Goal: Task Accomplishment & Management: Manage account settings

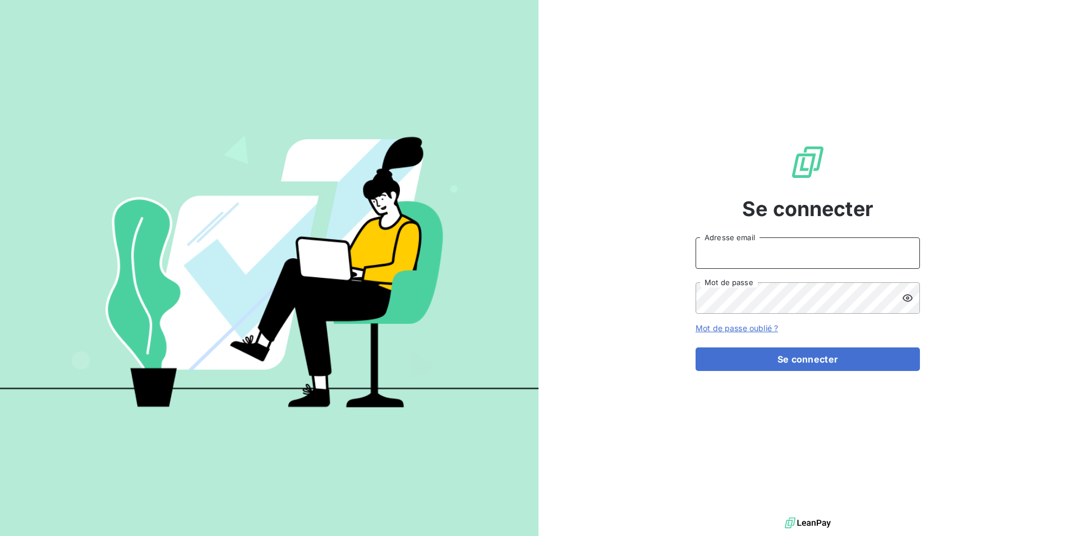
click at [713, 253] on input "Adresse email" at bounding box center [807, 252] width 224 height 31
type input "[EMAIL_ADDRESS][DOMAIN_NAME]"
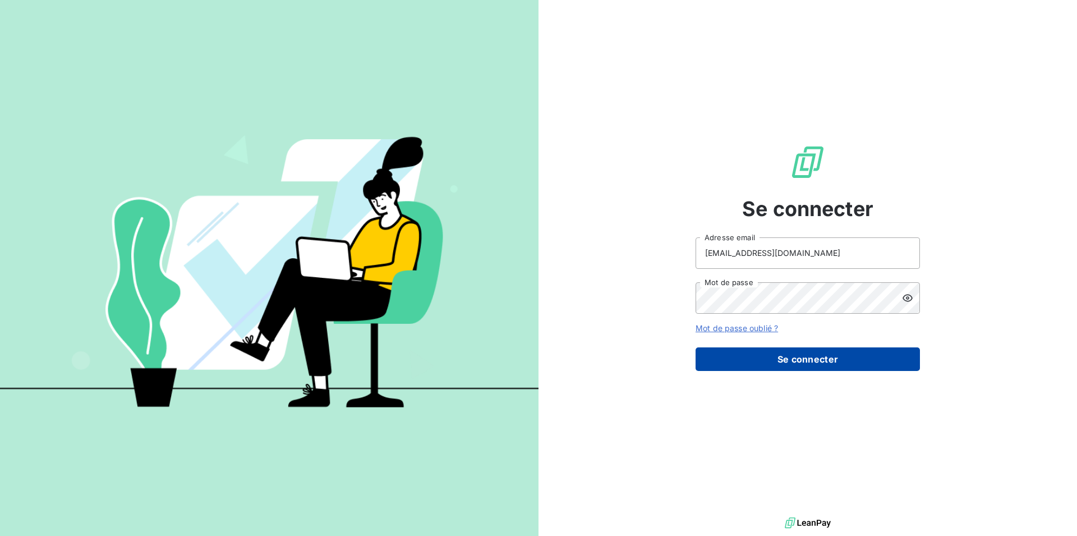
click at [798, 359] on button "Se connecter" at bounding box center [807, 359] width 224 height 24
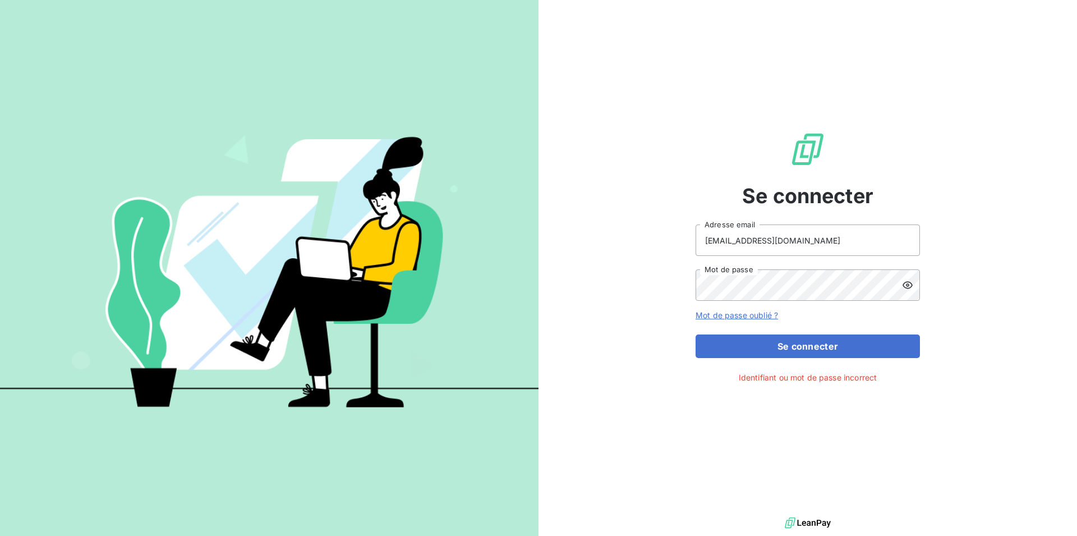
click at [909, 284] on icon at bounding box center [907, 284] width 11 height 11
click at [915, 279] on div at bounding box center [911, 284] width 18 height 31
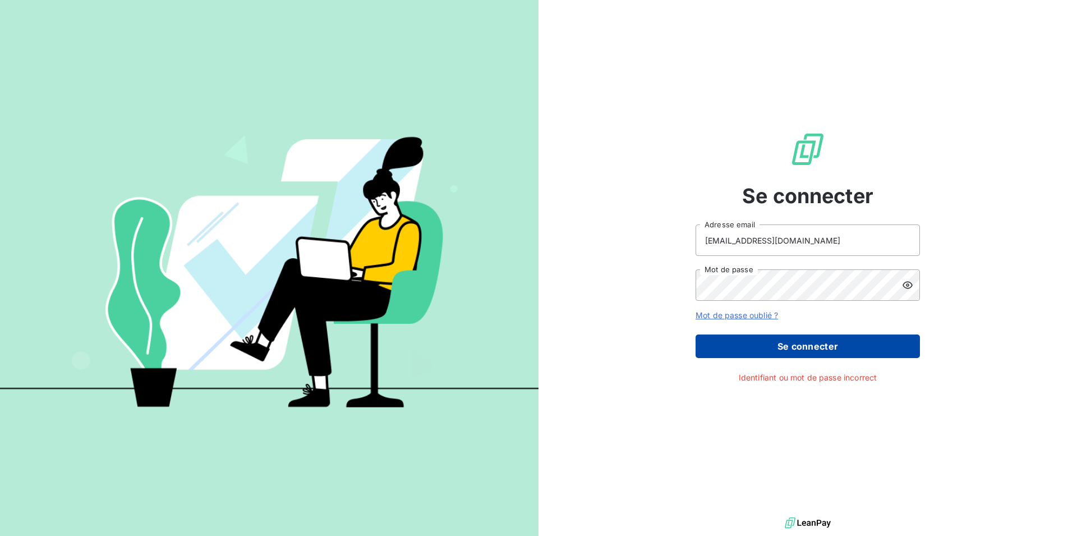
click at [808, 343] on button "Se connecter" at bounding box center [807, 346] width 224 height 24
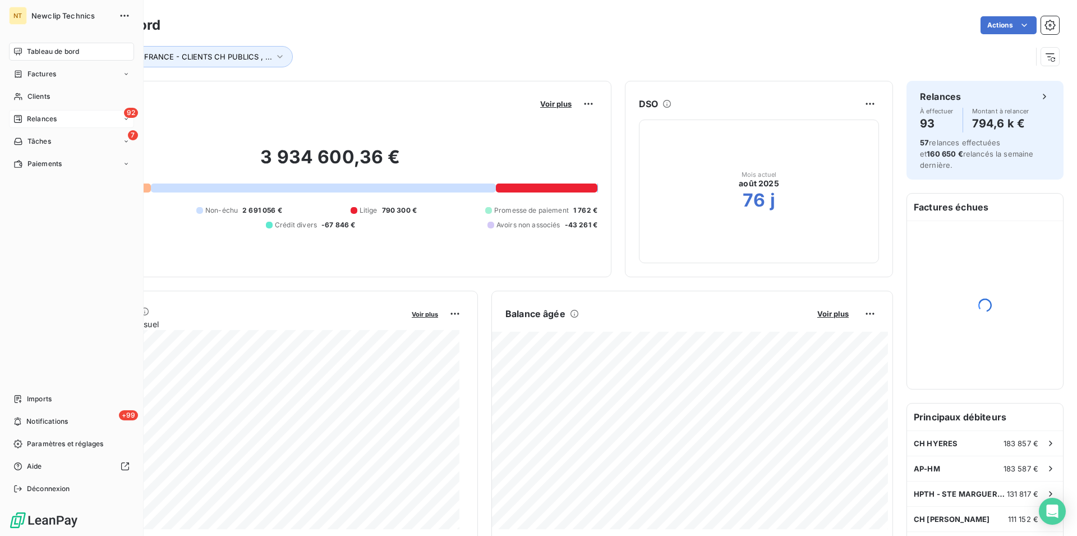
click at [47, 118] on span "Relances" at bounding box center [42, 119] width 30 height 10
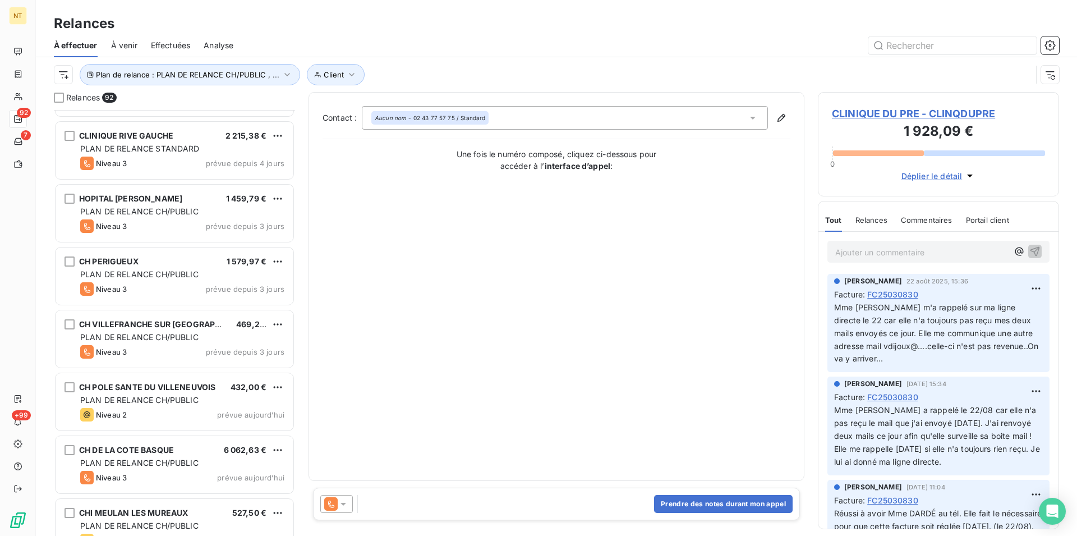
scroll to position [5035, 0]
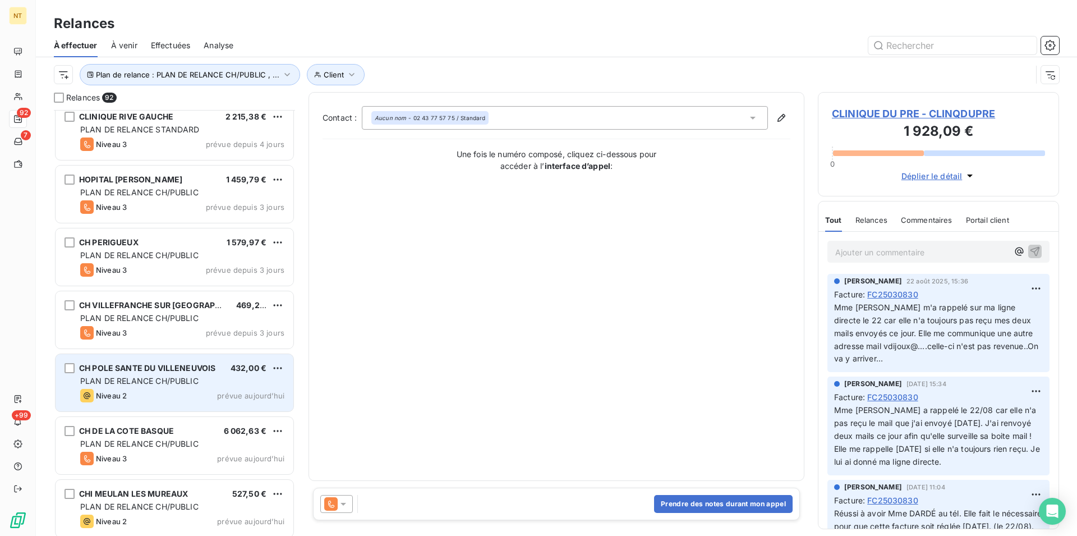
click at [164, 374] on div "CH POLE SANTE DU VILLENEUVOIS 432,00 € PLAN DE RELANCE CH/PUBLIC Niveau 2 prévu…" at bounding box center [175, 382] width 238 height 57
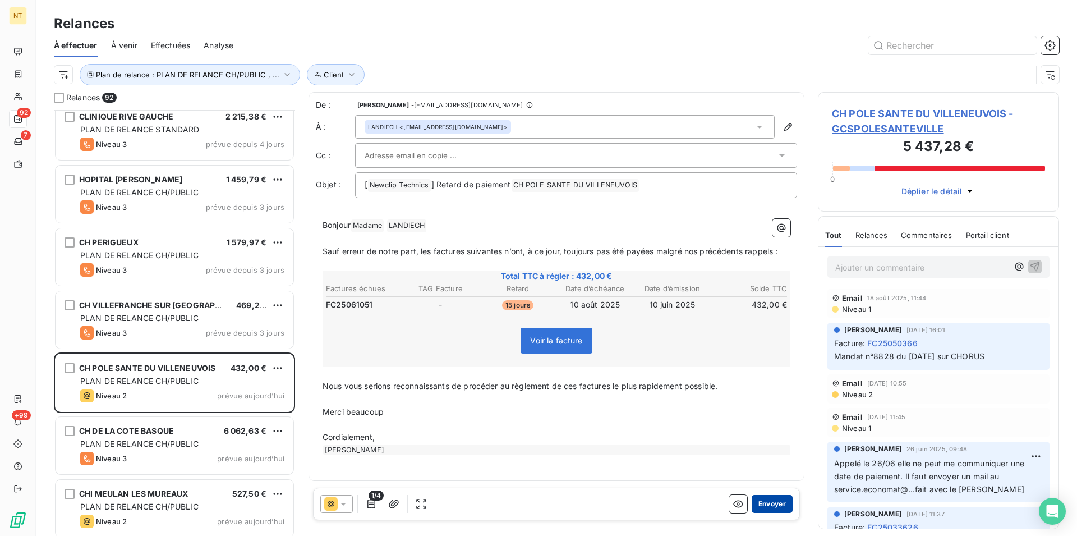
click at [755, 502] on button "Envoyer" at bounding box center [772, 504] width 41 height 18
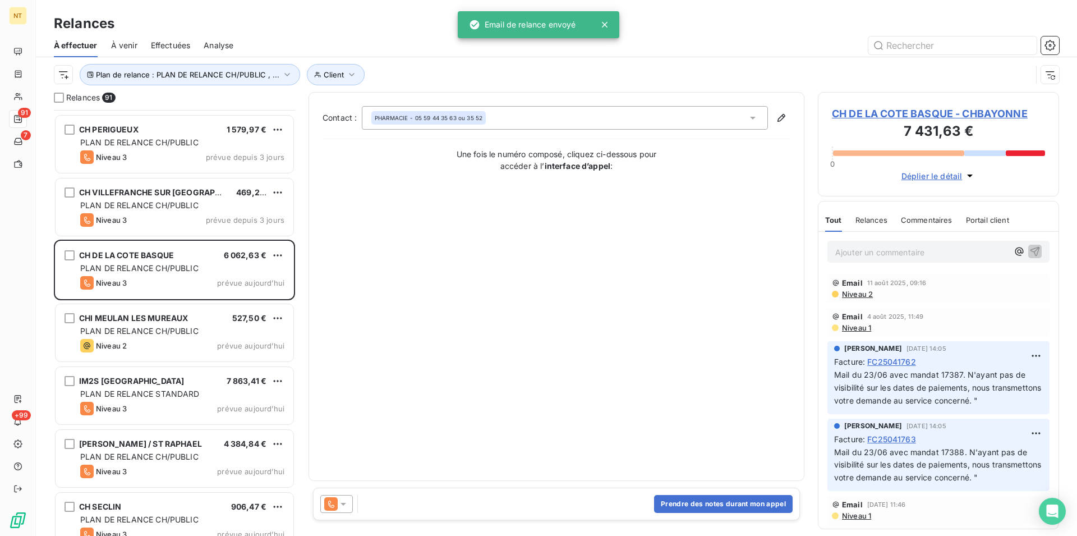
scroll to position [5149, 0]
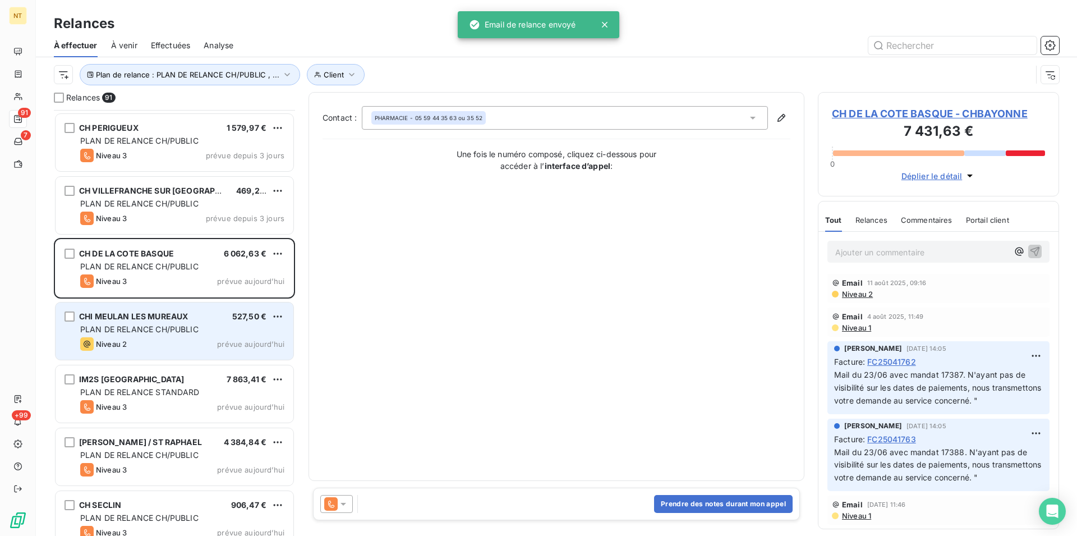
click at [154, 335] on div "CHI MEULAN LES MUREAUX 527,50 € PLAN DE RELANCE CH/PUBLIC Niveau 2 prévue [DATE]" at bounding box center [175, 330] width 238 height 57
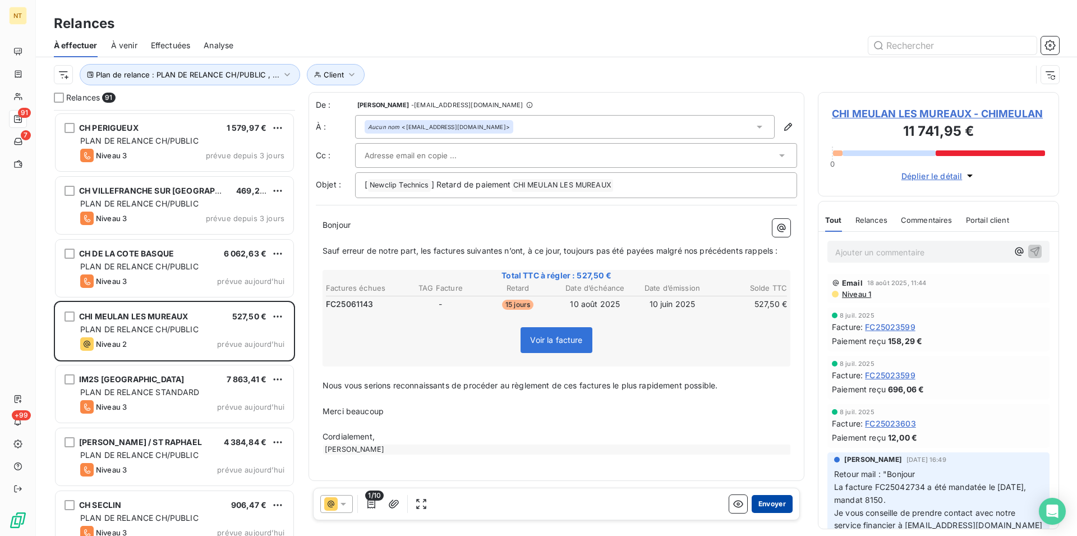
click at [760, 501] on button "Envoyer" at bounding box center [772, 504] width 41 height 18
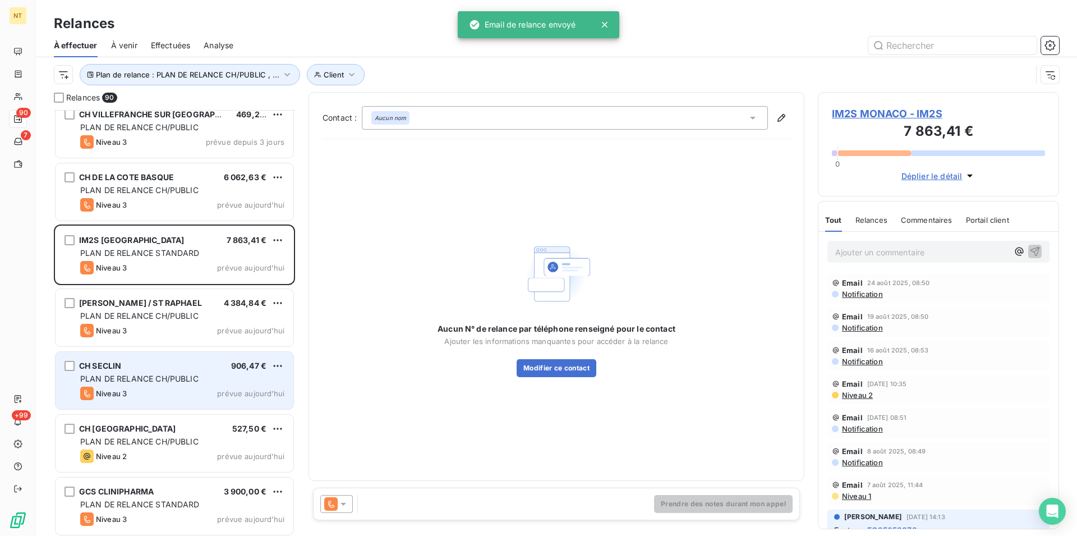
scroll to position [5228, 0]
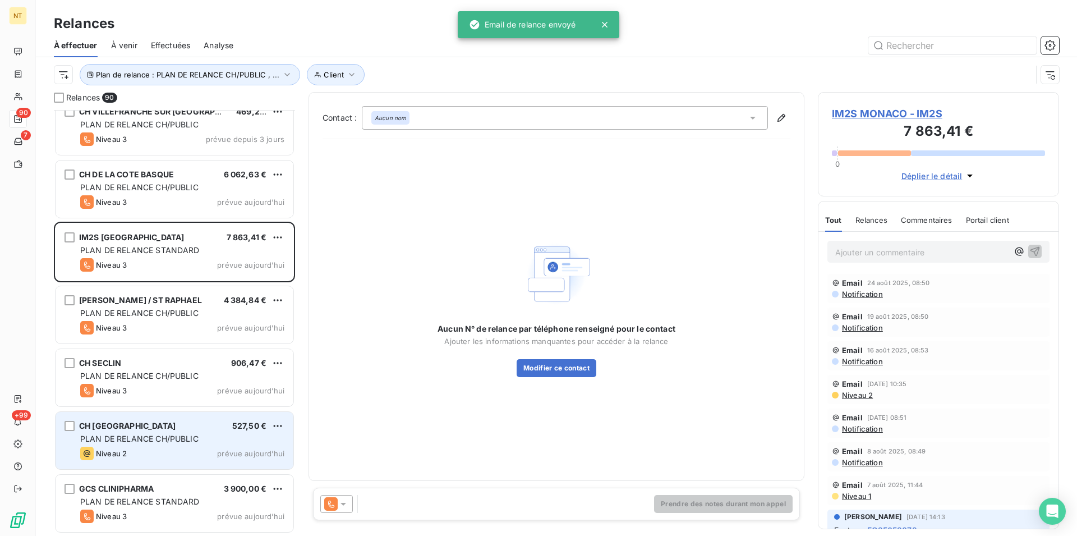
click at [176, 432] on div "CH LE MANS 527,50 € PLAN DE RELANCE CH/PUBLIC Niveau 2 prévue [DATE]" at bounding box center [175, 440] width 238 height 57
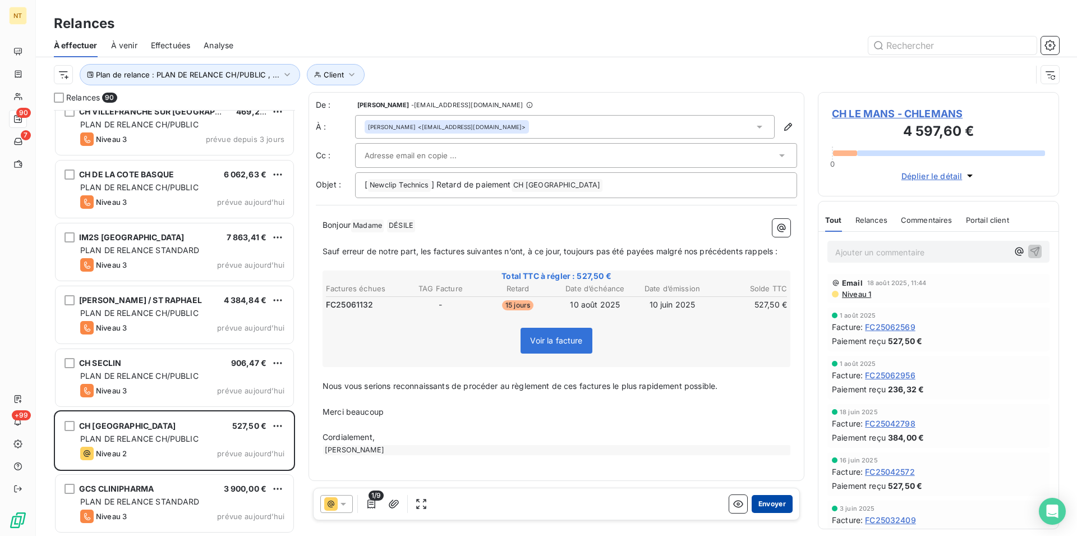
click at [760, 505] on button "Envoyer" at bounding box center [772, 504] width 41 height 18
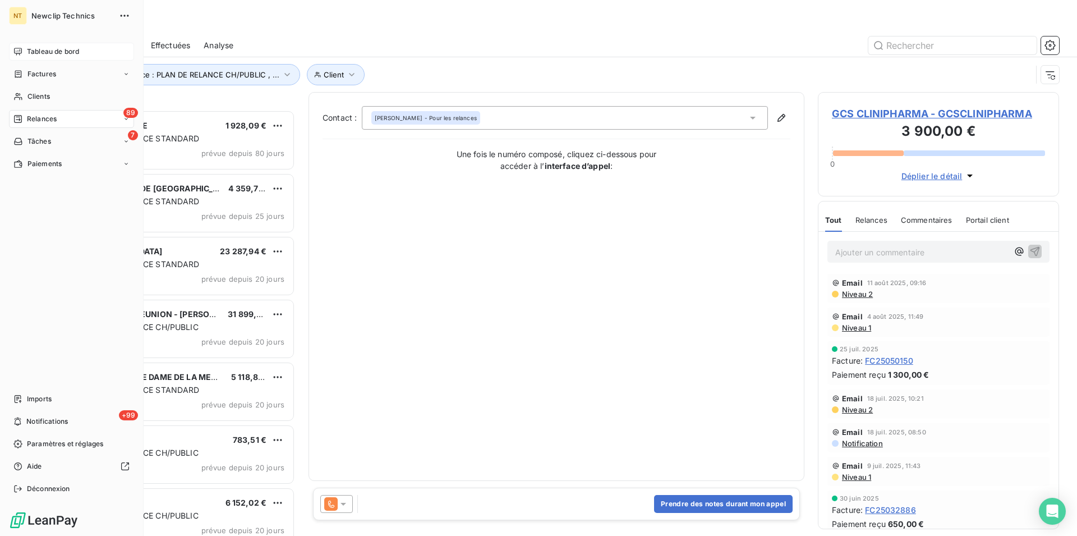
click at [57, 49] on span "Tableau de bord" at bounding box center [53, 52] width 52 height 10
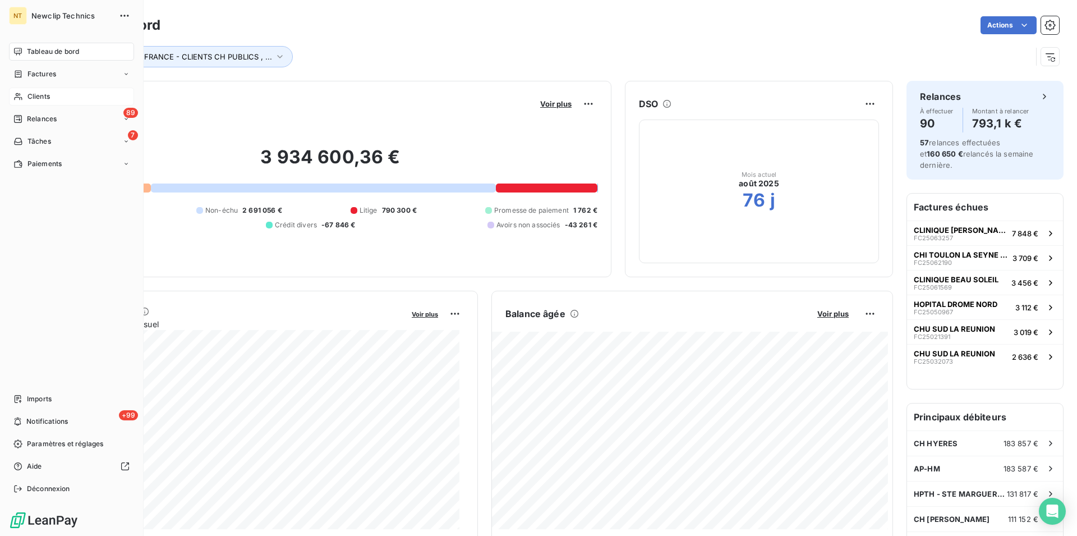
click at [48, 96] on span "Clients" at bounding box center [38, 96] width 22 height 10
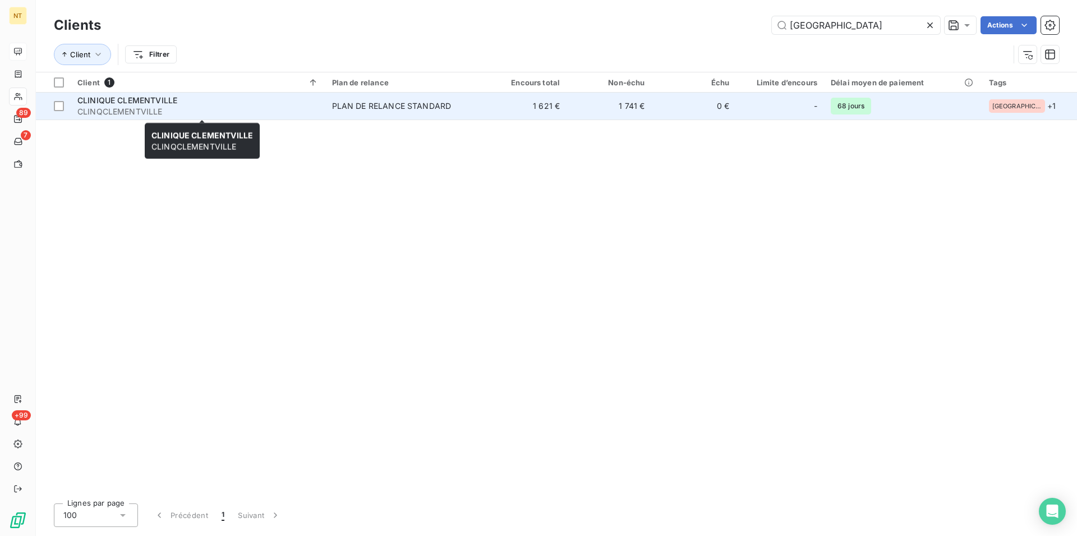
type input "[GEOGRAPHIC_DATA]"
click at [135, 111] on span "CLINQCLEMENTVILLE" at bounding box center [197, 111] width 241 height 11
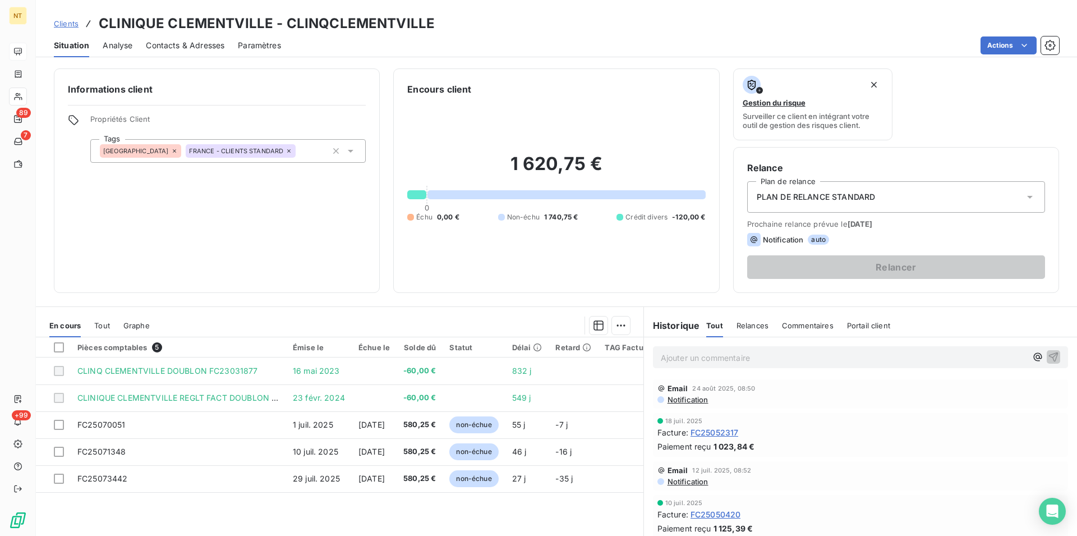
click at [200, 45] on span "Contacts & Adresses" at bounding box center [185, 45] width 79 height 11
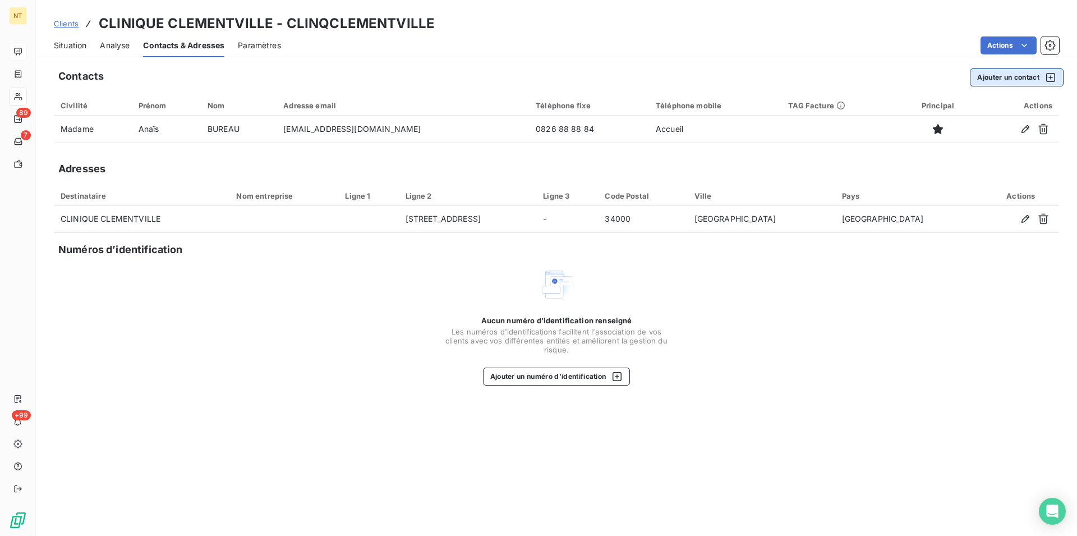
click at [1010, 79] on button "Ajouter un contact" at bounding box center [1017, 77] width 94 height 18
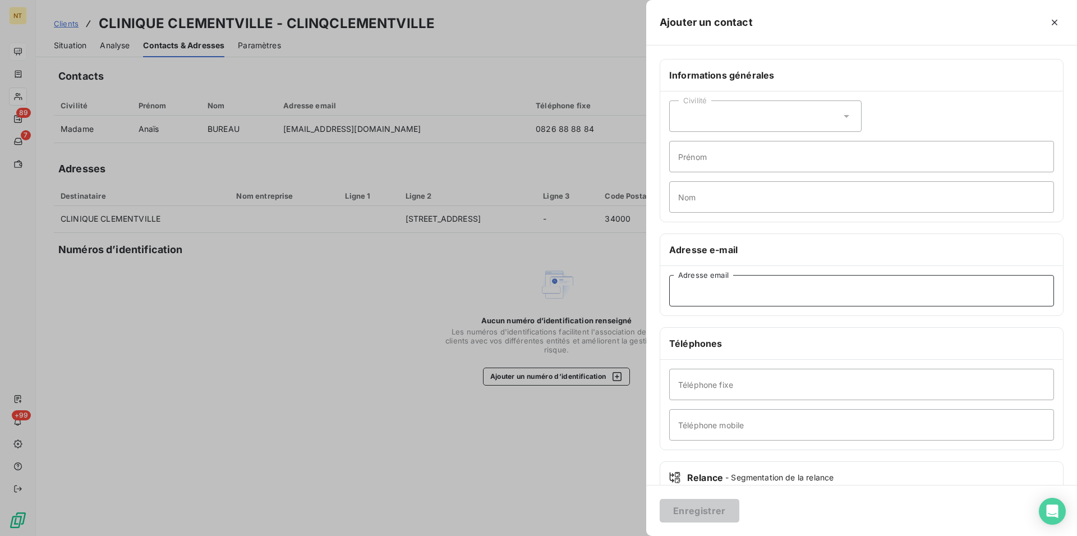
click at [699, 286] on input "Adresse email" at bounding box center [861, 290] width 385 height 31
type input "[EMAIL_ADDRESS][DOMAIN_NAME]"
click at [706, 508] on button "Enregistrer" at bounding box center [700, 511] width 80 height 24
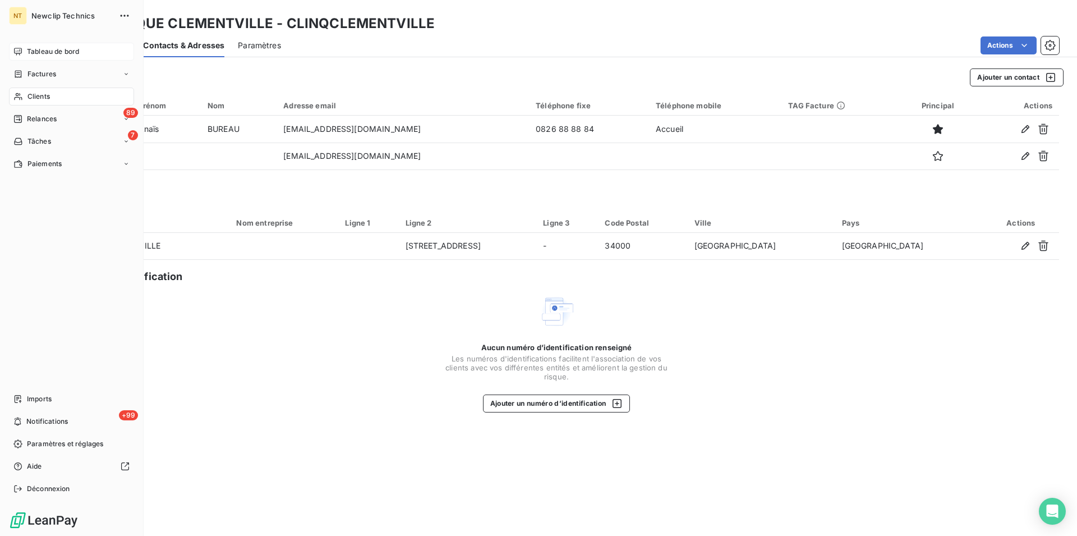
click at [27, 98] on div "Clients" at bounding box center [71, 96] width 125 height 18
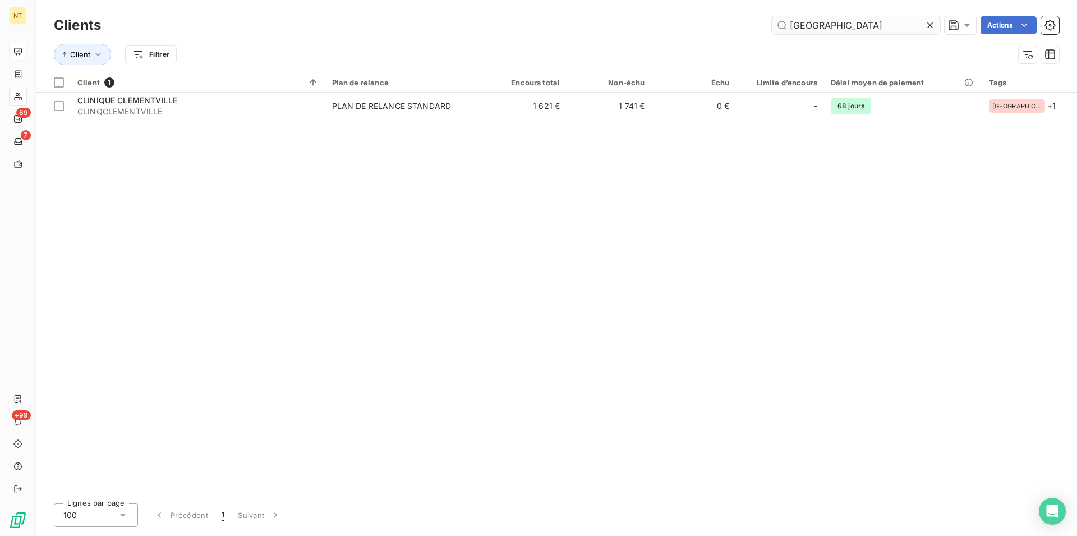
drag, startPoint x: 844, startPoint y: 24, endPoint x: 785, endPoint y: 24, distance: 59.5
click at [785, 24] on input "[GEOGRAPHIC_DATA]" at bounding box center [856, 25] width 168 height 18
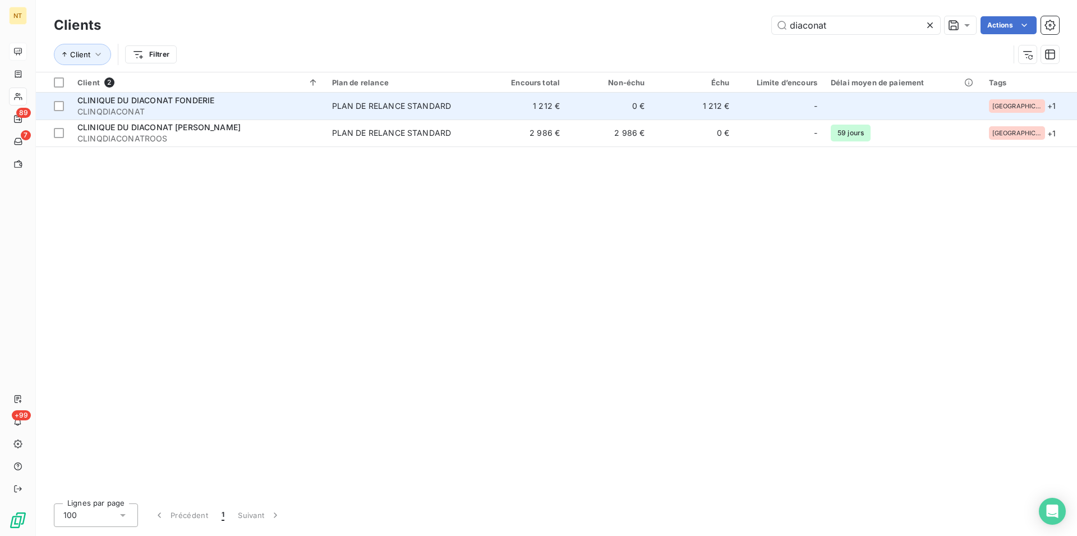
type input "diaconat"
click at [173, 95] on div "CLINIQUE DU DIACONAT FONDERIE" at bounding box center [197, 100] width 241 height 11
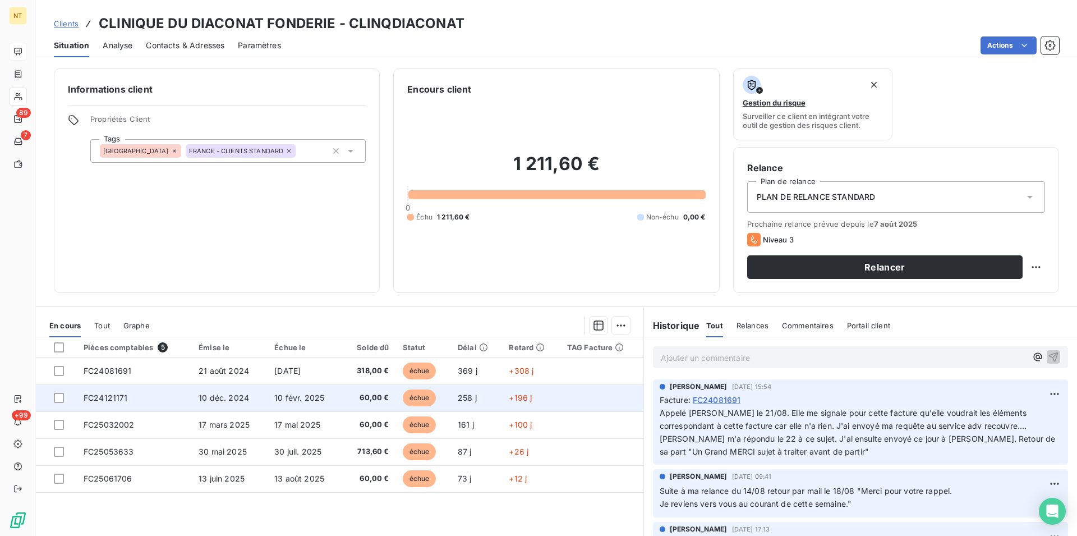
click at [137, 394] on td "FC24121171" at bounding box center [134, 397] width 115 height 27
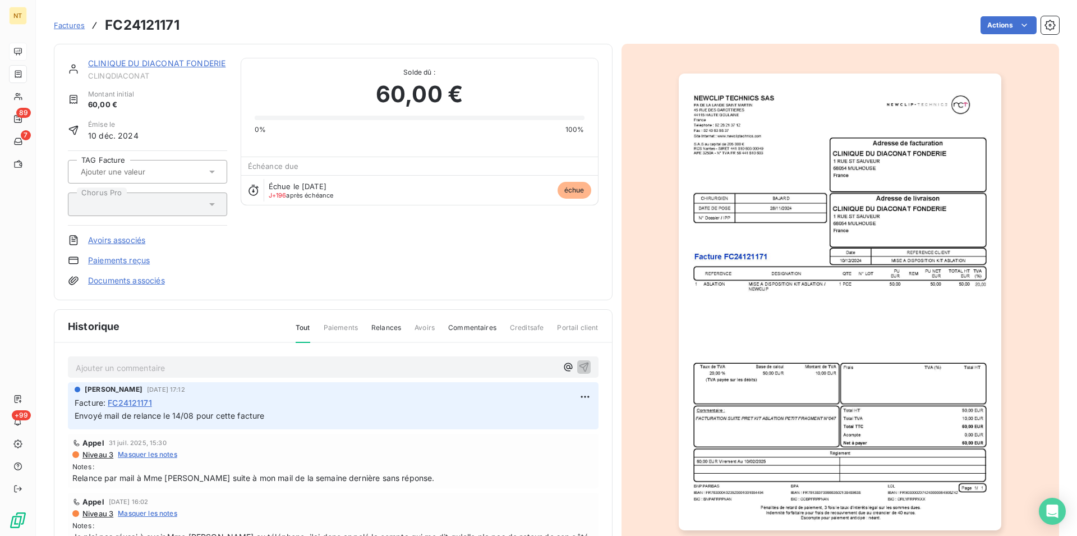
click at [149, 65] on link "CLINIQUE DU DIACONAT FONDERIE" at bounding box center [156, 63] width 137 height 10
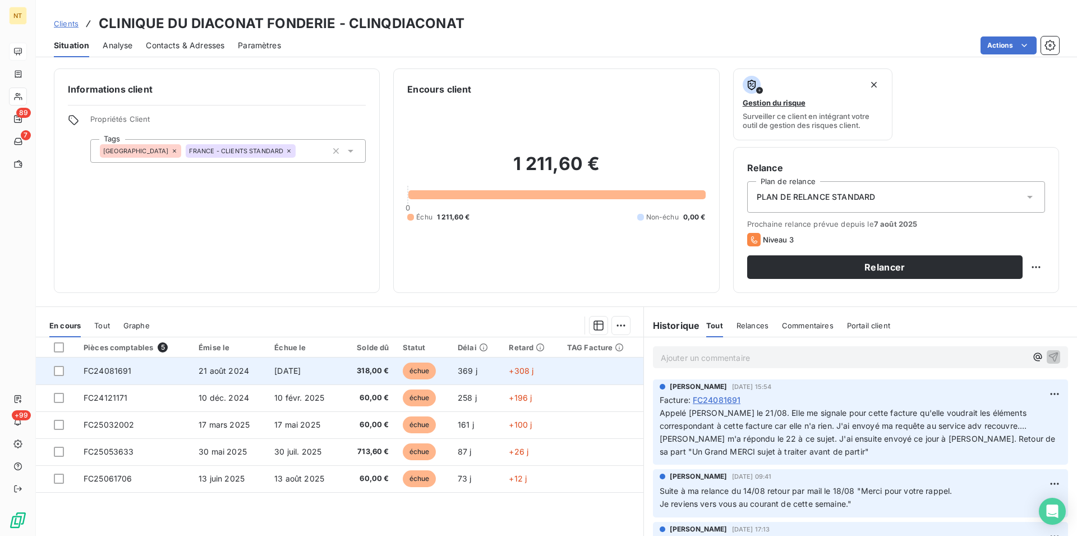
click at [131, 375] on td "FC24081691" at bounding box center [134, 370] width 115 height 27
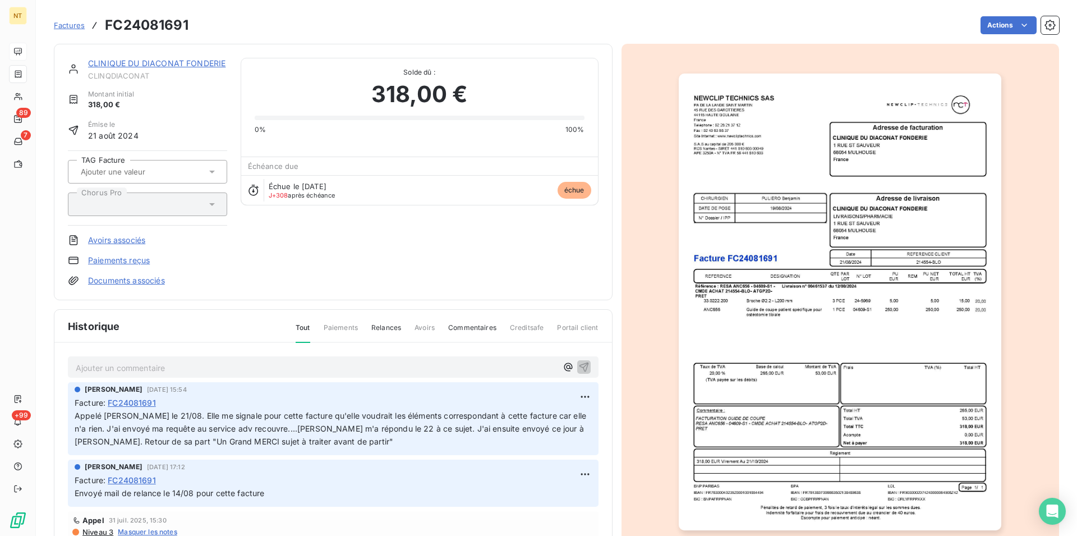
click at [82, 367] on p "Ajouter un commentaire ﻿" at bounding box center [316, 368] width 481 height 14
click at [282, 361] on p "Retour par mail de [PERSON_NAME] le 22/08 au soir "" at bounding box center [316, 367] width 481 height 13
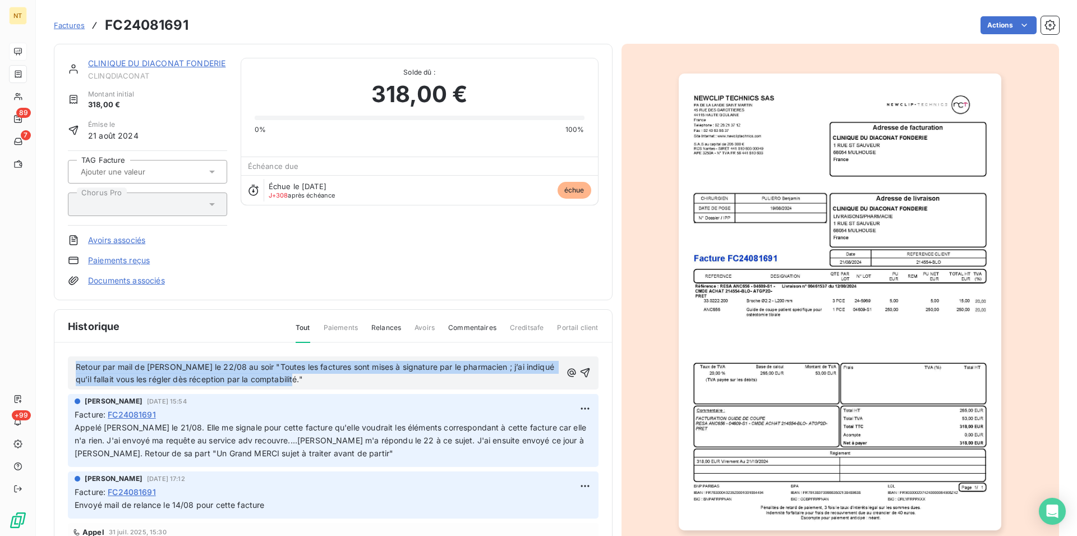
drag, startPoint x: 68, startPoint y: 362, endPoint x: 368, endPoint y: 378, distance: 299.9
click at [368, 378] on div "Retour par mail de [PERSON_NAME] le 22/08 au soir "Toutes les factures sont mis…" at bounding box center [333, 373] width 531 height 34
copy span "Retour par mail de [PERSON_NAME] le 22/08 au soir "Toutes les factures sont mis…"
click at [579, 372] on icon "button" at bounding box center [584, 372] width 11 height 11
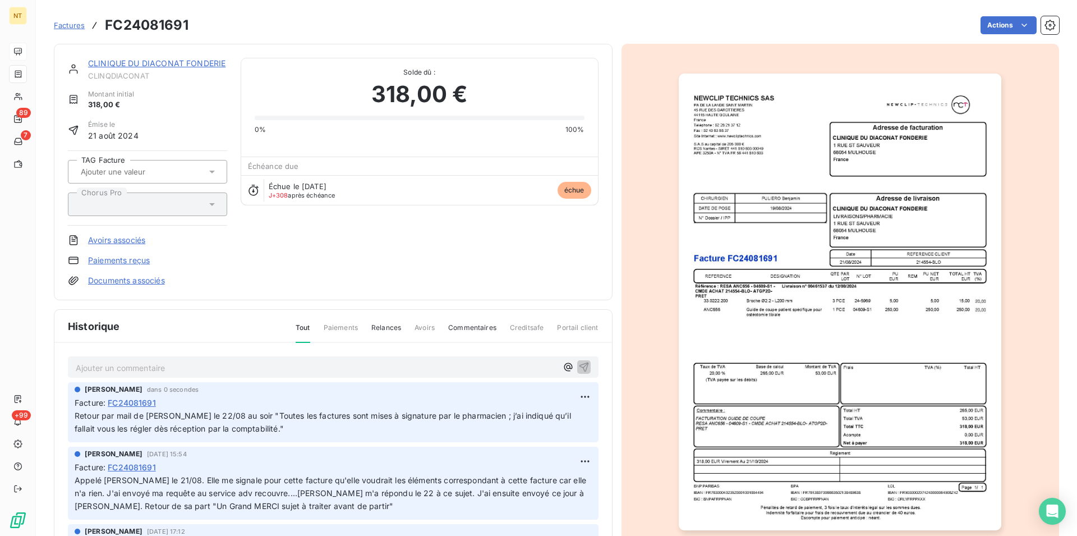
click at [149, 62] on link "CLINIQUE DU DIACONAT FONDERIE" at bounding box center [156, 63] width 137 height 10
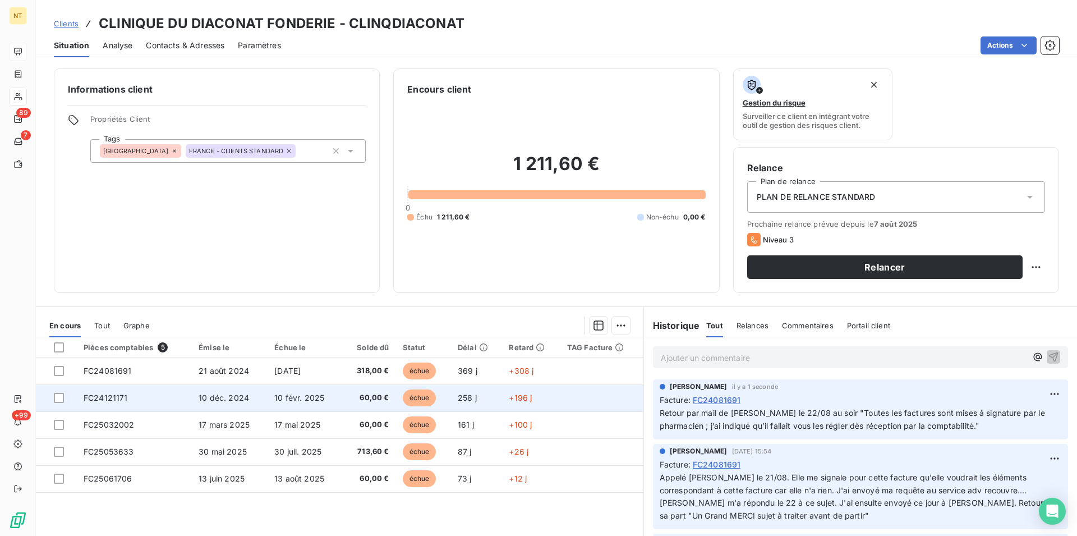
click at [167, 397] on td "FC24121171" at bounding box center [134, 397] width 115 height 27
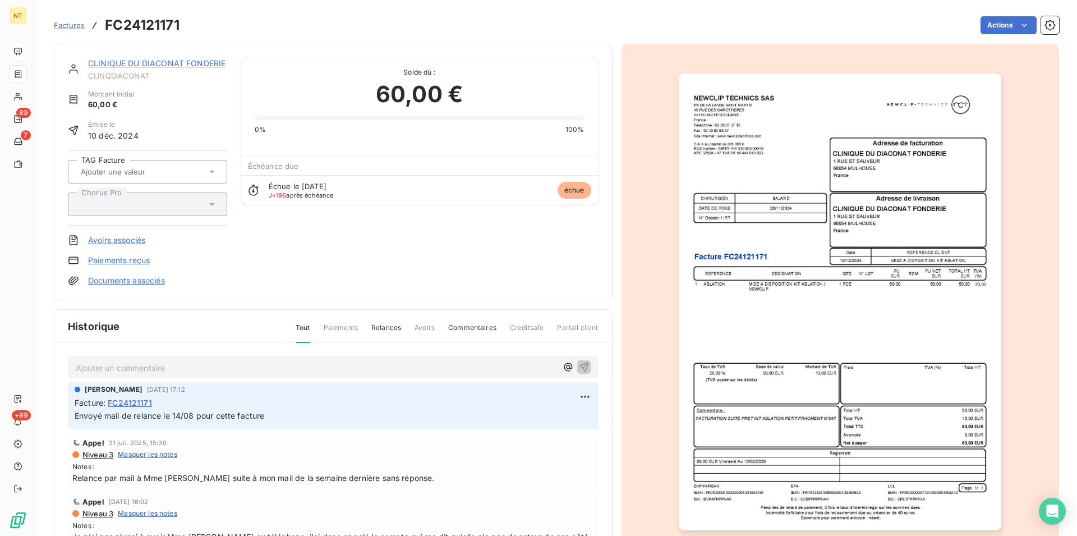
click at [105, 365] on p "Ajouter un commentaire ﻿" at bounding box center [316, 368] width 481 height 14
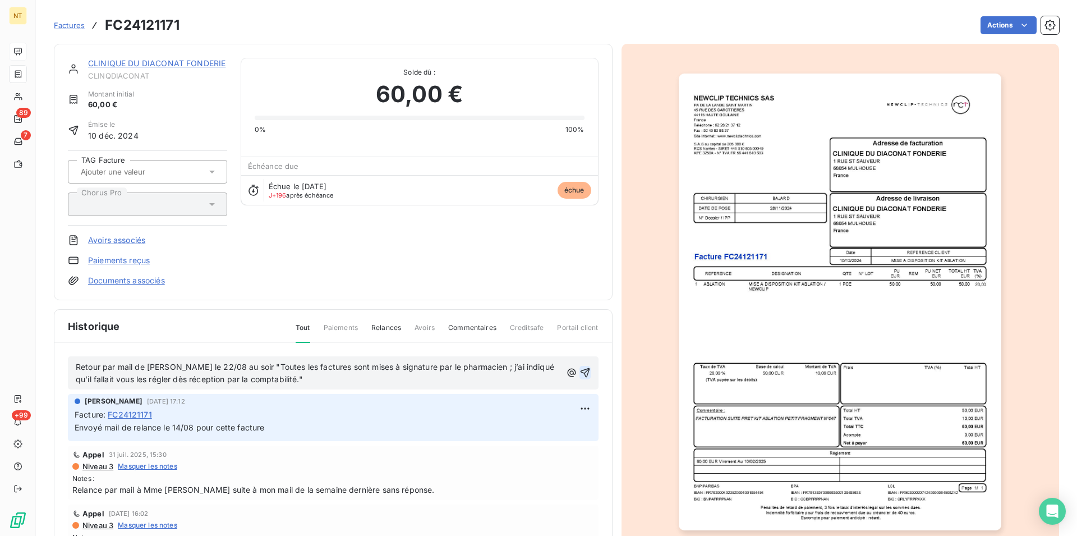
click at [579, 372] on icon "button" at bounding box center [584, 372] width 11 height 11
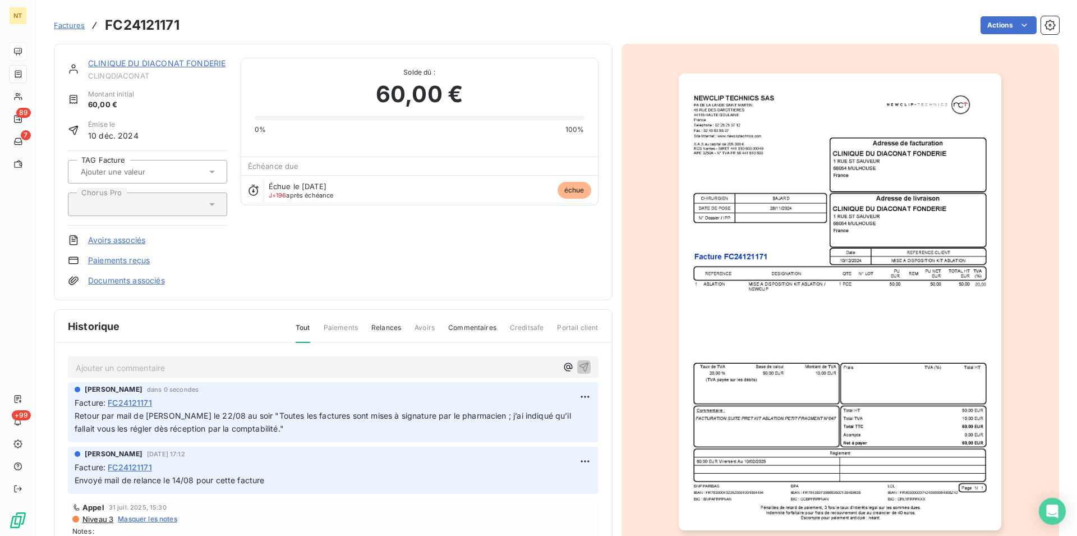
click at [152, 63] on link "CLINIQUE DU DIACONAT FONDERIE" at bounding box center [156, 63] width 137 height 10
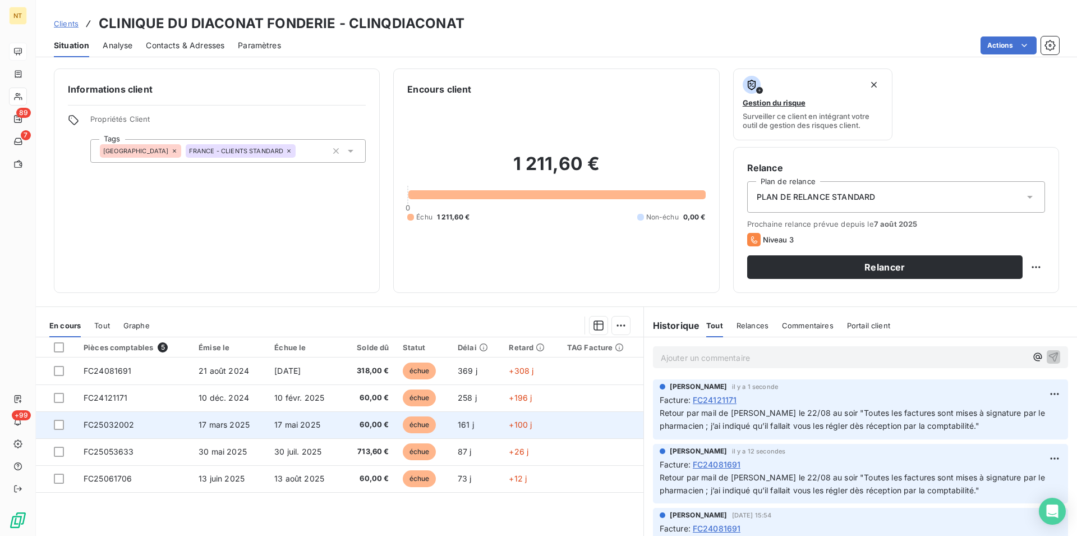
click at [123, 420] on td "FC25032002" at bounding box center [134, 424] width 115 height 27
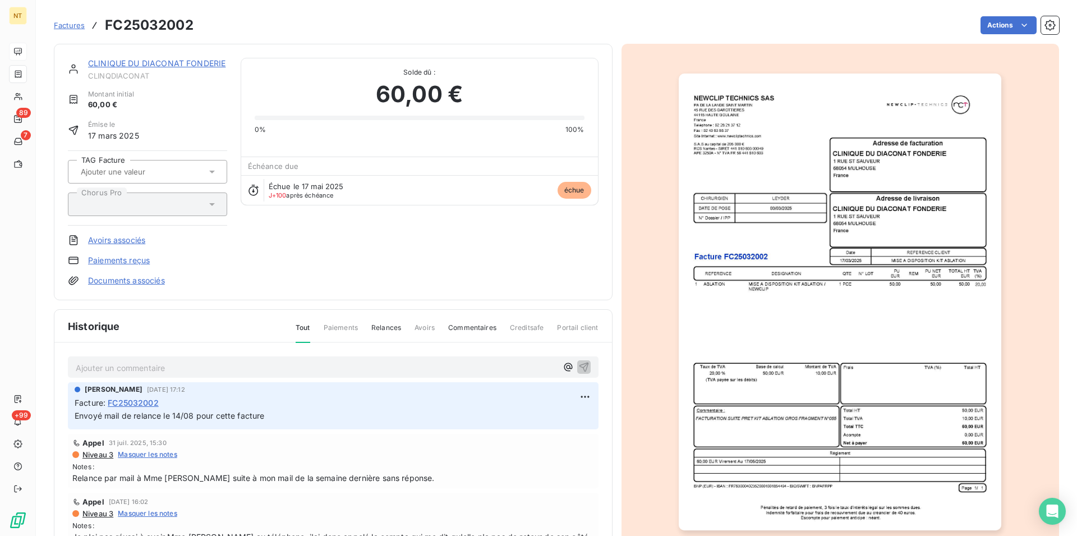
click at [146, 367] on p "Ajouter un commentaire ﻿" at bounding box center [316, 368] width 481 height 14
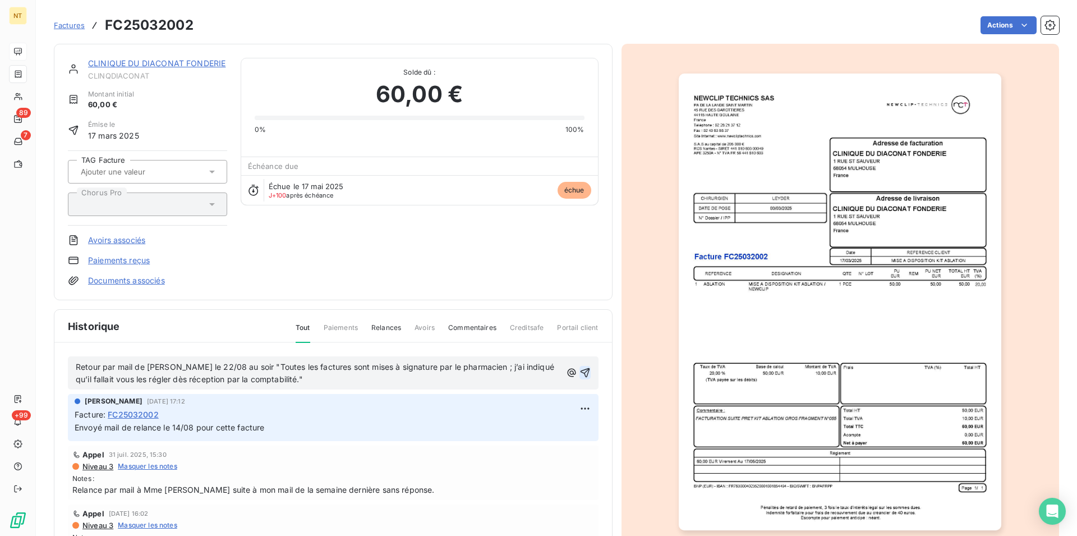
click at [580, 373] on icon "button" at bounding box center [585, 373] width 10 height 10
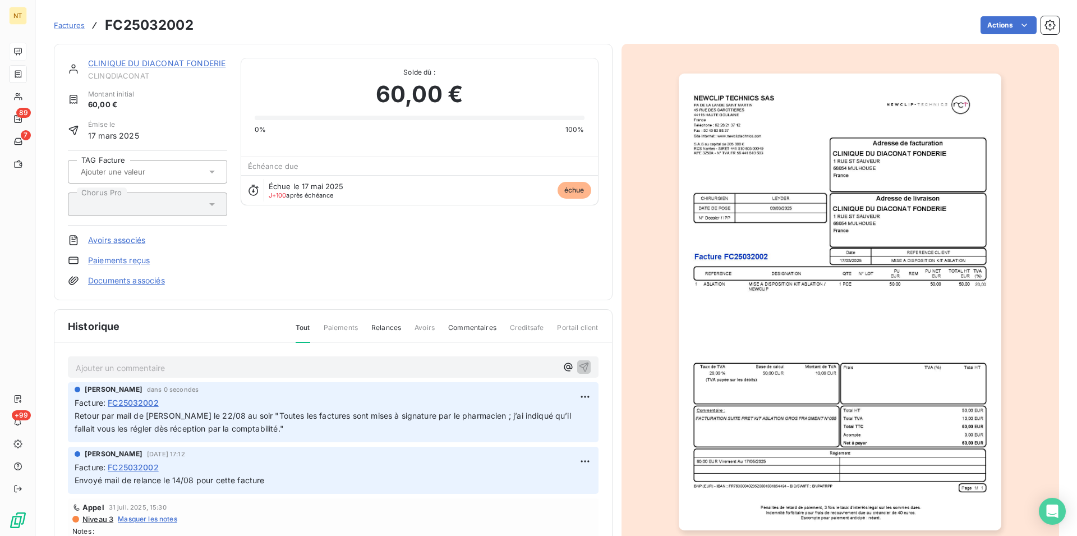
click at [165, 65] on link "CLINIQUE DU DIACONAT FONDERIE" at bounding box center [156, 63] width 137 height 10
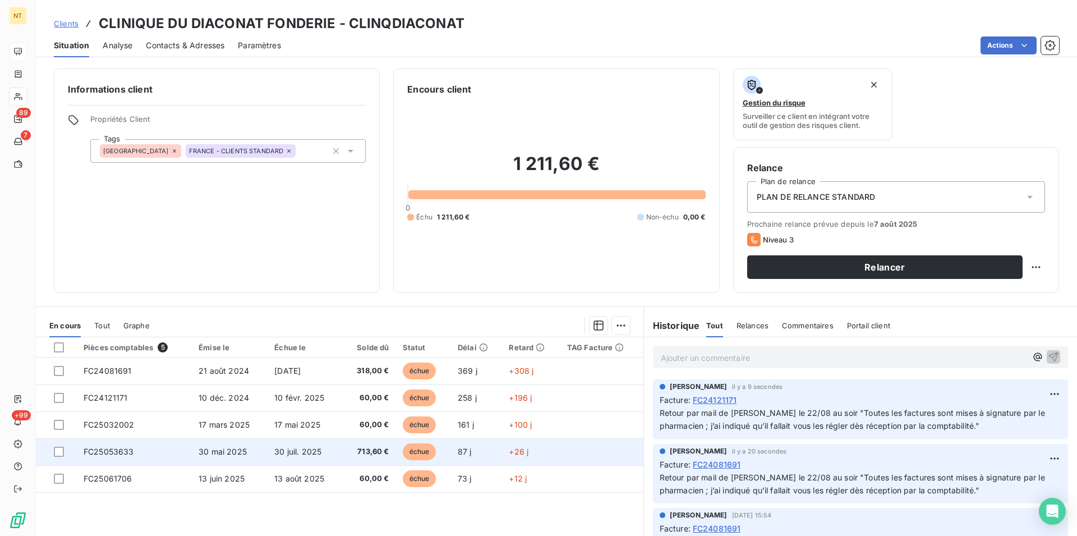
click at [111, 454] on span "FC25053633" at bounding box center [109, 451] width 50 height 10
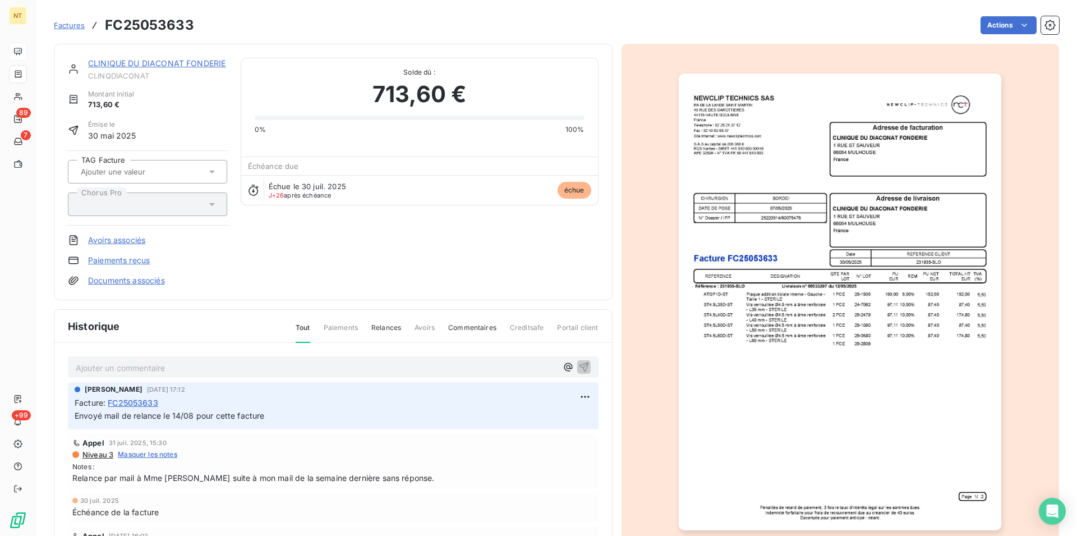
click at [117, 368] on p "Ajouter un commentaire ﻿" at bounding box center [316, 368] width 481 height 14
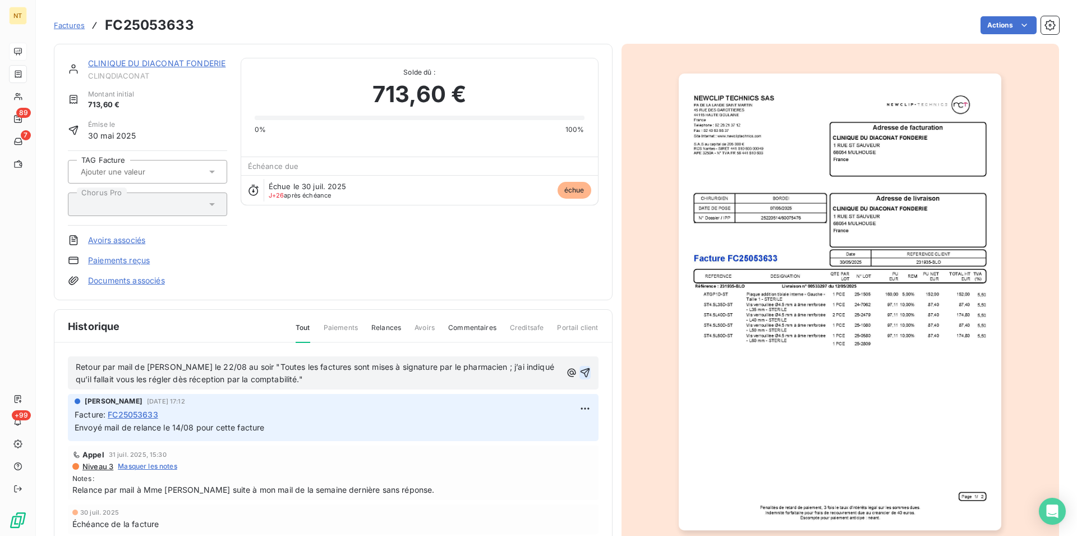
click at [580, 369] on icon "button" at bounding box center [585, 373] width 10 height 10
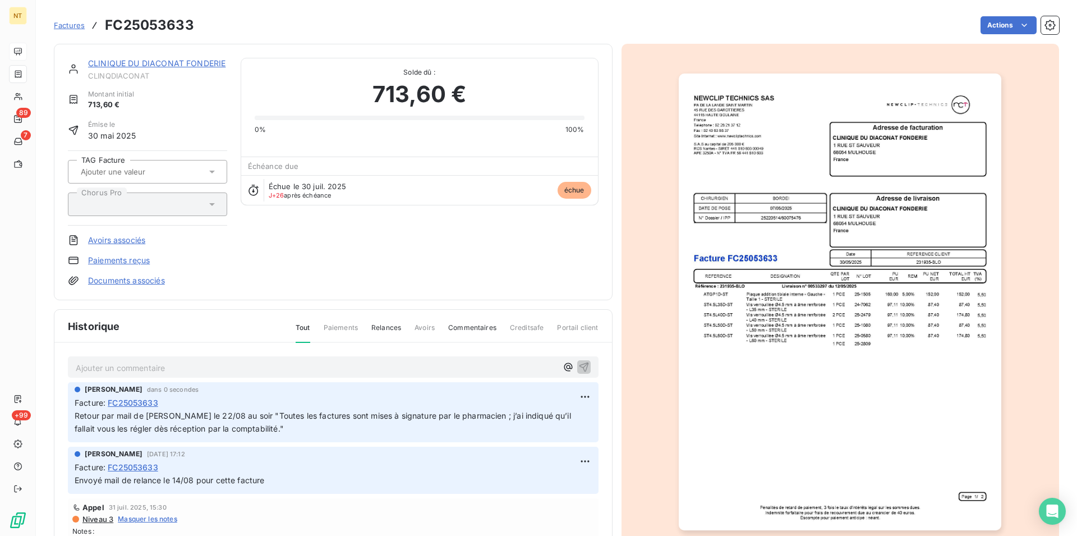
click at [167, 66] on link "CLINIQUE DU DIACONAT FONDERIE" at bounding box center [156, 63] width 137 height 10
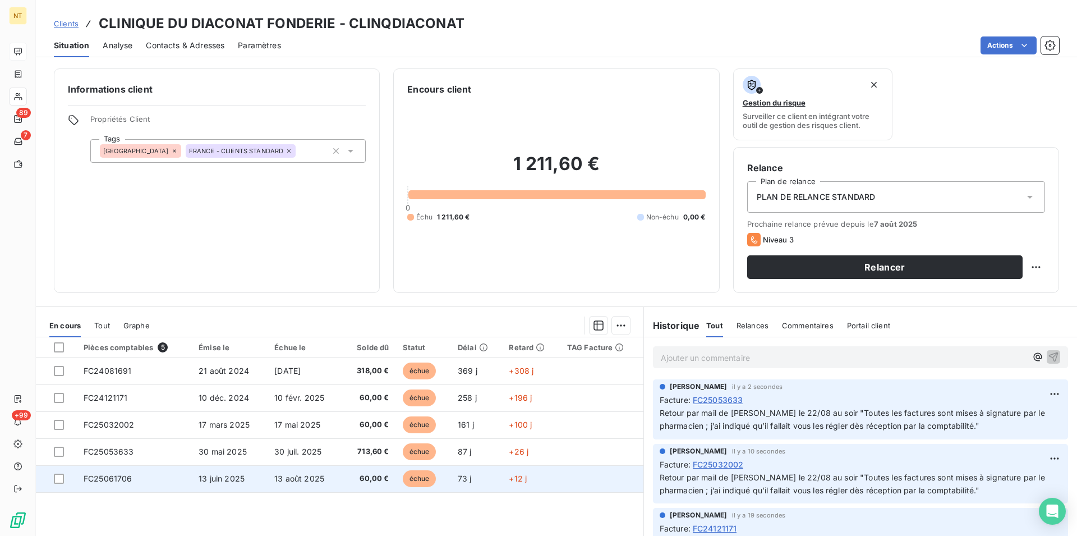
click at [148, 483] on td "FC25061706" at bounding box center [134, 478] width 115 height 27
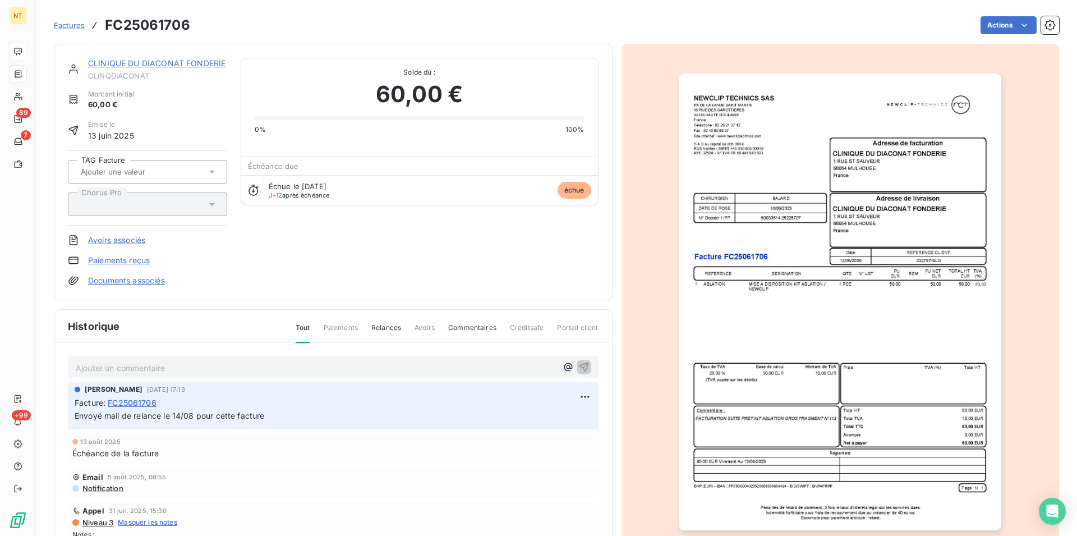
click at [119, 367] on p "Ajouter un commentaire ﻿" at bounding box center [316, 368] width 481 height 14
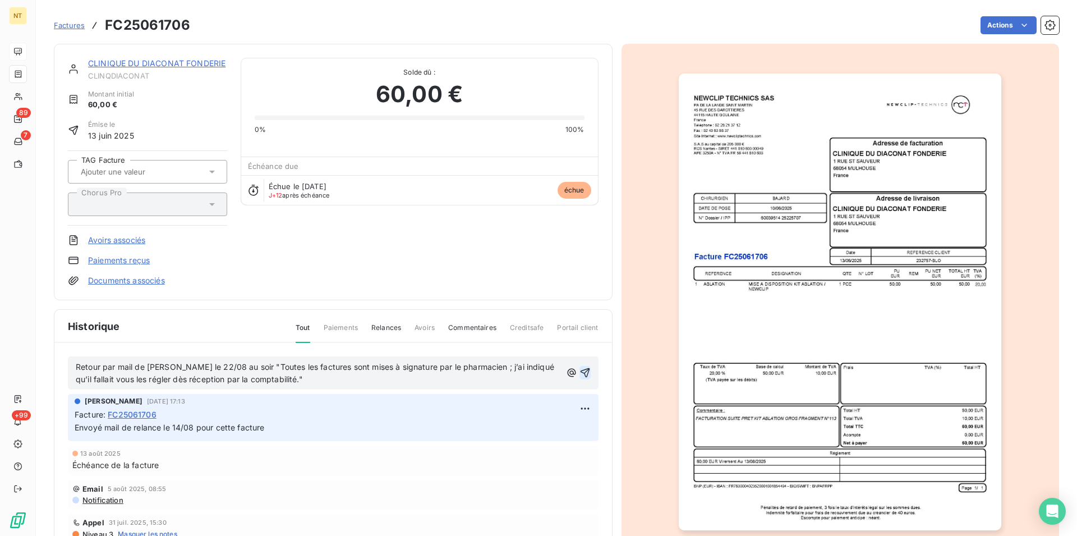
click at [580, 370] on icon "button" at bounding box center [585, 373] width 10 height 10
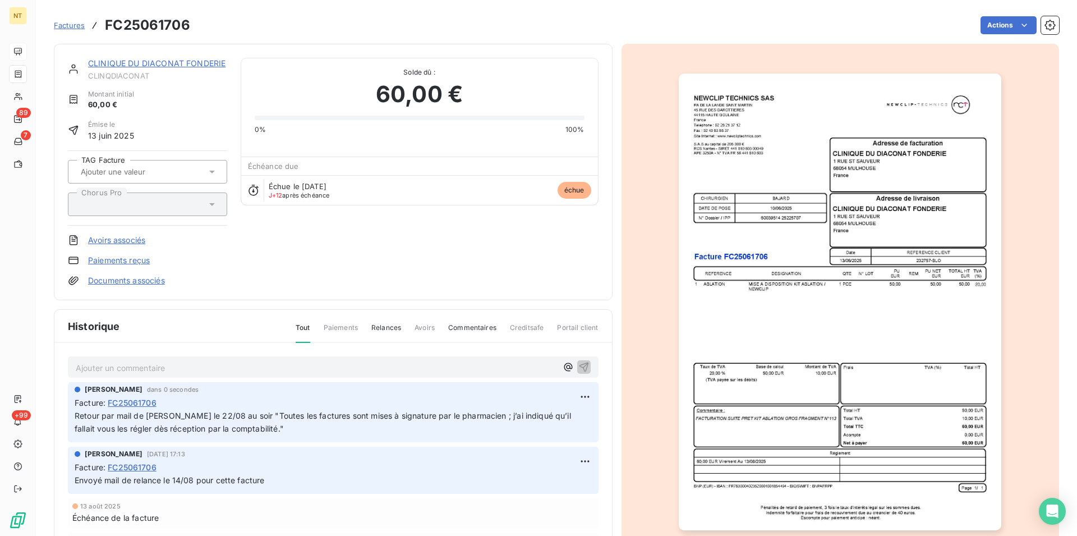
click at [167, 61] on link "CLINIQUE DU DIACONAT FONDERIE" at bounding box center [156, 63] width 137 height 10
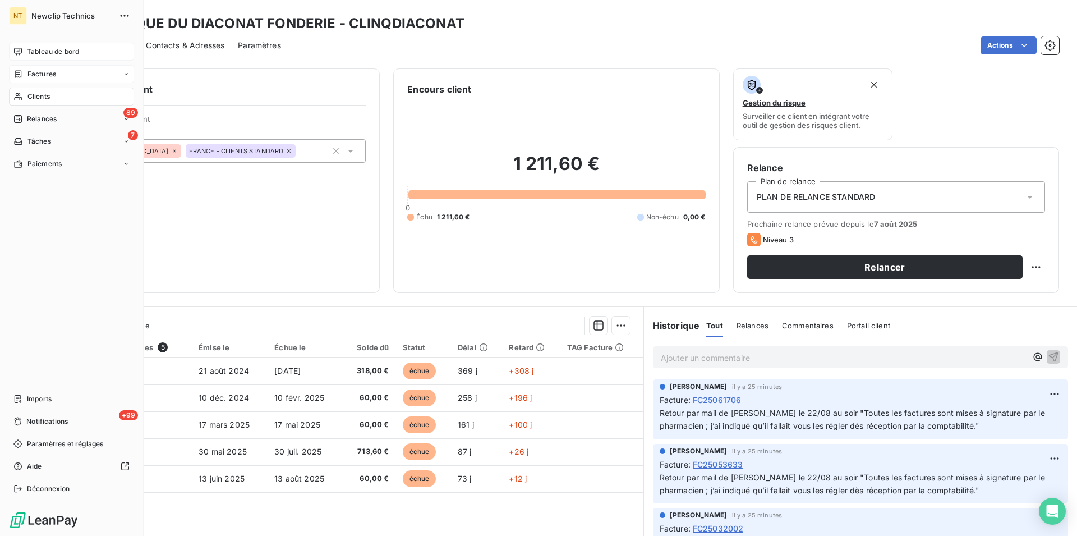
click at [38, 73] on span "Factures" at bounding box center [41, 74] width 29 height 10
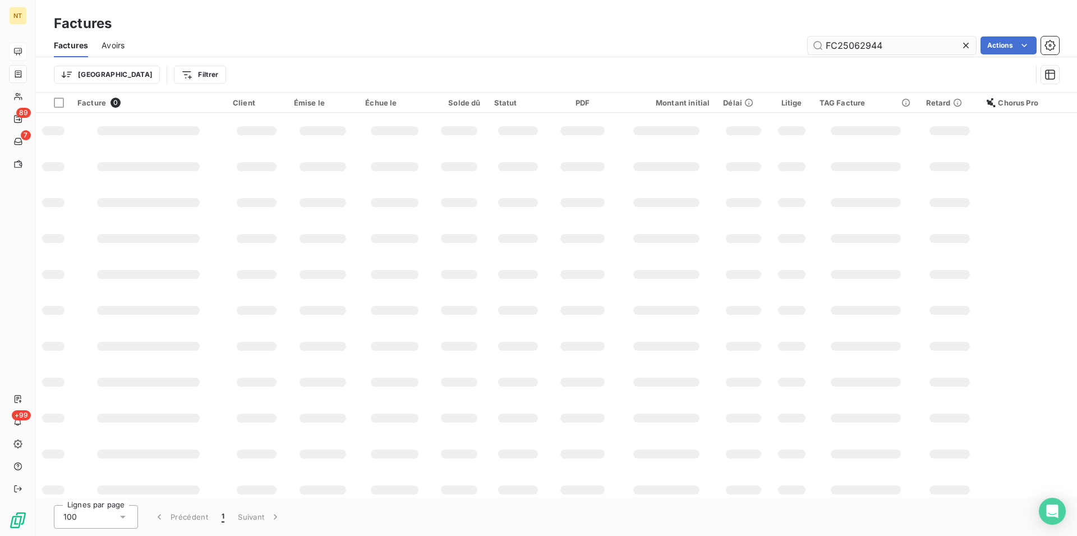
drag, startPoint x: 879, startPoint y: 48, endPoint x: 855, endPoint y: 44, distance: 24.4
click at [855, 44] on input "FC25062944" at bounding box center [892, 45] width 168 height 18
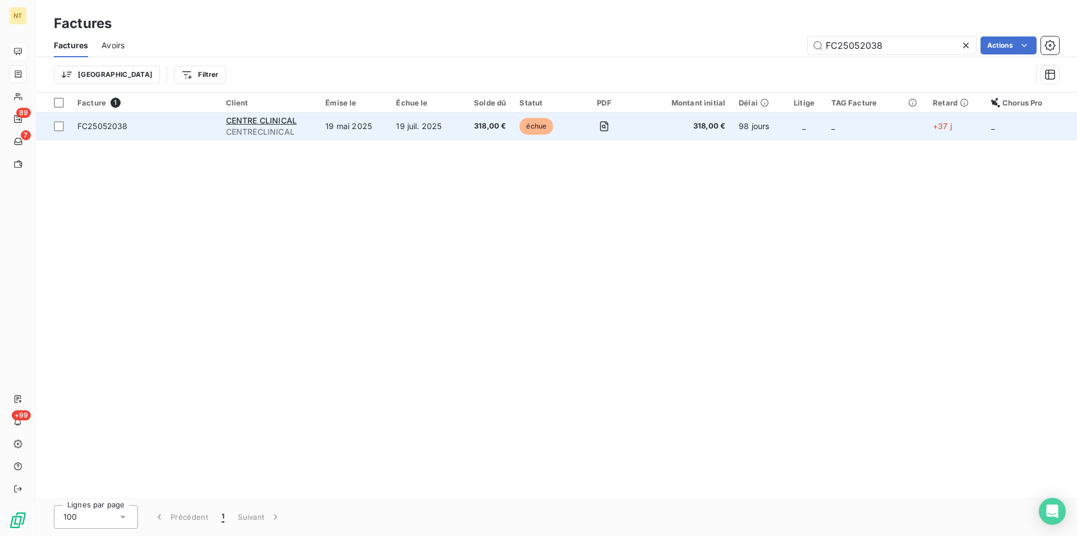
type input "FC25052038"
click at [376, 125] on td "19 mai 2025" at bounding box center [354, 126] width 71 height 27
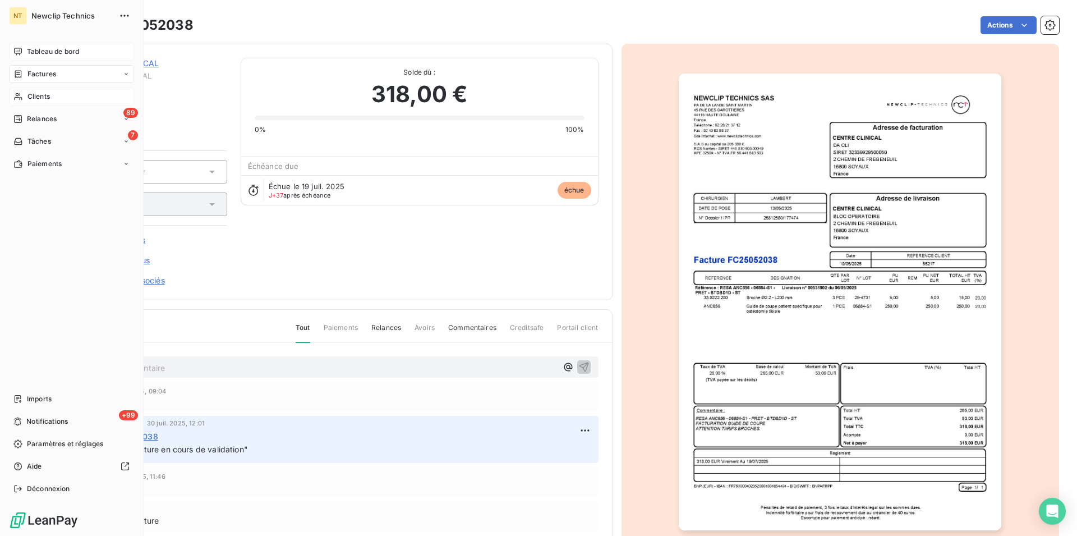
click at [33, 102] on div "Clients" at bounding box center [71, 96] width 125 height 18
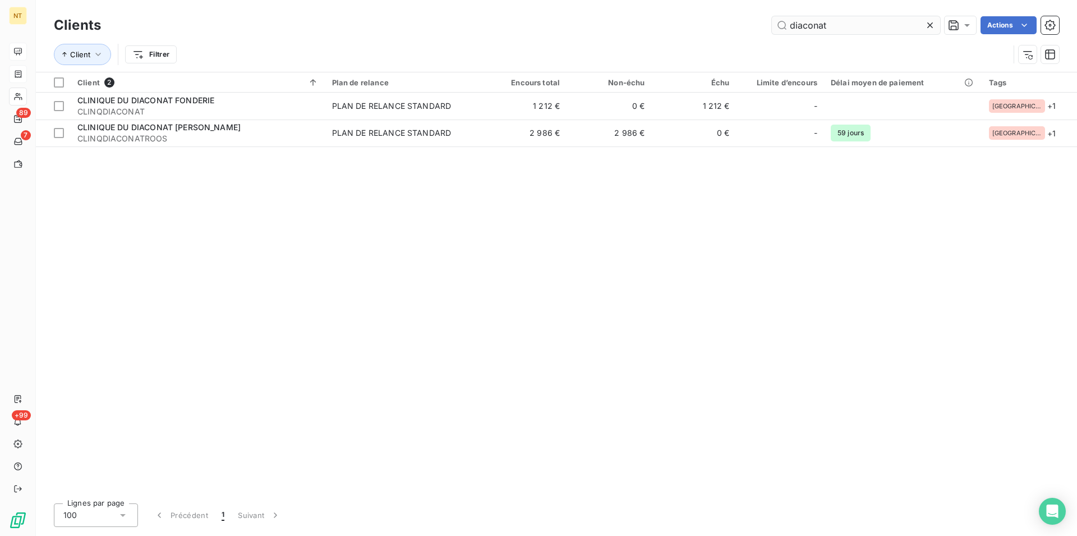
drag, startPoint x: 837, startPoint y: 25, endPoint x: 778, endPoint y: 30, distance: 58.5
click at [778, 30] on input "diaconat" at bounding box center [856, 25] width 168 height 18
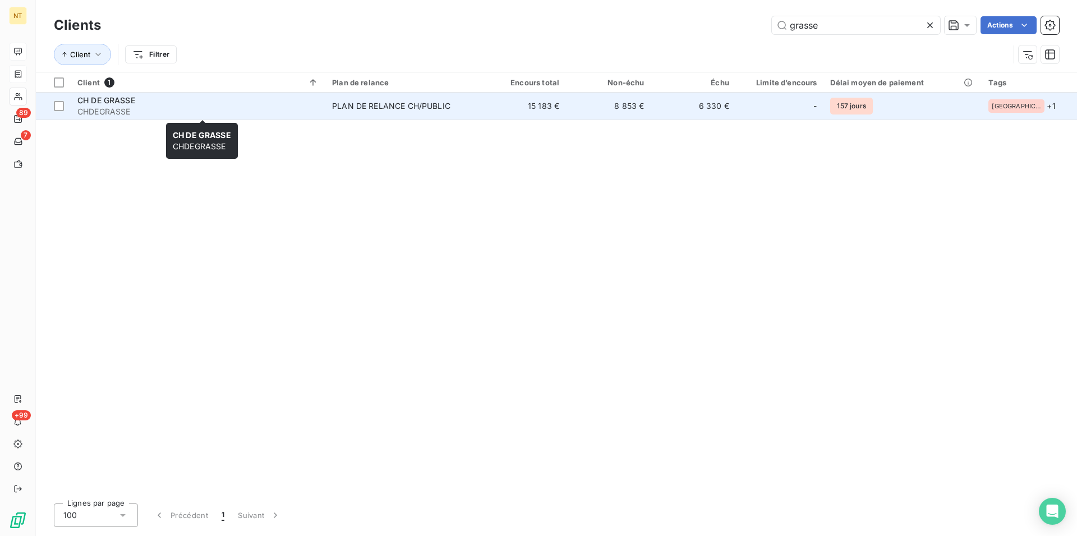
type input "grasse"
click at [119, 103] on span "CH DE GRASSE" at bounding box center [106, 100] width 58 height 10
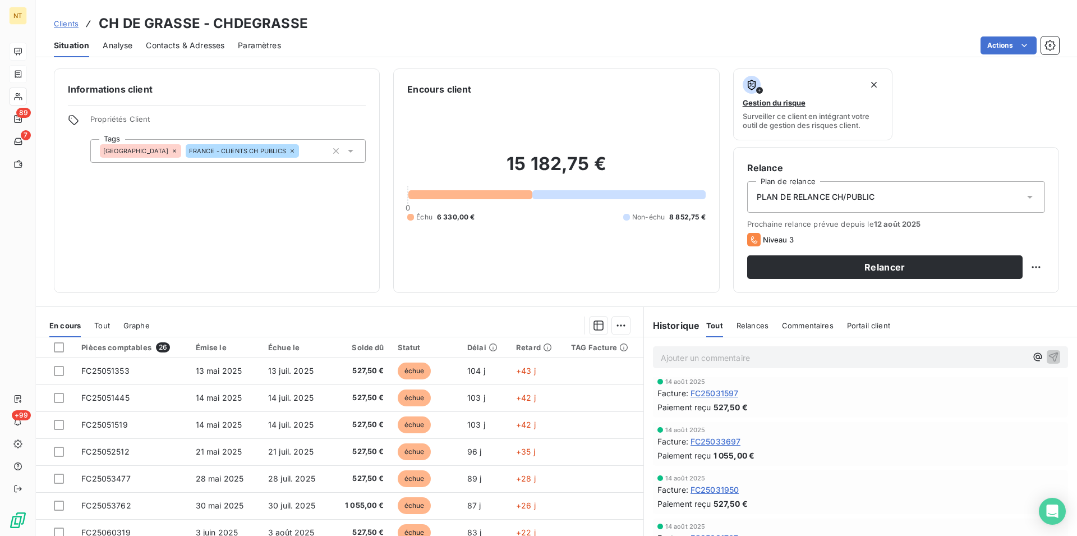
click at [210, 47] on span "Contacts & Adresses" at bounding box center [185, 45] width 79 height 11
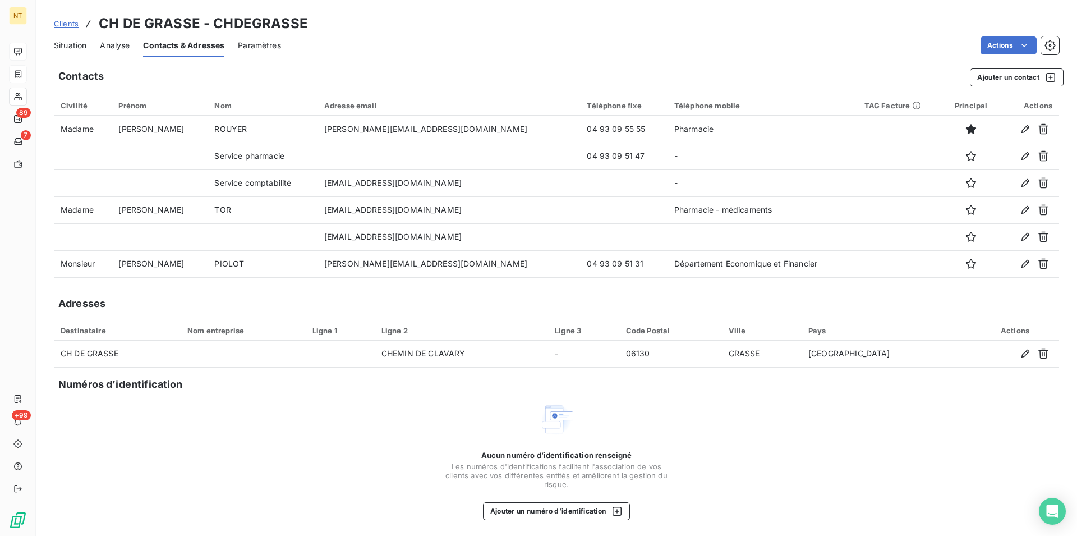
click at [77, 44] on span "Situation" at bounding box center [70, 45] width 33 height 11
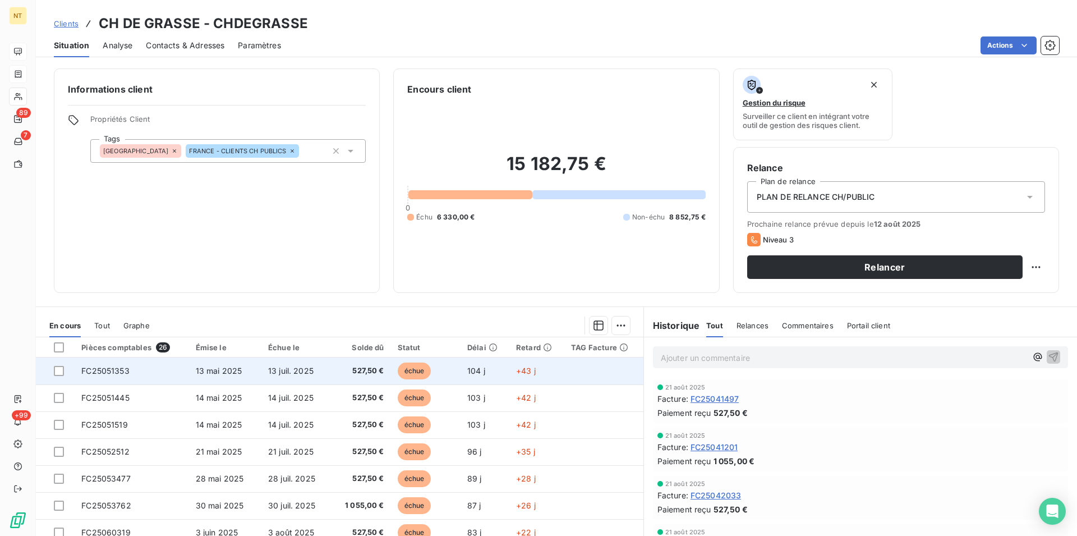
click at [208, 369] on span "13 mai 2025" at bounding box center [219, 371] width 47 height 10
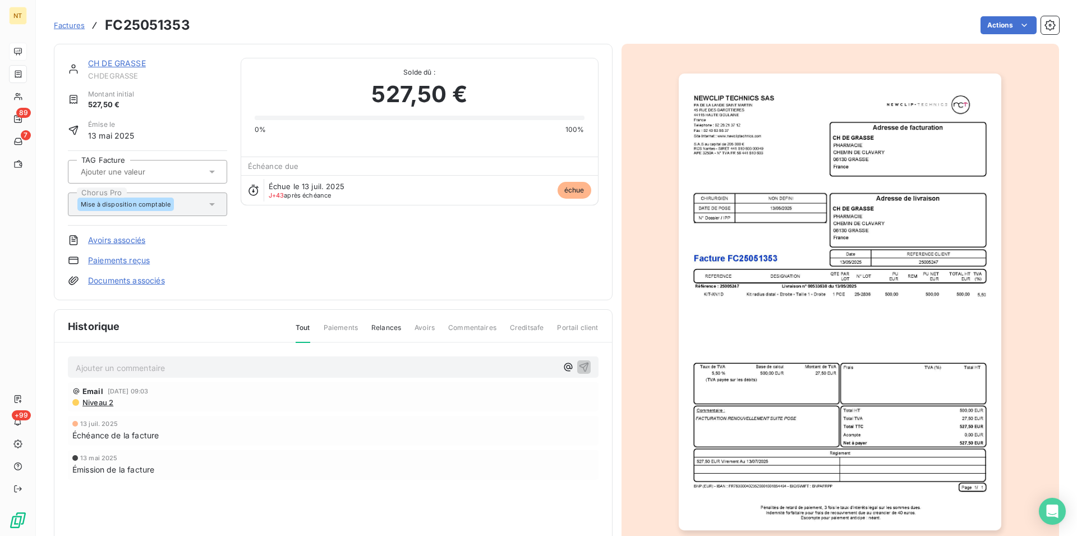
click at [119, 63] on link "CH DE GRASSE" at bounding box center [117, 63] width 58 height 10
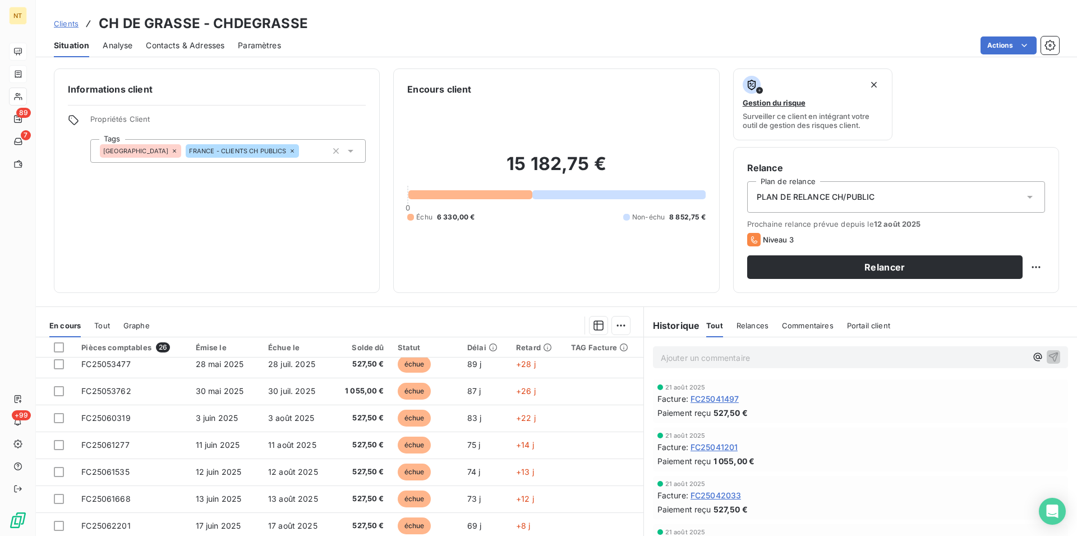
click at [185, 50] on span "Contacts & Adresses" at bounding box center [185, 45] width 79 height 11
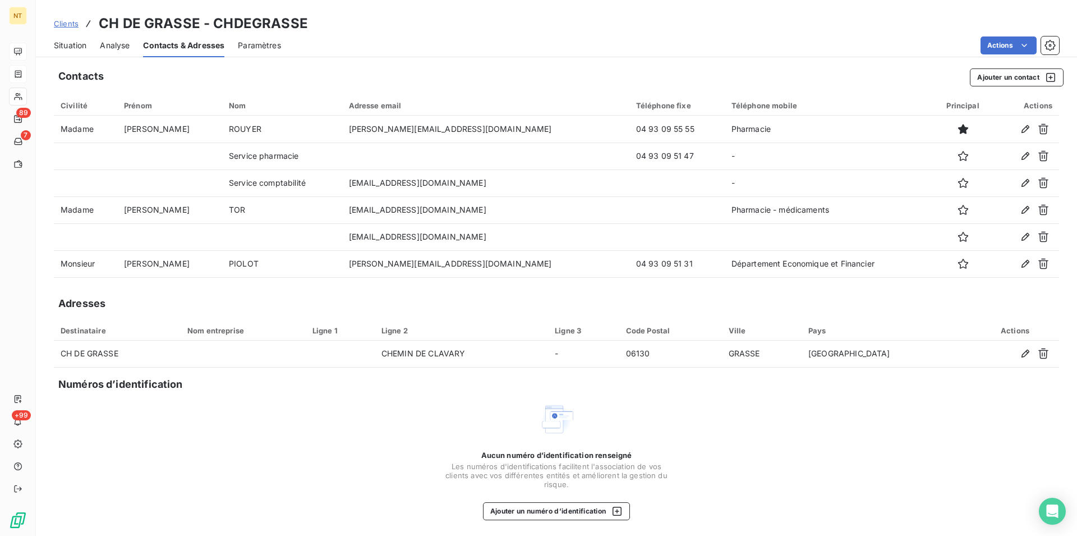
click at [68, 46] on span "Situation" at bounding box center [70, 45] width 33 height 11
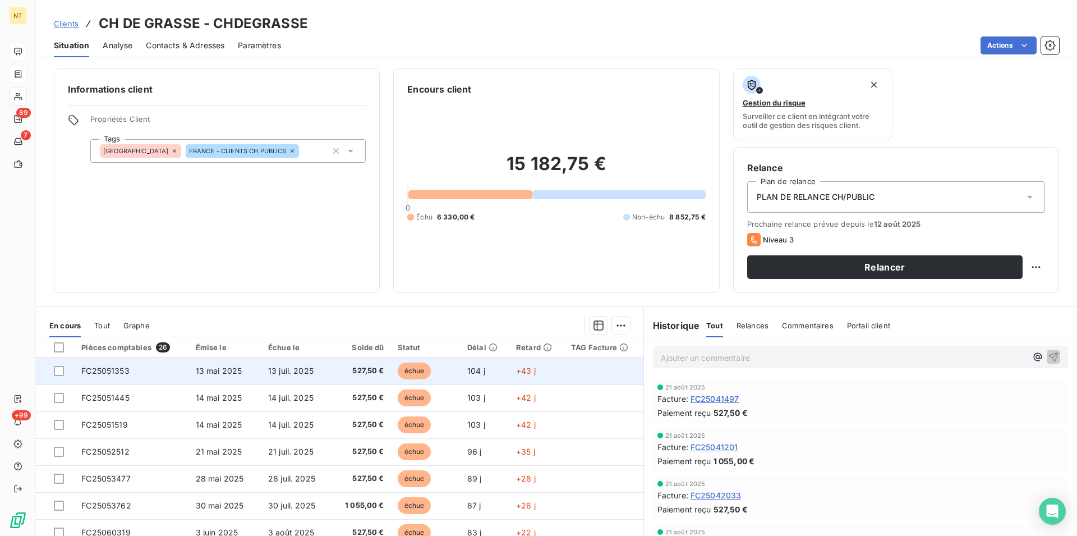
click at [219, 367] on span "13 mai 2025" at bounding box center [219, 371] width 47 height 10
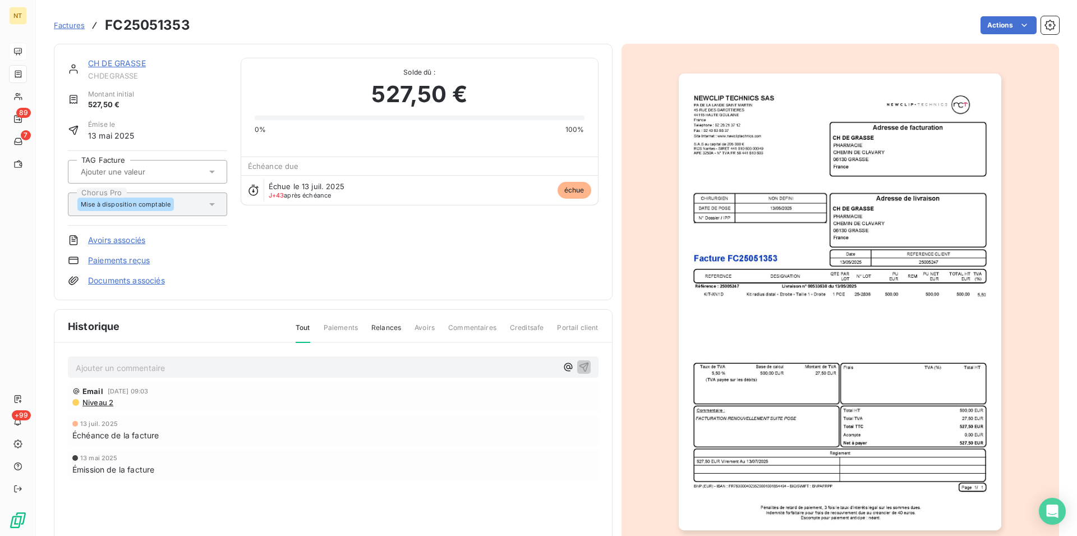
click at [119, 65] on link "CH DE GRASSE" at bounding box center [117, 63] width 58 height 10
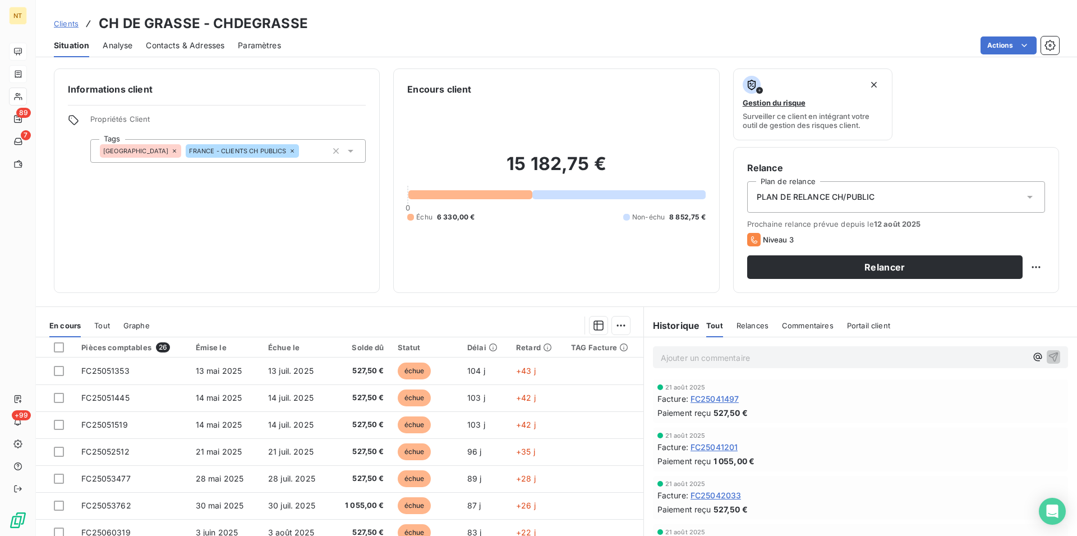
click at [181, 46] on span "Contacts & Adresses" at bounding box center [185, 45] width 79 height 11
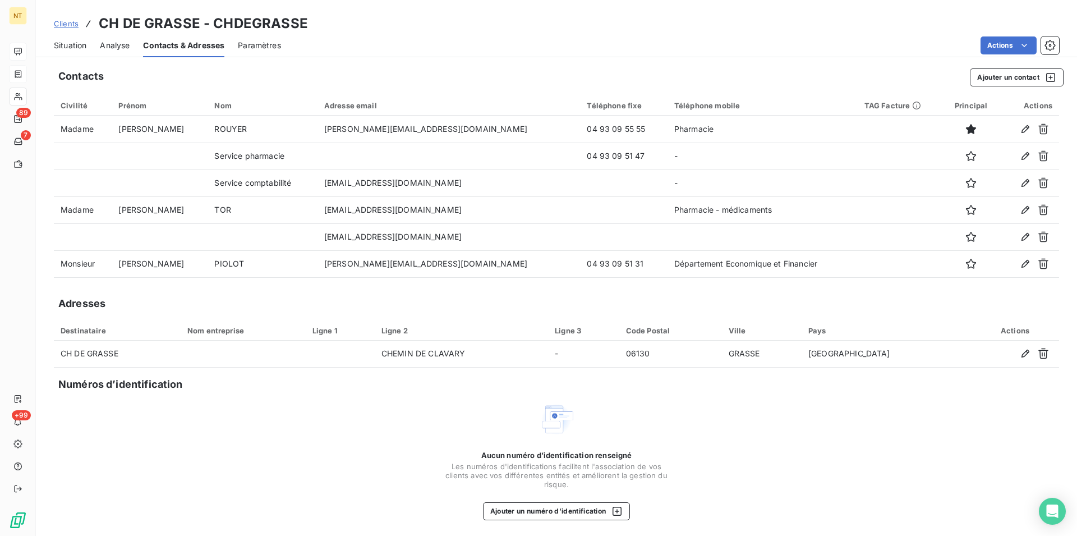
click at [66, 44] on span "Situation" at bounding box center [70, 45] width 33 height 11
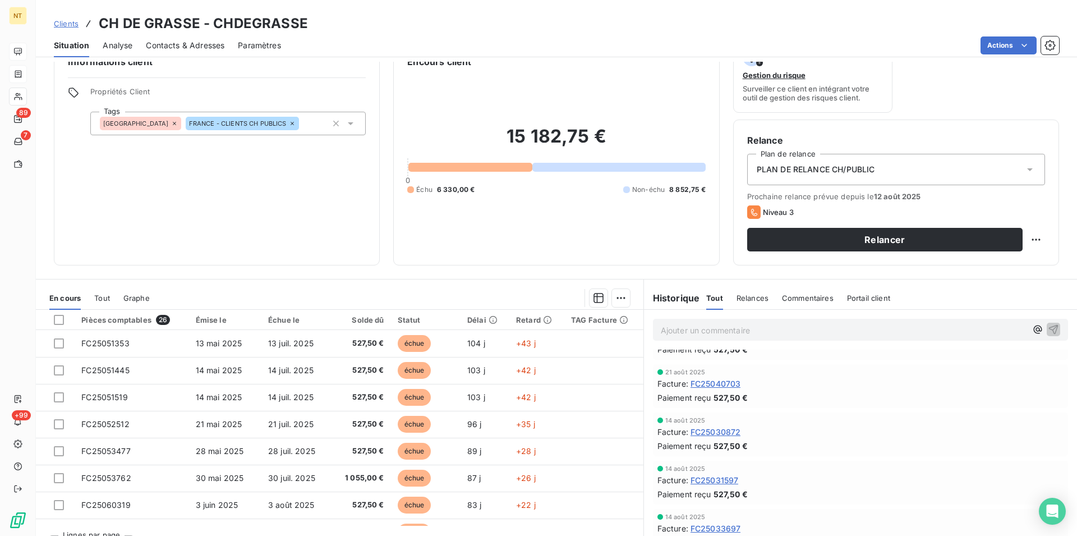
scroll to position [51, 0]
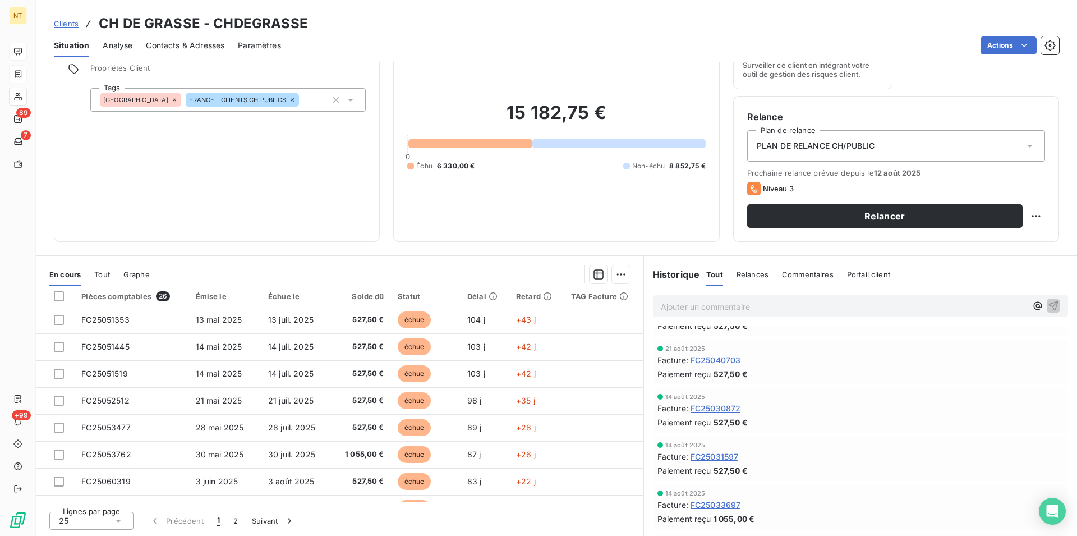
click at [186, 44] on span "Contacts & Adresses" at bounding box center [185, 45] width 79 height 11
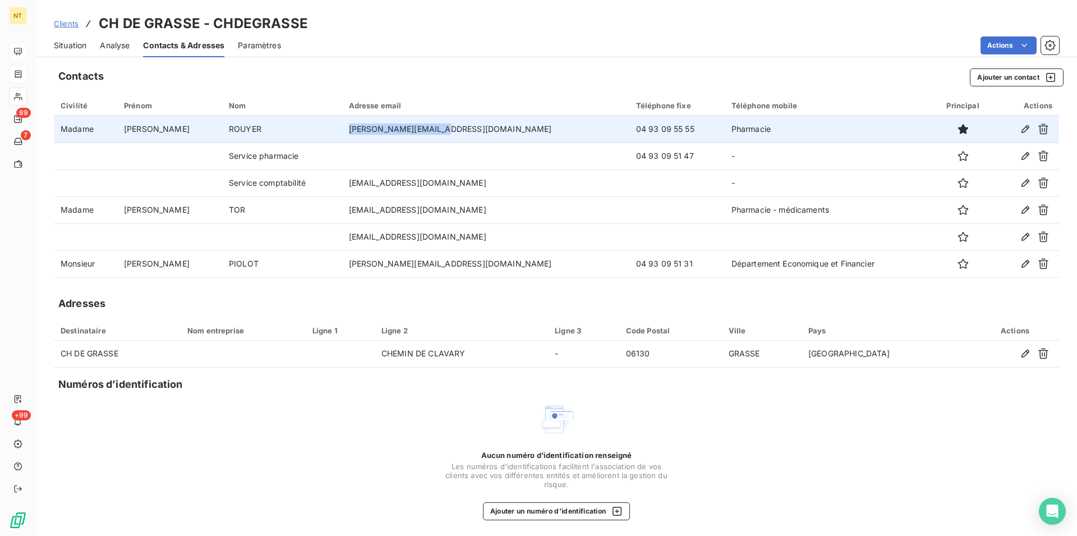
drag, startPoint x: 351, startPoint y: 127, endPoint x: 445, endPoint y: 131, distance: 94.3
click at [445, 131] on td "[PERSON_NAME][EMAIL_ADDRESS][DOMAIN_NAME]" at bounding box center [485, 129] width 287 height 27
copy td "[PERSON_NAME][EMAIL_ADDRESS][DOMAIN_NAME]"
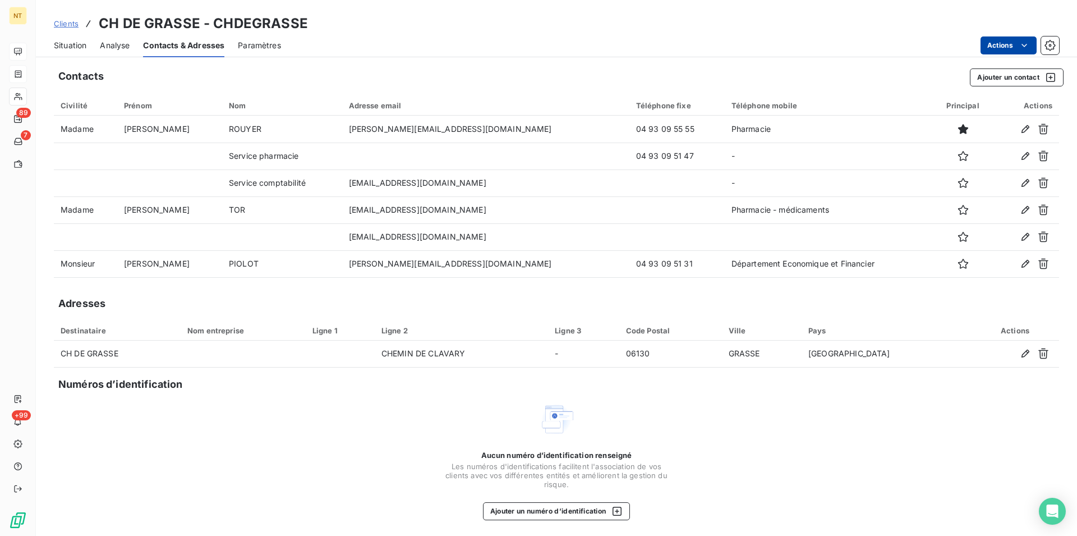
click at [1013, 43] on html "NT 89 7 +99 Clients CH DE GRASSE - CHDEGRASSE Situation Analyse Contacts & Adre…" at bounding box center [538, 268] width 1077 height 536
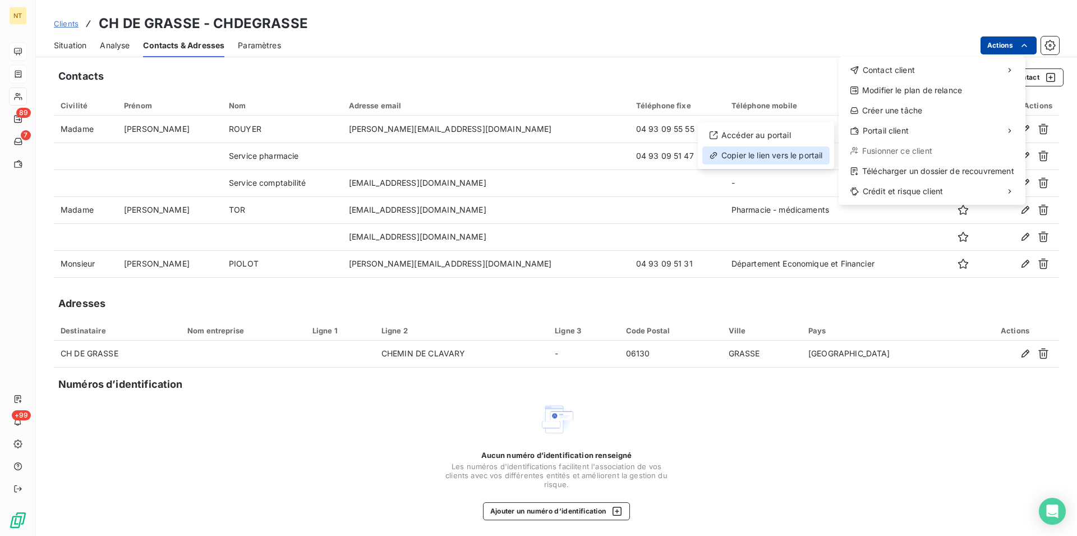
click at [784, 159] on div "Copier le lien vers le portail" at bounding box center [765, 155] width 127 height 18
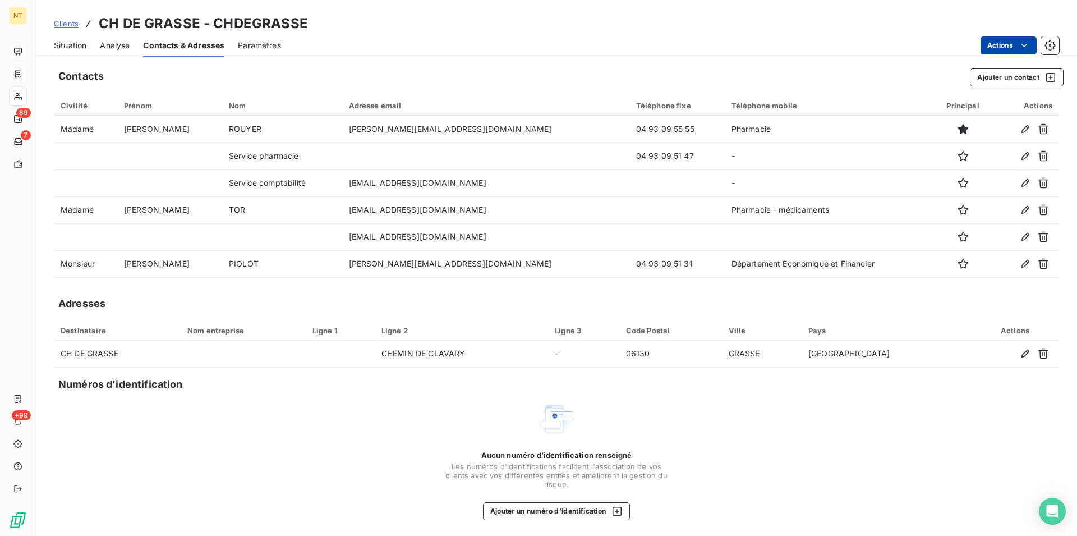
click at [67, 38] on div "Situation" at bounding box center [70, 46] width 33 height 24
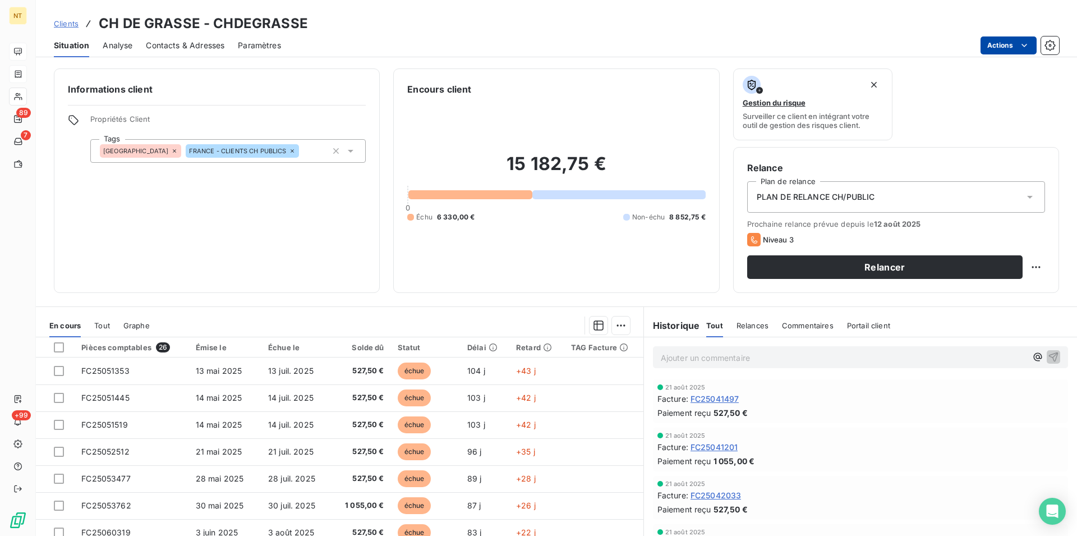
click at [661, 358] on p "Ajouter un commentaire ﻿" at bounding box center [844, 358] width 366 height 14
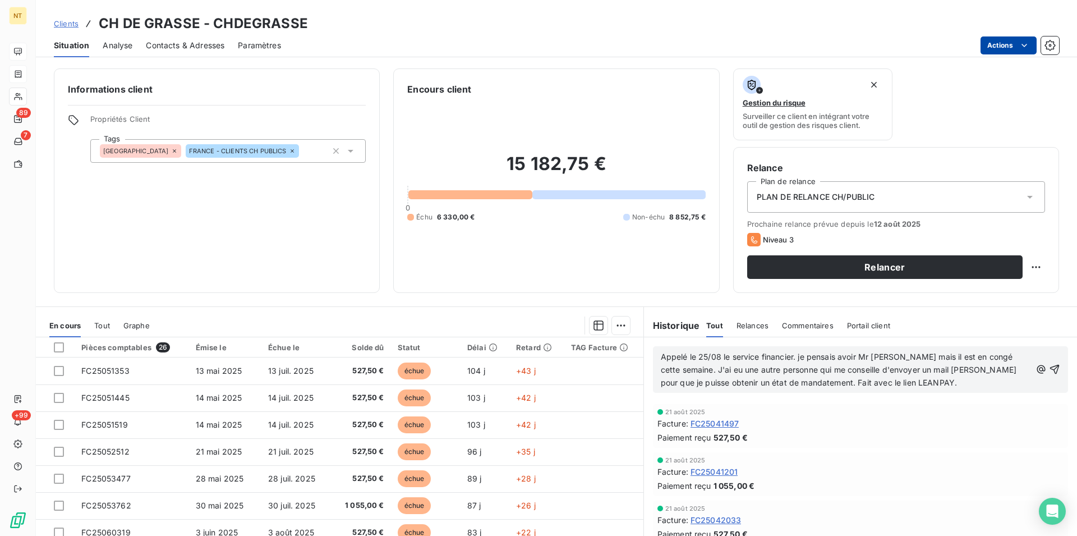
click at [796, 354] on span "Appelé le 25/08 le service financier. je pensais avoir Mr [PERSON_NAME] mais il…" at bounding box center [840, 369] width 358 height 35
click at [925, 372] on span "Appelé le 25/08 le service financier. Je pensais avoir Mr [PERSON_NAME] mais il…" at bounding box center [840, 369] width 358 height 35
click at [1050, 368] on icon "button" at bounding box center [1055, 370] width 10 height 10
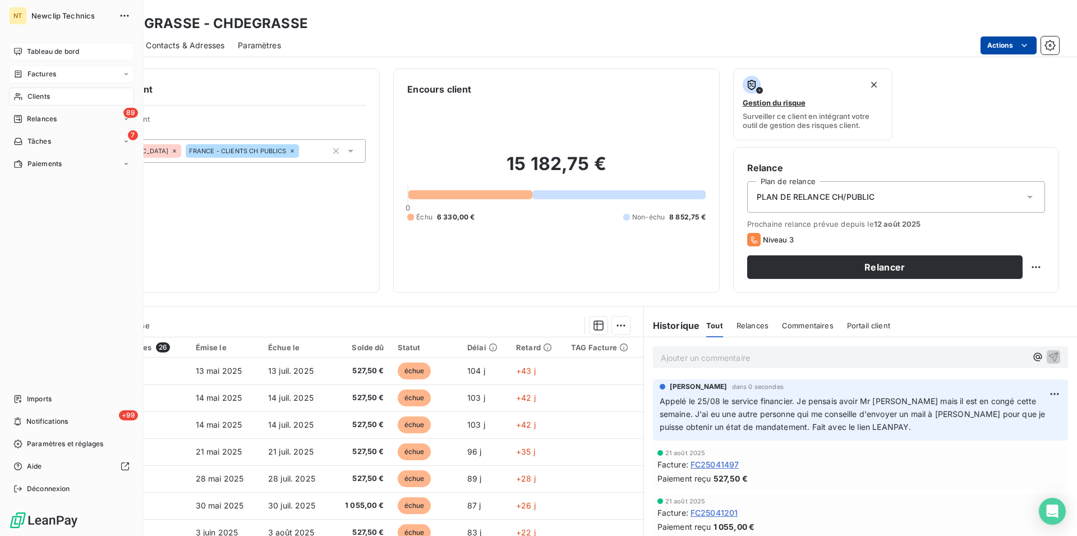
click at [54, 99] on div "Clients" at bounding box center [71, 96] width 125 height 18
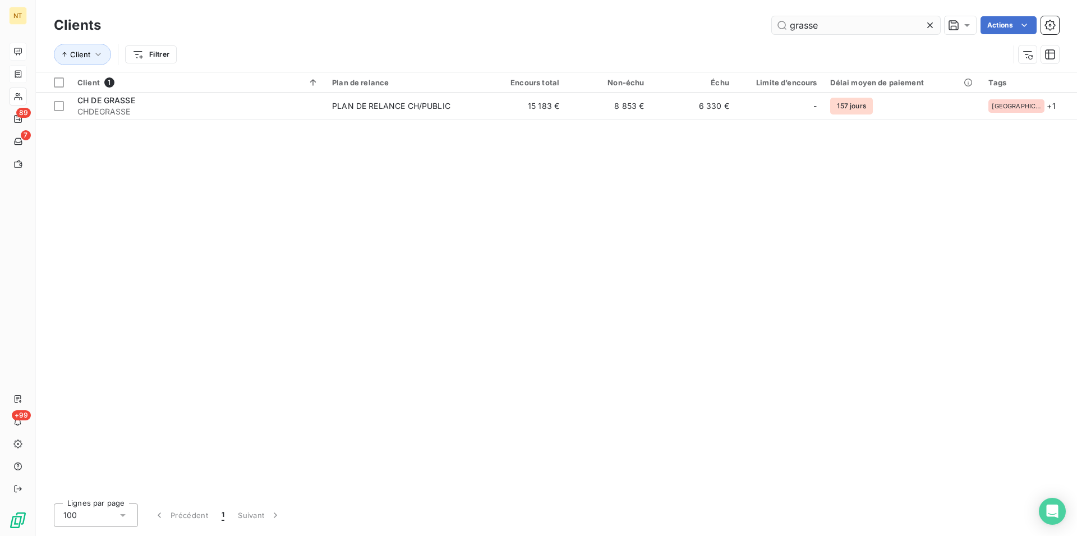
drag, startPoint x: 826, startPoint y: 24, endPoint x: 786, endPoint y: 31, distance: 40.9
click at [786, 31] on input "grasse" at bounding box center [856, 25] width 168 height 18
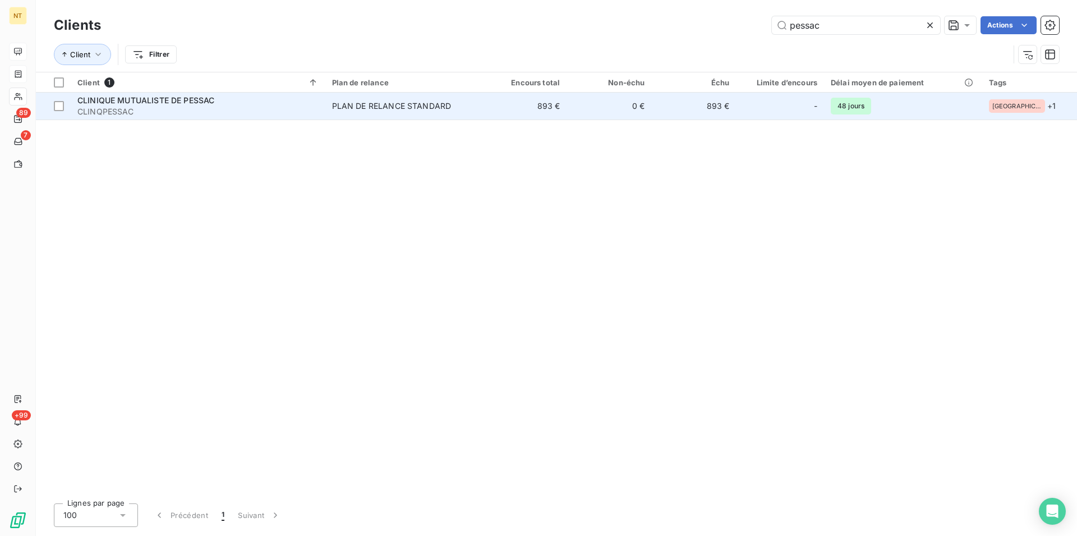
type input "pessac"
click at [179, 103] on span "CLINIQUE MUTUALISTE DE PESSAC" at bounding box center [145, 100] width 137 height 10
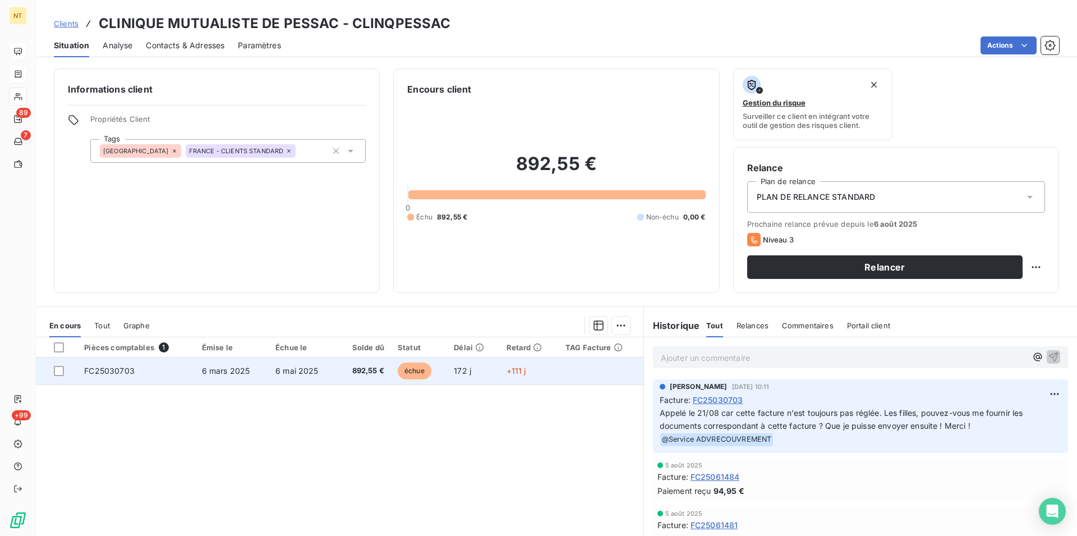
click at [248, 372] on td "6 mars 2025" at bounding box center [231, 370] width 73 height 27
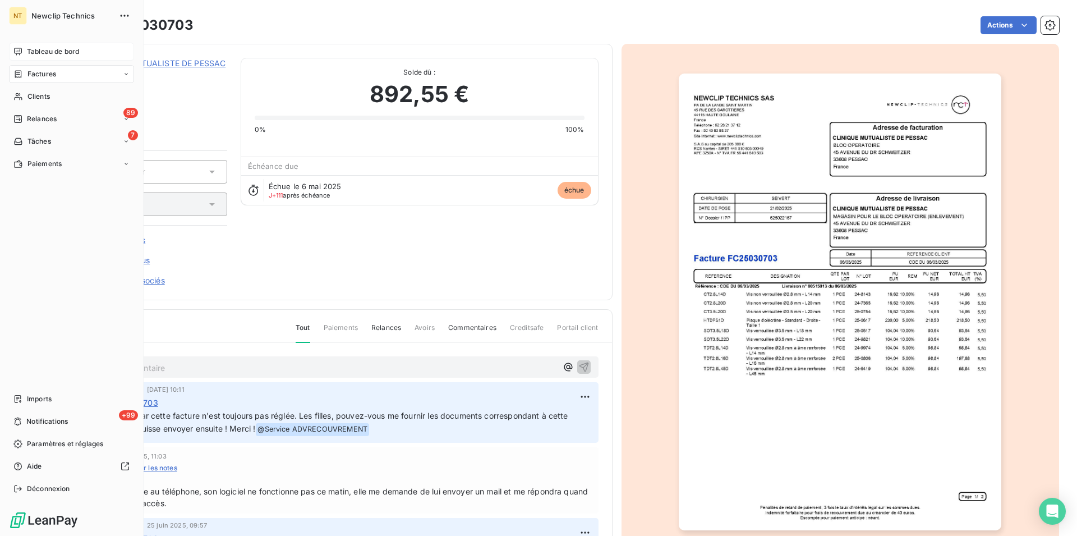
click at [49, 53] on span "Tableau de bord" at bounding box center [53, 52] width 52 height 10
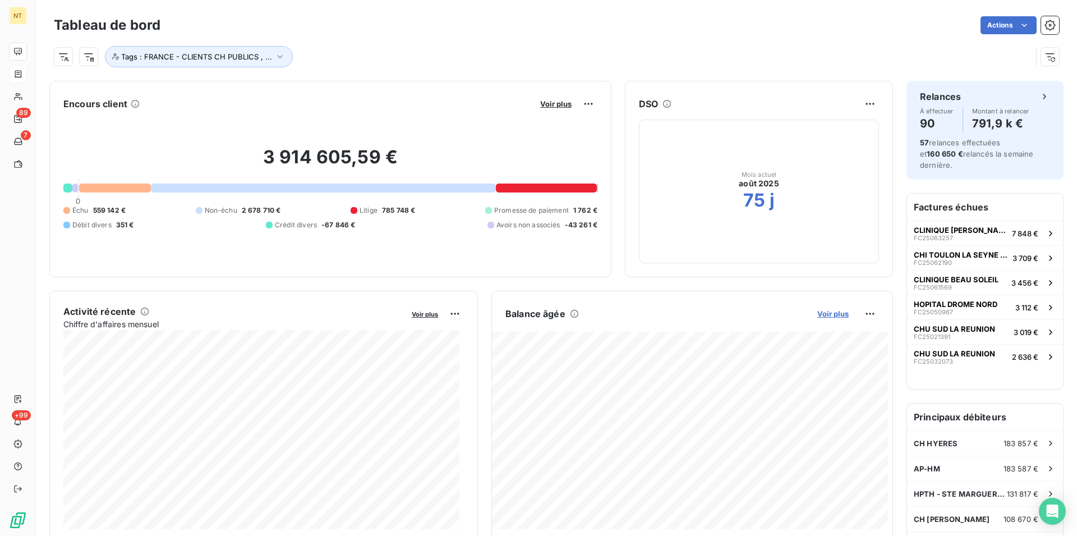
click at [823, 313] on span "Voir plus" at bounding box center [832, 313] width 31 height 9
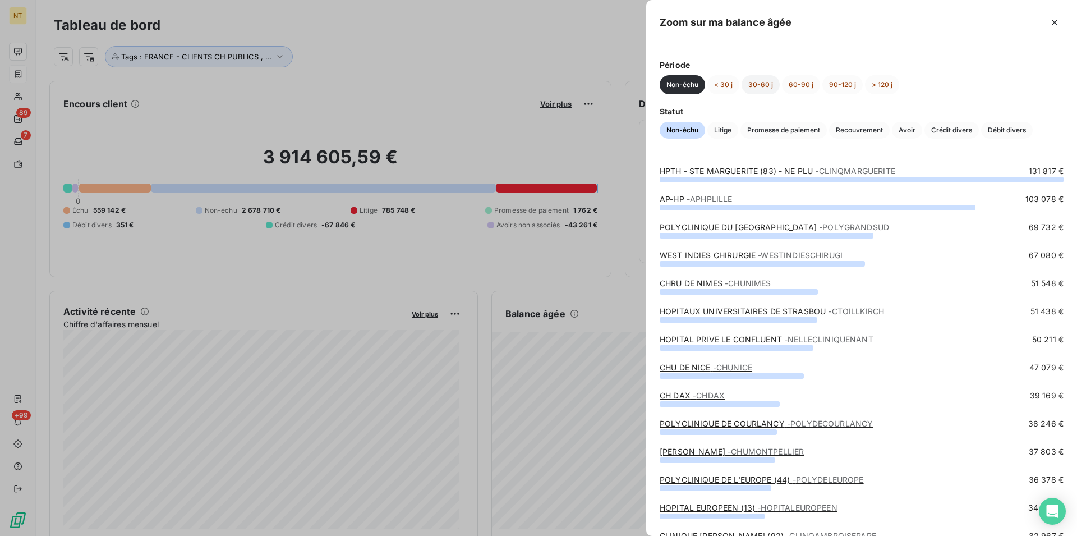
click at [757, 84] on button "30-60 j" at bounding box center [760, 84] width 38 height 19
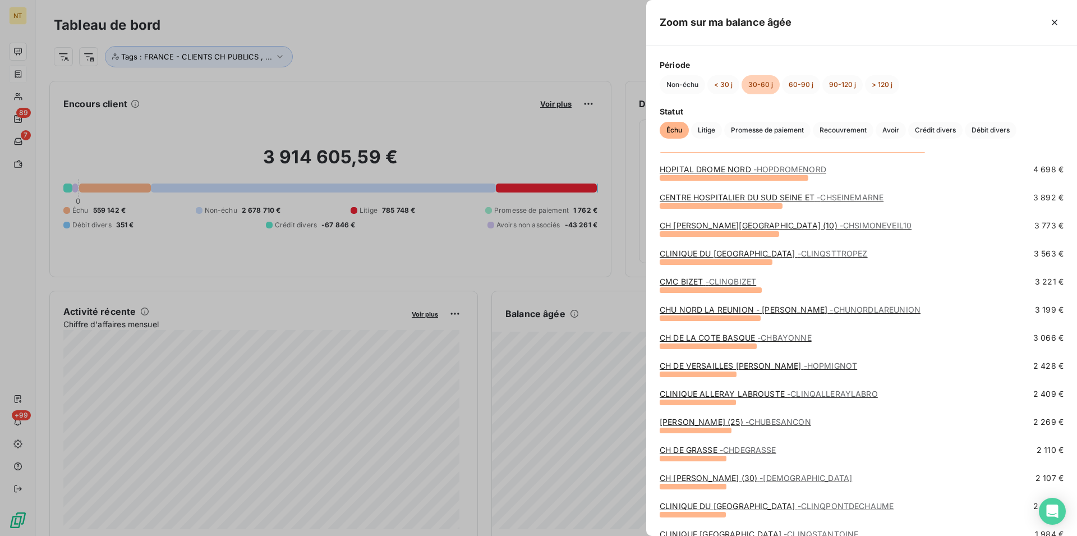
scroll to position [114, 0]
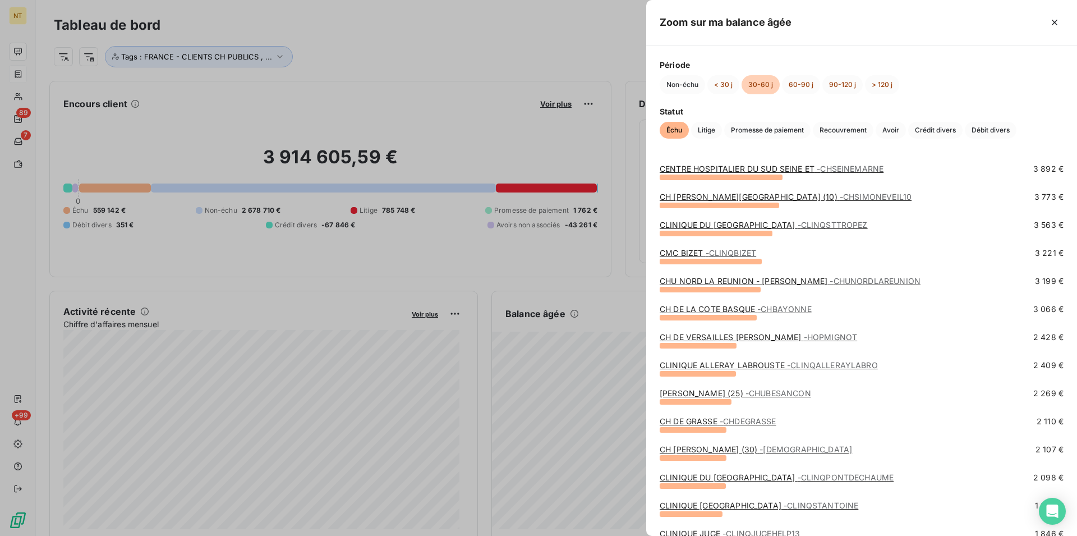
click at [702, 450] on link "CH [PERSON_NAME] (30) - CHLOUISPASTEUR" at bounding box center [756, 449] width 192 height 10
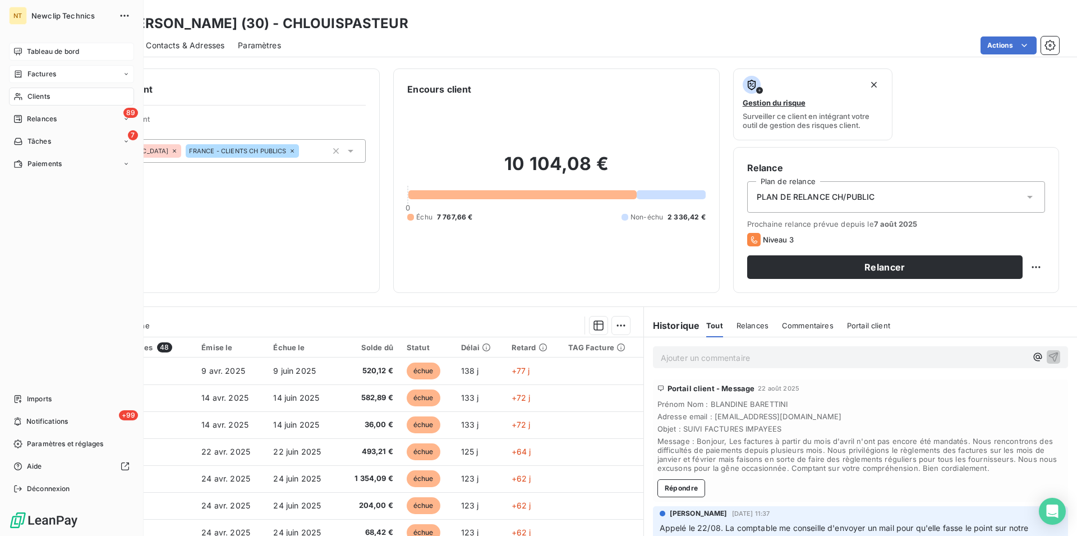
click at [42, 48] on span "Tableau de bord" at bounding box center [53, 52] width 52 height 10
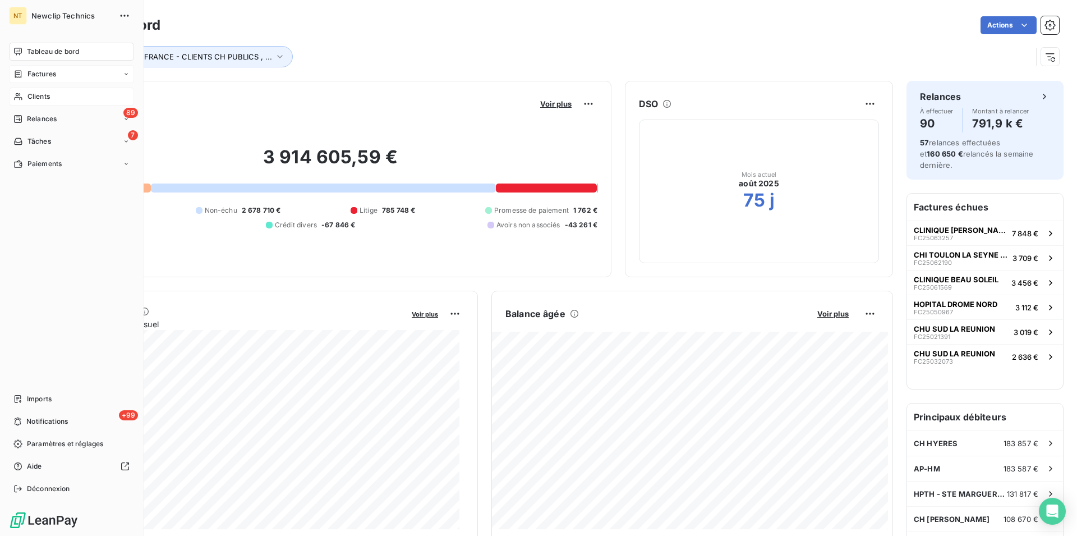
click at [45, 93] on span "Clients" at bounding box center [38, 96] width 22 height 10
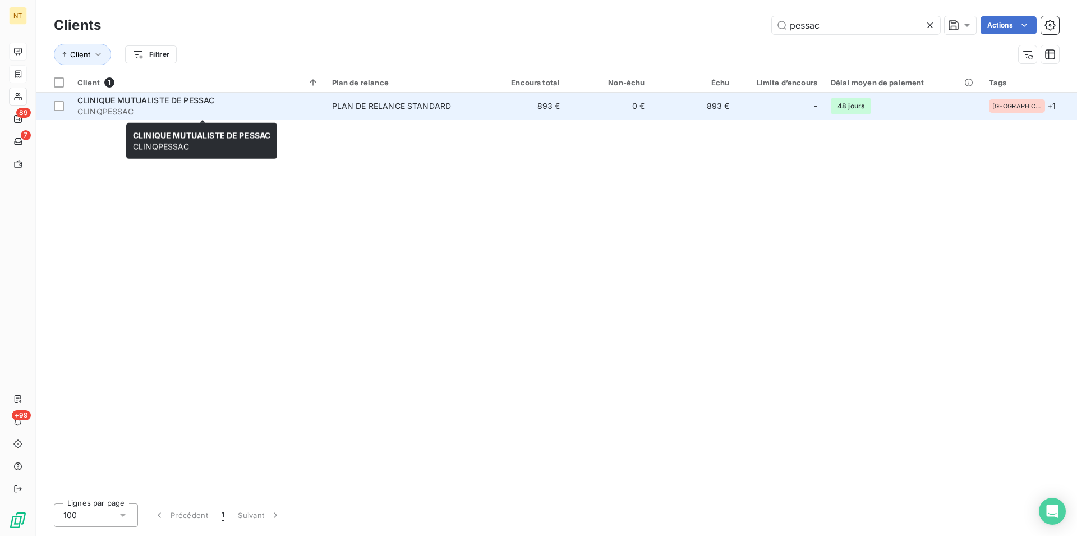
click at [199, 99] on span "CLINIQUE MUTUALISTE DE PESSAC" at bounding box center [145, 100] width 137 height 10
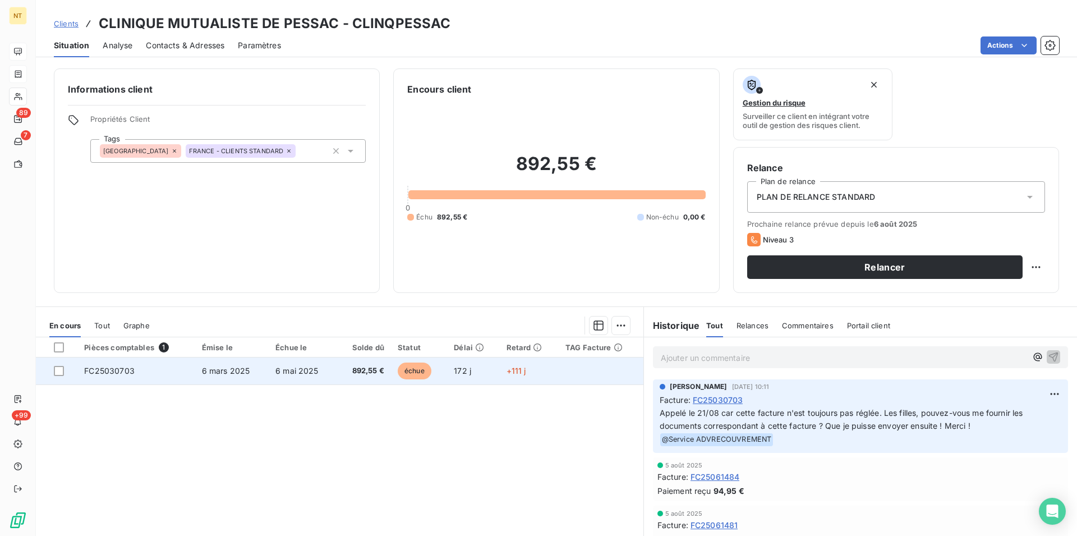
click at [139, 366] on td "FC25030703" at bounding box center [135, 370] width 117 height 27
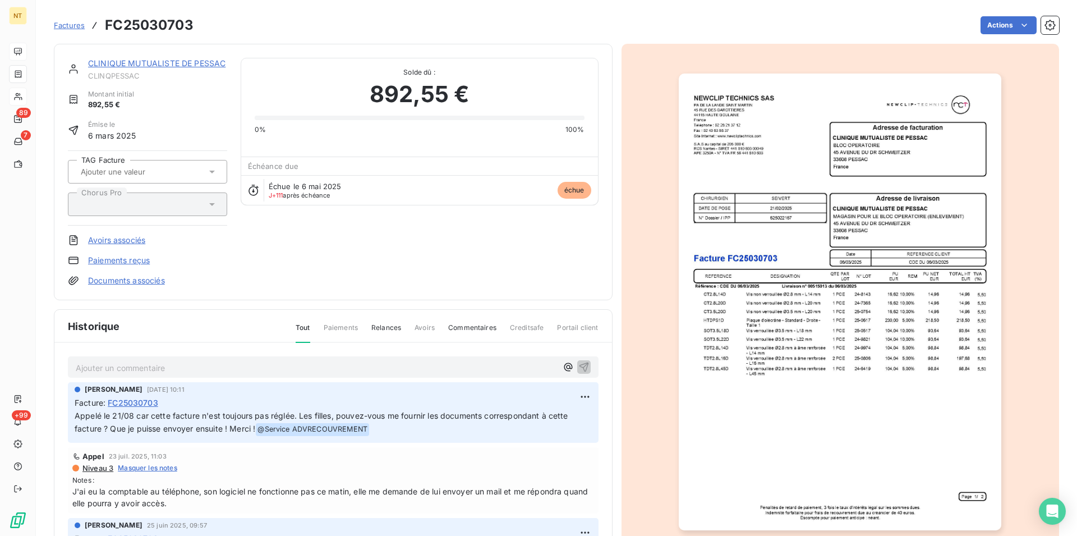
click at [81, 365] on p "Ajouter un commentaire ﻿" at bounding box center [316, 368] width 481 height 14
click at [77, 366] on span "[PERSON_NAME] a eu l'établissement la semaine dernière" at bounding box center [185, 367] width 218 height 10
click at [186, 367] on span "Le 25/08 j'ai relancé [PERSON_NAME] a eu l'établissement la semaine dernière" at bounding box center [224, 367] width 297 height 10
click at [428, 367] on span "Le 25/08 j'ai relancé [PERSON_NAME]. Elle me signale qu'elle a eu l'établisseme…" at bounding box center [268, 367] width 384 height 10
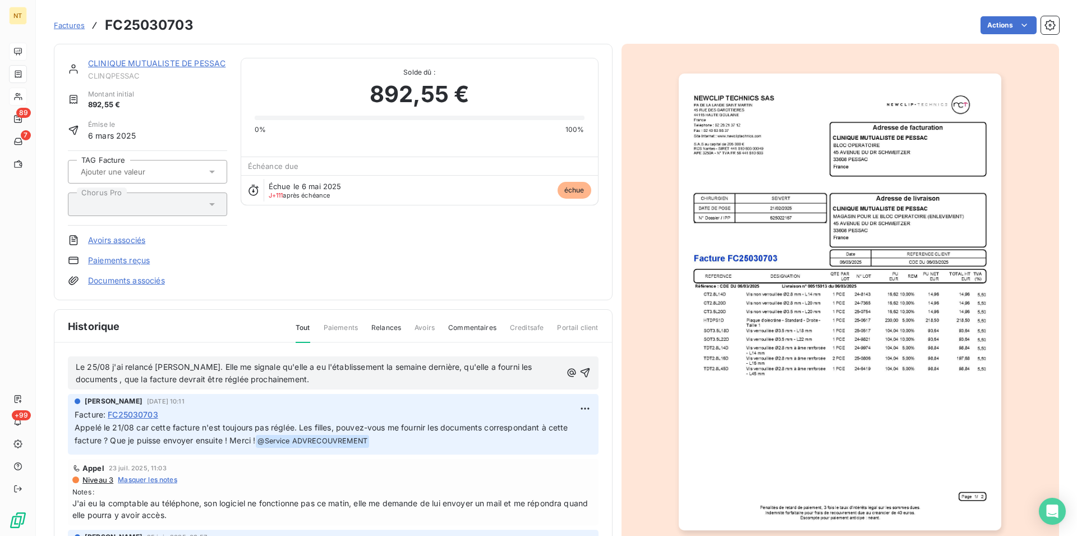
click at [187, 366] on span "Le 25/08 j'ai relancé [PERSON_NAME]. Elle me signale qu'elle a eu l'établisseme…" at bounding box center [305, 373] width 459 height 22
click at [579, 371] on icon "button" at bounding box center [584, 372] width 11 height 11
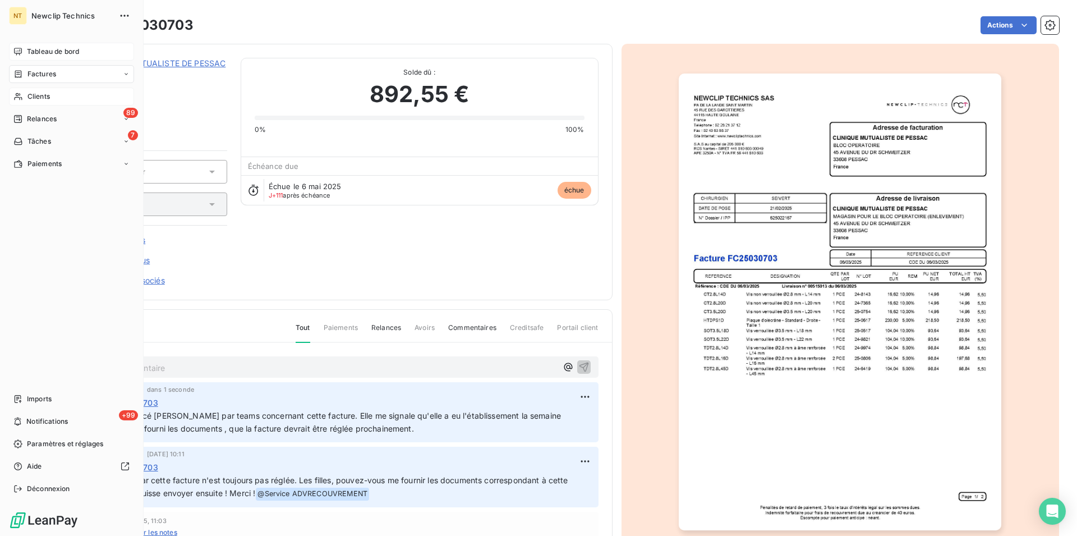
click at [64, 51] on span "Tableau de bord" at bounding box center [53, 52] width 52 height 10
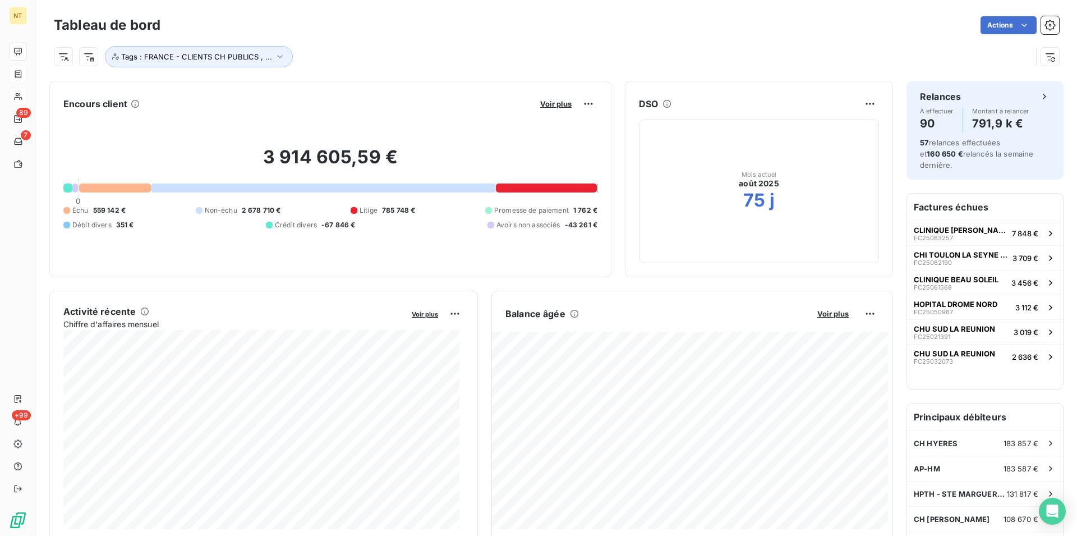
click at [825, 318] on button "Voir plus" at bounding box center [833, 313] width 38 height 10
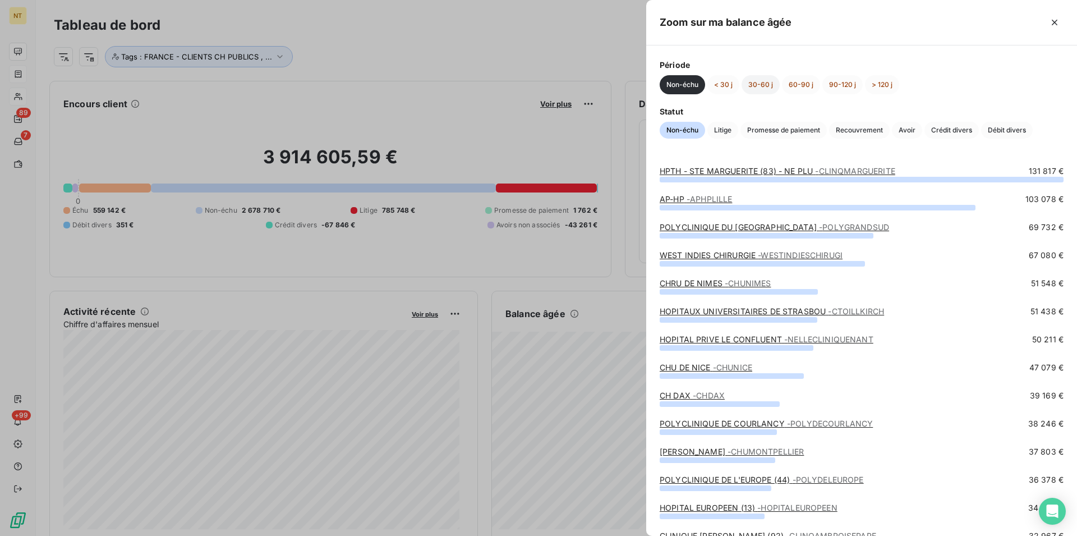
click at [760, 84] on button "30-60 j" at bounding box center [760, 84] width 38 height 19
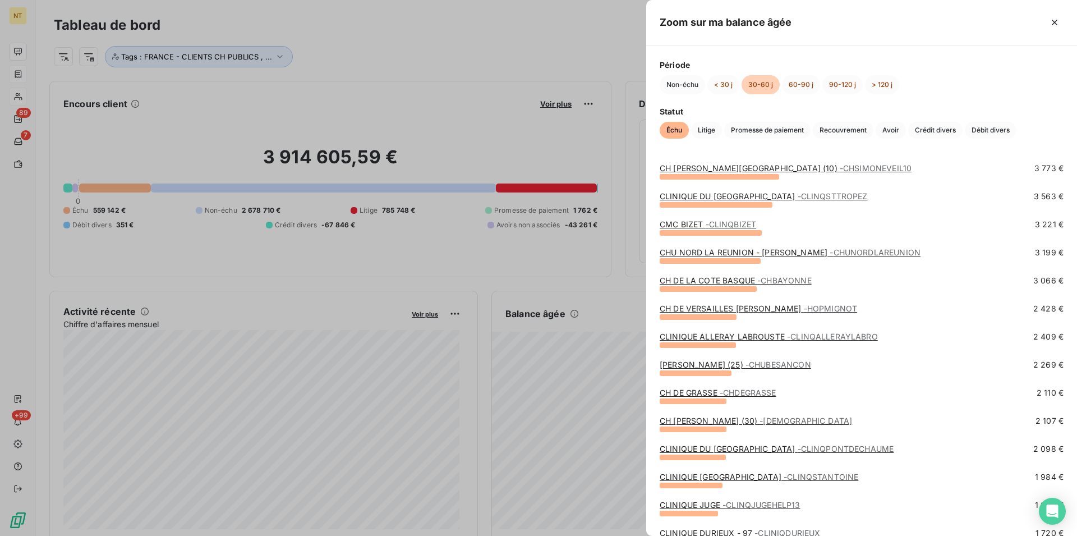
scroll to position [172, 0]
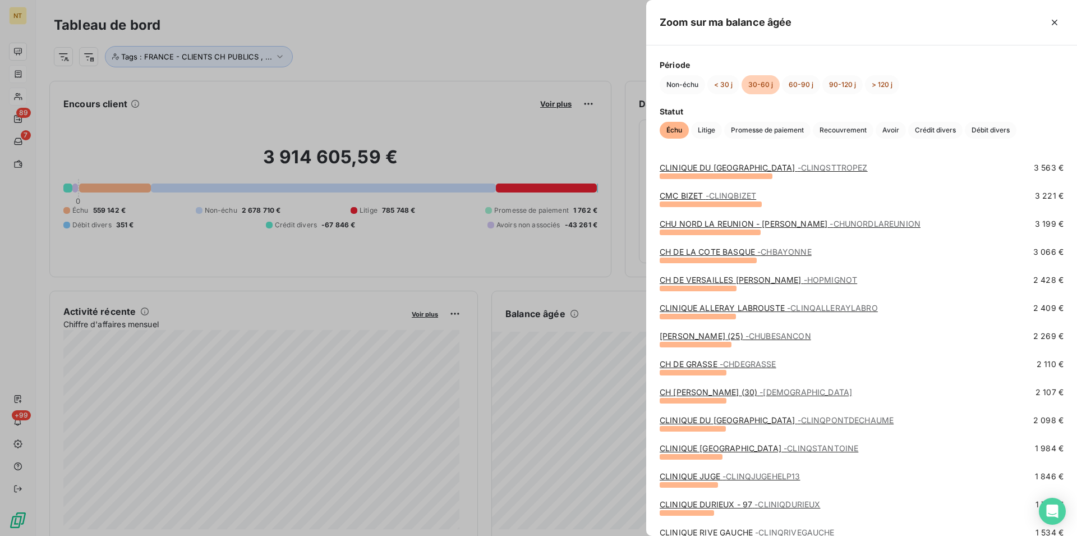
click at [741, 391] on link "CH [PERSON_NAME] (30) - CHLOUISPASTEUR" at bounding box center [756, 392] width 192 height 10
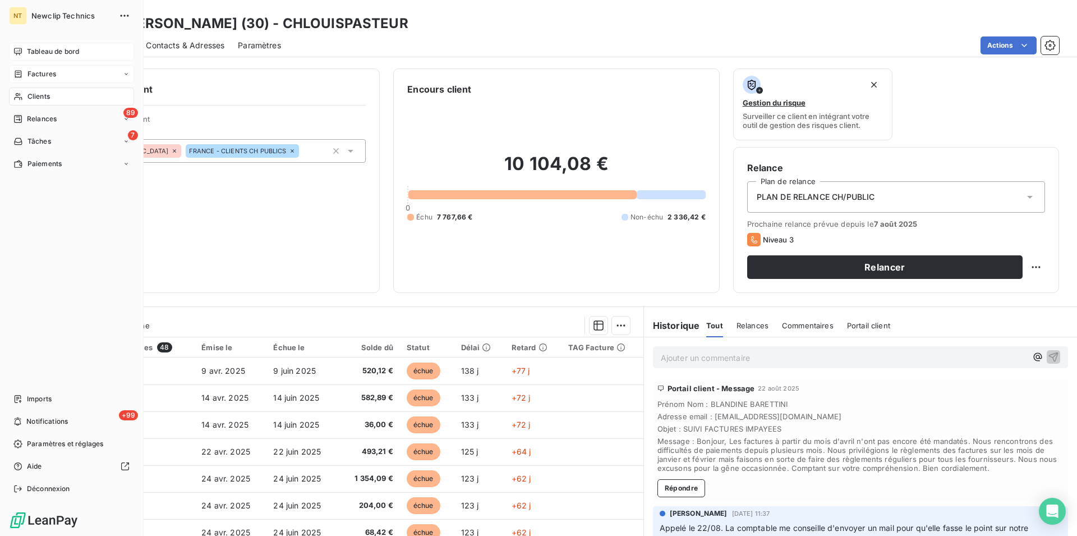
click at [49, 49] on span "Tableau de bord" at bounding box center [53, 52] width 52 height 10
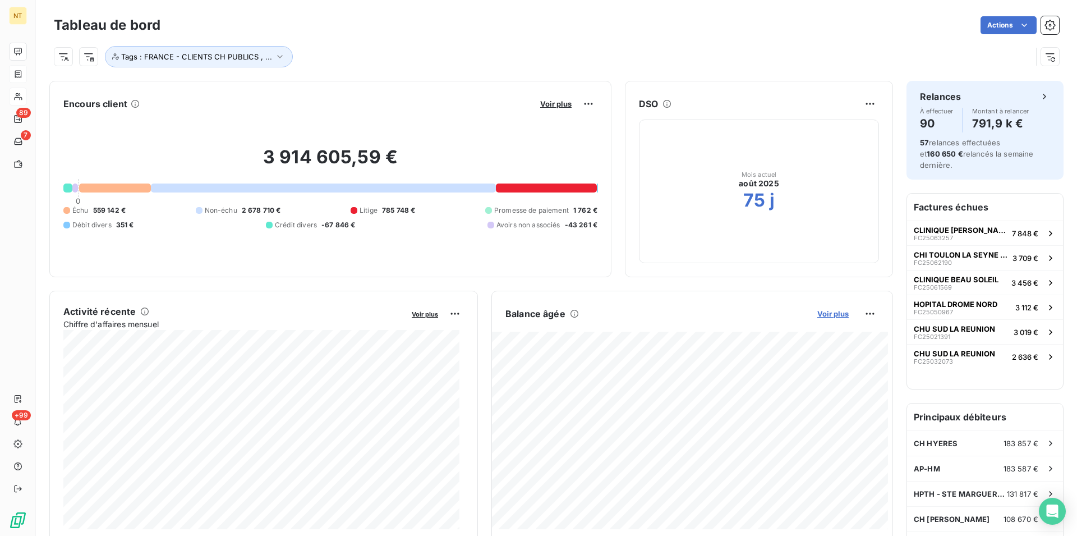
click at [822, 311] on span "Voir plus" at bounding box center [832, 313] width 31 height 9
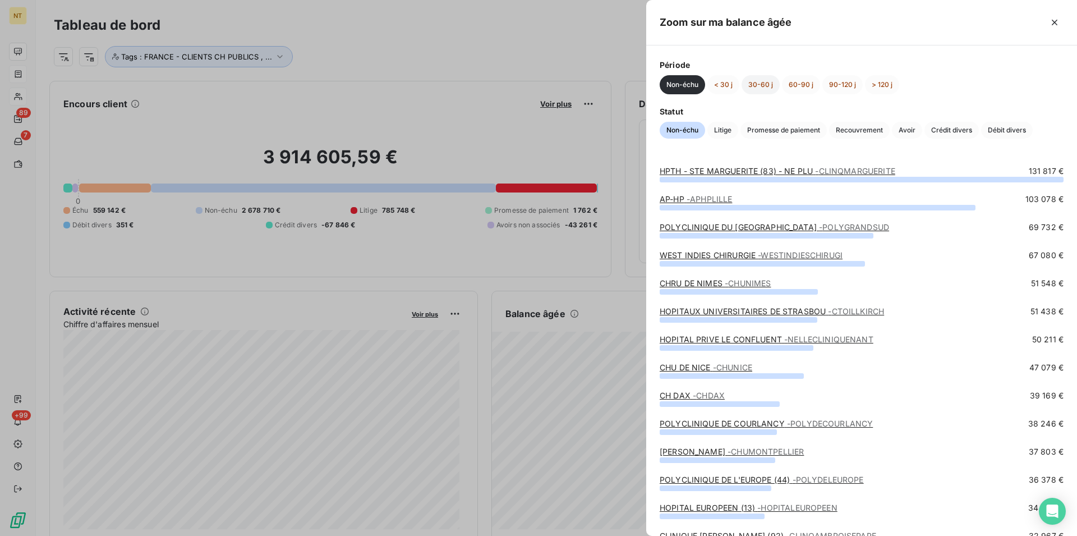
click at [761, 86] on button "30-60 j" at bounding box center [760, 84] width 38 height 19
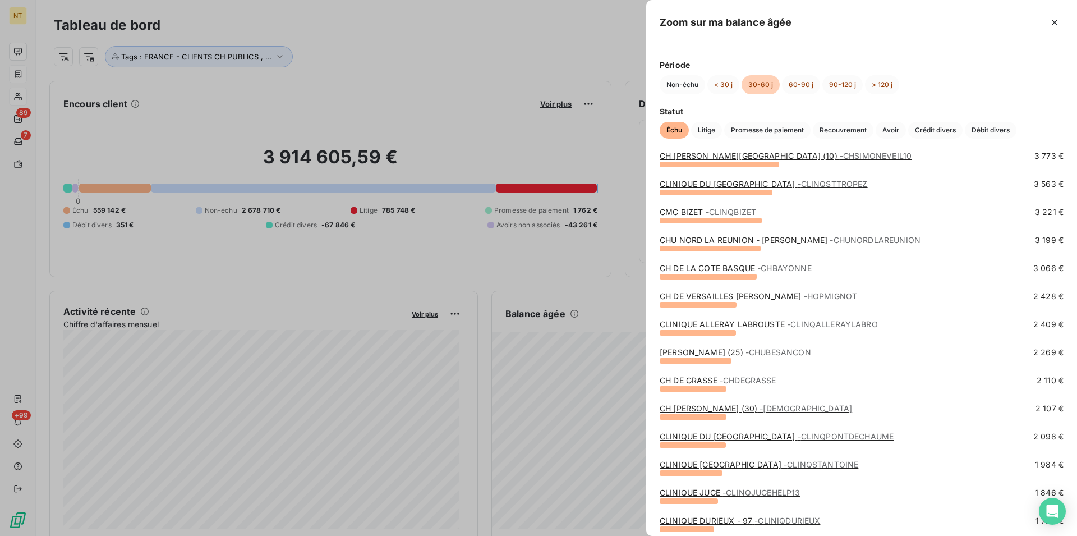
scroll to position [172, 0]
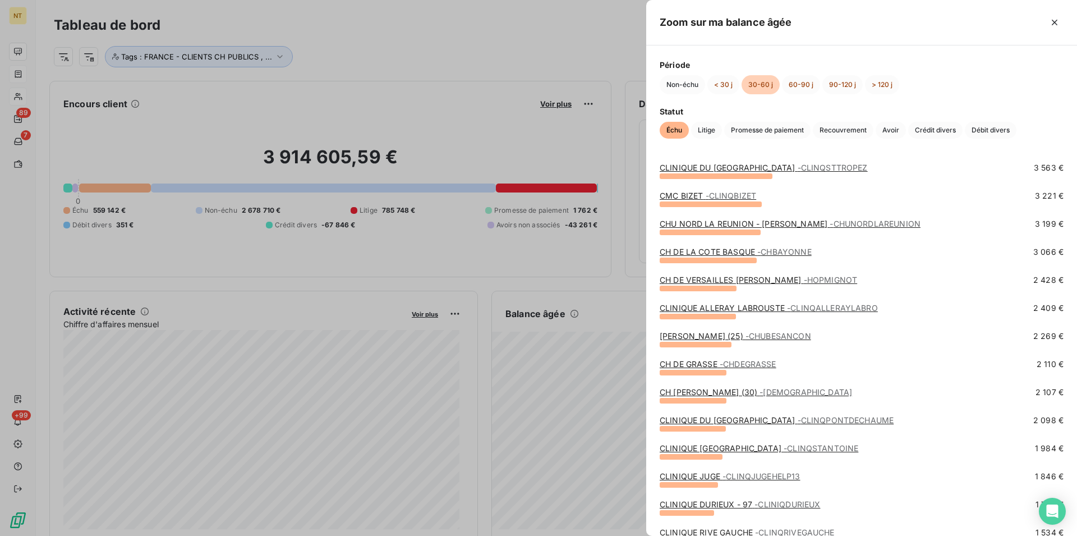
click at [762, 421] on link "CLINIQUE DU [GEOGRAPHIC_DATA] - CLINQPONTDECHAUME" at bounding box center [777, 420] width 234 height 10
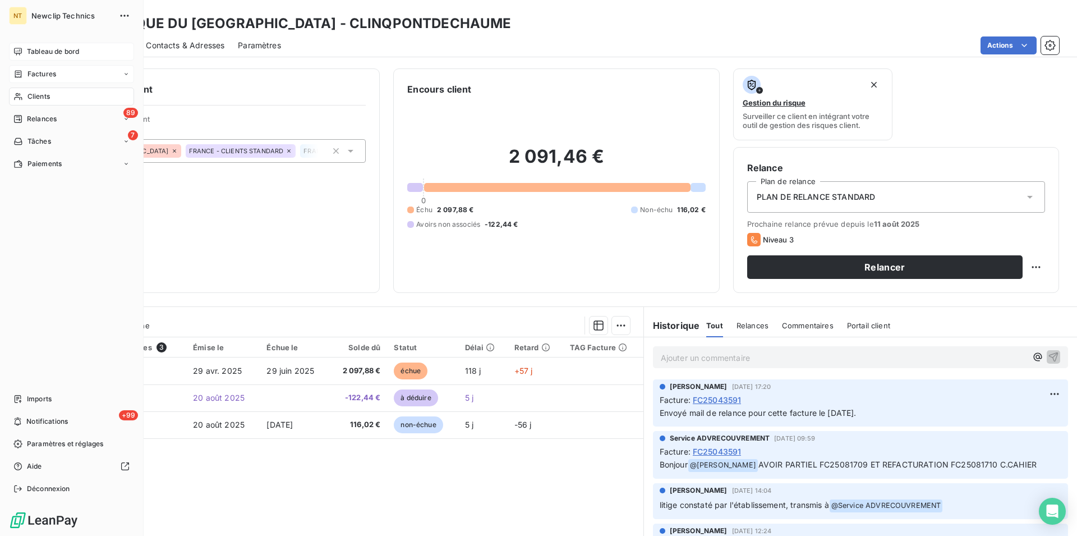
click at [66, 52] on span "Tableau de bord" at bounding box center [53, 52] width 52 height 10
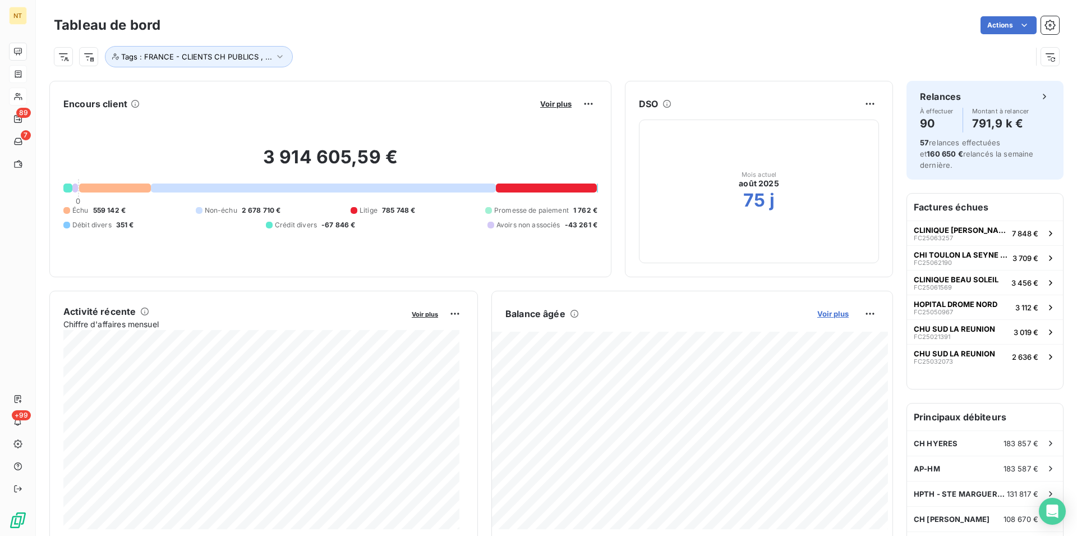
click at [826, 312] on span "Voir plus" at bounding box center [832, 313] width 31 height 9
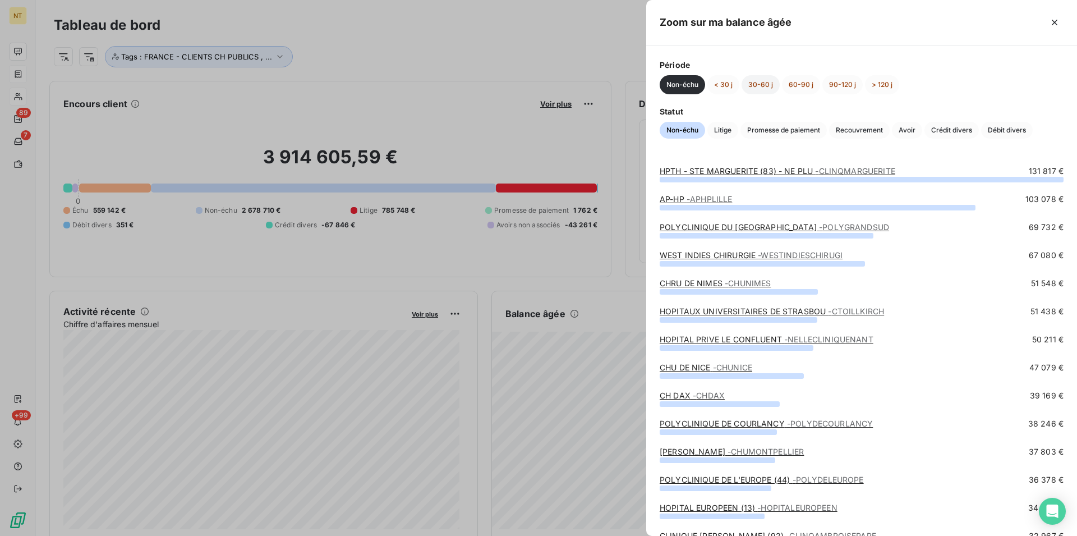
click at [766, 89] on button "30-60 j" at bounding box center [760, 84] width 38 height 19
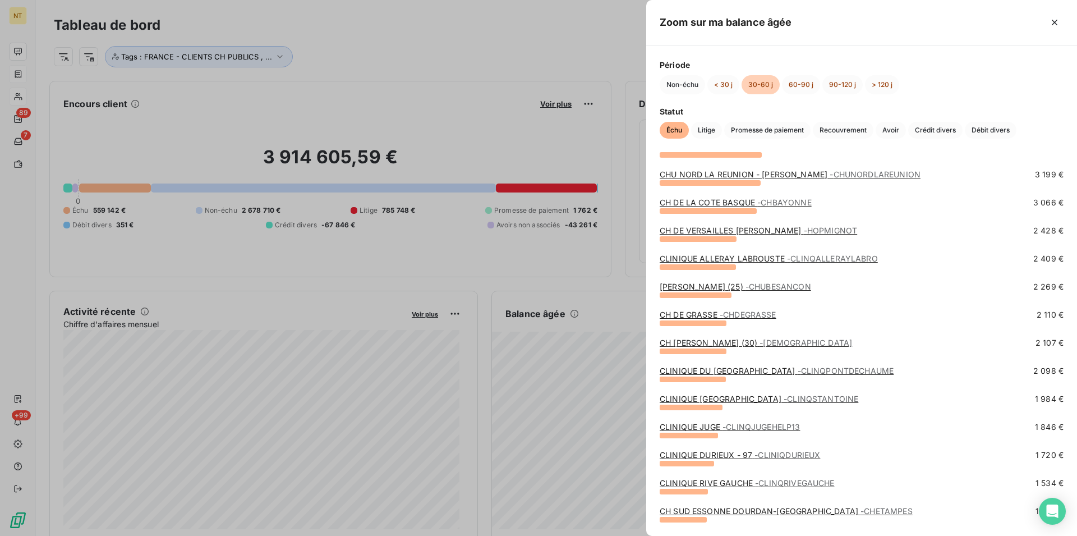
scroll to position [229, 0]
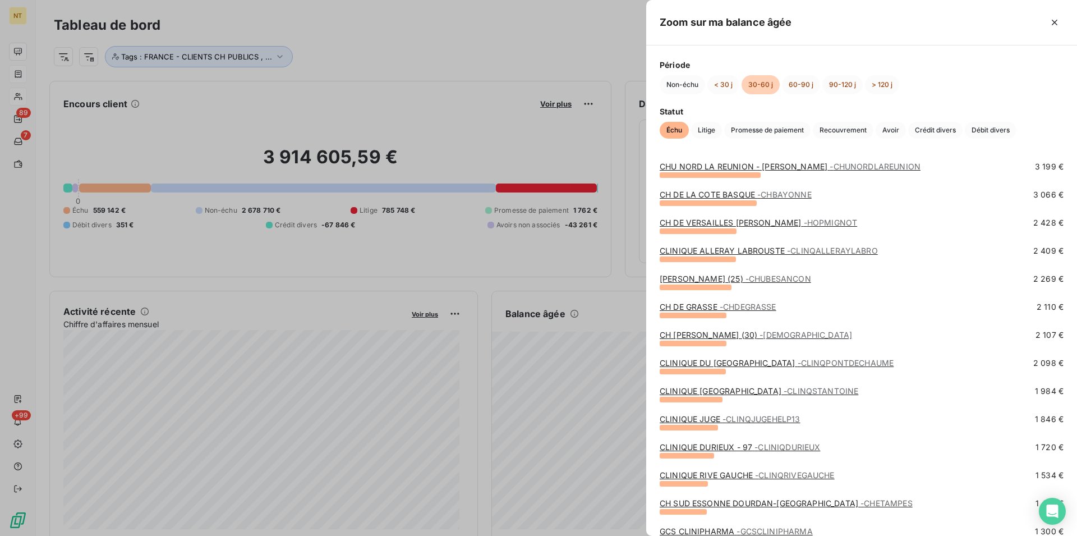
click at [748, 391] on link "CLINIQUE KANTYS CENTRE - CLINQSTANTOINE" at bounding box center [759, 391] width 199 height 10
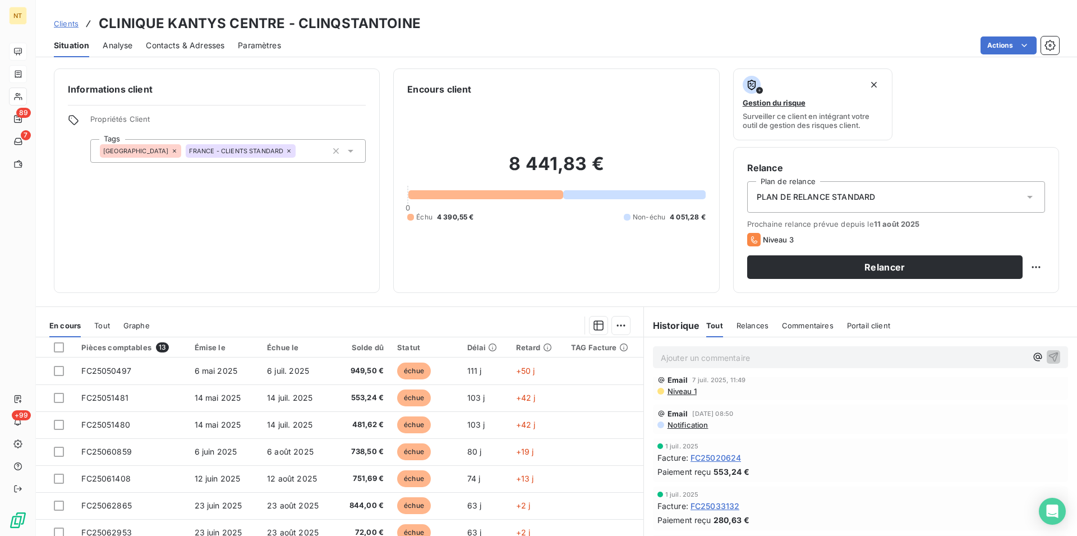
scroll to position [286, 0]
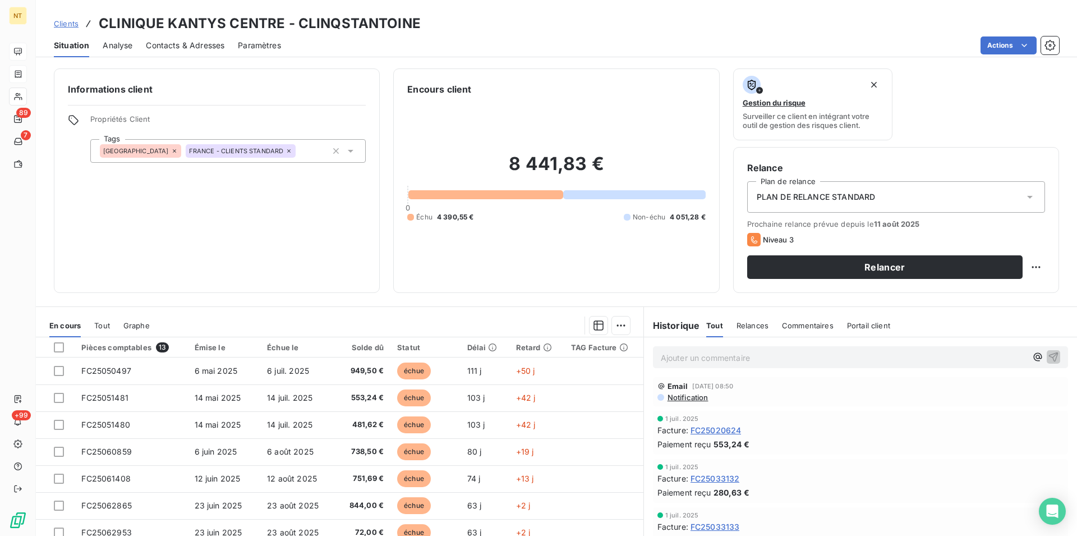
click at [214, 44] on span "Contacts & Adresses" at bounding box center [185, 45] width 79 height 11
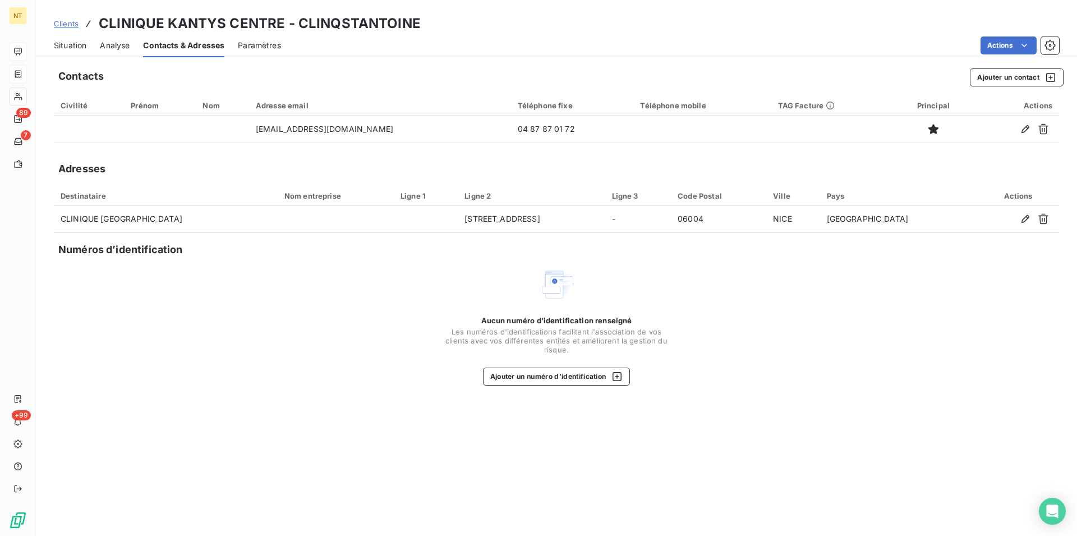
click at [66, 49] on span "Situation" at bounding box center [70, 45] width 33 height 11
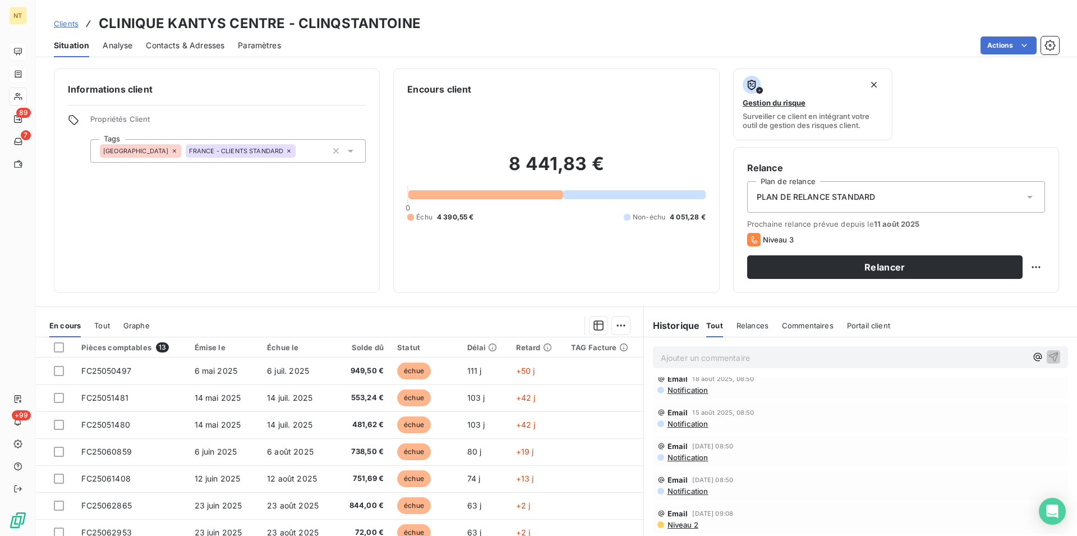
scroll to position [0, 0]
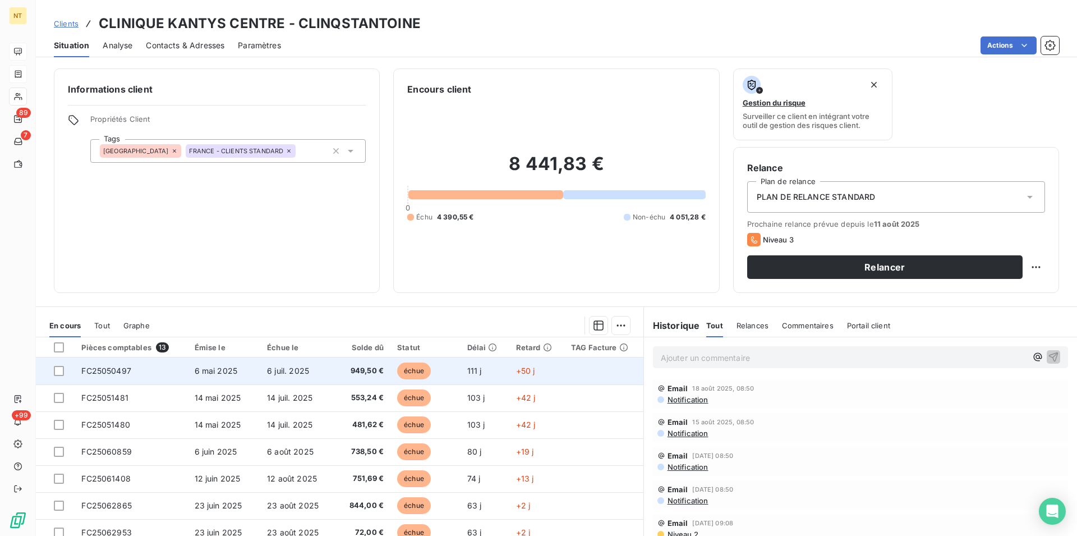
click at [204, 374] on span "6 mai 2025" at bounding box center [216, 371] width 43 height 10
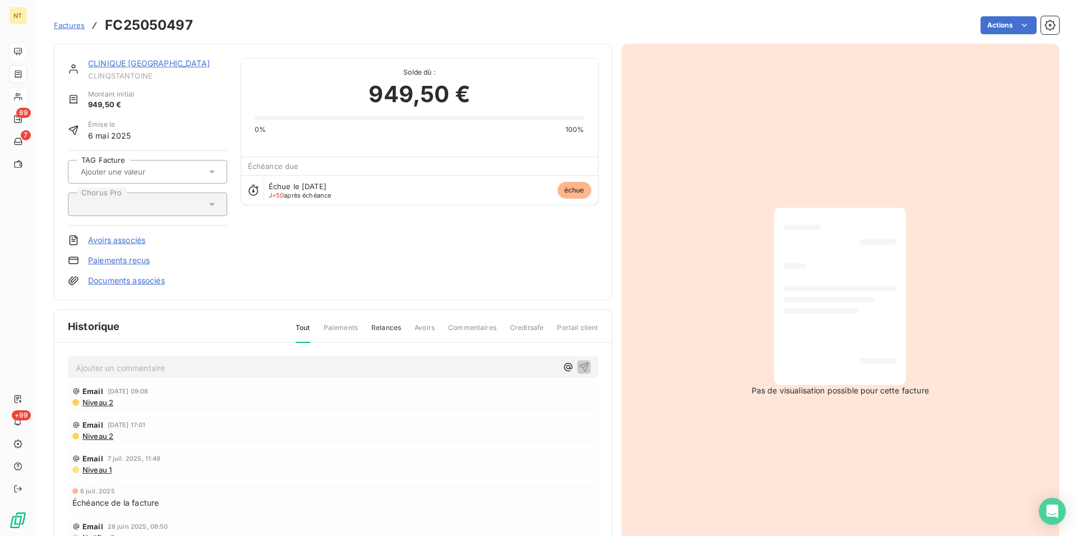
click at [148, 68] on link "CLINIQUE [GEOGRAPHIC_DATA]" at bounding box center [149, 63] width 122 height 10
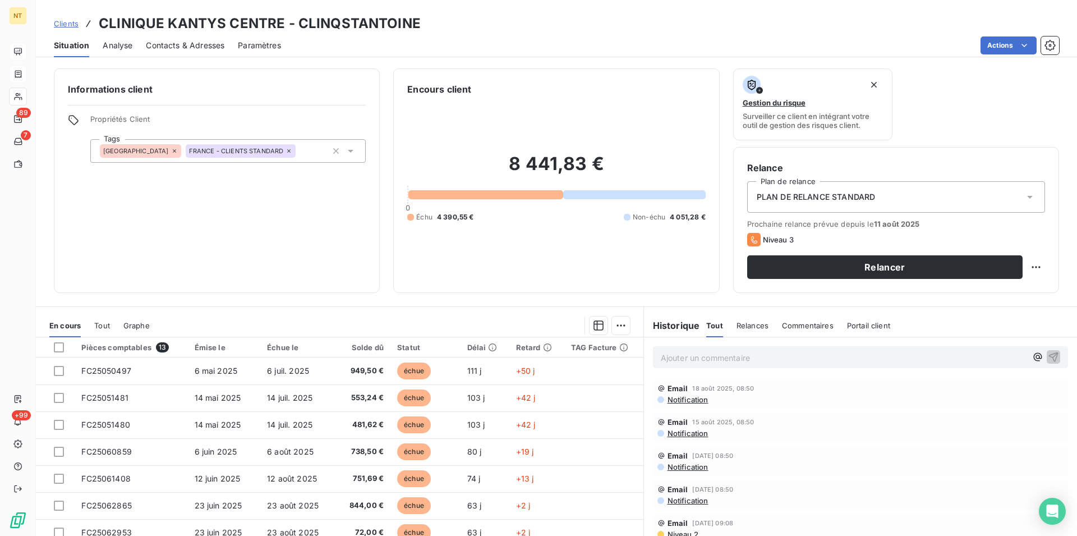
click at [192, 43] on span "Contacts & Adresses" at bounding box center [185, 45] width 79 height 11
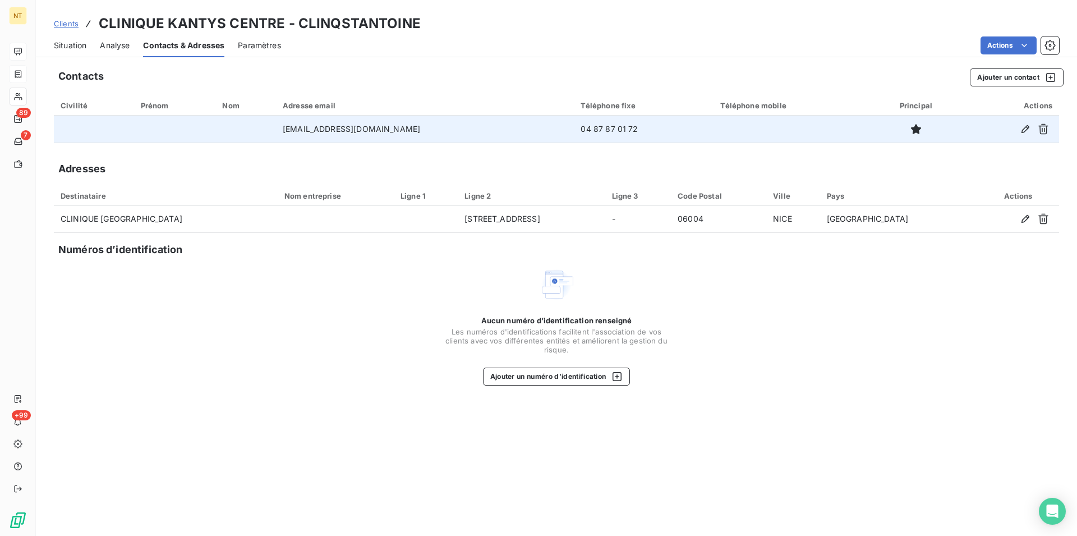
drag, startPoint x: 274, startPoint y: 128, endPoint x: 449, endPoint y: 131, distance: 175.6
click at [449, 131] on td "[EMAIL_ADDRESS][DOMAIN_NAME]" at bounding box center [425, 129] width 298 height 27
copy td "[EMAIL_ADDRESS][DOMAIN_NAME]"
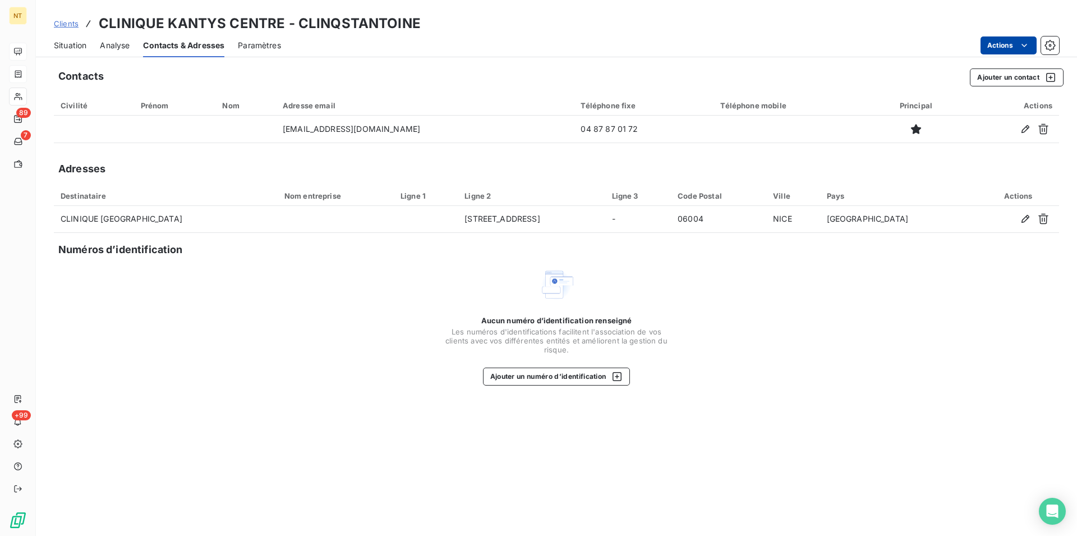
click at [1029, 45] on html "NT 89 7 +99 Clients CLINIQUE KANTYS CENTRE - CLINQSTANTOINE Situation Analyse C…" at bounding box center [538, 268] width 1077 height 536
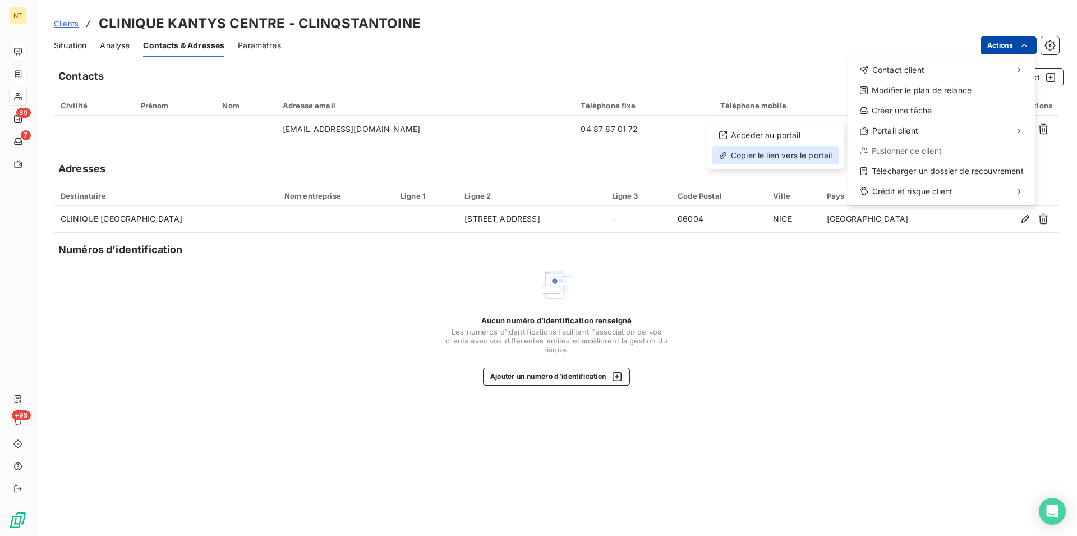
click at [800, 153] on div "Copier le lien vers le portail" at bounding box center [775, 155] width 127 height 18
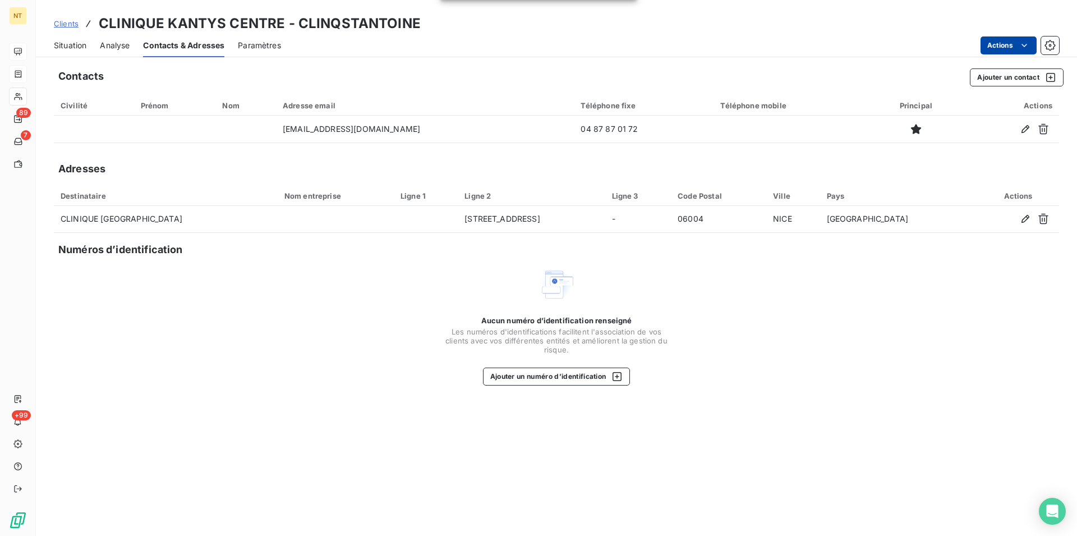
click at [72, 43] on span "Situation" at bounding box center [70, 45] width 33 height 11
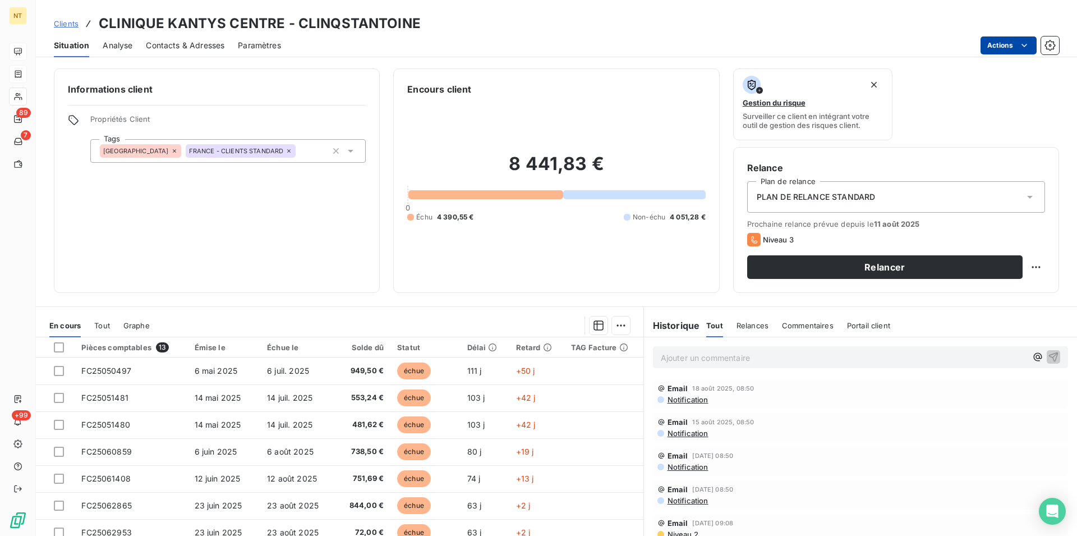
click at [668, 354] on p "Ajouter un commentaire ﻿" at bounding box center [844, 358] width 366 height 14
click at [814, 358] on span "Appelé le 25/08 mais je n'ai eu personne. Envoyé mail de relance avec le lien L…" at bounding box center [825, 357] width 328 height 10
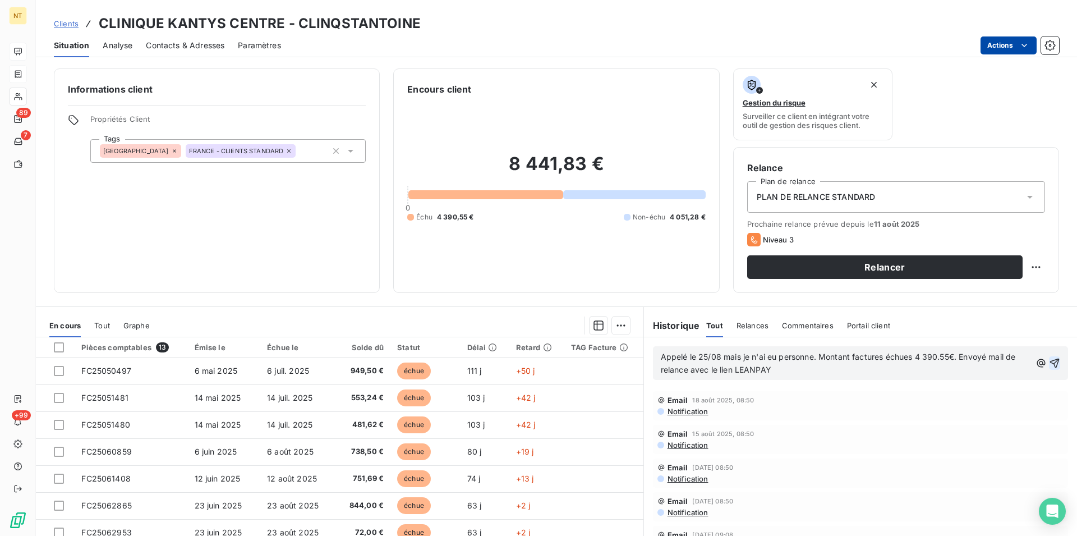
click at [1049, 363] on icon "button" at bounding box center [1054, 362] width 11 height 11
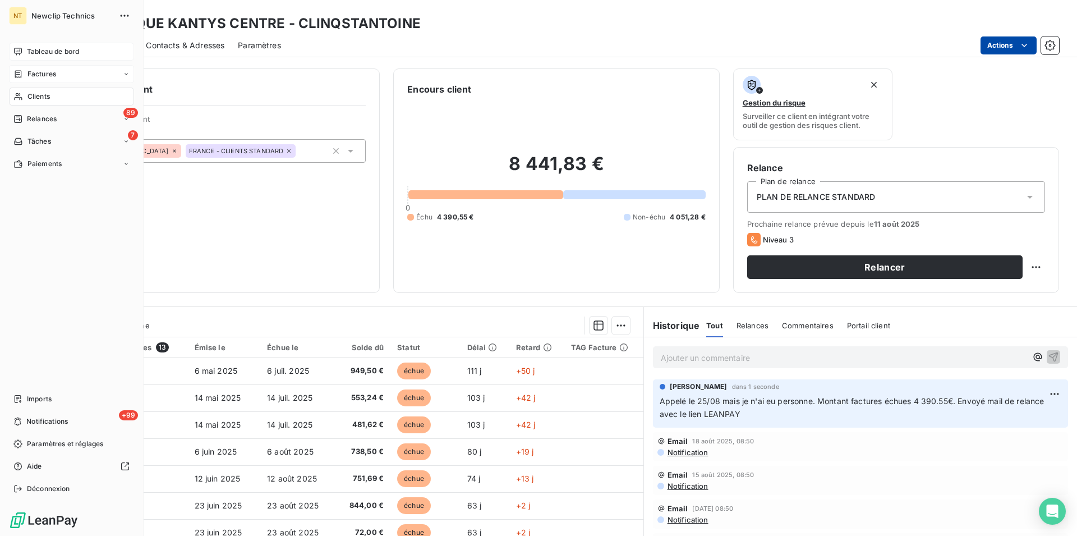
click at [36, 98] on span "Clients" at bounding box center [38, 96] width 22 height 10
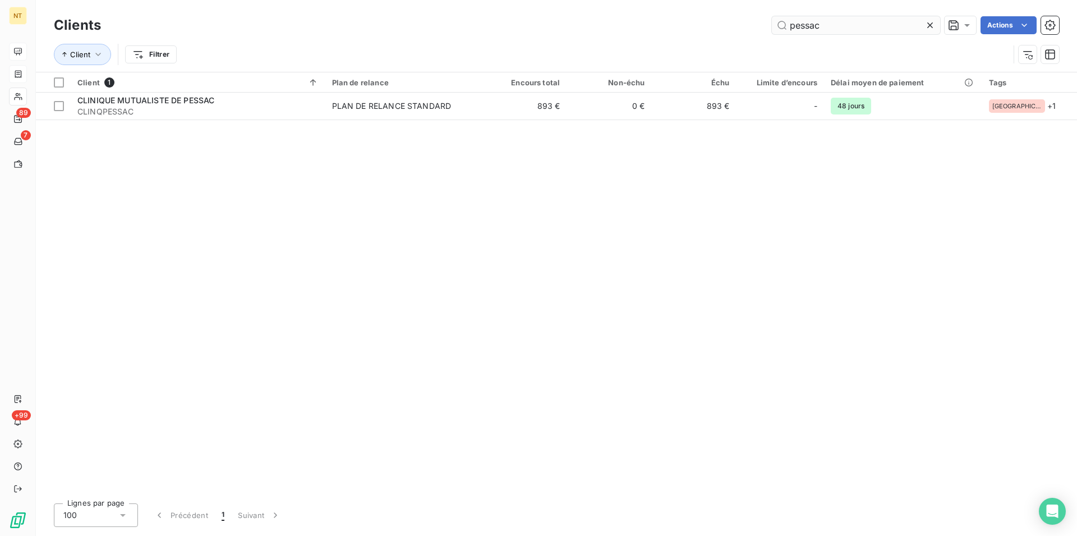
drag, startPoint x: 792, startPoint y: 27, endPoint x: 774, endPoint y: 27, distance: 18.5
click at [774, 27] on input "pessac" at bounding box center [856, 25] width 168 height 18
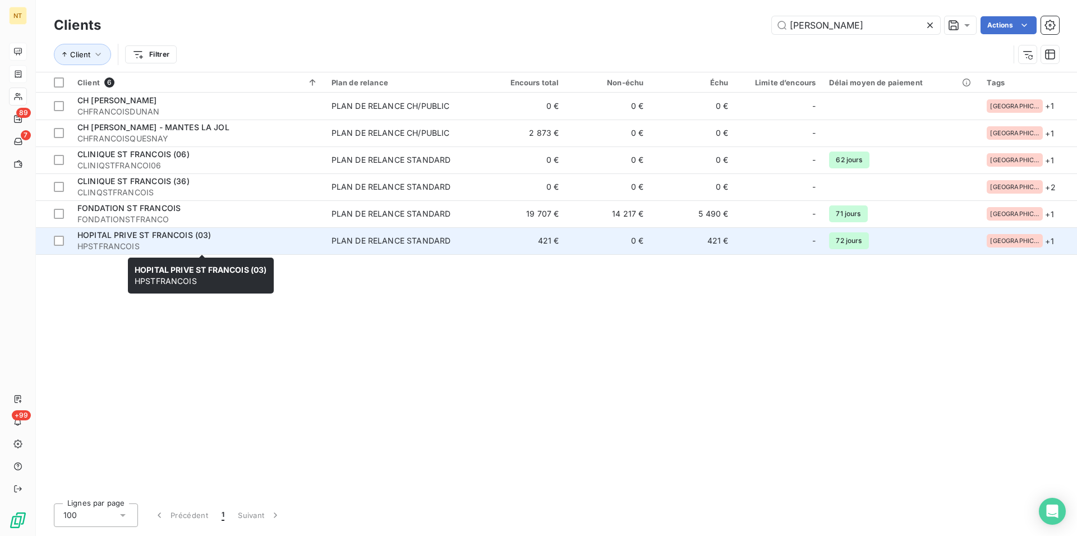
type input "[PERSON_NAME]"
click at [146, 235] on span "HOPITAL PRIVE ST FRANCOIS (03)" at bounding box center [144, 235] width 134 height 10
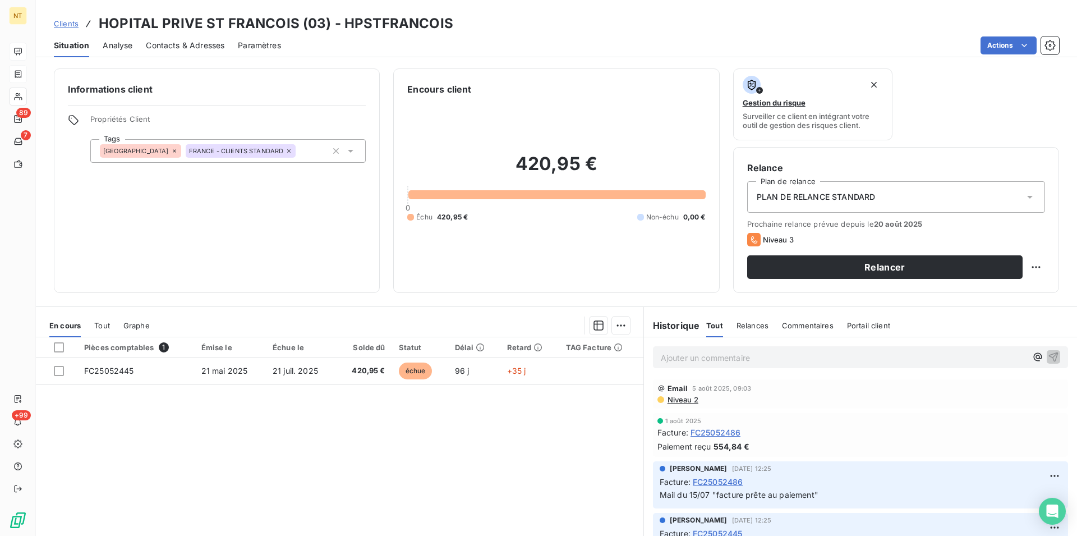
click at [201, 43] on span "Contacts & Adresses" at bounding box center [185, 45] width 79 height 11
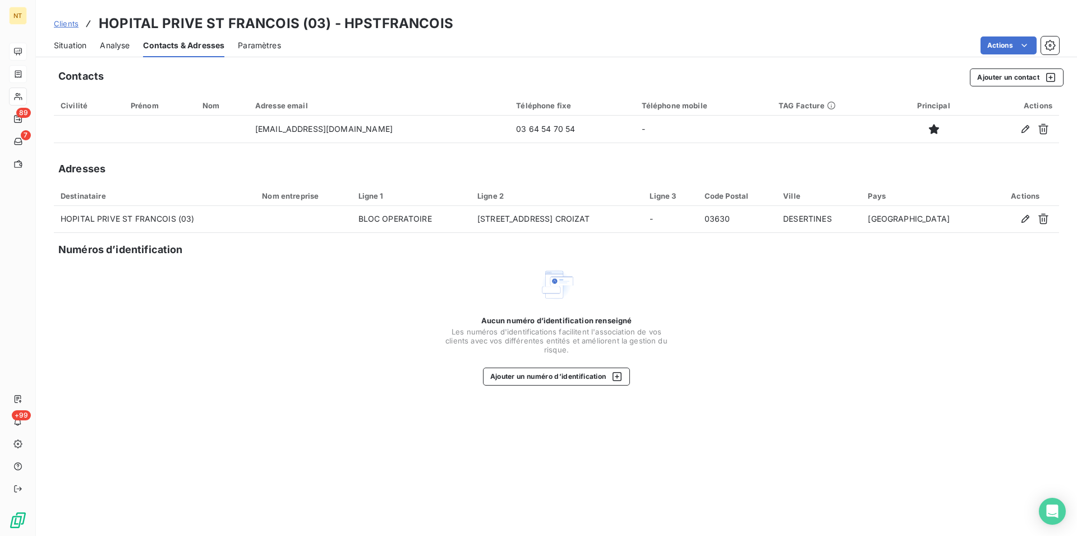
click at [60, 47] on span "Situation" at bounding box center [70, 45] width 33 height 11
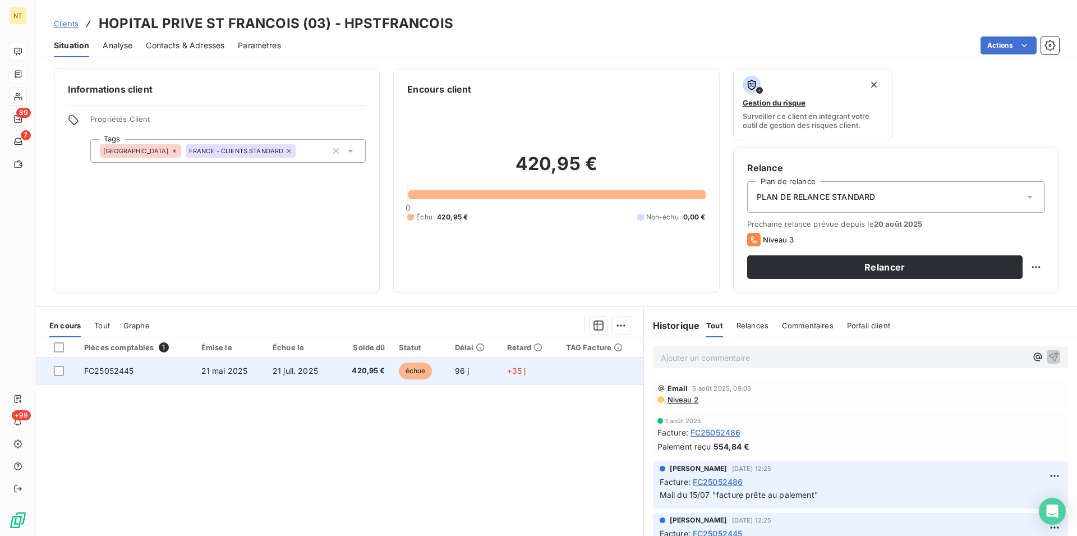
click at [232, 371] on span "21 mai 2025" at bounding box center [224, 371] width 47 height 10
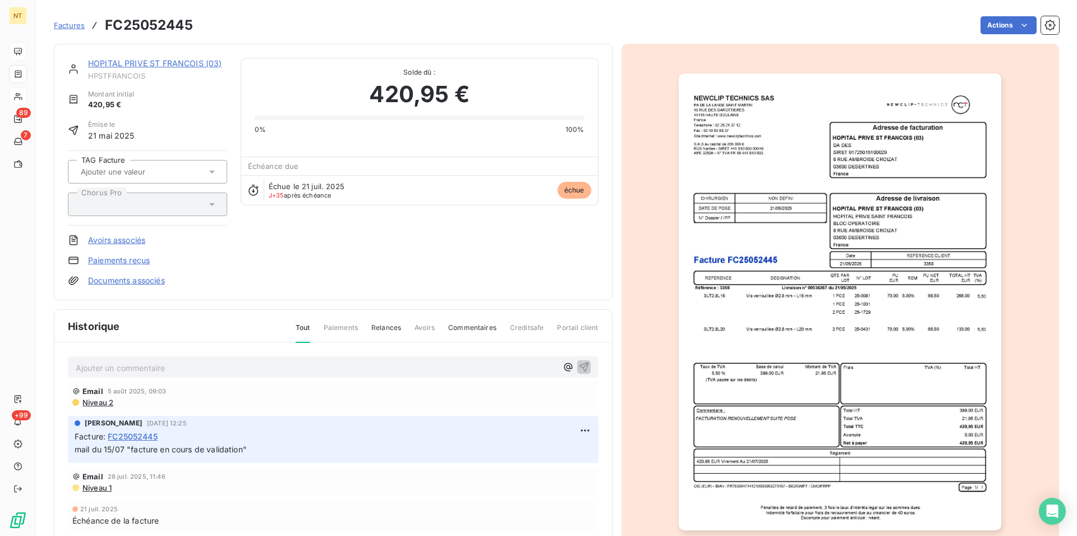
click at [148, 64] on link "HOPITAL PRIVE ST FRANCOIS (03)" at bounding box center [155, 63] width 134 height 10
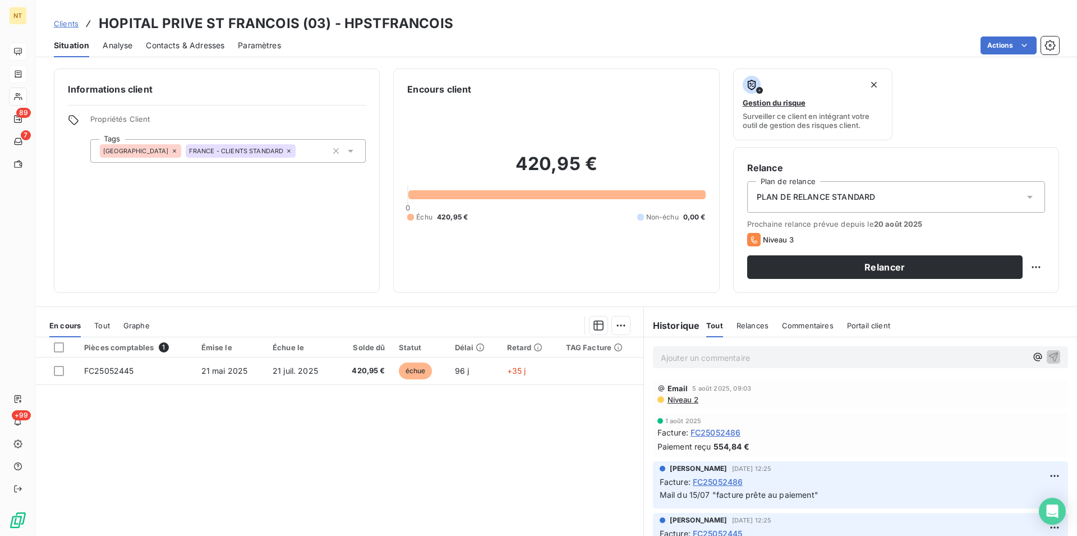
click at [193, 48] on span "Contacts & Adresses" at bounding box center [185, 45] width 79 height 11
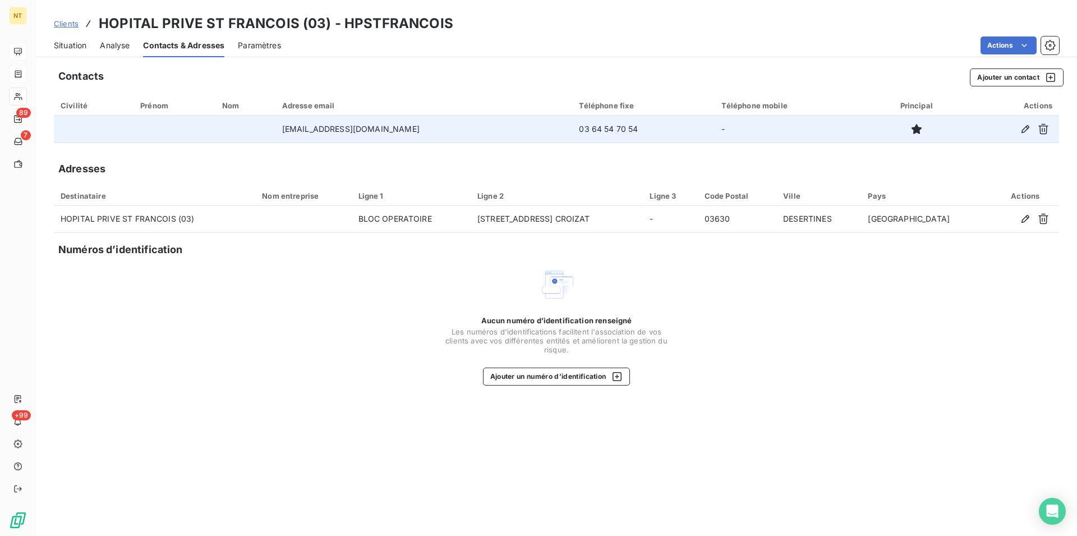
drag, startPoint x: 282, startPoint y: 128, endPoint x: 421, endPoint y: 132, distance: 139.7
click at [421, 132] on td "[EMAIL_ADDRESS][DOMAIN_NAME]" at bounding box center [423, 129] width 297 height 27
copy td "[EMAIL_ADDRESS][DOMAIN_NAME]"
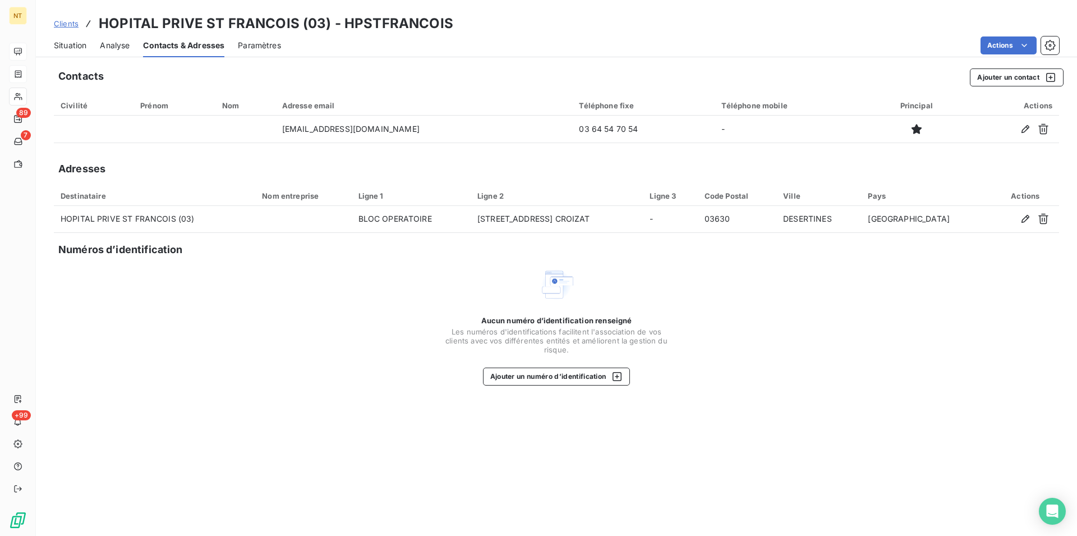
click at [64, 46] on span "Situation" at bounding box center [70, 45] width 33 height 11
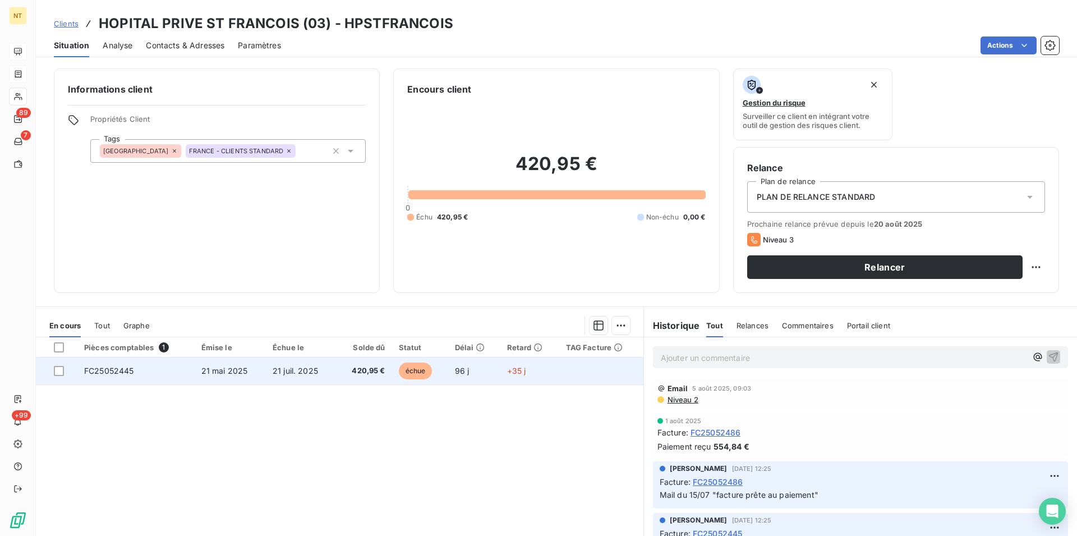
click at [291, 371] on span "21 juil. 2025" at bounding box center [295, 371] width 45 height 10
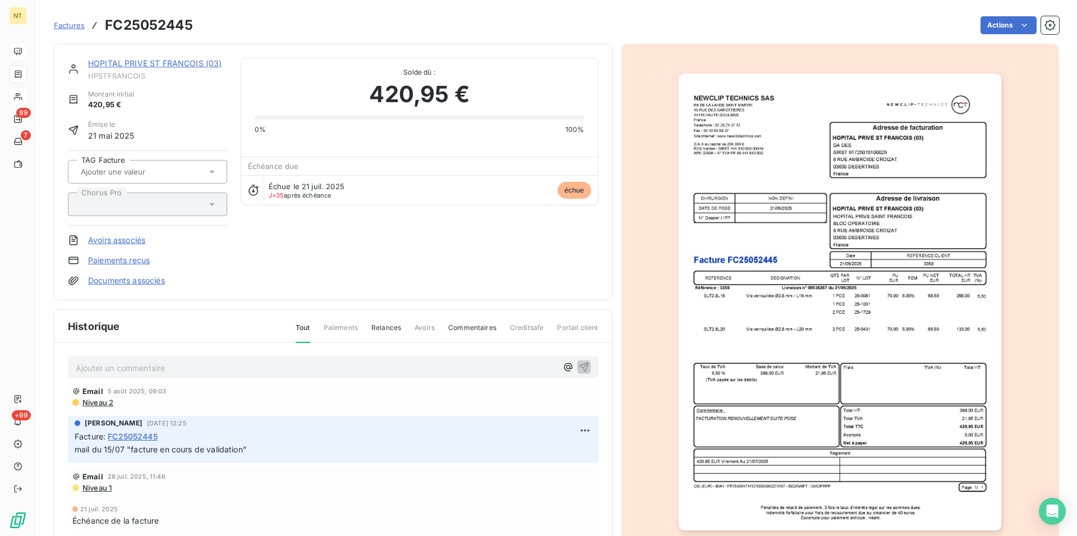
click at [869, 256] on img "button" at bounding box center [840, 301] width 322 height 457
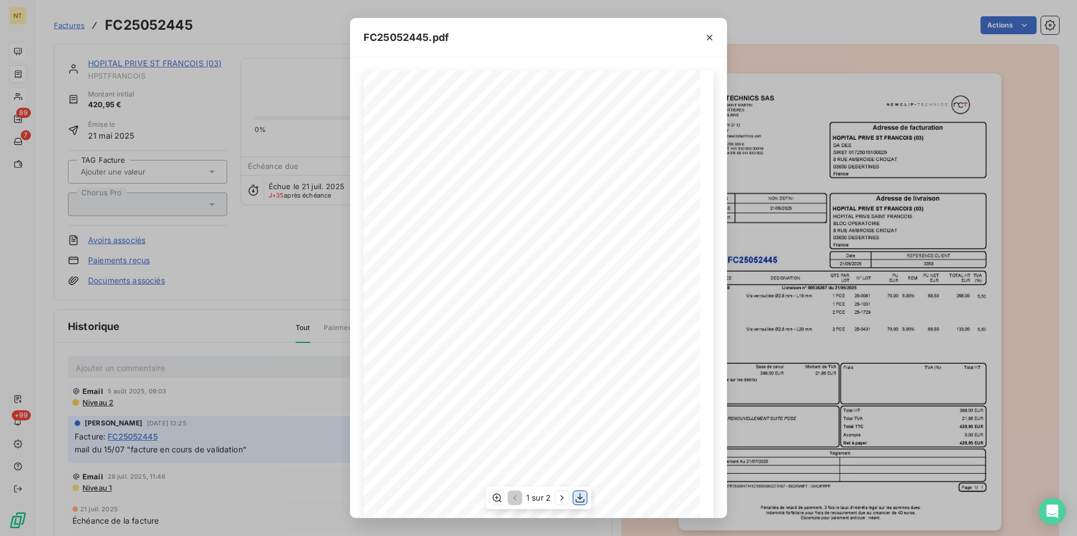
click at [579, 499] on icon "button" at bounding box center [579, 497] width 11 height 11
click at [709, 36] on icon "button" at bounding box center [709, 37] width 11 height 11
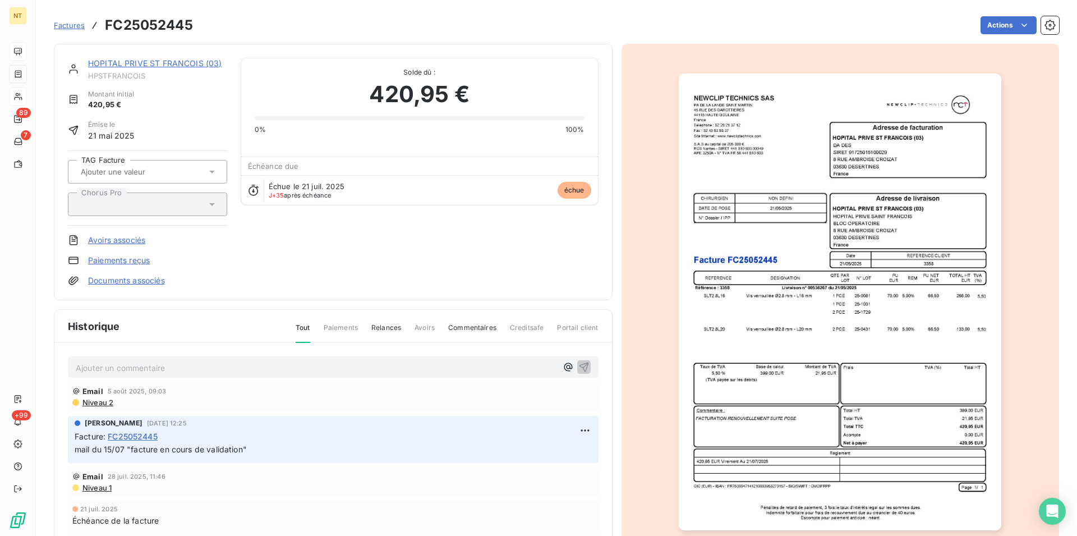
click at [148, 63] on link "HOPITAL PRIVE ST FRANCOIS (03)" at bounding box center [155, 63] width 134 height 10
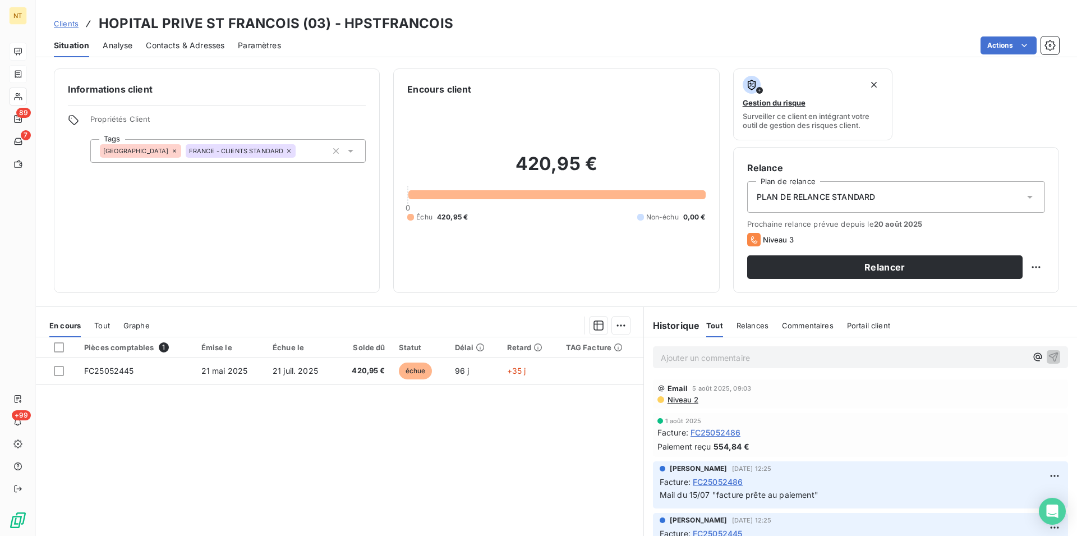
click at [663, 356] on p "Ajouter un commentaire ﻿" at bounding box center [844, 358] width 366 height 14
click at [707, 355] on span "Appelé le 250/08" at bounding box center [694, 357] width 66 height 10
click at [719, 358] on p "Appelé le 25/08" at bounding box center [844, 357] width 366 height 13
click at [1049, 356] on icon "button" at bounding box center [1054, 357] width 10 height 10
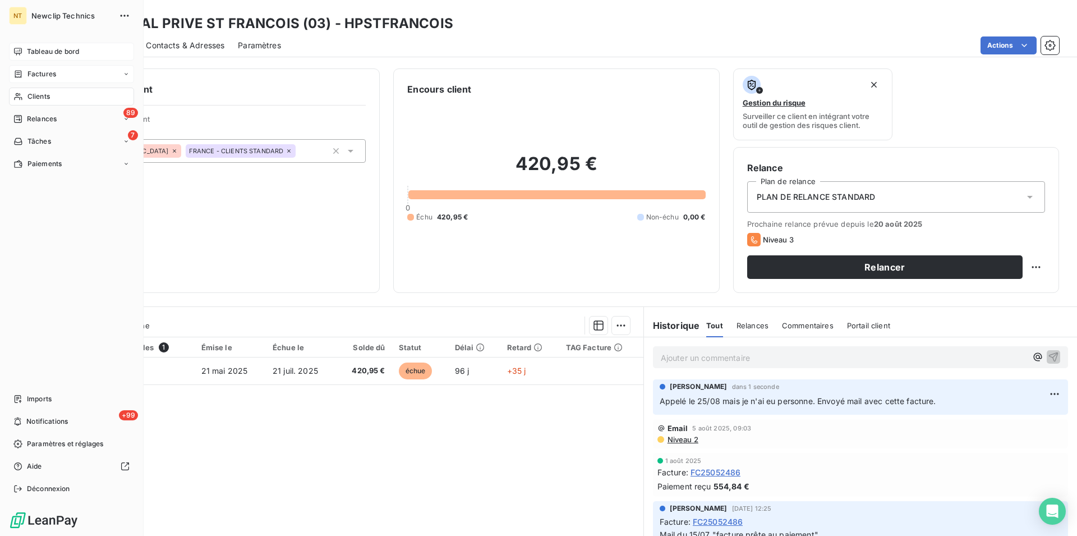
click at [47, 95] on span "Clients" at bounding box center [38, 96] width 22 height 10
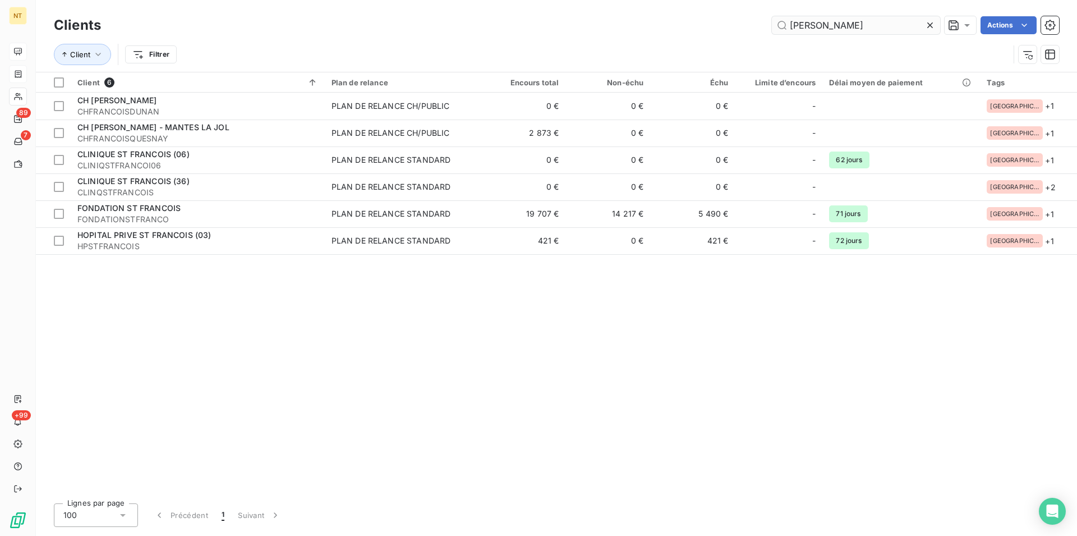
drag, startPoint x: 826, startPoint y: 24, endPoint x: 787, endPoint y: 24, distance: 38.1
click at [787, 24] on input "[PERSON_NAME]" at bounding box center [856, 25] width 168 height 18
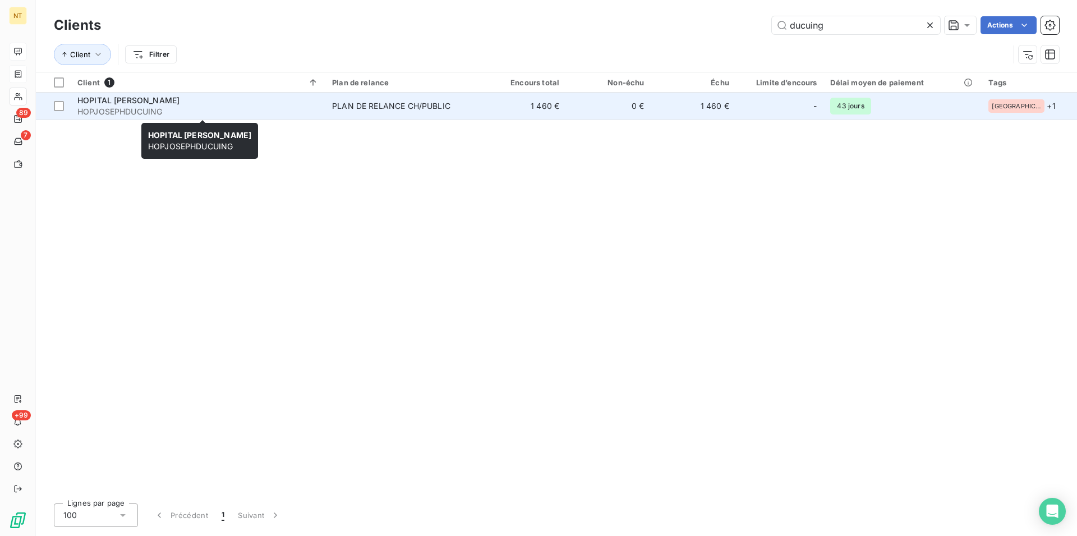
type input "ducuing"
click at [206, 106] on span "HOPJOSEPHDUCUING" at bounding box center [197, 111] width 241 height 11
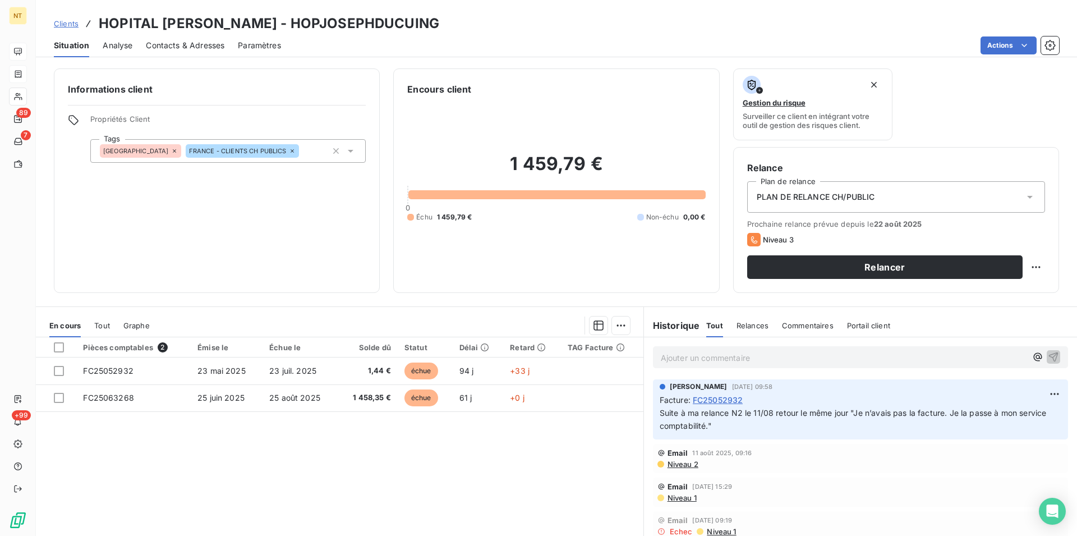
click at [189, 45] on span "Contacts & Adresses" at bounding box center [185, 45] width 79 height 11
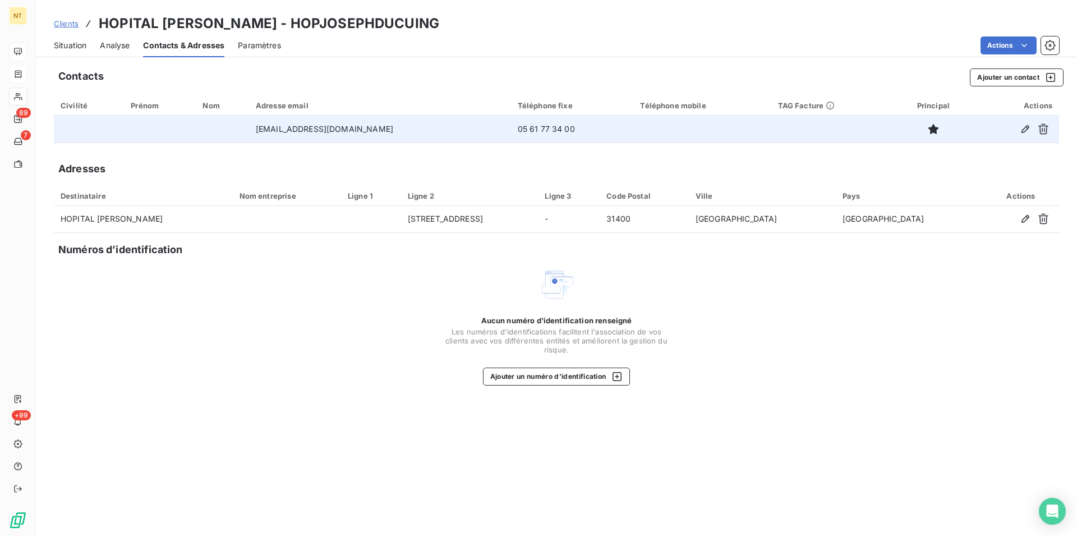
drag, startPoint x: 240, startPoint y: 128, endPoint x: 431, endPoint y: 135, distance: 190.8
click at [431, 135] on td "[EMAIL_ADDRESS][DOMAIN_NAME]" at bounding box center [380, 129] width 262 height 27
copy td "[EMAIL_ADDRESS][DOMAIN_NAME]"
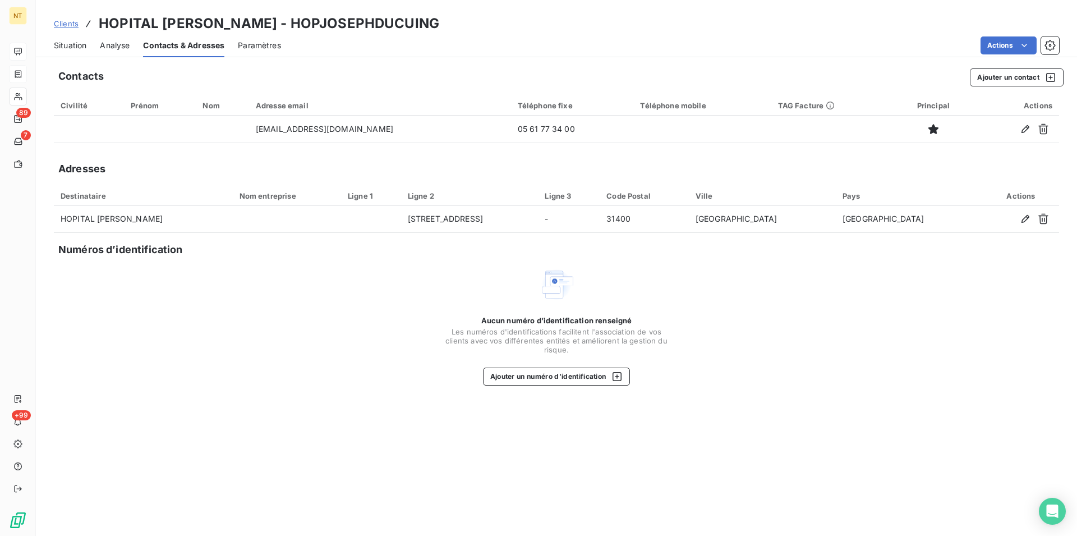
click at [65, 46] on span "Situation" at bounding box center [70, 45] width 33 height 11
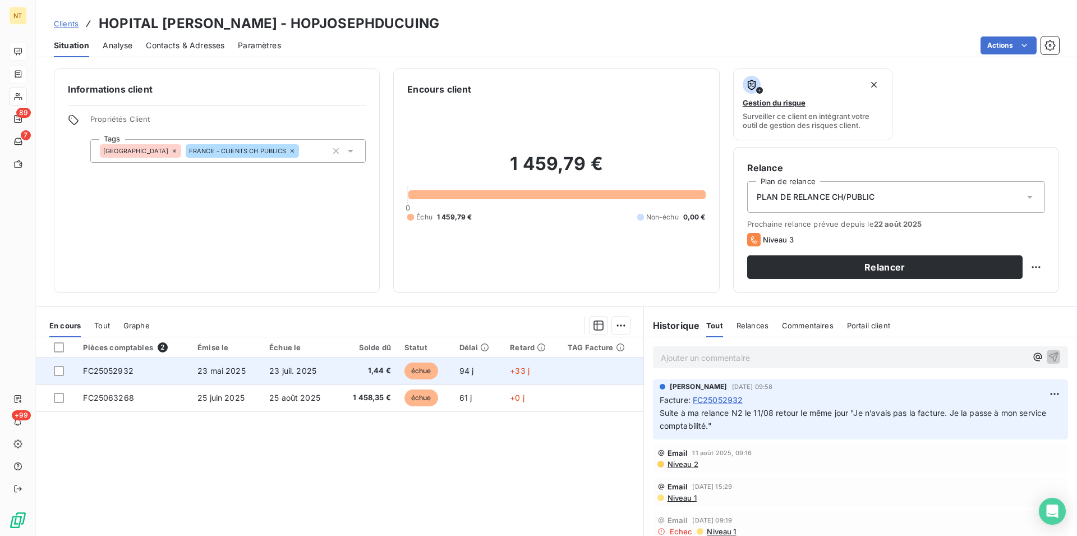
click at [236, 374] on span "23 mai 2025" at bounding box center [221, 371] width 48 height 10
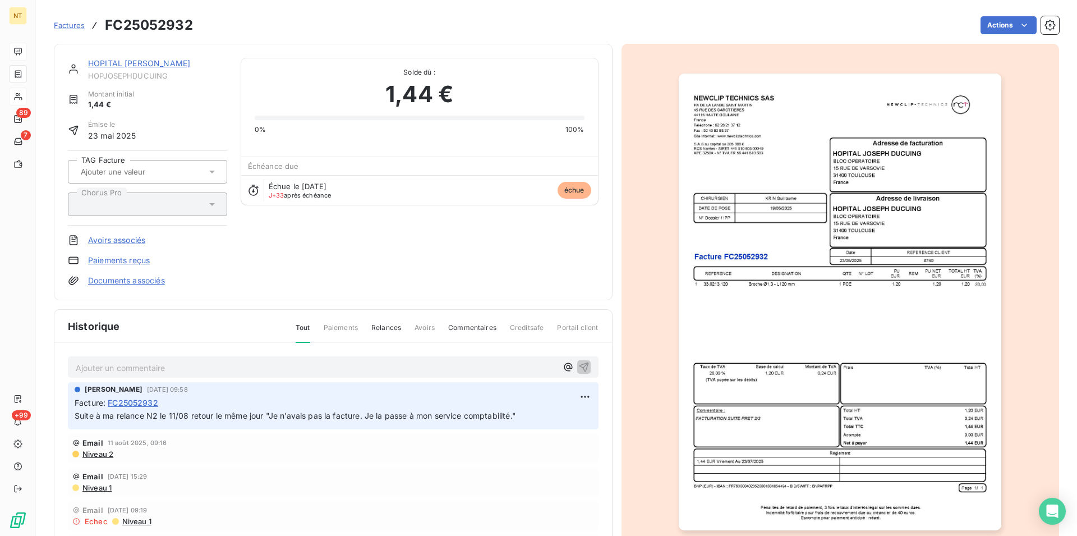
click at [790, 342] on img "button" at bounding box center [840, 301] width 322 height 457
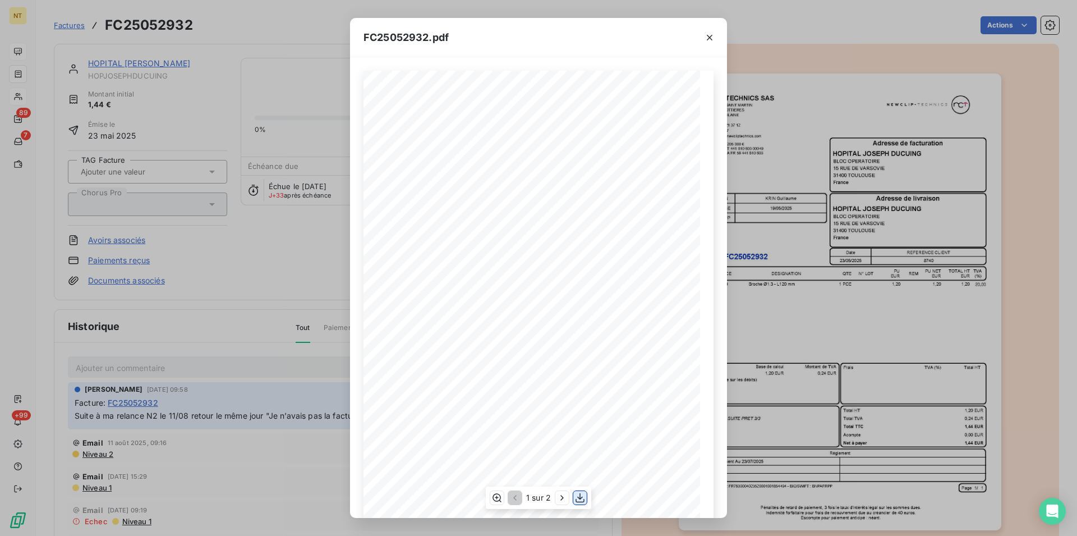
click at [580, 497] on icon "button" at bounding box center [579, 497] width 11 height 11
click at [709, 37] on icon "button" at bounding box center [710, 38] width 6 height 6
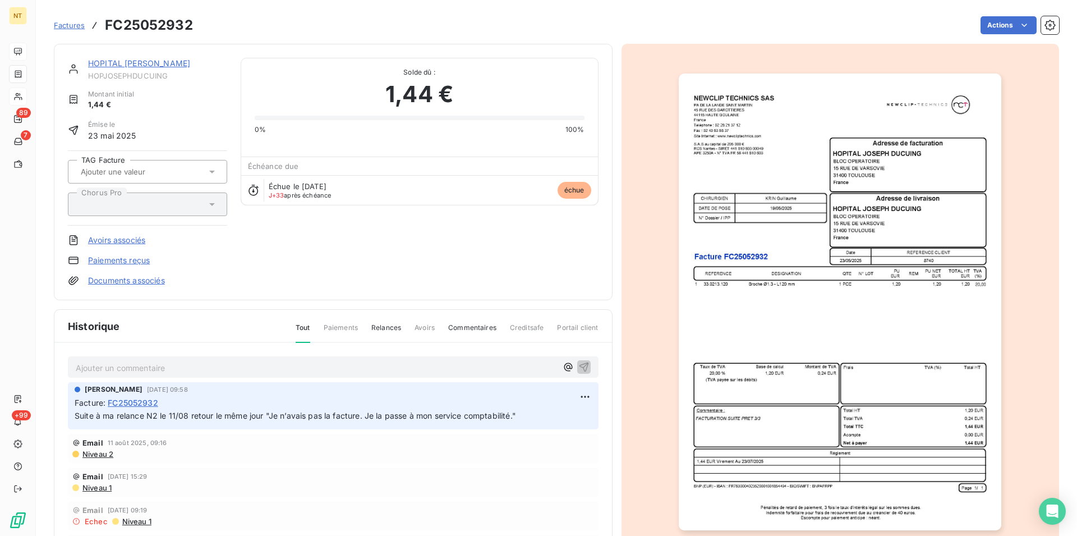
click at [157, 68] on link "HOPITAL [PERSON_NAME]" at bounding box center [139, 63] width 102 height 10
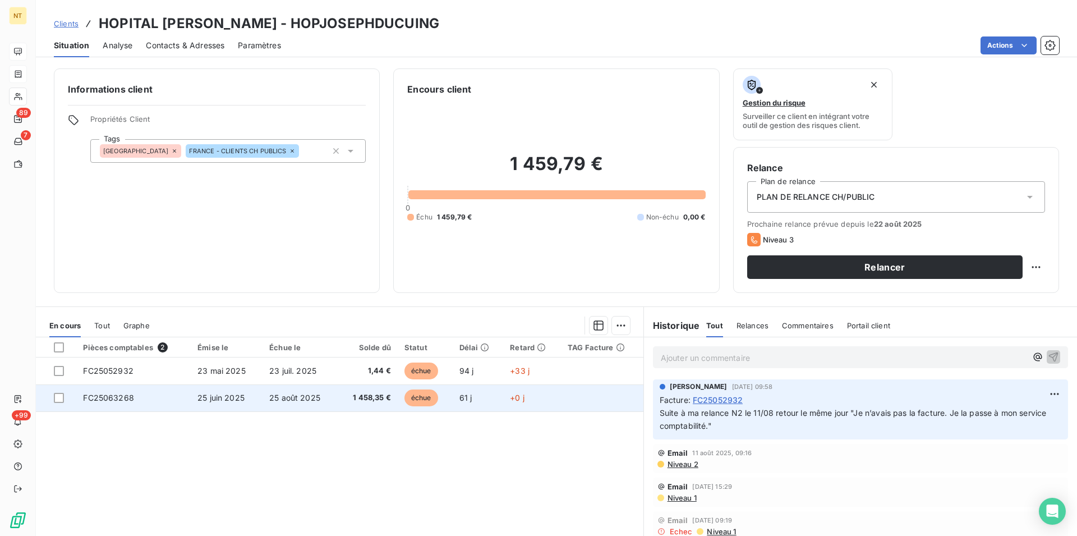
click at [278, 398] on span "25 août 2025" at bounding box center [294, 398] width 51 height 10
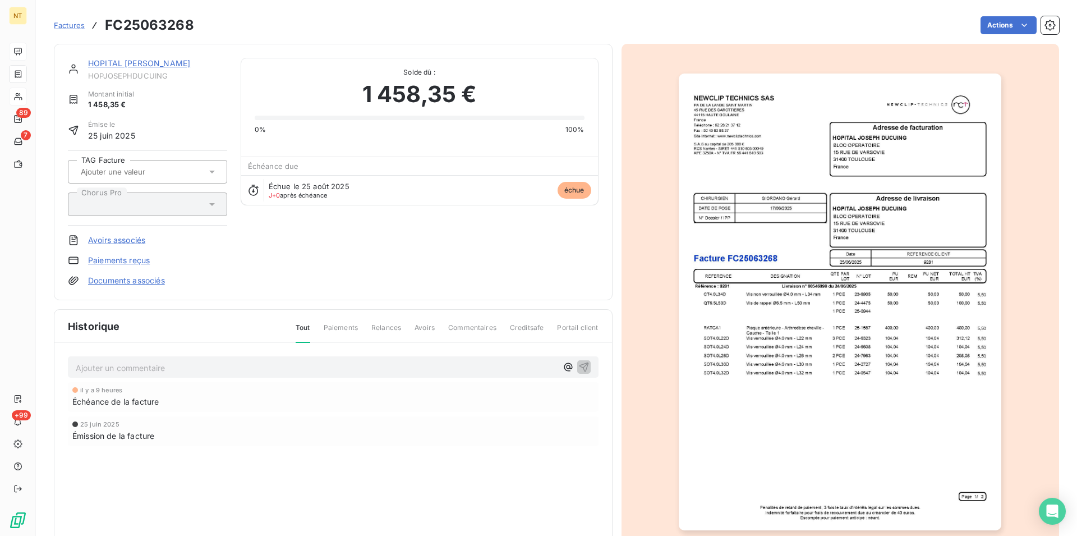
click at [727, 281] on img "button" at bounding box center [840, 301] width 322 height 457
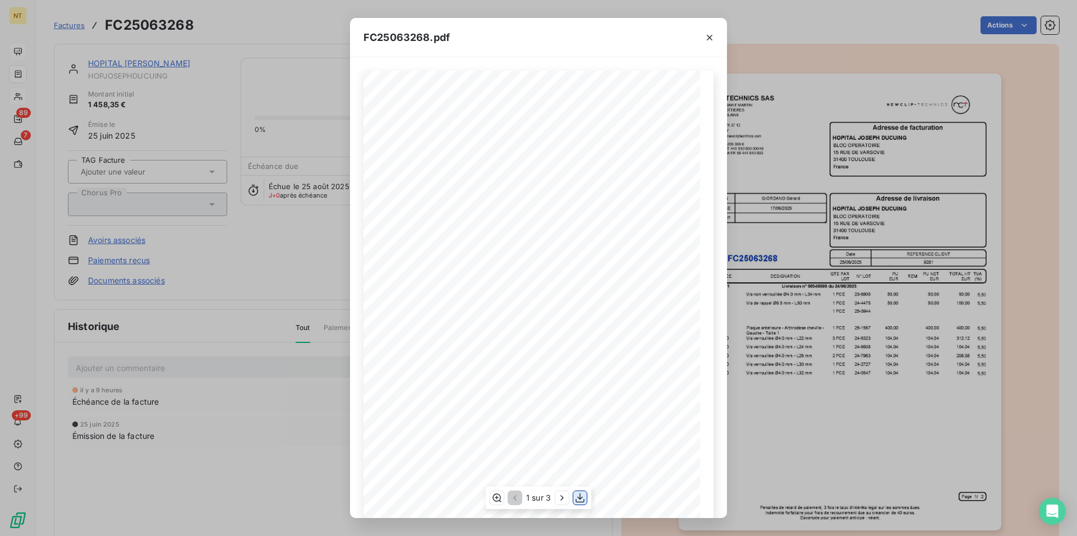
click at [580, 498] on icon "button" at bounding box center [579, 497] width 11 height 11
drag, startPoint x: 708, startPoint y: 40, endPoint x: 699, endPoint y: 42, distance: 9.7
click at [708, 40] on icon "button" at bounding box center [709, 37] width 11 height 11
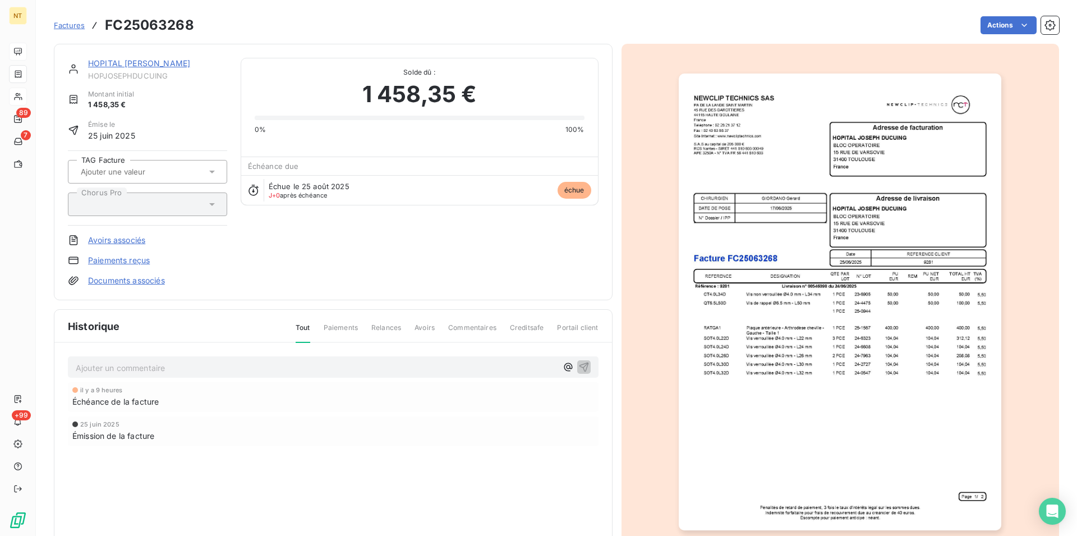
click at [154, 70] on div "HOPITAL [PERSON_NAME] HOPJOSEPHDUCUING" at bounding box center [157, 69] width 139 height 22
click at [95, 369] on p "Ajouter un commentaire ﻿" at bounding box center [316, 368] width 481 height 14
click at [117, 367] on span "Relance afite par mail le 25/08" at bounding box center [133, 367] width 115 height 10
drag, startPoint x: 76, startPoint y: 366, endPoint x: 226, endPoint y: 366, distance: 149.8
click at [226, 366] on p "Relance faite par mail le 25/08" at bounding box center [316, 367] width 481 height 13
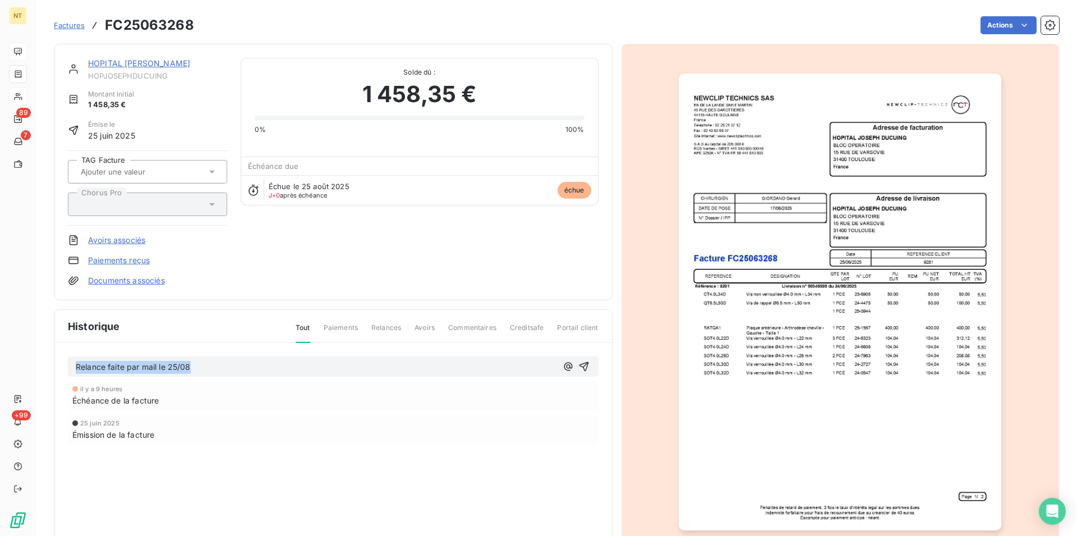
copy span "Relance faite par mail le 25/08"
click at [578, 365] on icon "button" at bounding box center [583, 366] width 11 height 11
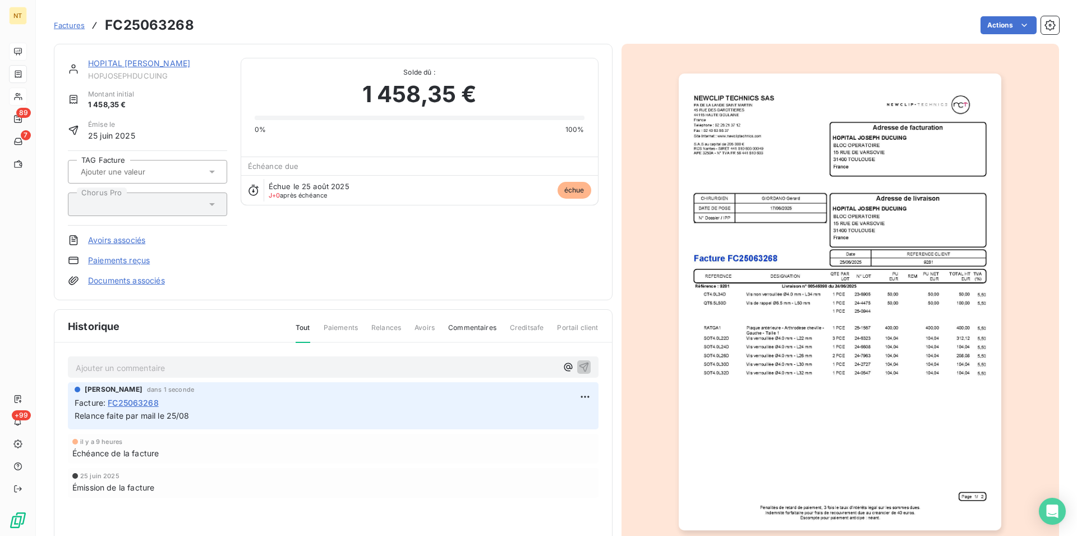
click at [137, 64] on link "HOPITAL [PERSON_NAME]" at bounding box center [139, 63] width 102 height 10
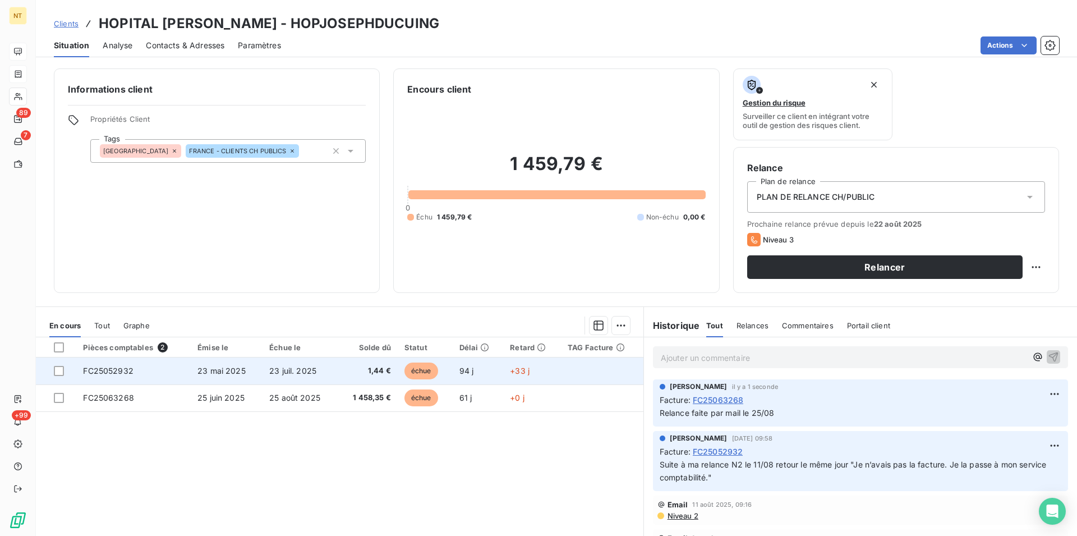
click at [122, 368] on span "FC25052932" at bounding box center [108, 371] width 50 height 10
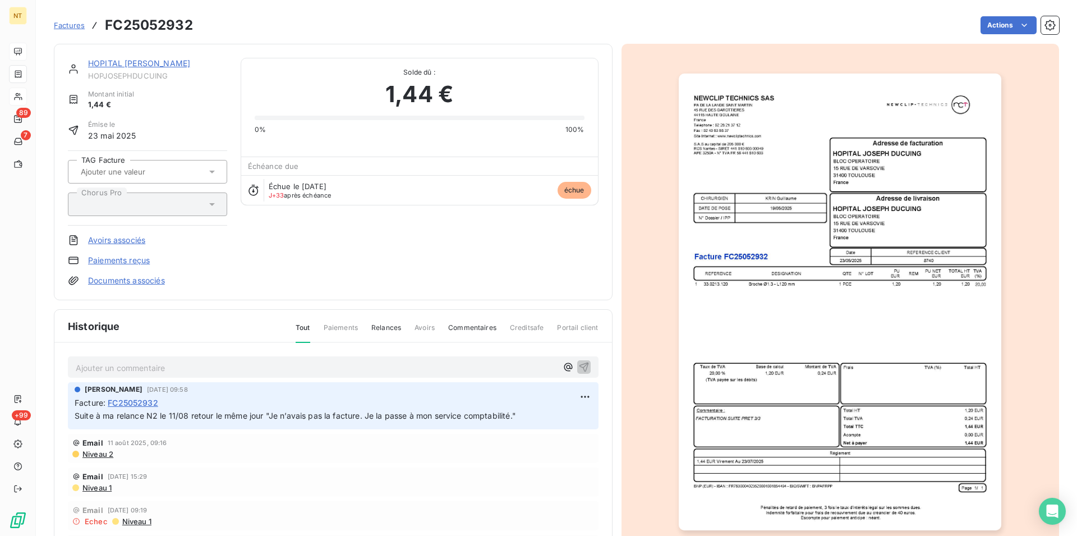
click at [118, 366] on p "Ajouter un commentaire ﻿" at bounding box center [316, 368] width 481 height 14
click at [579, 363] on icon "button" at bounding box center [584, 367] width 10 height 10
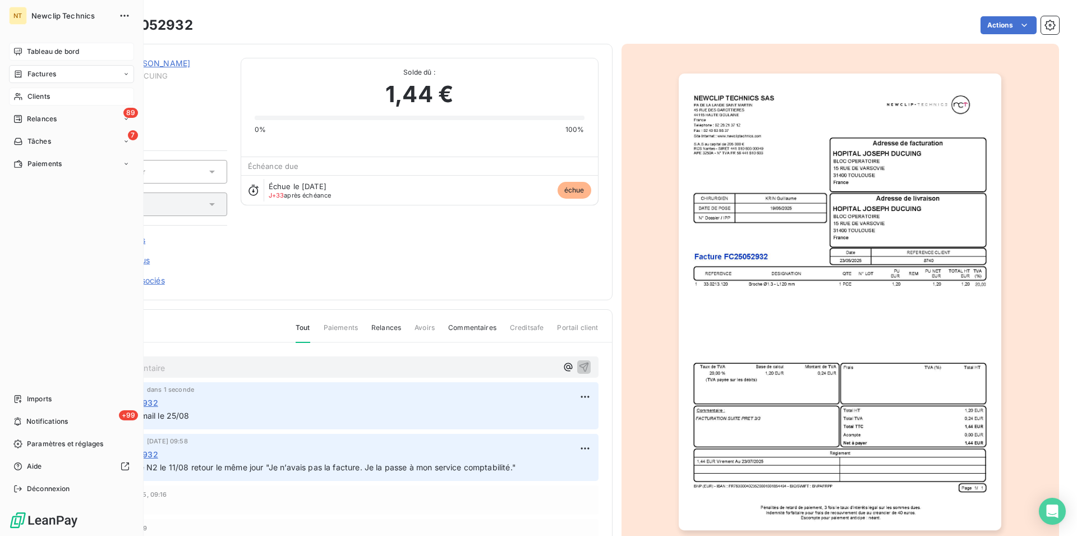
click at [35, 93] on span "Clients" at bounding box center [38, 96] width 22 height 10
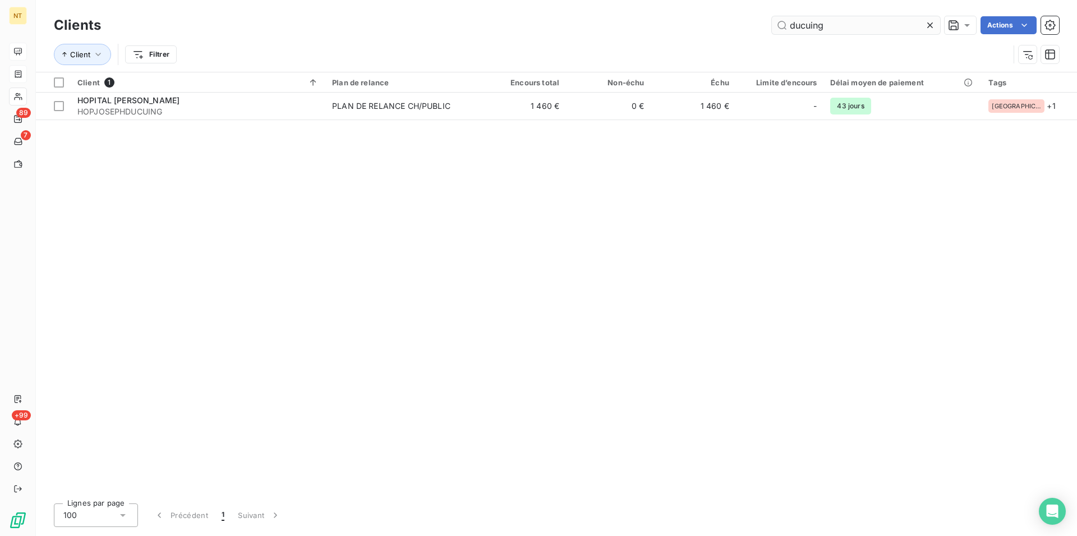
drag, startPoint x: 839, startPoint y: 21, endPoint x: 780, endPoint y: 27, distance: 59.2
click at [780, 27] on input "ducuing" at bounding box center [856, 25] width 168 height 18
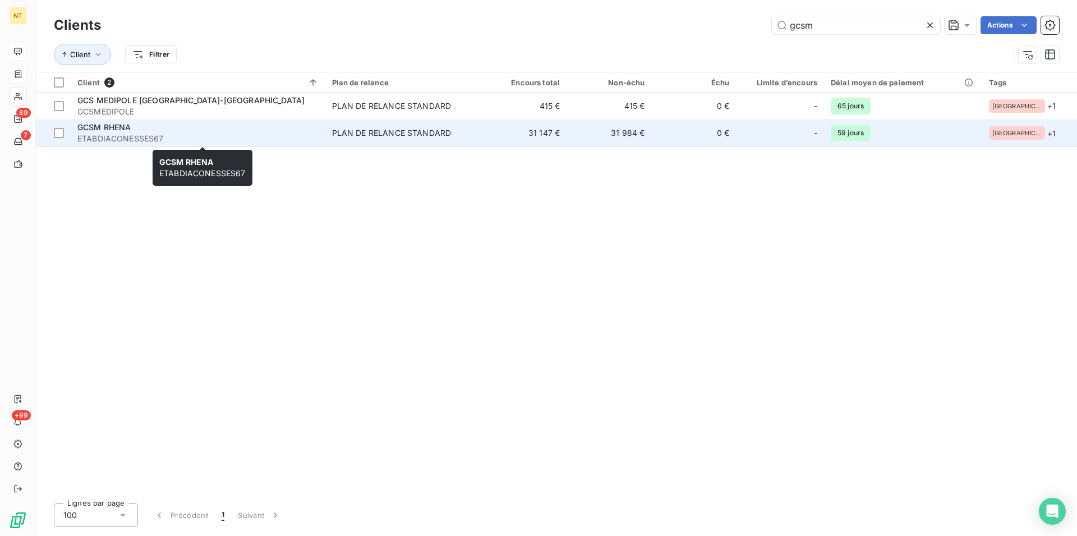
type input "gcsm"
click at [169, 137] on span "ETABDIACONESSES67" at bounding box center [197, 138] width 241 height 11
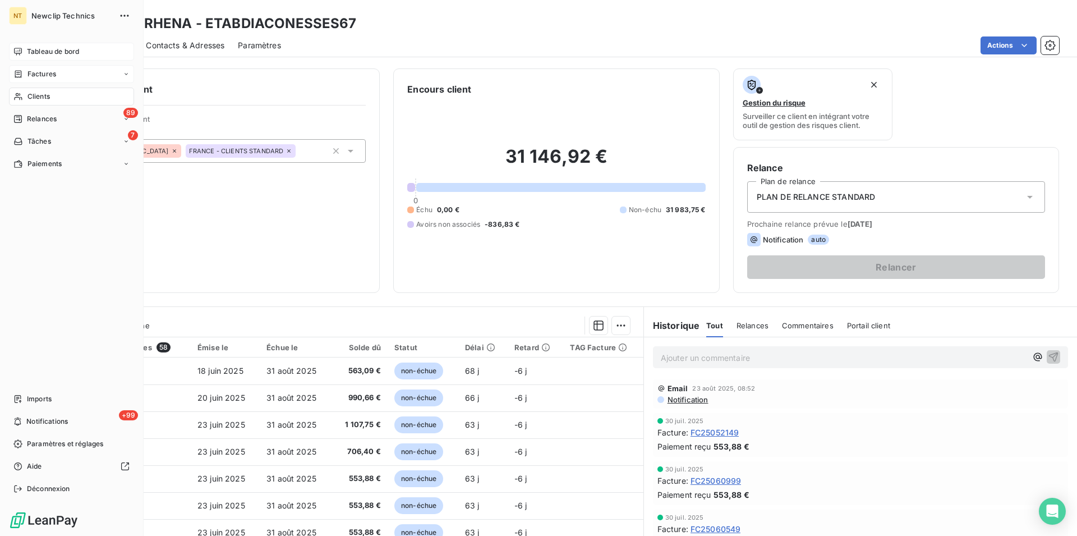
click at [40, 98] on span "Clients" at bounding box center [38, 96] width 22 height 10
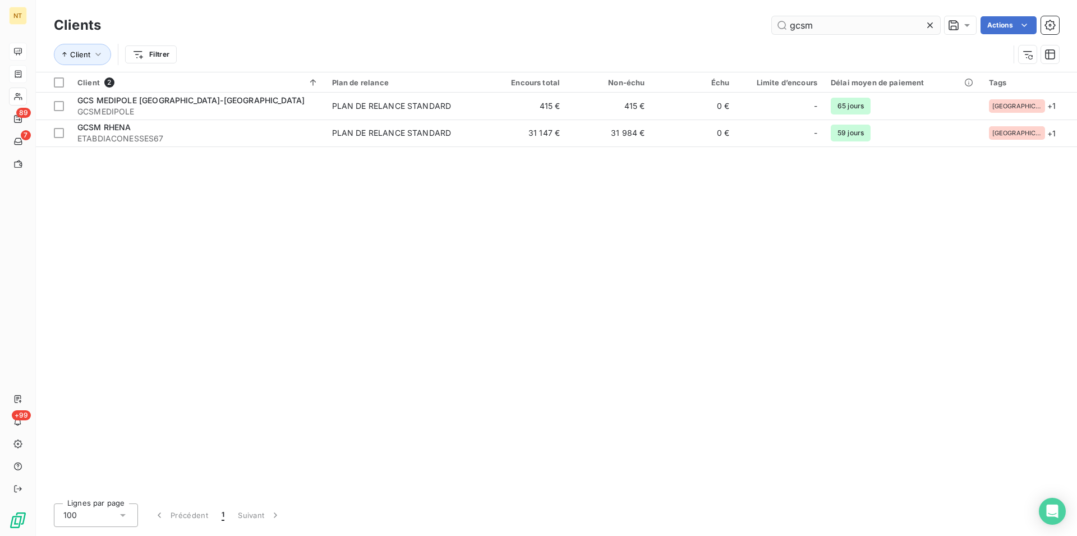
drag, startPoint x: 815, startPoint y: 23, endPoint x: 784, endPoint y: 24, distance: 31.4
click at [782, 23] on input "gcsm" at bounding box center [856, 25] width 168 height 18
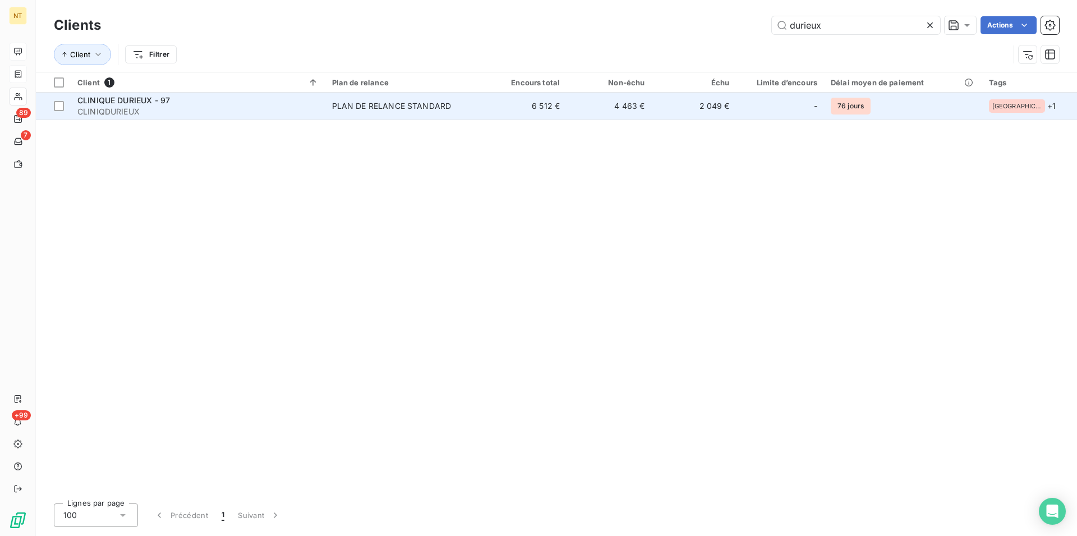
type input "durieux"
click at [147, 100] on span "CLINIQUE DURIEUX - 97" at bounding box center [123, 100] width 93 height 10
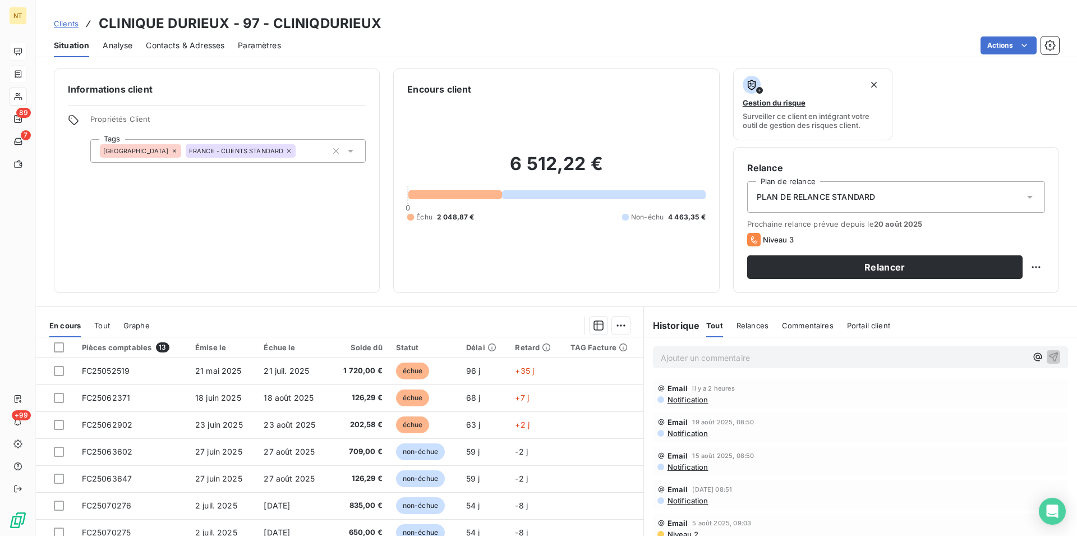
click at [190, 42] on span "Contacts & Adresses" at bounding box center [185, 45] width 79 height 11
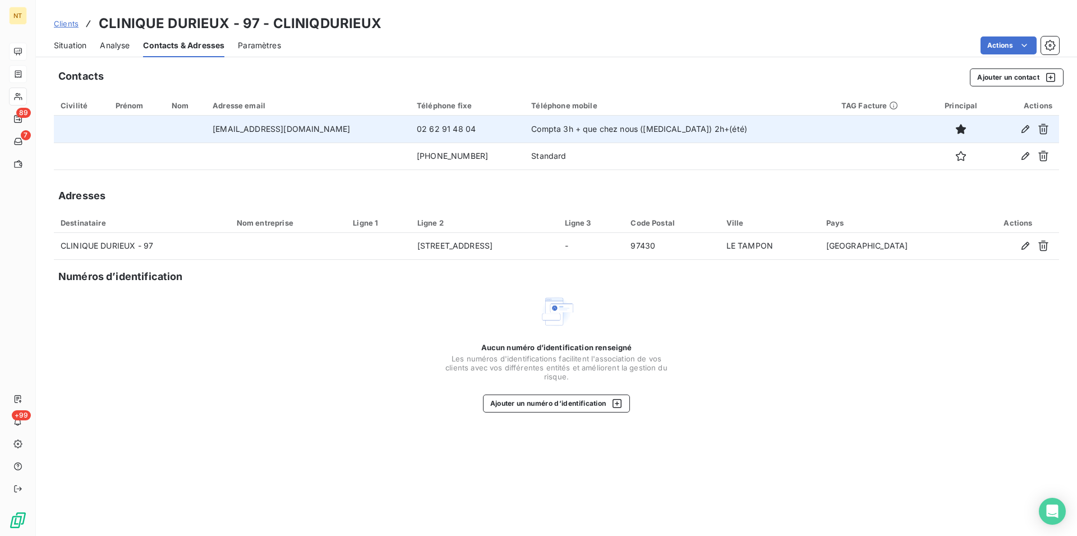
drag, startPoint x: 224, startPoint y: 126, endPoint x: 367, endPoint y: 127, distance: 143.0
click at [367, 127] on td "[EMAIL_ADDRESS][DOMAIN_NAME]" at bounding box center [308, 129] width 204 height 27
copy td "[EMAIL_ADDRESS][DOMAIN_NAME]"
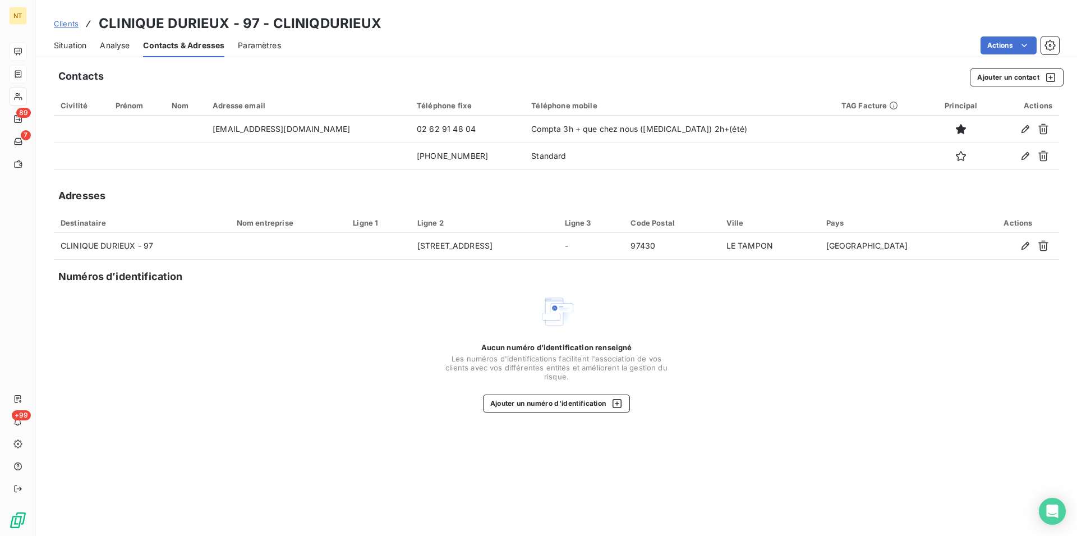
click at [71, 48] on span "Situation" at bounding box center [70, 45] width 33 height 11
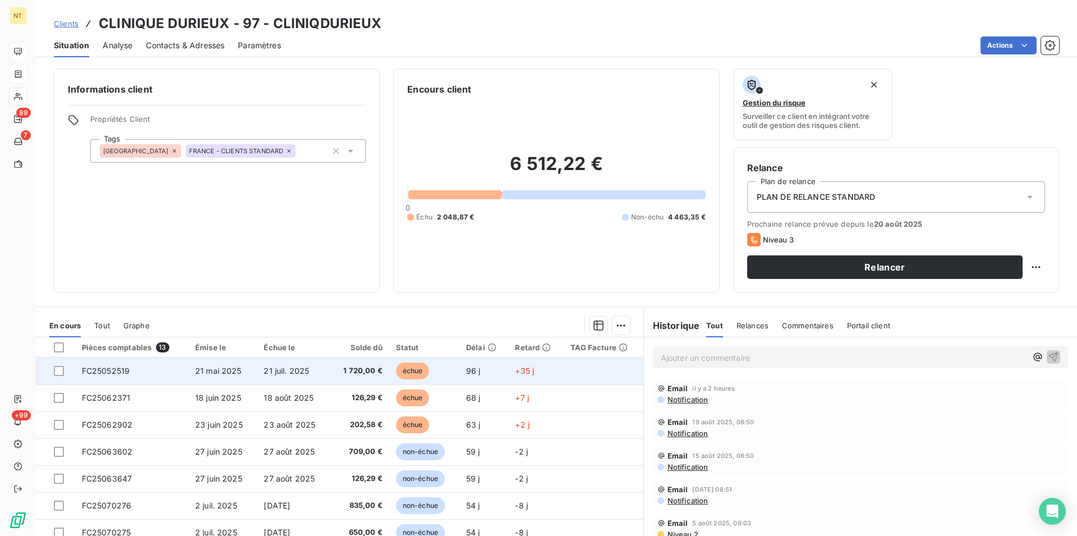
click at [174, 367] on td "FC25052519" at bounding box center [131, 370] width 113 height 27
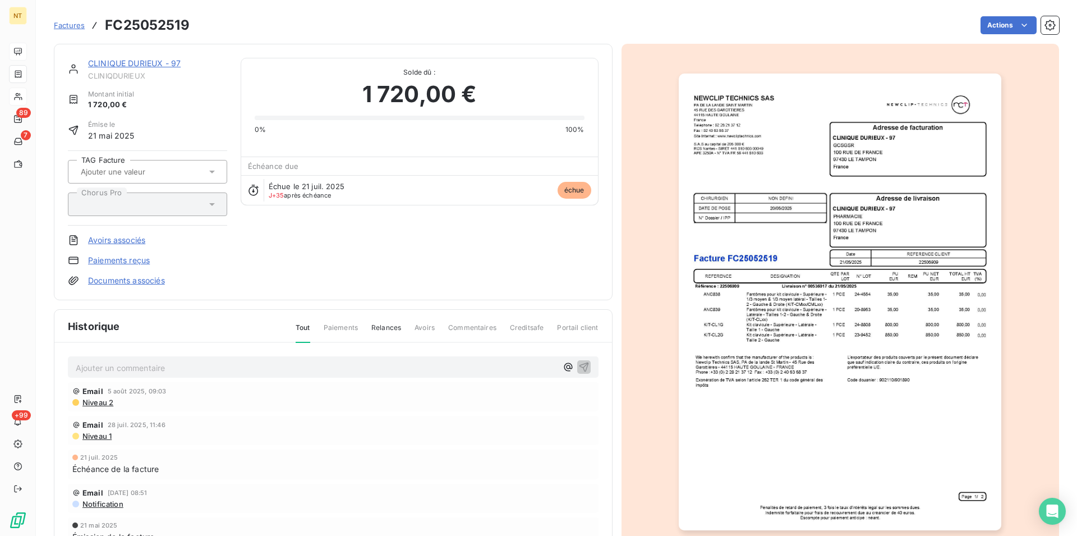
click at [792, 260] on img "button" at bounding box center [840, 301] width 322 height 457
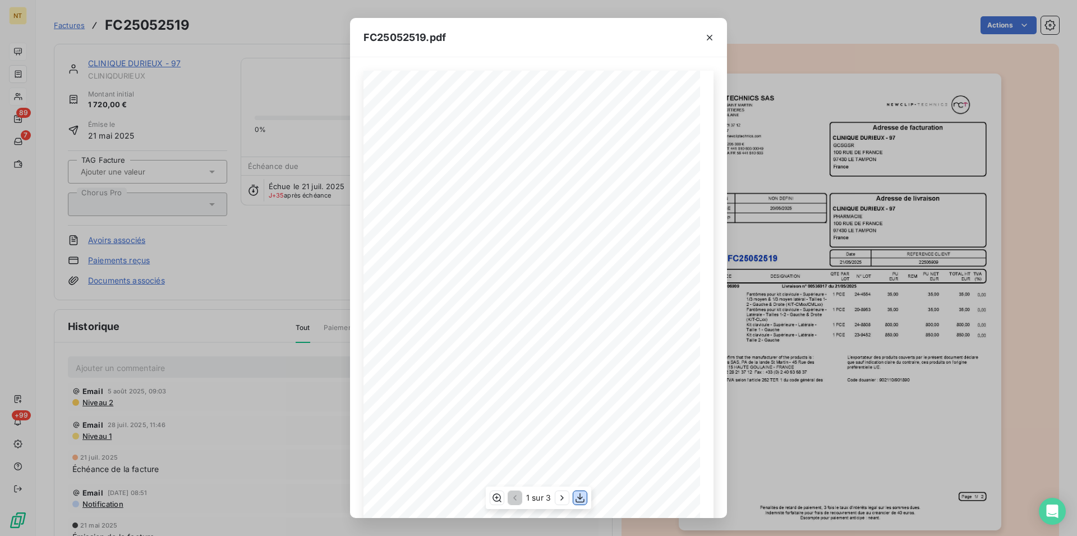
drag, startPoint x: 578, startPoint y: 496, endPoint x: 578, endPoint y: 489, distance: 7.9
click at [578, 496] on icon "button" at bounding box center [579, 497] width 11 height 11
click at [712, 34] on icon "button" at bounding box center [709, 37] width 11 height 11
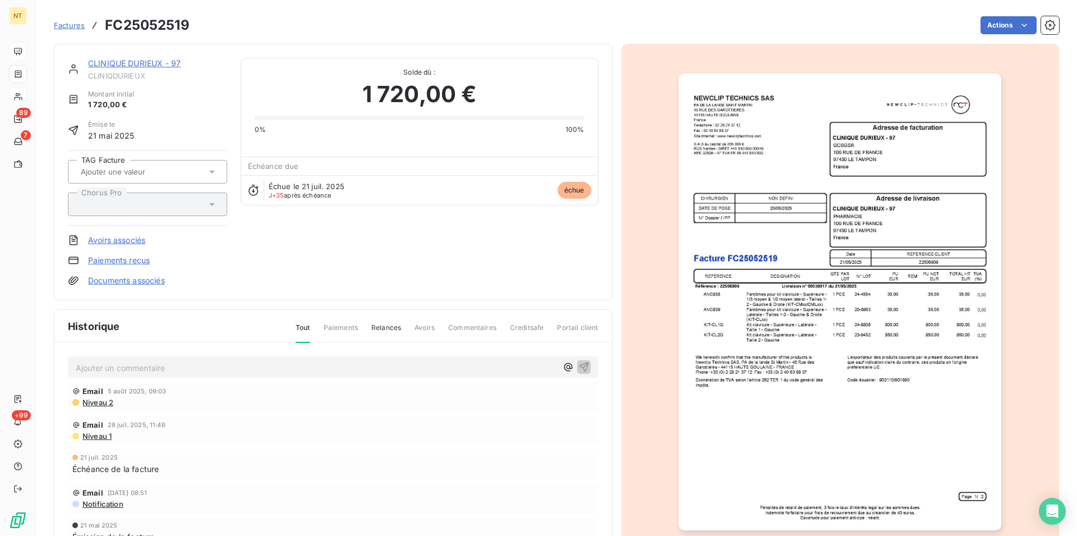
click at [147, 66] on link "CLINIQUE DURIEUX - 97" at bounding box center [134, 63] width 93 height 10
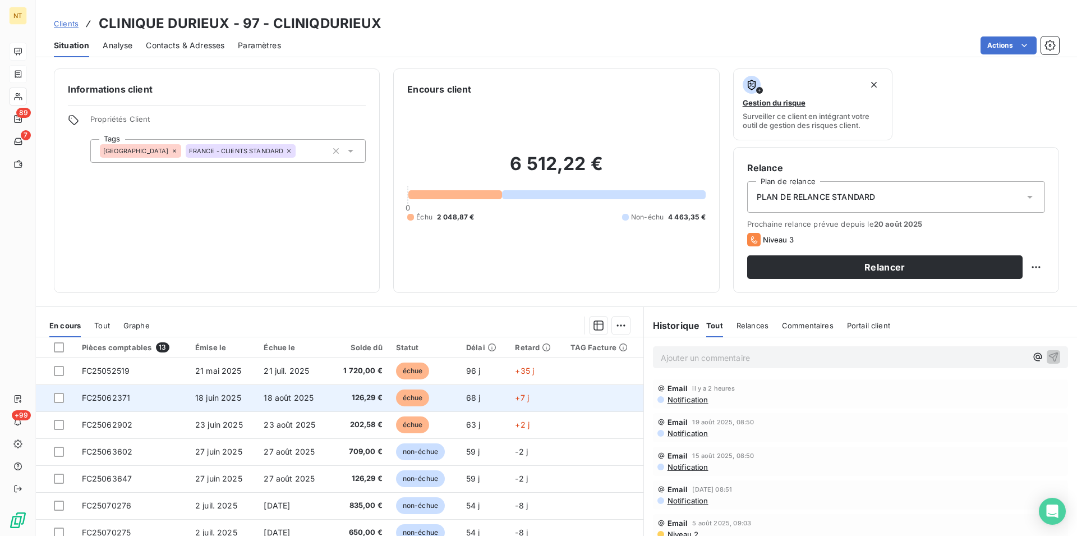
click at [210, 396] on span "18 juin 2025" at bounding box center [218, 398] width 46 height 10
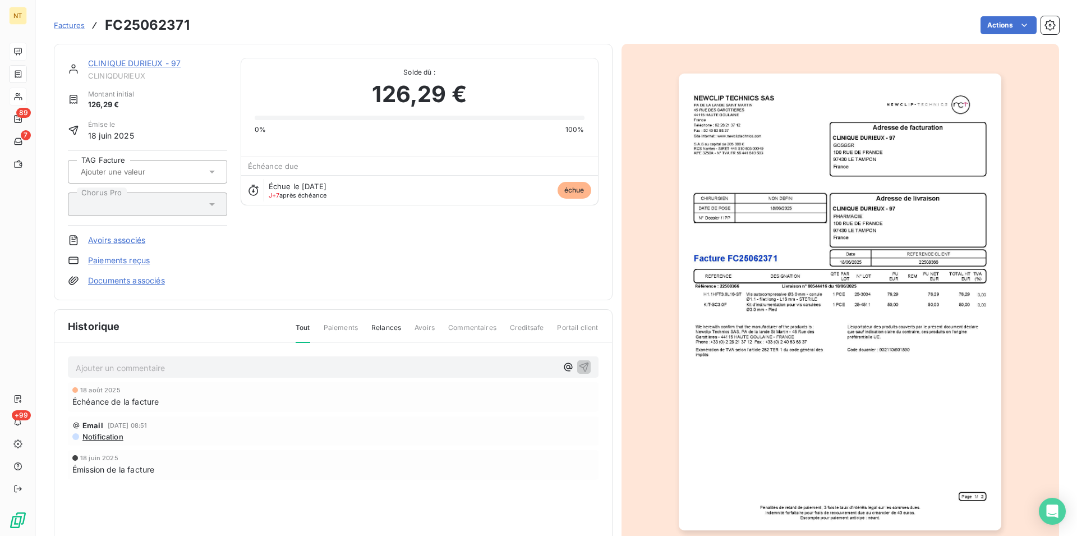
click at [743, 320] on img "button" at bounding box center [840, 301] width 322 height 457
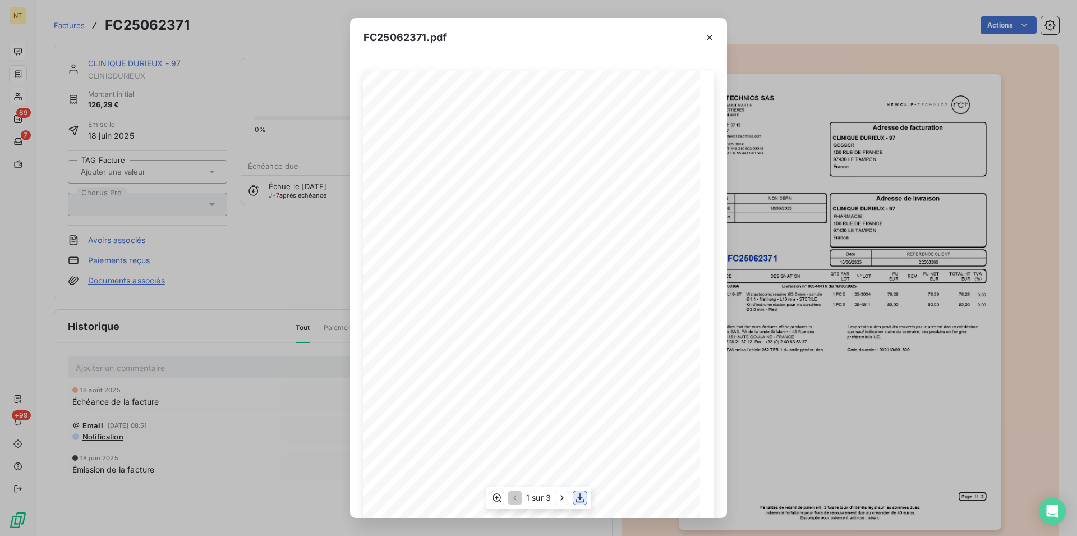
click at [578, 497] on icon "button" at bounding box center [579, 498] width 9 height 10
click at [710, 38] on icon "button" at bounding box center [710, 38] width 6 height 6
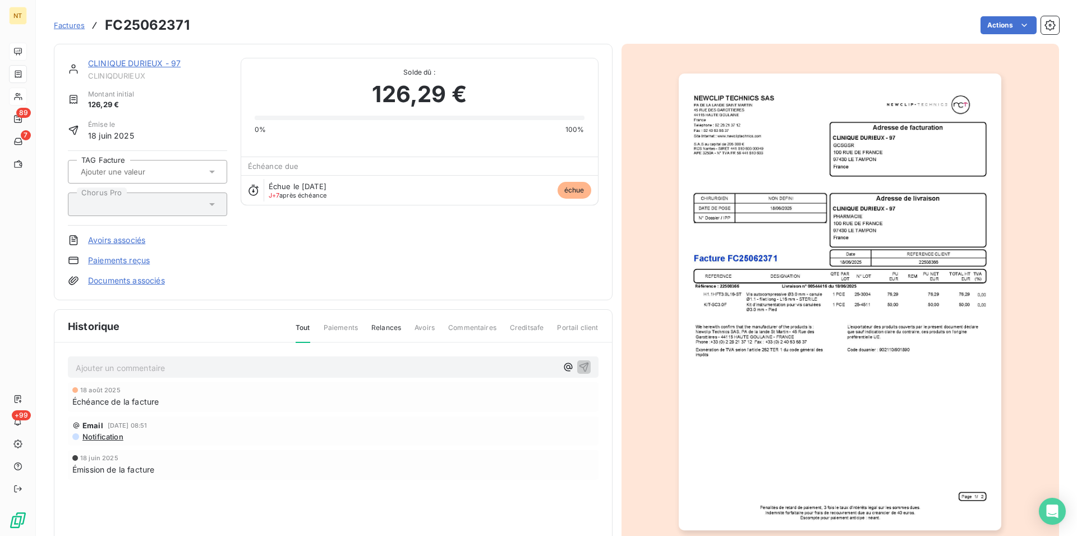
click at [145, 60] on link "CLINIQUE DURIEUX - 97" at bounding box center [134, 63] width 93 height 10
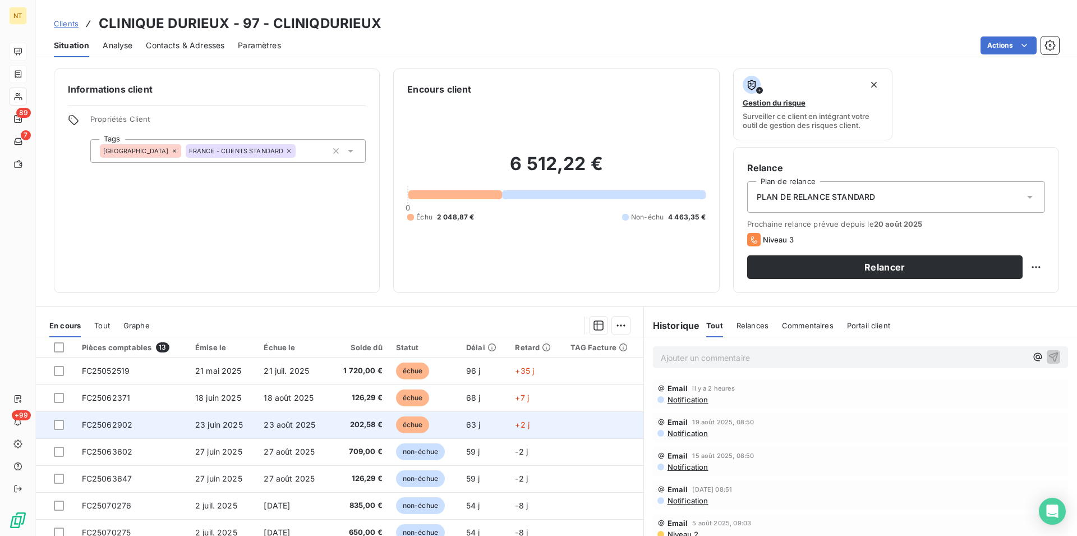
click at [126, 425] on span "FC25062902" at bounding box center [107, 425] width 51 height 10
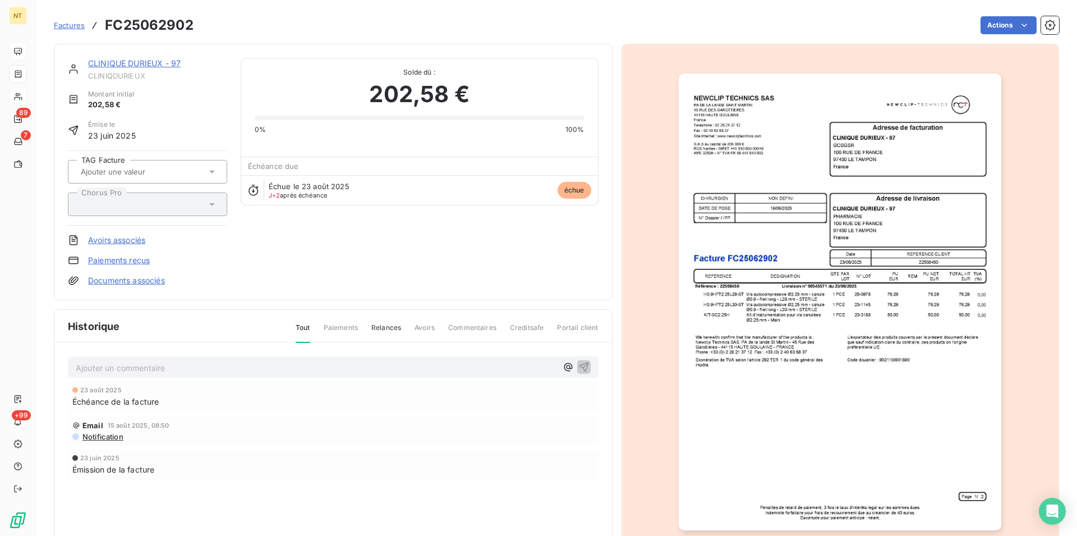
click at [779, 361] on img "button" at bounding box center [840, 301] width 322 height 457
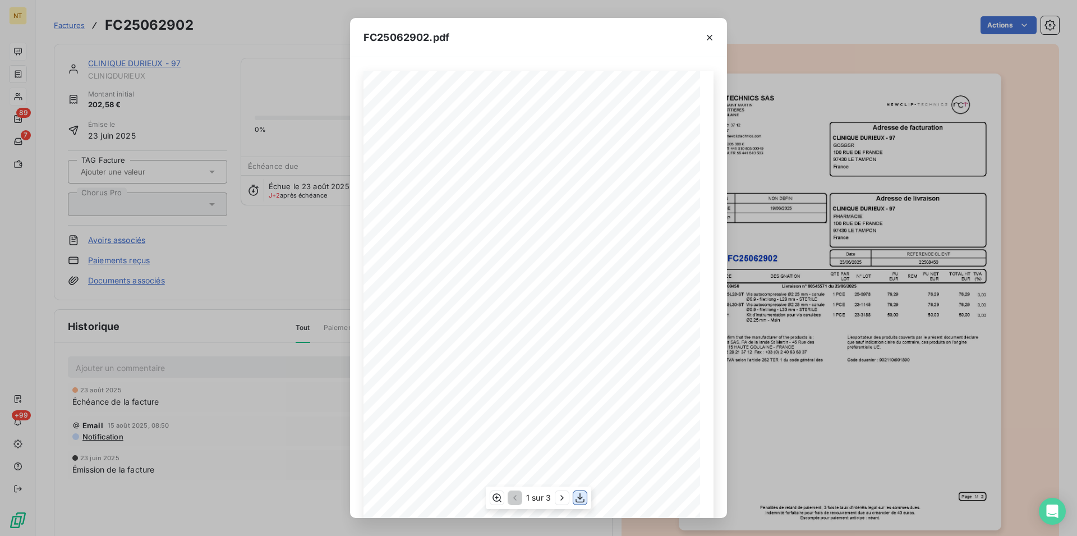
click at [580, 499] on icon "button" at bounding box center [579, 498] width 9 height 10
click at [709, 37] on icon "button" at bounding box center [710, 38] width 6 height 6
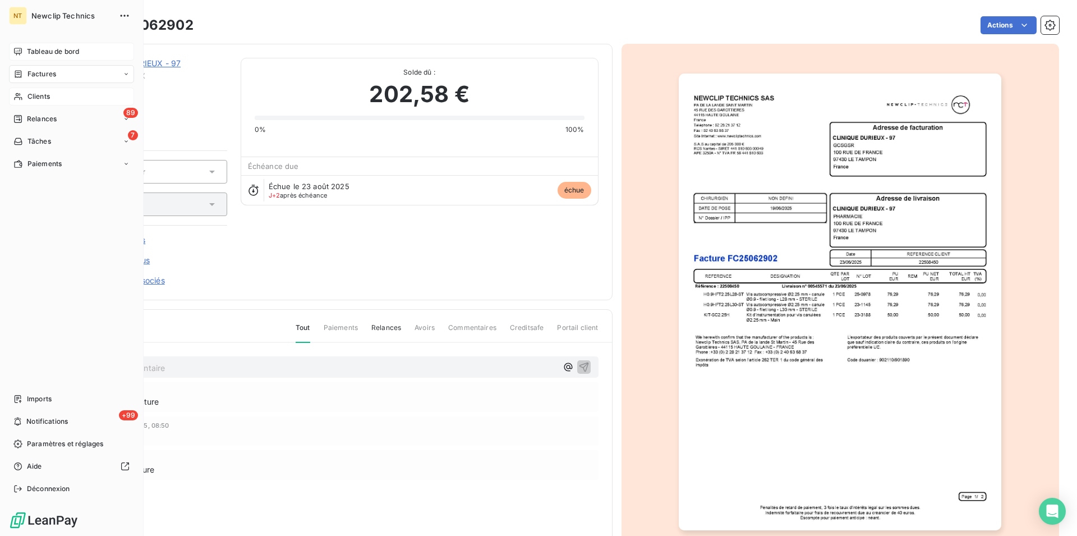
click at [38, 100] on span "Clients" at bounding box center [38, 96] width 22 height 10
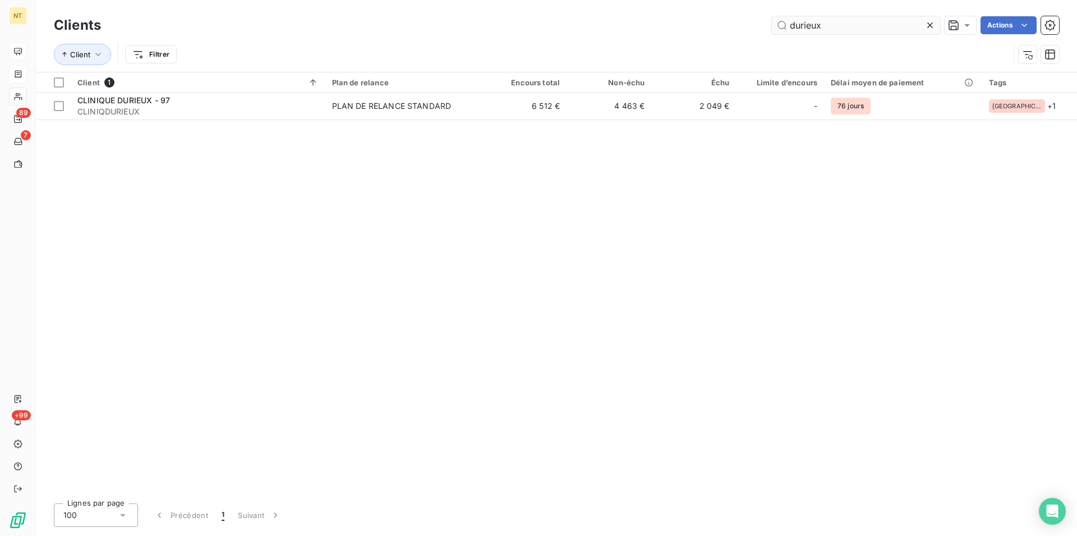
drag, startPoint x: 832, startPoint y: 23, endPoint x: 775, endPoint y: 29, distance: 57.5
click at [775, 29] on input "durieux" at bounding box center [856, 25] width 168 height 18
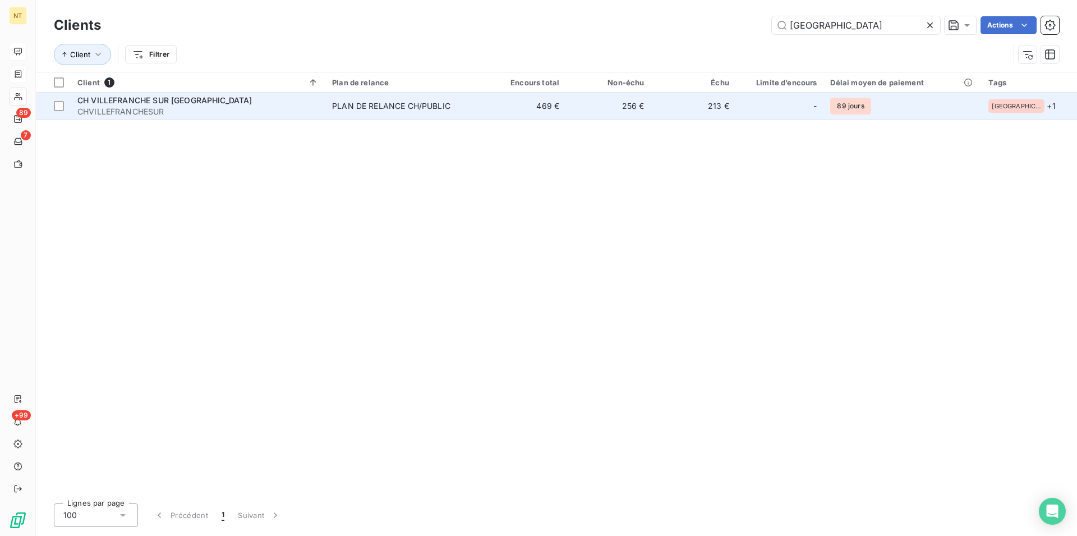
type input "[GEOGRAPHIC_DATA]"
click at [149, 105] on span "CH VILLEFRANCHE SUR [GEOGRAPHIC_DATA]" at bounding box center [164, 100] width 175 height 10
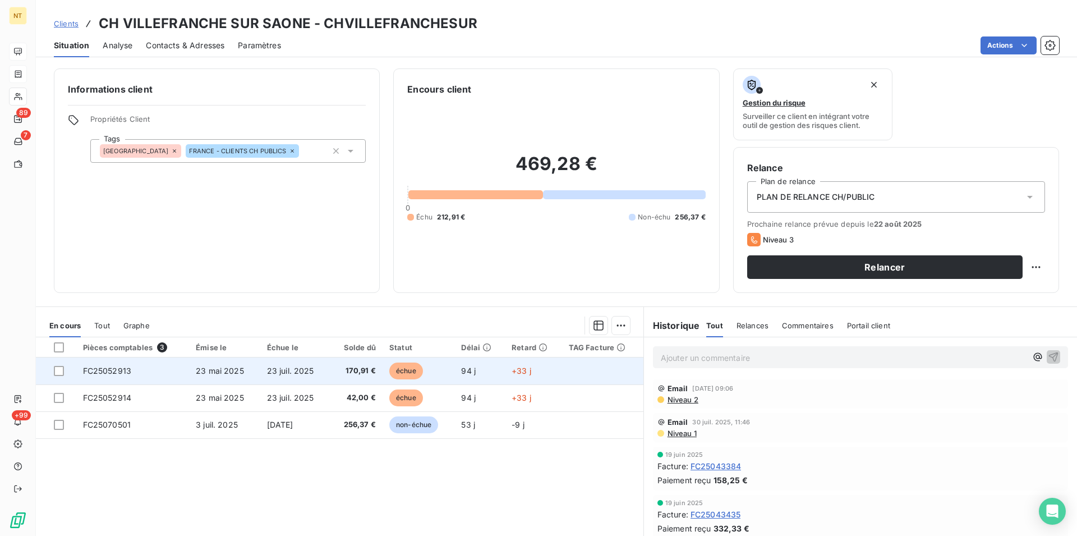
click at [104, 365] on td "FC25052913" at bounding box center [132, 370] width 113 height 27
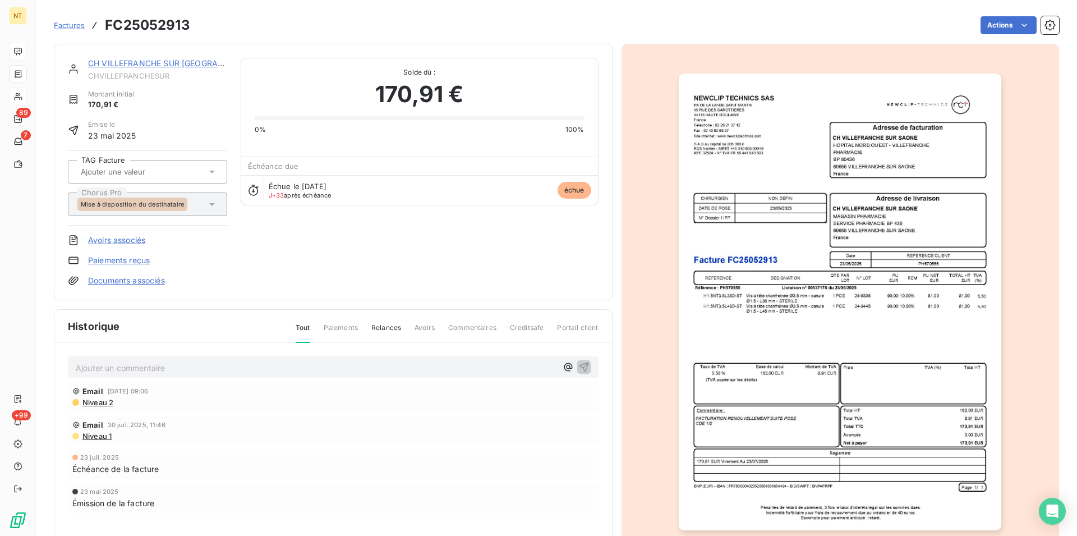
click at [132, 64] on link "CH VILLEFRANCHE SUR [GEOGRAPHIC_DATA]" at bounding box center [176, 63] width 176 height 10
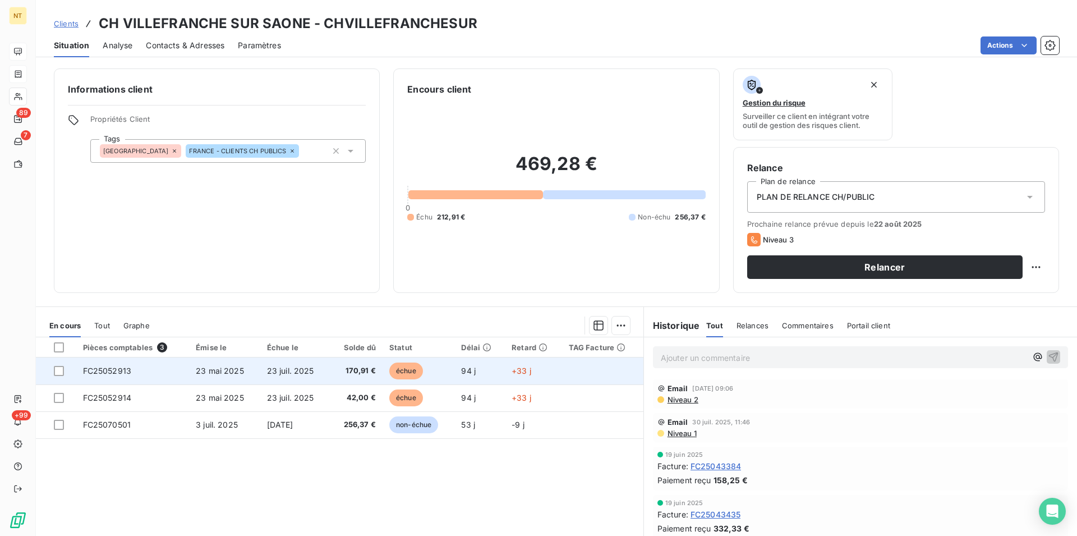
click at [110, 375] on span "FC25052913" at bounding box center [107, 371] width 49 height 10
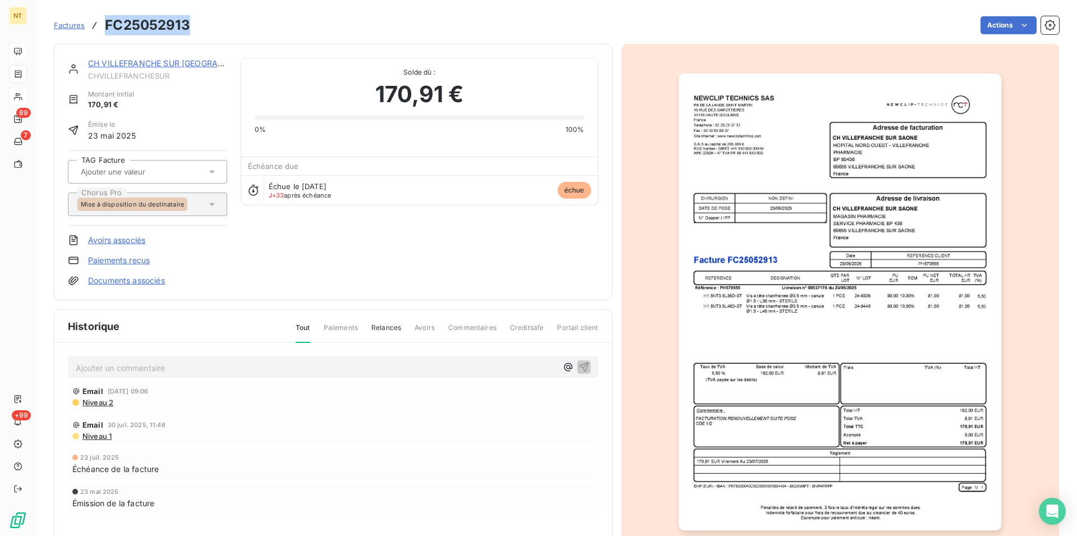
drag, startPoint x: 105, startPoint y: 26, endPoint x: 199, endPoint y: 21, distance: 93.2
click at [199, 21] on div "Factures FC25052913 Actions" at bounding box center [556, 25] width 1005 height 24
copy h3 "FC25052913"
click at [154, 62] on link "CH VILLEFRANCHE SUR [GEOGRAPHIC_DATA]" at bounding box center [176, 63] width 176 height 10
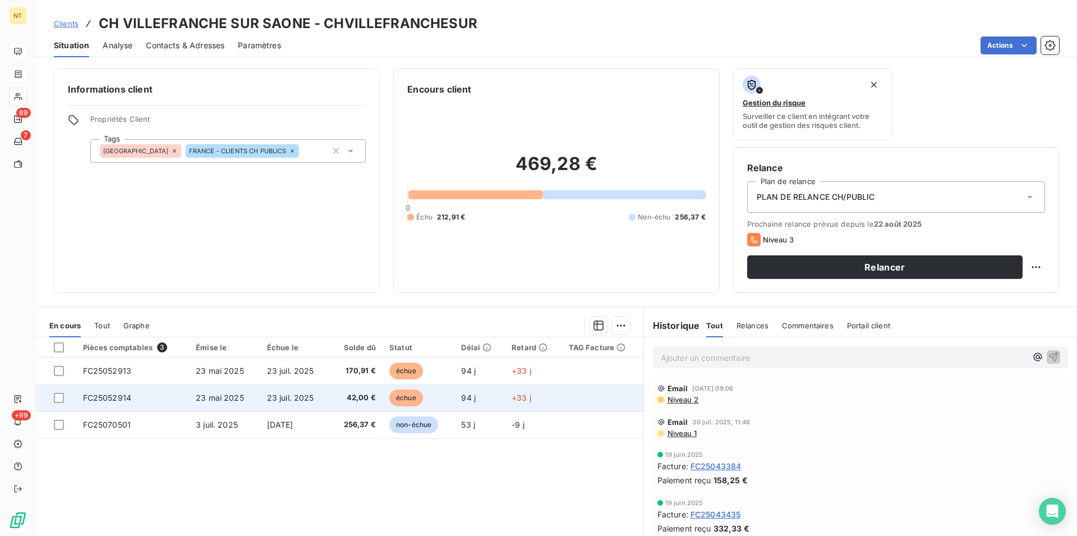
click at [224, 395] on span "23 mai 2025" at bounding box center [220, 398] width 48 height 10
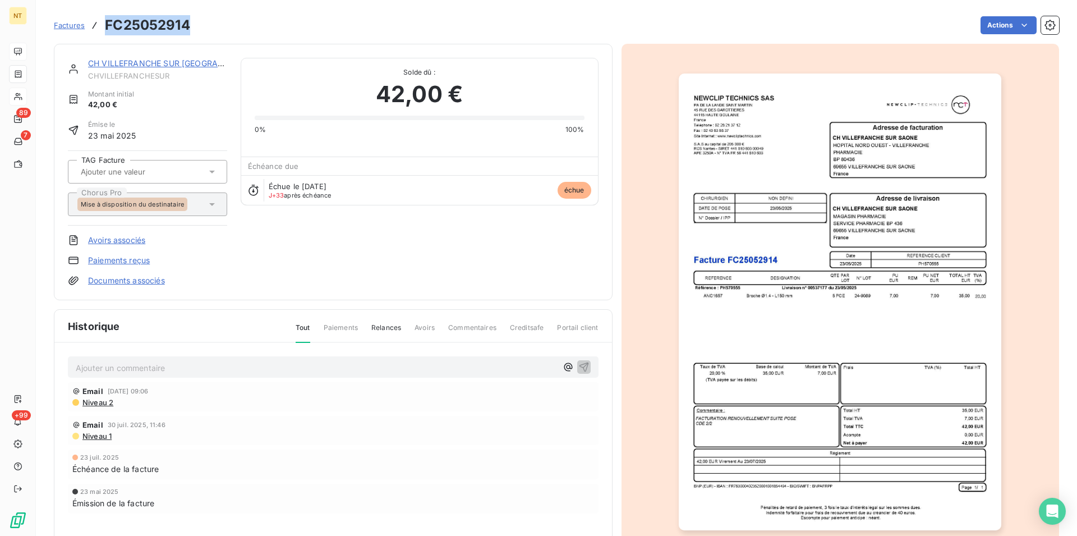
drag, startPoint x: 106, startPoint y: 22, endPoint x: 199, endPoint y: 21, distance: 92.6
click at [199, 21] on div "Factures FC25052914 Actions" at bounding box center [556, 25] width 1005 height 24
copy h3 "FC25052914"
click at [140, 64] on link "CH VILLEFRANCHE SUR [GEOGRAPHIC_DATA]" at bounding box center [176, 63] width 176 height 10
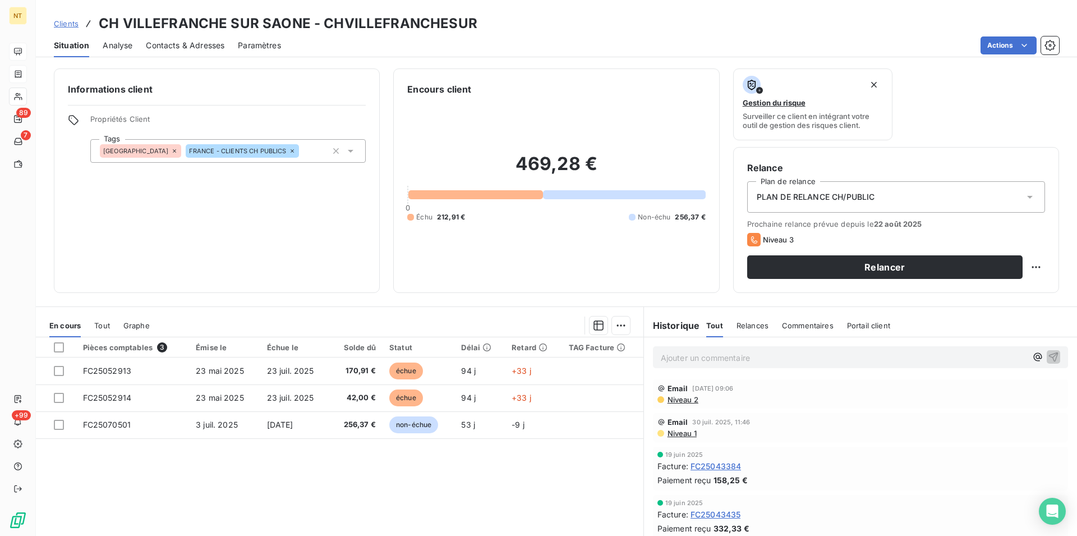
click at [199, 47] on span "Contacts & Adresses" at bounding box center [185, 45] width 79 height 11
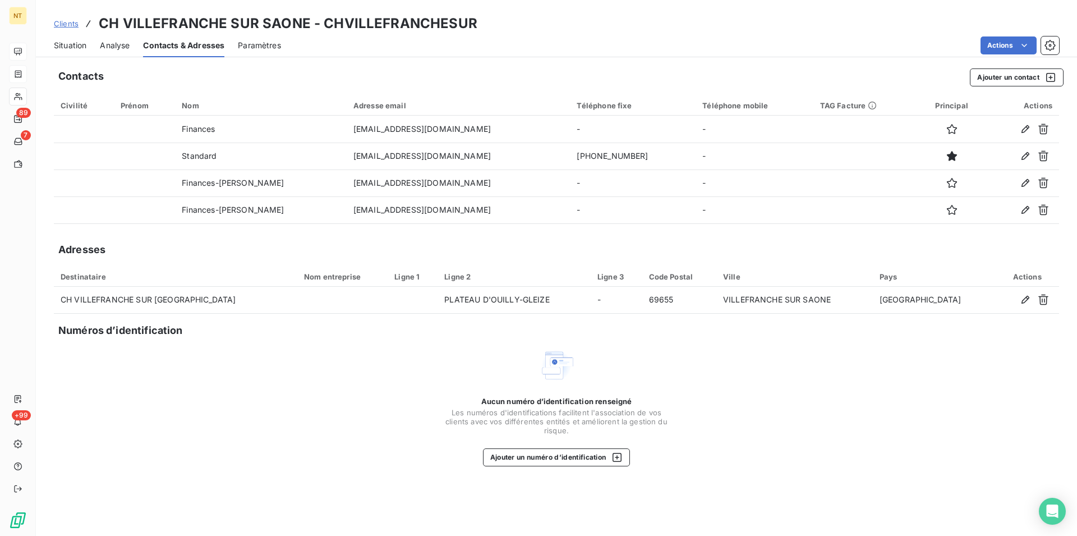
click at [75, 44] on span "Situation" at bounding box center [70, 45] width 33 height 11
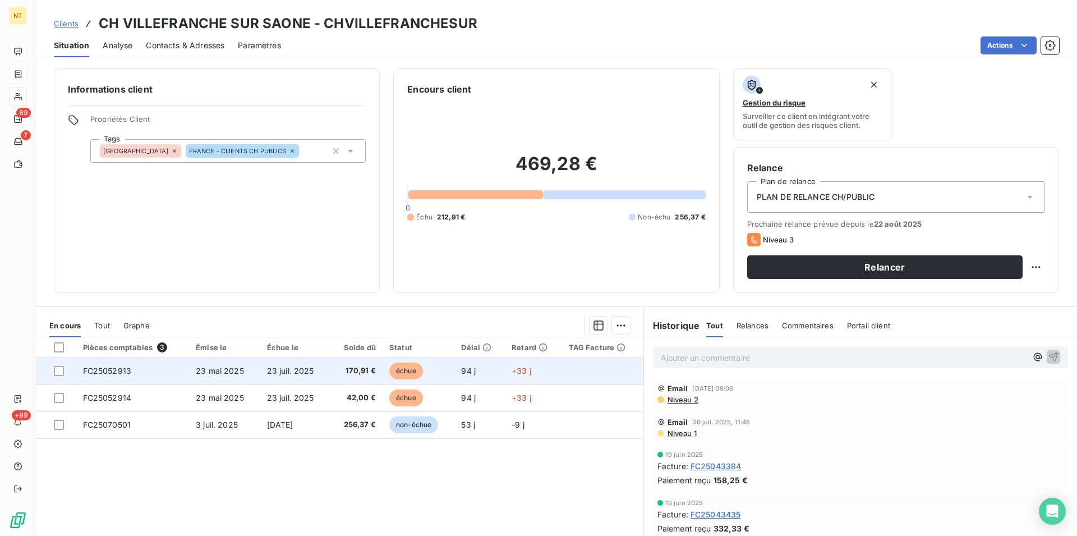
click at [218, 368] on span "23 mai 2025" at bounding box center [220, 371] width 48 height 10
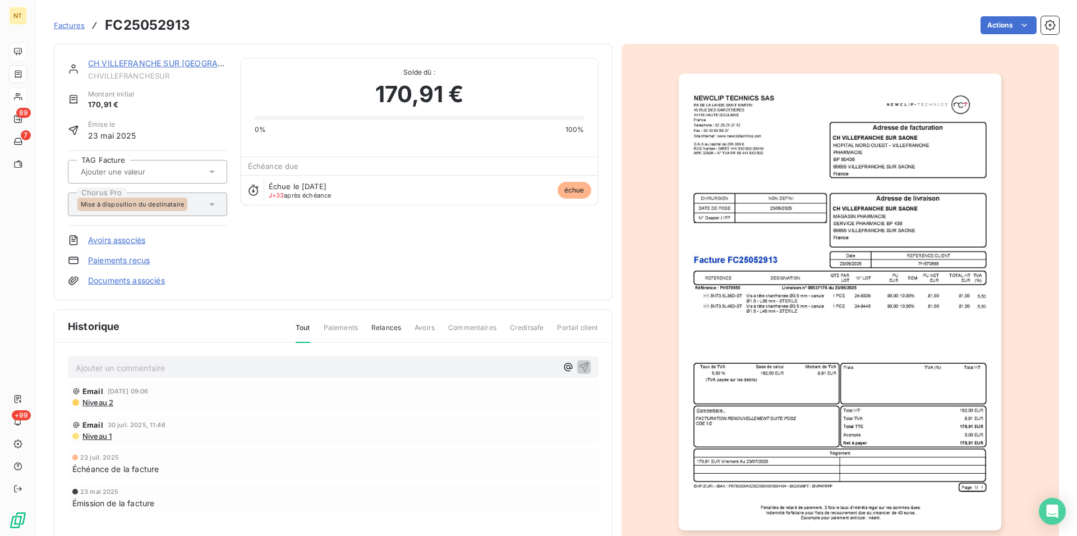
click at [150, 66] on link "CH VILLEFRANCHE SUR [GEOGRAPHIC_DATA]" at bounding box center [176, 63] width 176 height 10
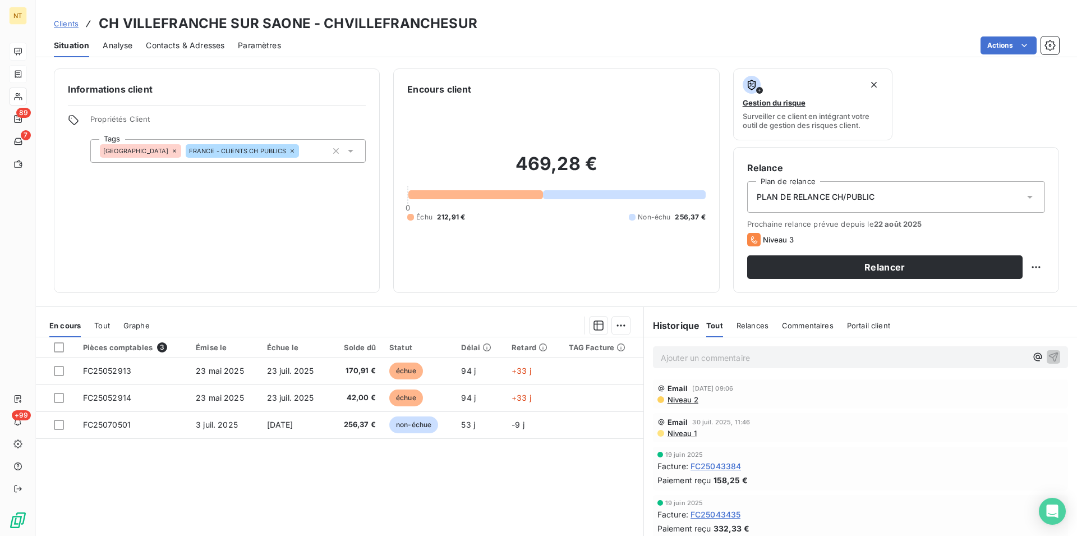
click at [193, 44] on span "Contacts & Adresses" at bounding box center [185, 45] width 79 height 11
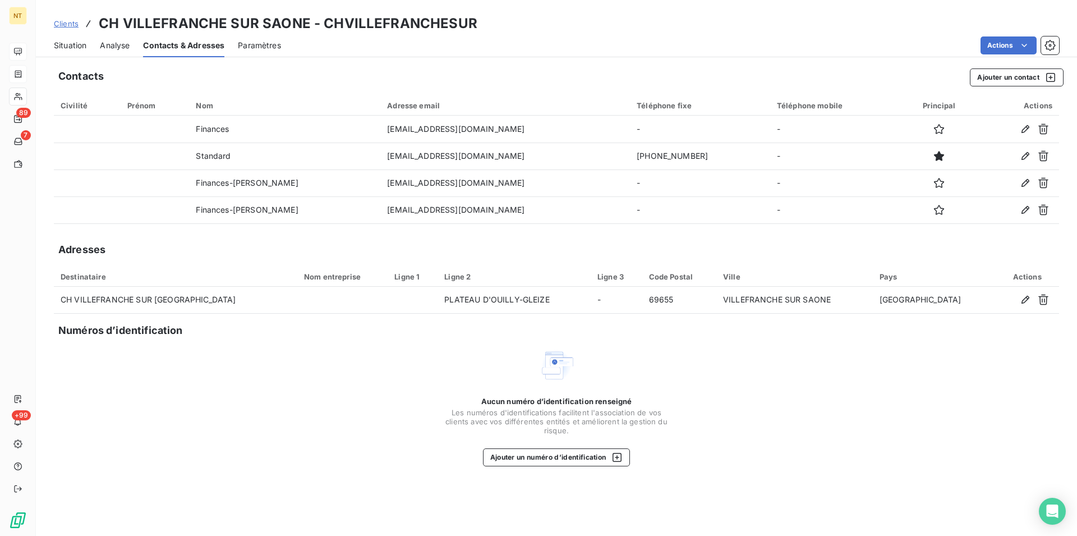
click at [58, 47] on span "Situation" at bounding box center [70, 45] width 33 height 11
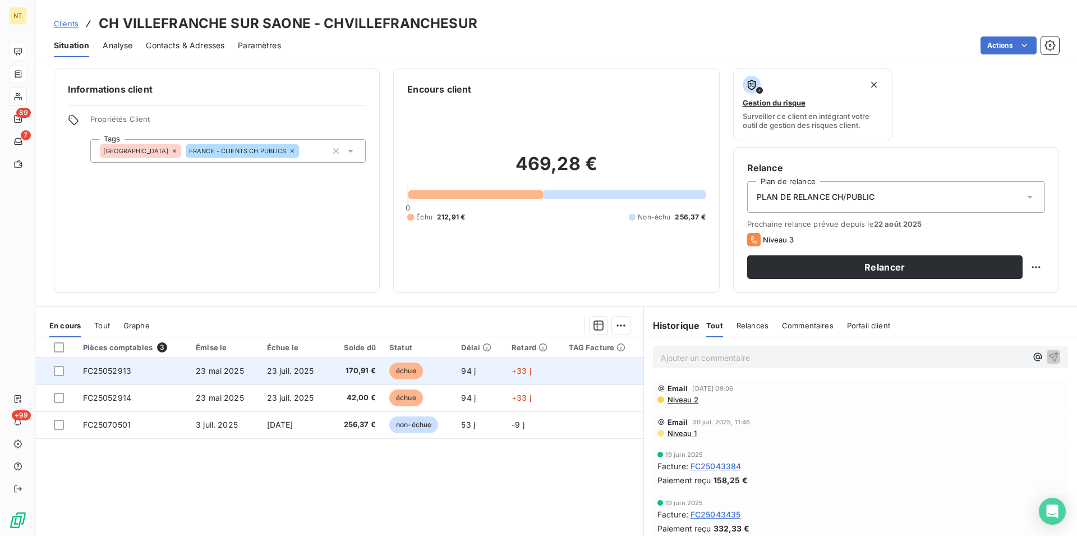
click at [218, 372] on span "23 mai 2025" at bounding box center [220, 371] width 48 height 10
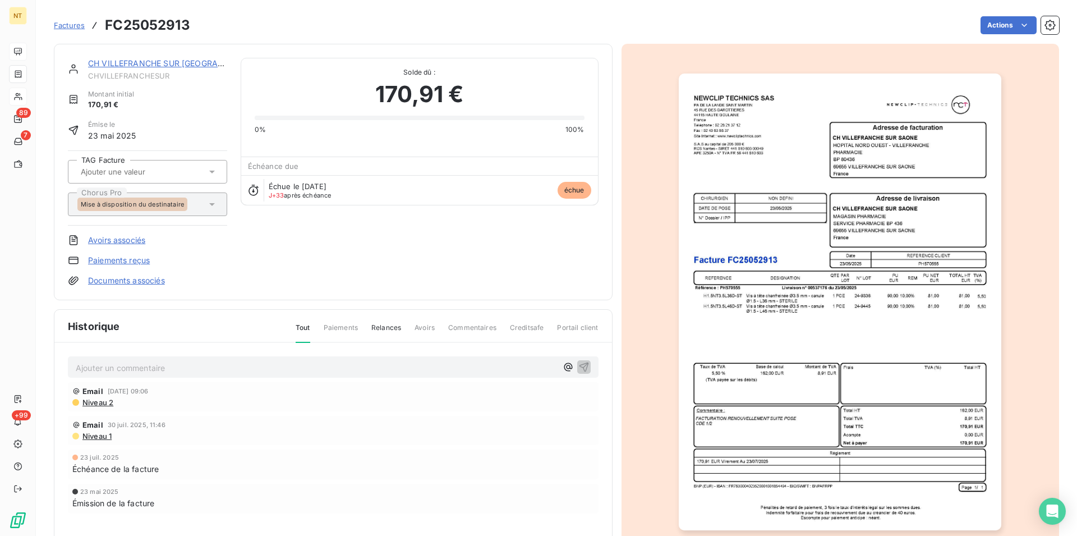
click at [137, 64] on link "CH VILLEFRANCHE SUR [GEOGRAPHIC_DATA]" at bounding box center [176, 63] width 176 height 10
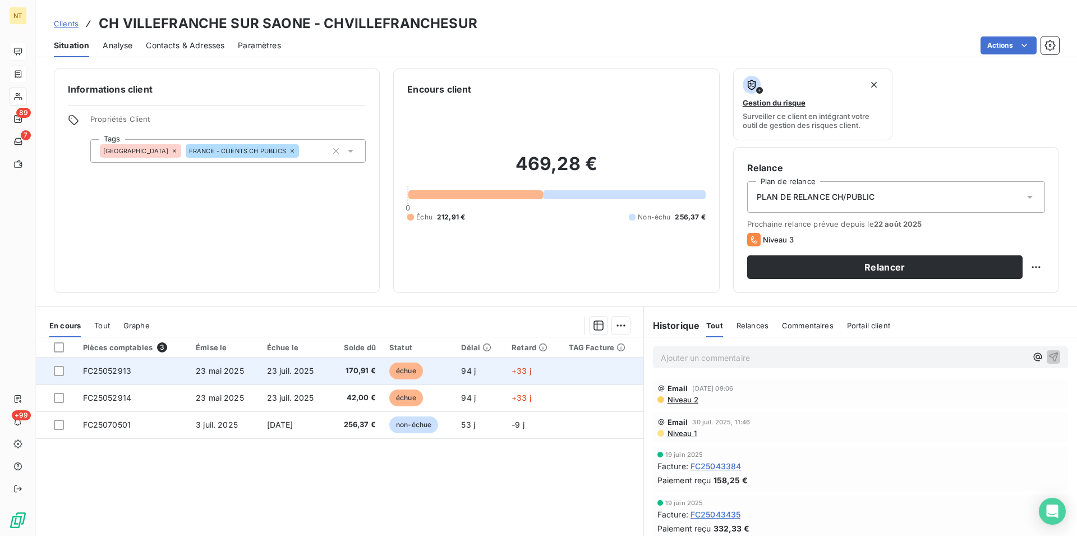
click at [206, 374] on span "23 mai 2025" at bounding box center [220, 371] width 48 height 10
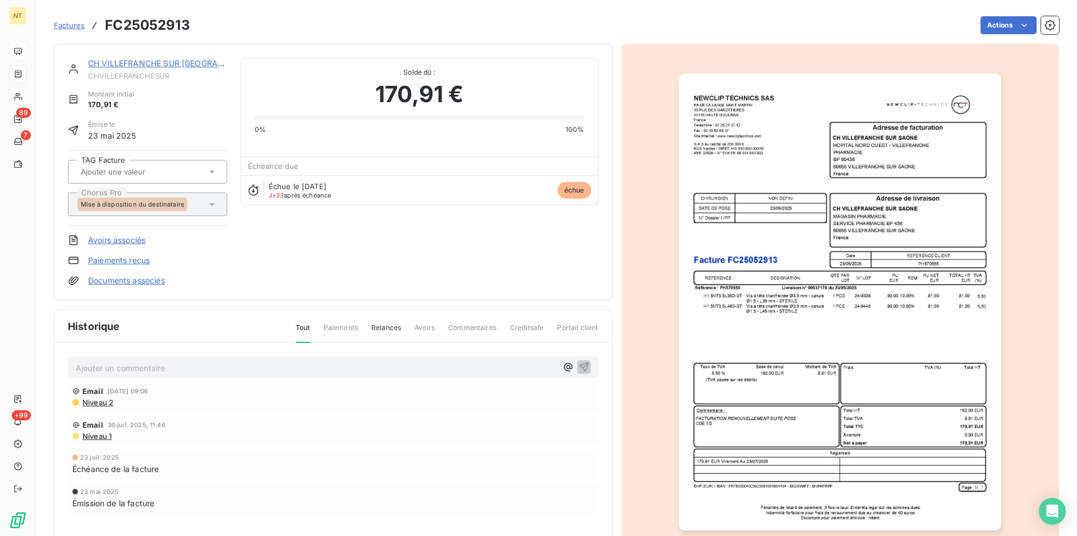
click at [132, 62] on link "CH VILLEFRANCHE SUR [GEOGRAPHIC_DATA]" at bounding box center [176, 63] width 176 height 10
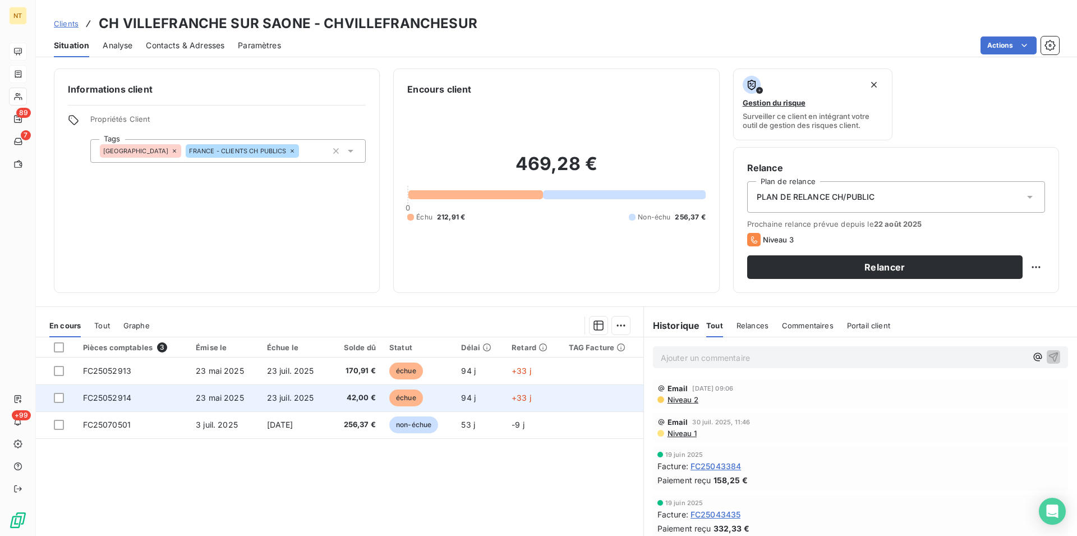
click at [224, 395] on span "23 mai 2025" at bounding box center [220, 398] width 48 height 10
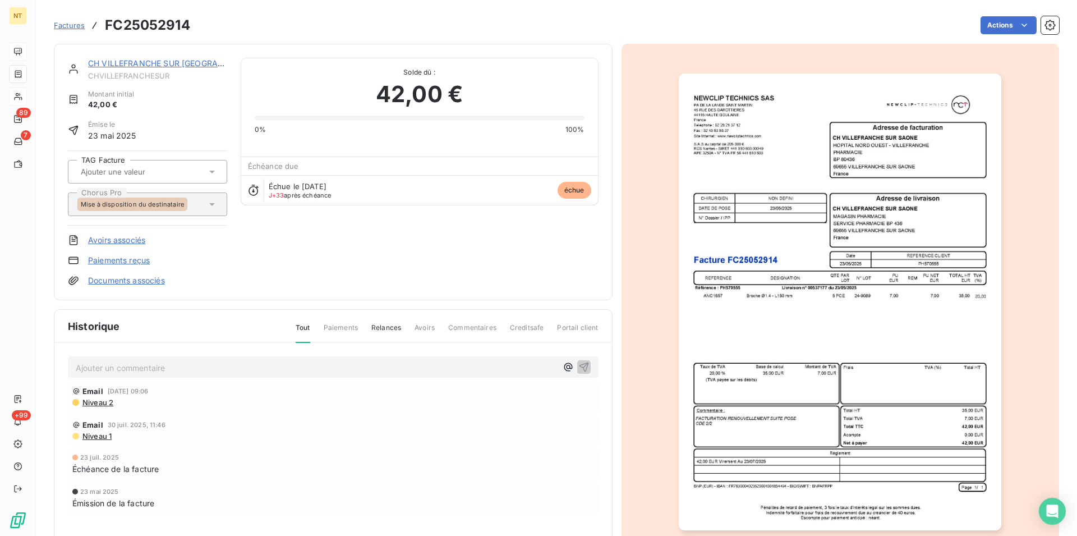
click at [164, 66] on link "CH VILLEFRANCHE SUR [GEOGRAPHIC_DATA]" at bounding box center [176, 63] width 176 height 10
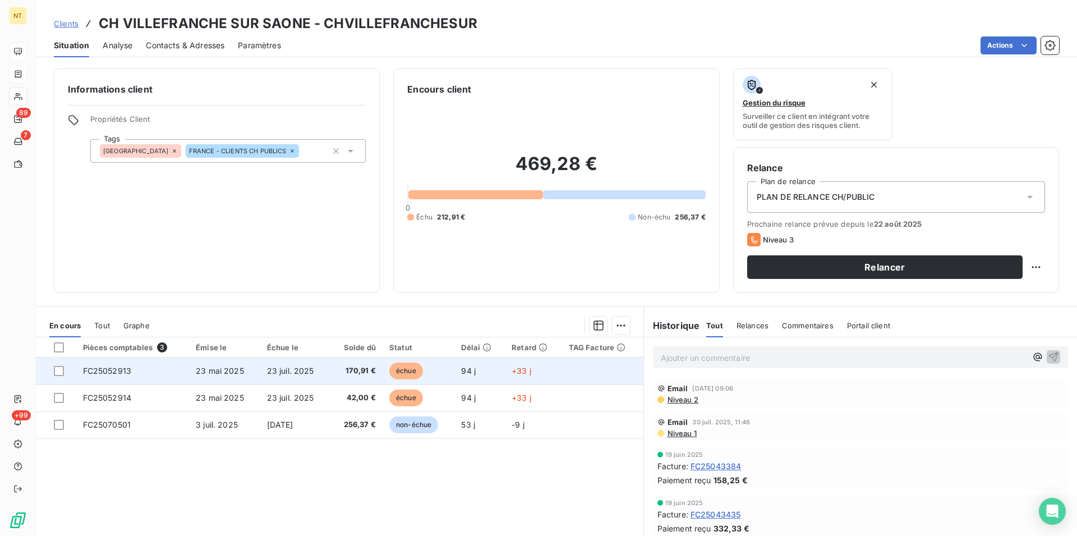
click at [268, 367] on span "23 juil. 2025" at bounding box center [290, 371] width 47 height 10
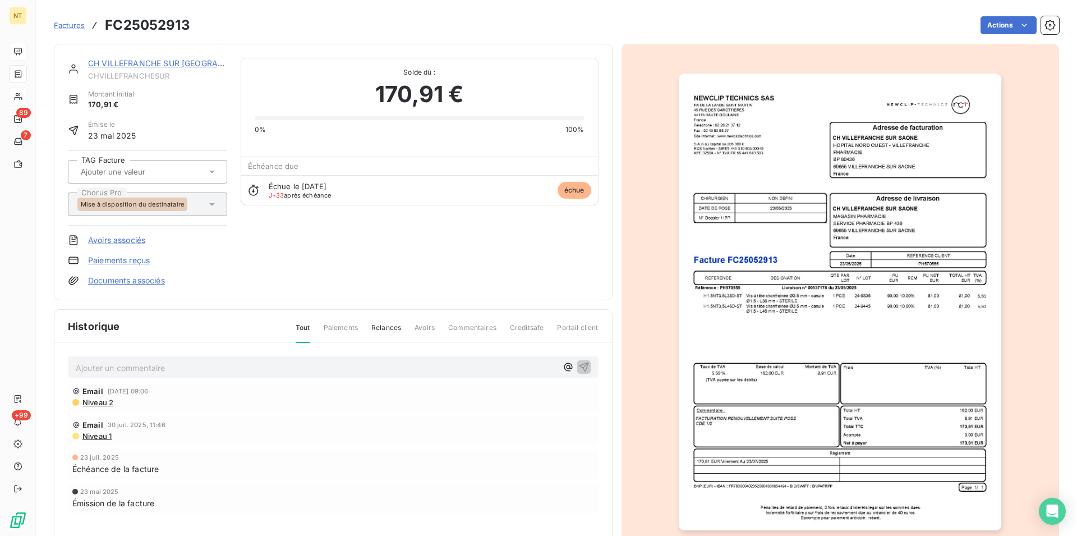
click at [161, 63] on link "CH VILLEFRANCHE SUR [GEOGRAPHIC_DATA]" at bounding box center [176, 63] width 176 height 10
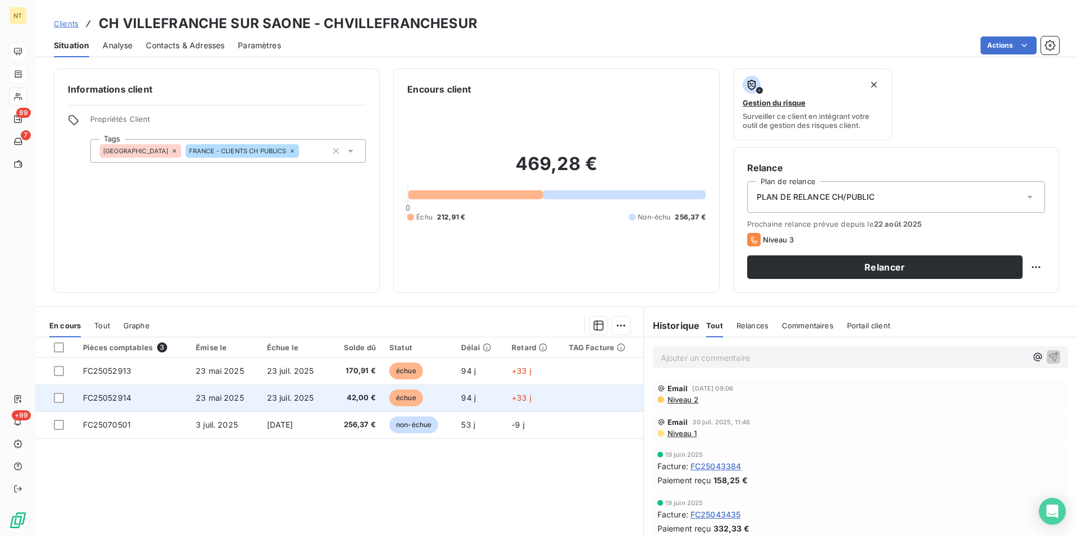
click at [214, 395] on span "23 mai 2025" at bounding box center [220, 398] width 48 height 10
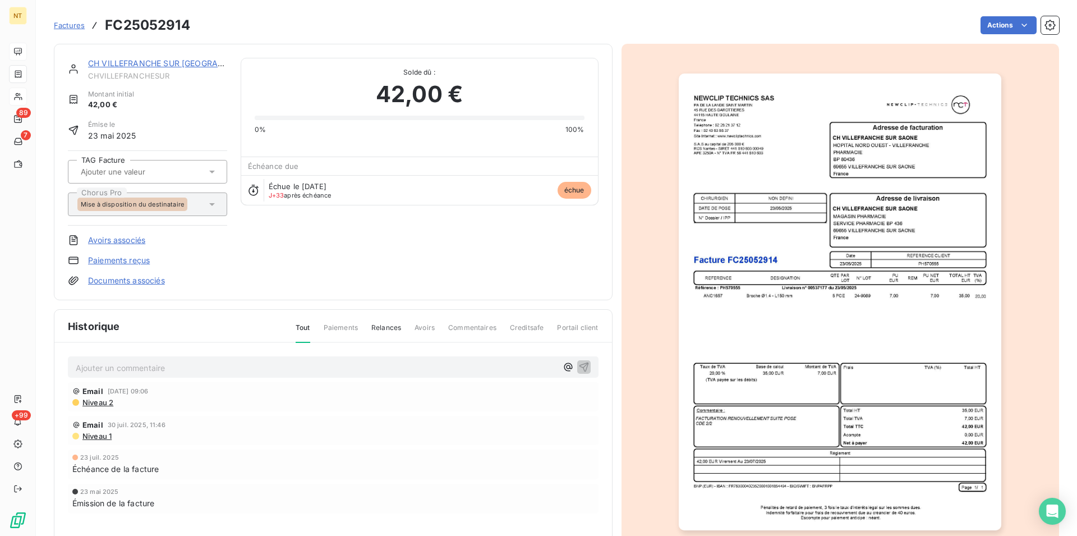
click at [139, 61] on link "CH VILLEFRANCHE SUR [GEOGRAPHIC_DATA]" at bounding box center [176, 63] width 176 height 10
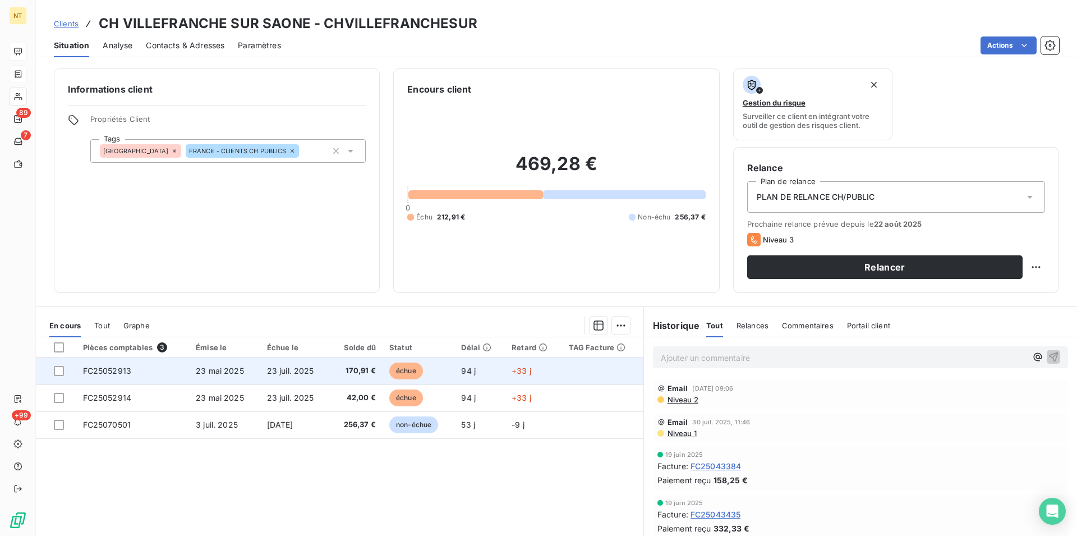
click at [206, 374] on span "23 mai 2025" at bounding box center [220, 371] width 48 height 10
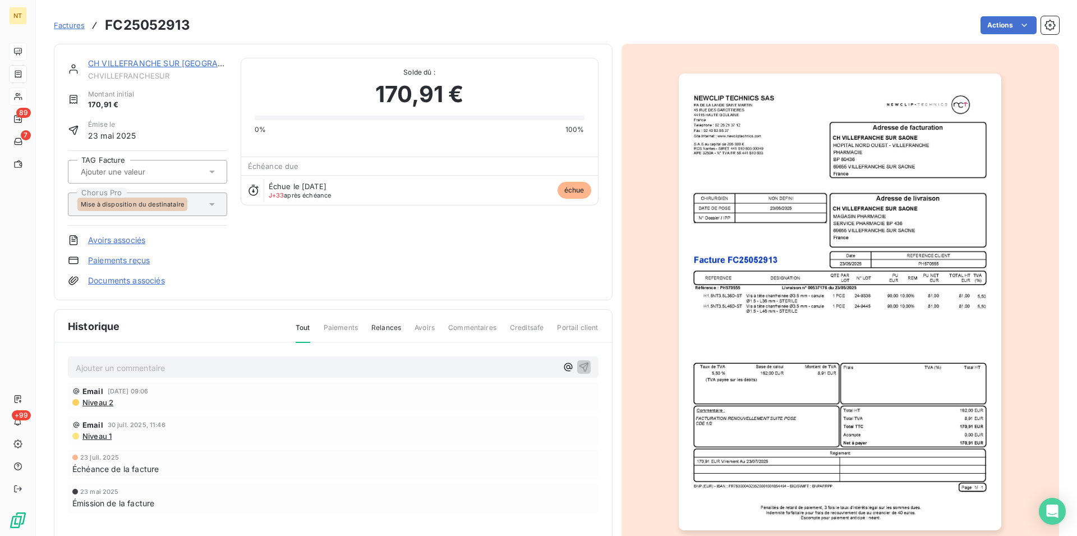
click at [130, 63] on link "CH VILLEFRANCHE SUR [GEOGRAPHIC_DATA]" at bounding box center [176, 63] width 176 height 10
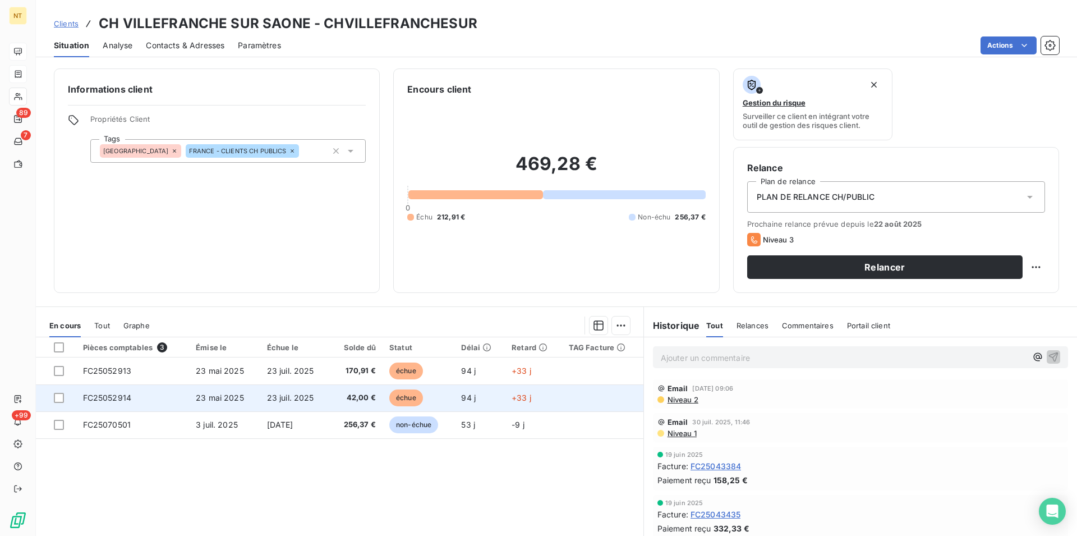
click at [252, 398] on td "23 mai 2025" at bounding box center [224, 397] width 71 height 27
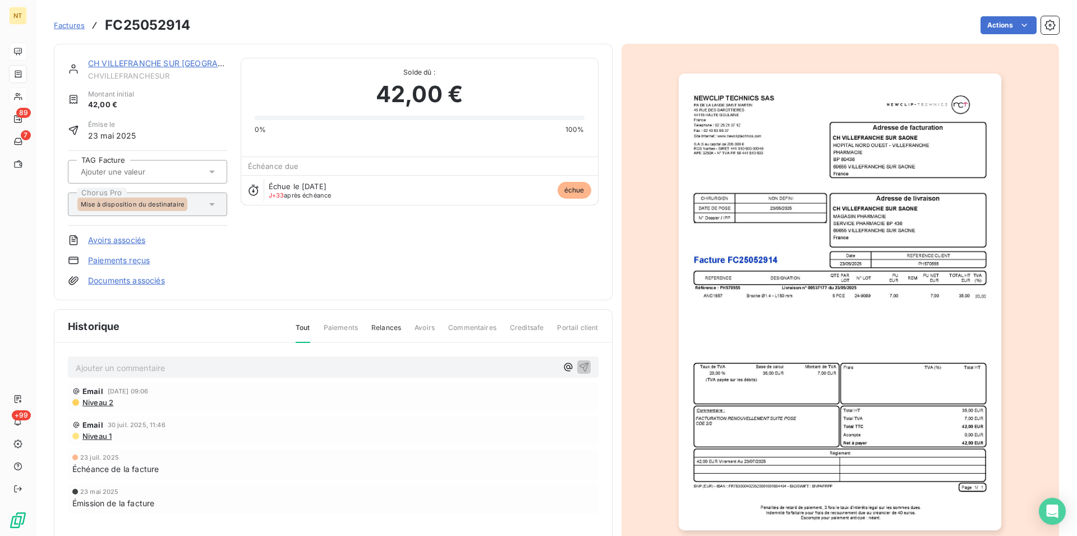
click at [137, 62] on link "CH VILLEFRANCHE SUR [GEOGRAPHIC_DATA]" at bounding box center [176, 63] width 176 height 10
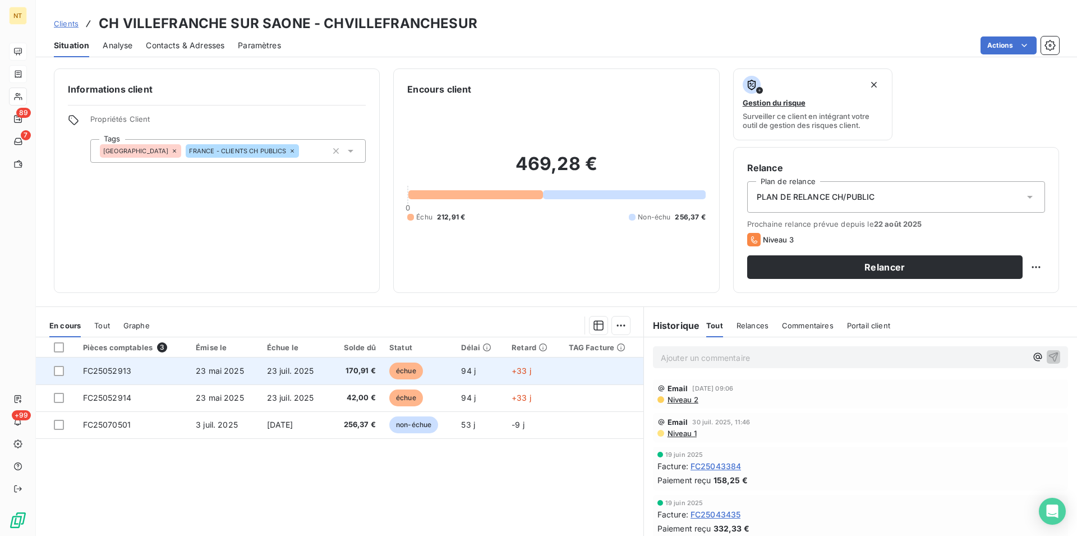
click at [110, 372] on span "FC25052913" at bounding box center [107, 371] width 49 height 10
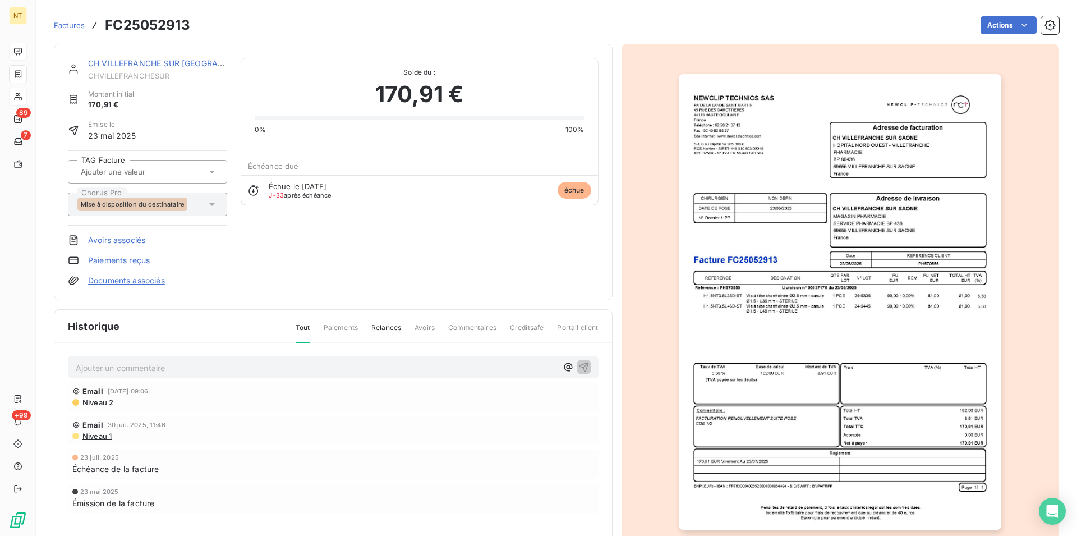
click at [135, 65] on link "CH VILLEFRANCHE SUR [GEOGRAPHIC_DATA]" at bounding box center [176, 63] width 176 height 10
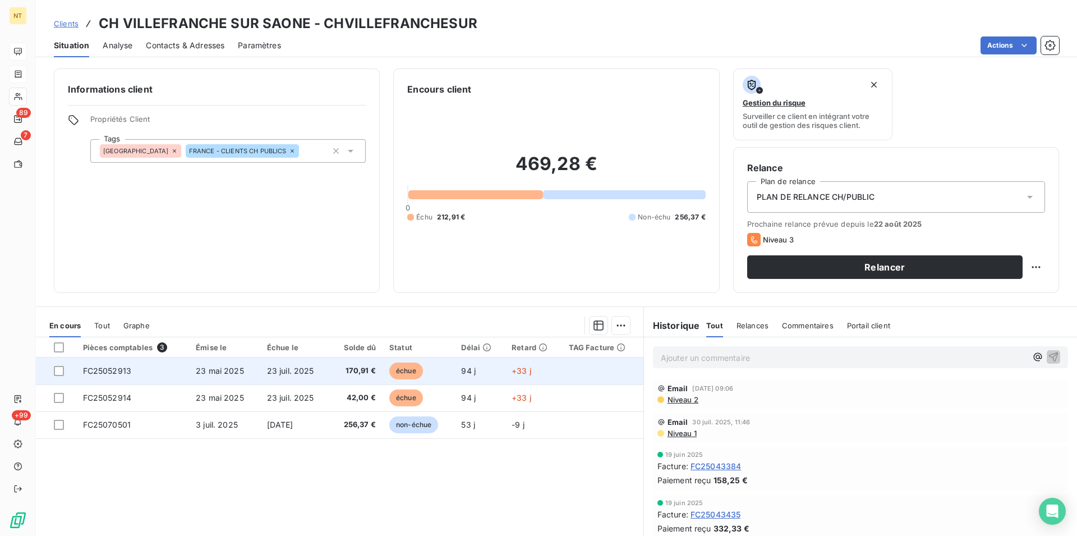
click at [231, 375] on span "23 mai 2025" at bounding box center [220, 371] width 48 height 10
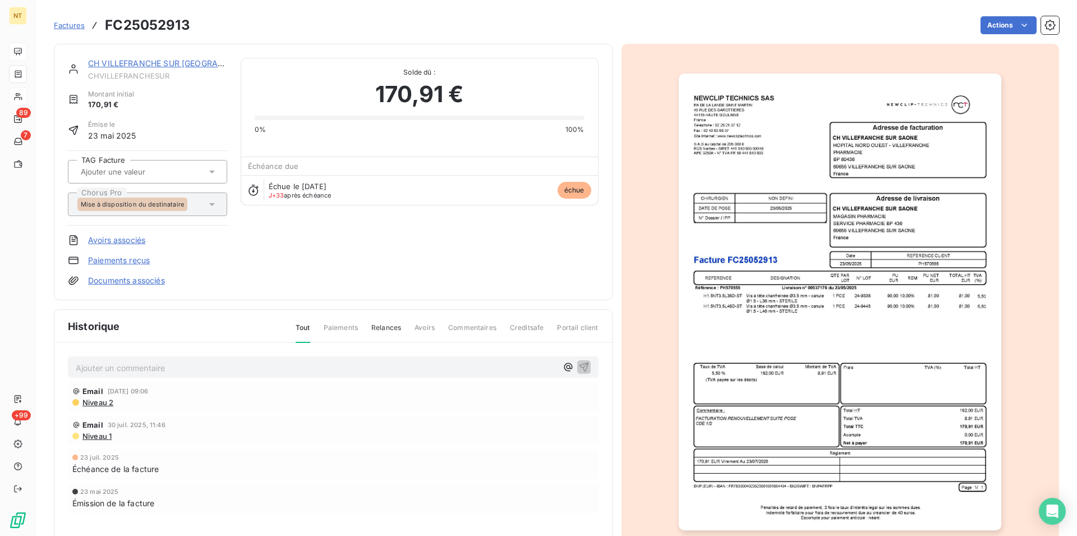
click at [146, 62] on link "CH VILLEFRANCHE SUR [GEOGRAPHIC_DATA]" at bounding box center [176, 63] width 176 height 10
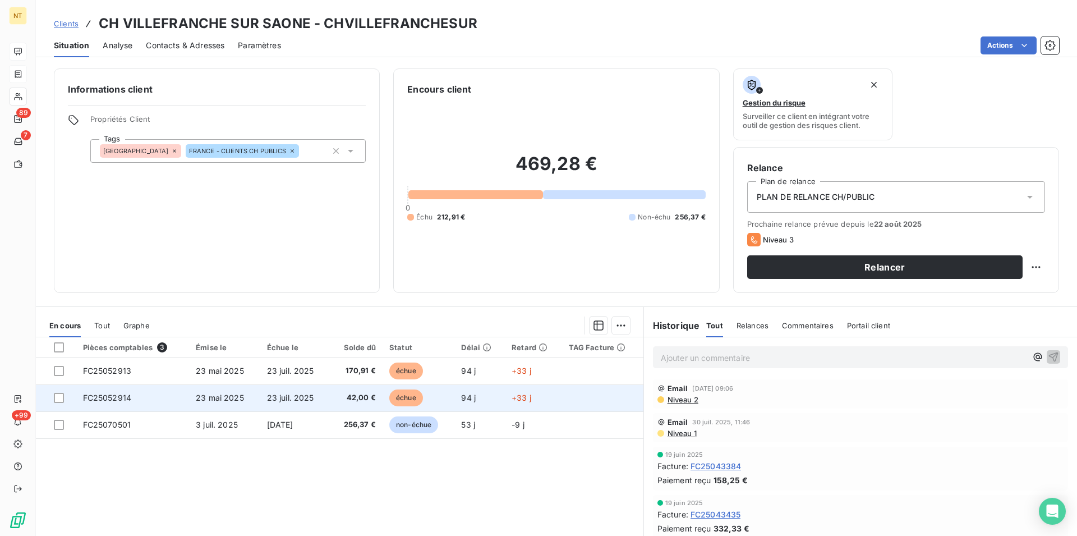
click at [122, 398] on span "FC25052914" at bounding box center [107, 398] width 49 height 10
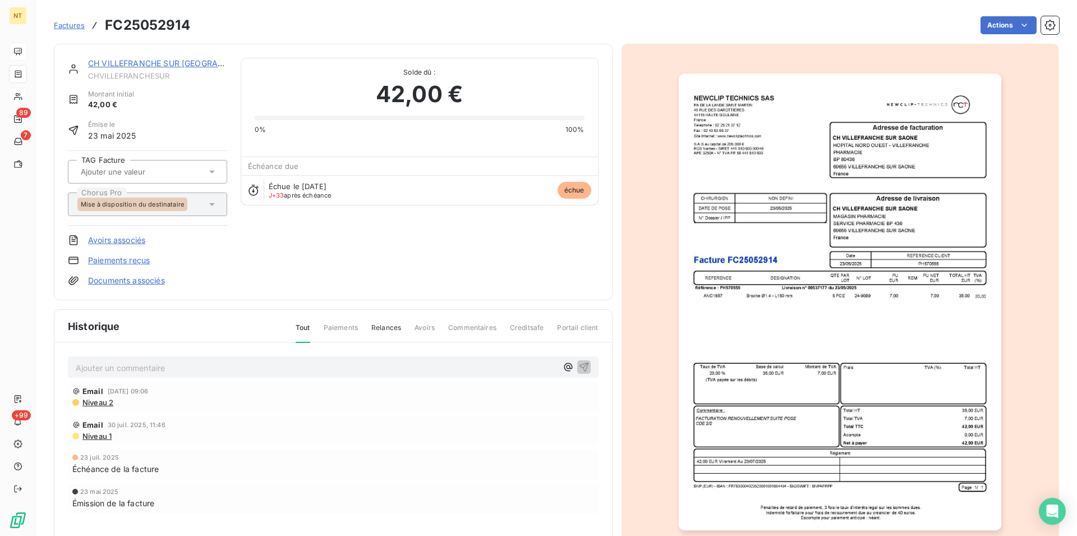
click at [141, 62] on link "CH VILLEFRANCHE SUR [GEOGRAPHIC_DATA]" at bounding box center [176, 63] width 176 height 10
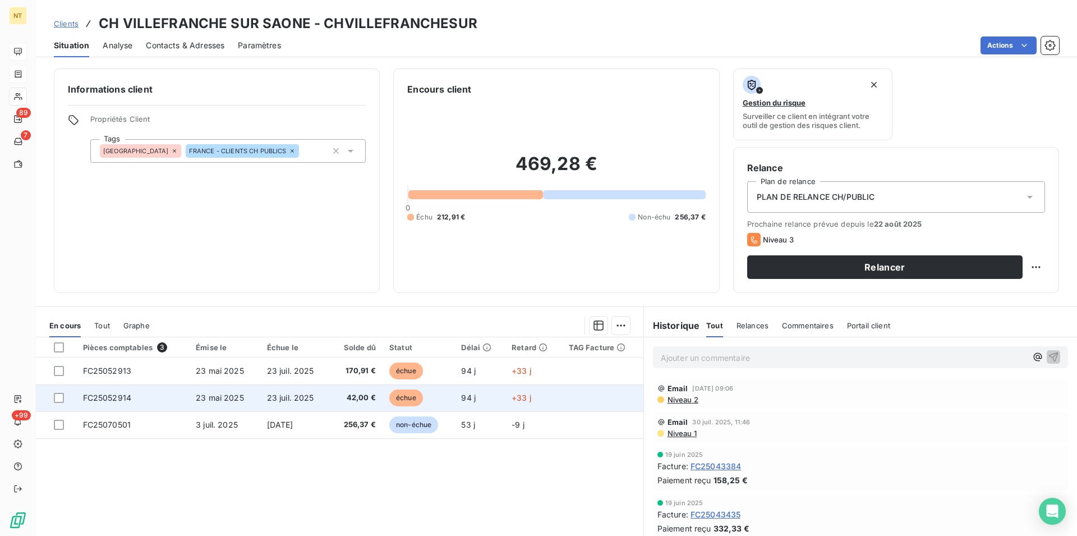
click at [220, 399] on span "23 mai 2025" at bounding box center [220, 398] width 48 height 10
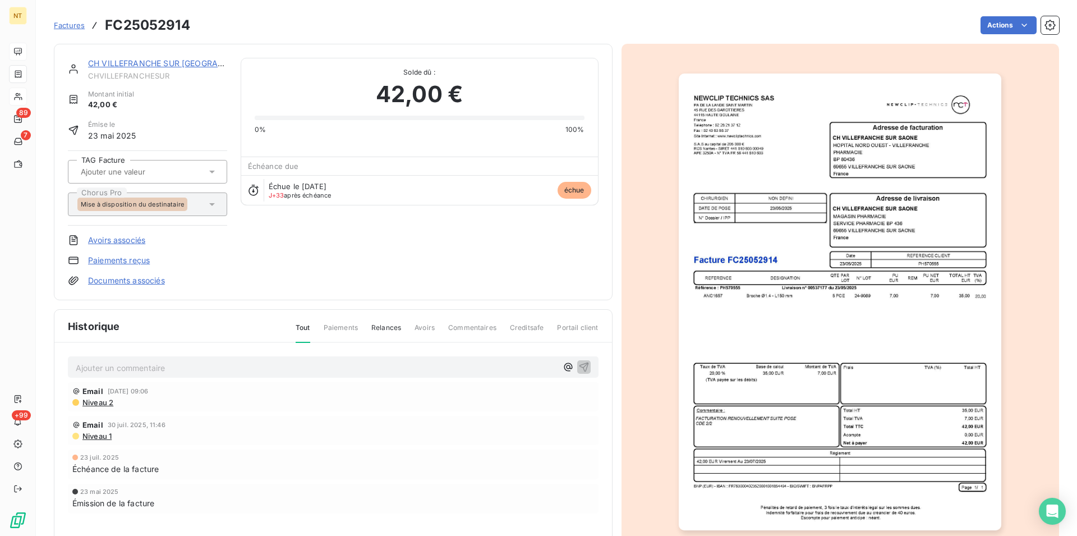
click at [139, 64] on link "CH VILLEFRANCHE SUR [GEOGRAPHIC_DATA]" at bounding box center [176, 63] width 176 height 10
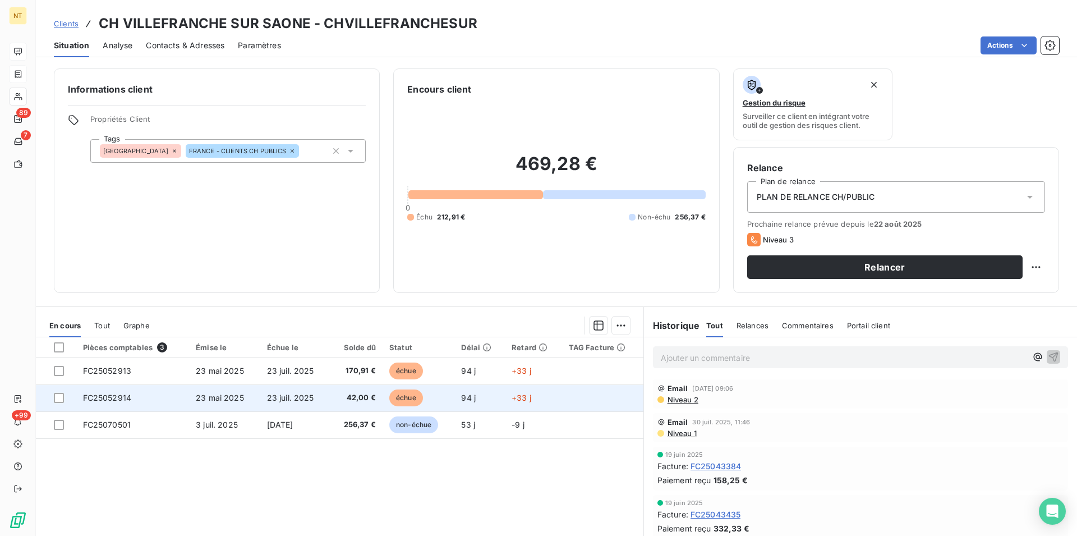
click at [224, 398] on span "23 mai 2025" at bounding box center [220, 398] width 48 height 10
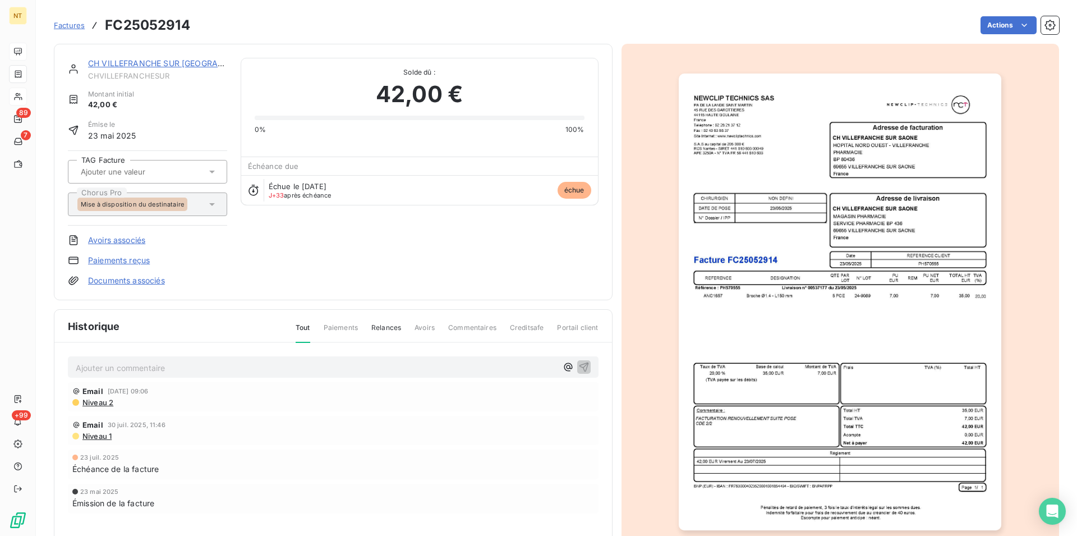
click at [154, 63] on link "CH VILLEFRANCHE SUR [GEOGRAPHIC_DATA]" at bounding box center [176, 63] width 176 height 10
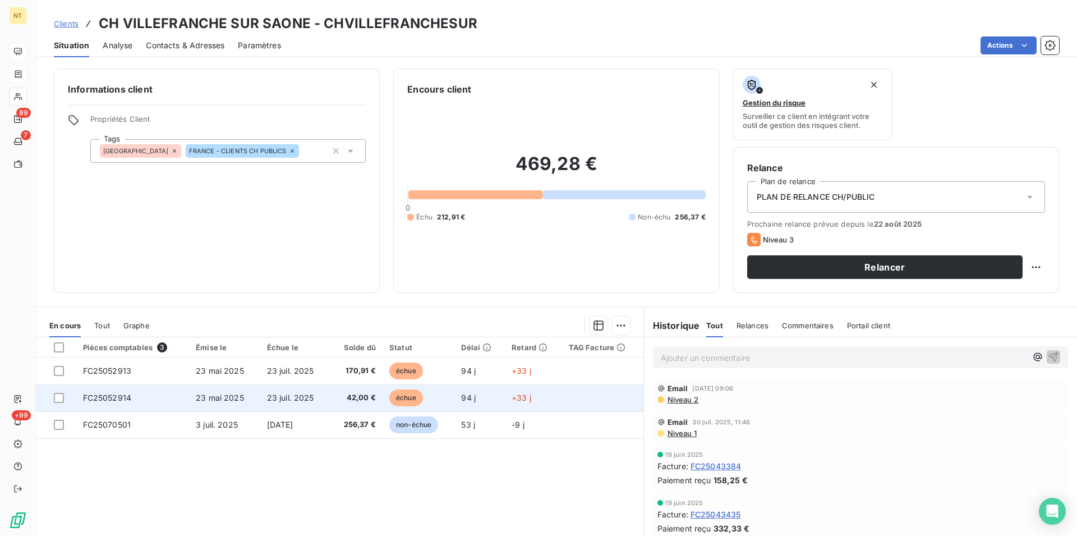
click at [214, 398] on span "23 mai 2025" at bounding box center [220, 398] width 48 height 10
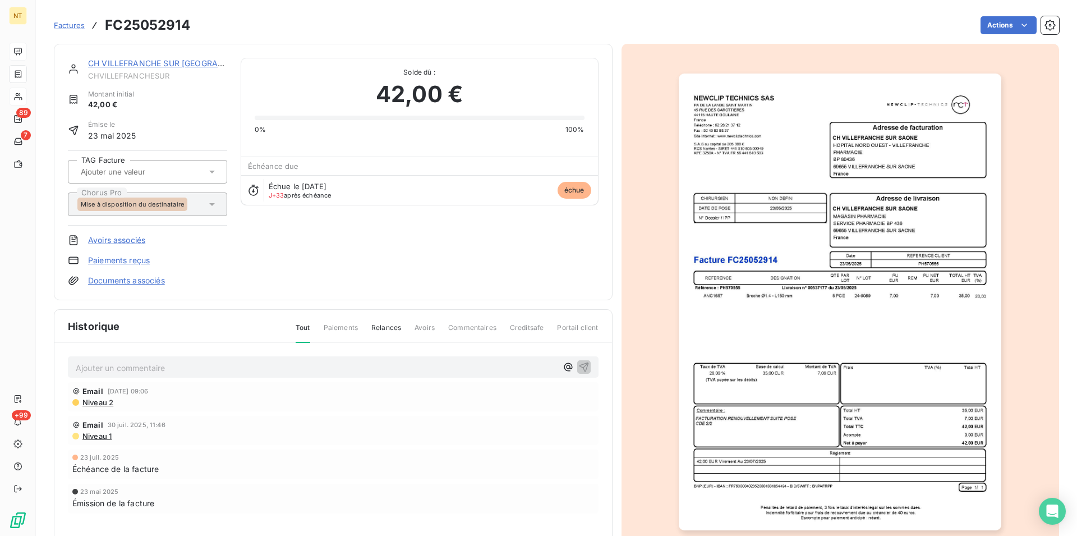
click at [132, 63] on link "CH VILLEFRANCHE SUR [GEOGRAPHIC_DATA]" at bounding box center [176, 63] width 176 height 10
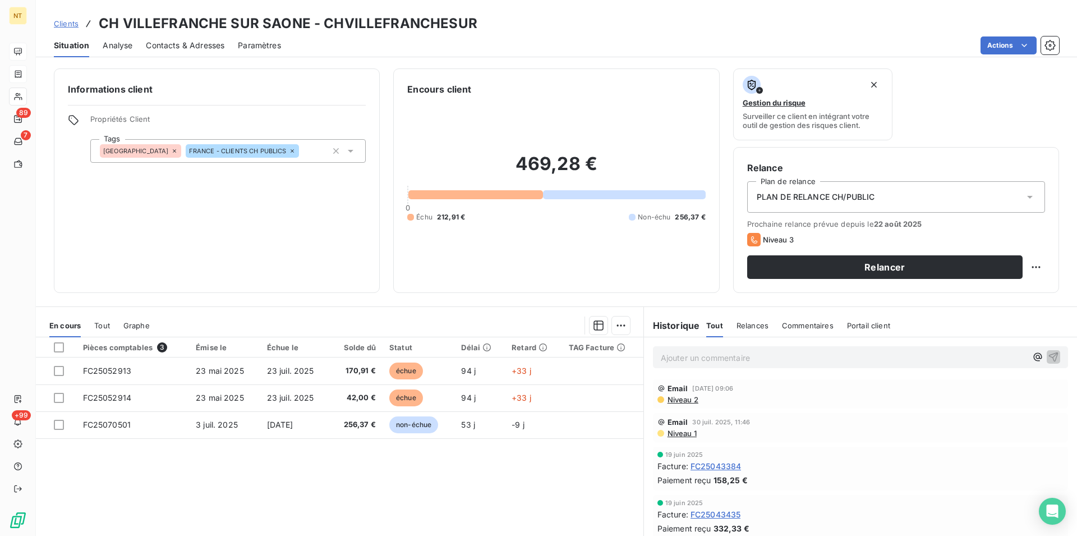
click at [196, 43] on span "Contacts & Adresses" at bounding box center [185, 45] width 79 height 11
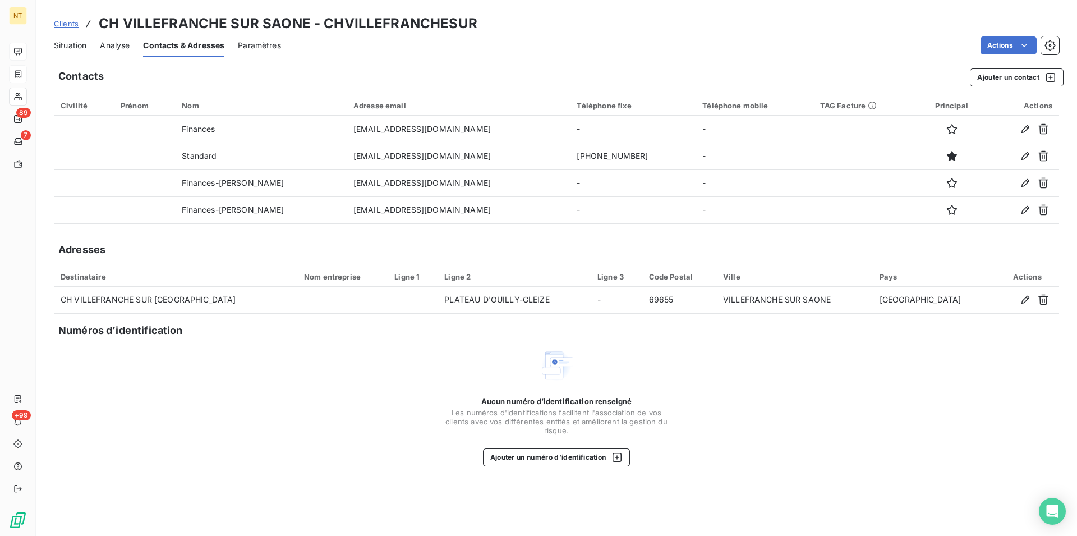
click at [71, 45] on span "Situation" at bounding box center [70, 45] width 33 height 11
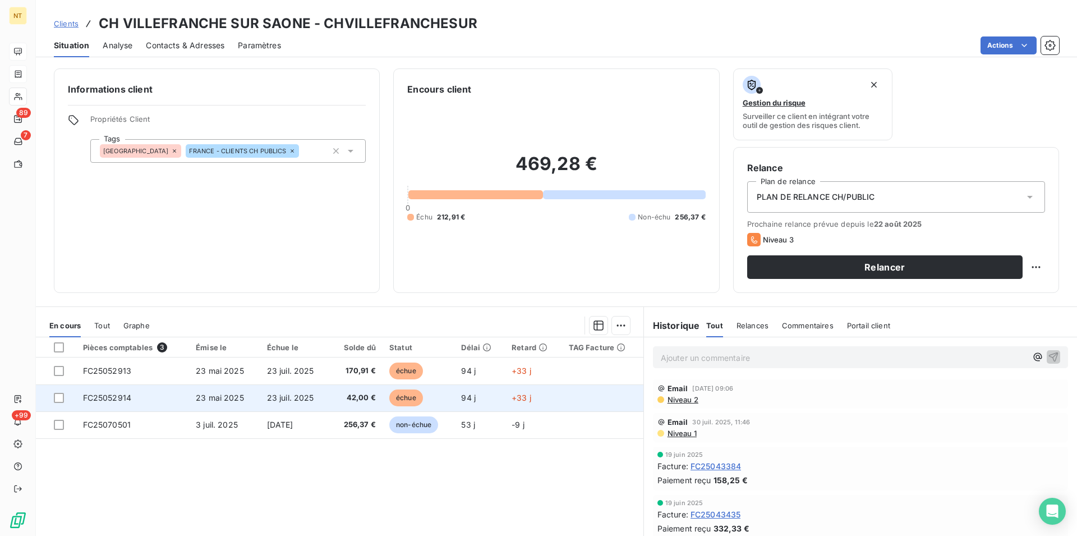
click at [135, 393] on td "FC25052914" at bounding box center [132, 397] width 113 height 27
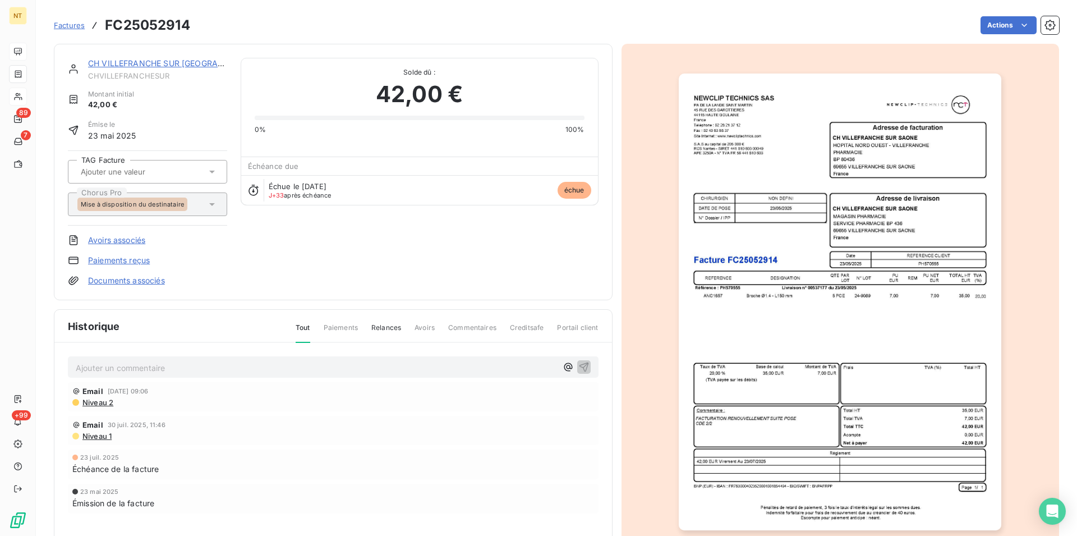
click at [116, 365] on p "Ajouter un commentaire ﻿" at bounding box center [316, 368] width 481 height 14
click at [345, 368] on span "Appelé le 25/08 j'ai eu le service pharmacie . Elle a validé cette facture au s…" at bounding box center [245, 367] width 338 height 10
click at [458, 365] on p "Appelé le 25/08 j'ai eu le service pharmacie . Elle a validé cette facture et e…" at bounding box center [316, 367] width 481 height 13
click at [578, 366] on icon "button" at bounding box center [583, 366] width 11 height 11
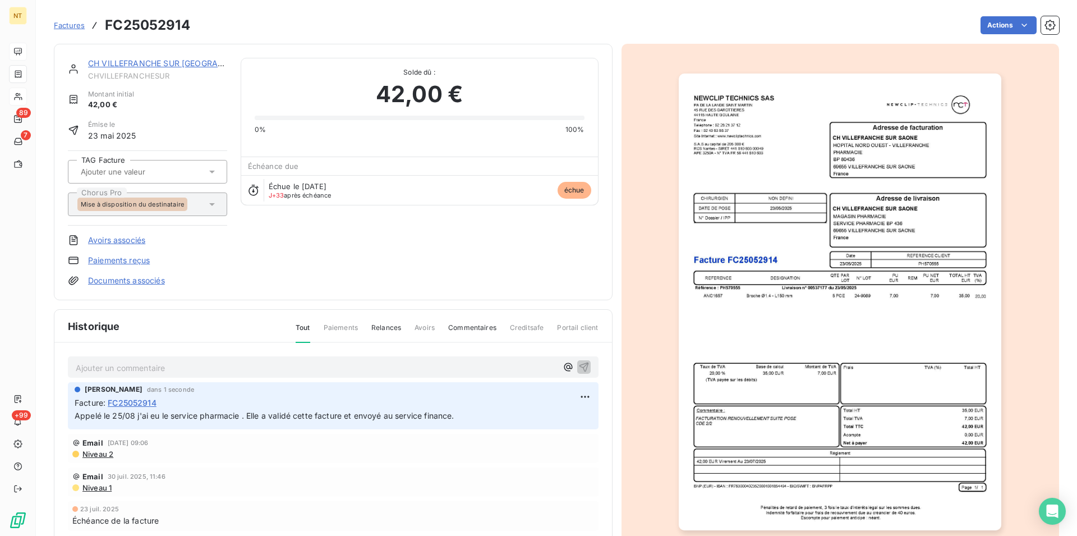
click at [151, 62] on link "CH VILLEFRANCHE SUR [GEOGRAPHIC_DATA]" at bounding box center [176, 63] width 176 height 10
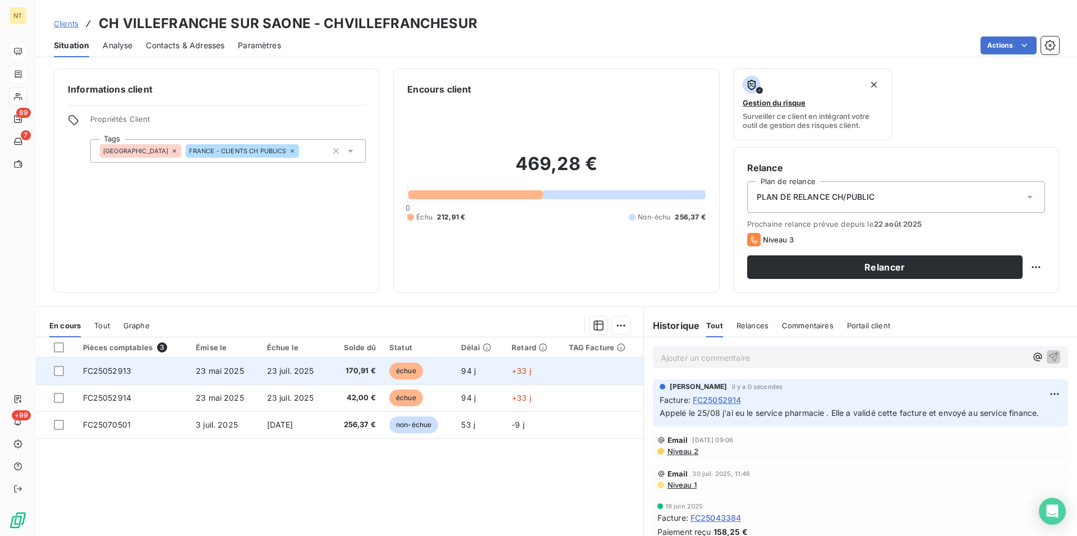
click at [133, 365] on td "FC25052913" at bounding box center [132, 370] width 113 height 27
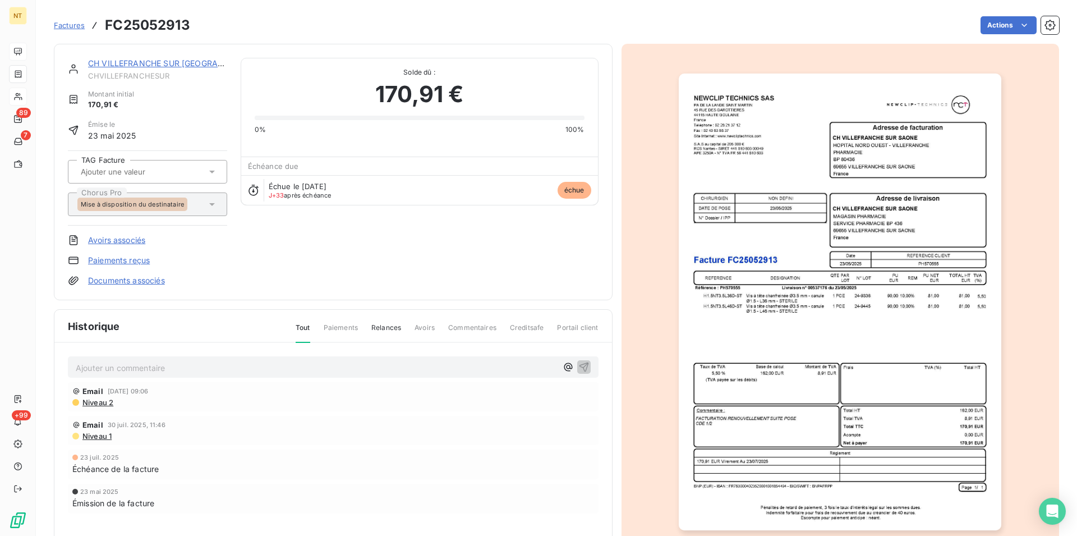
click at [102, 367] on p "Ajouter un commentaire ﻿" at bounding box center [316, 368] width 481 height 14
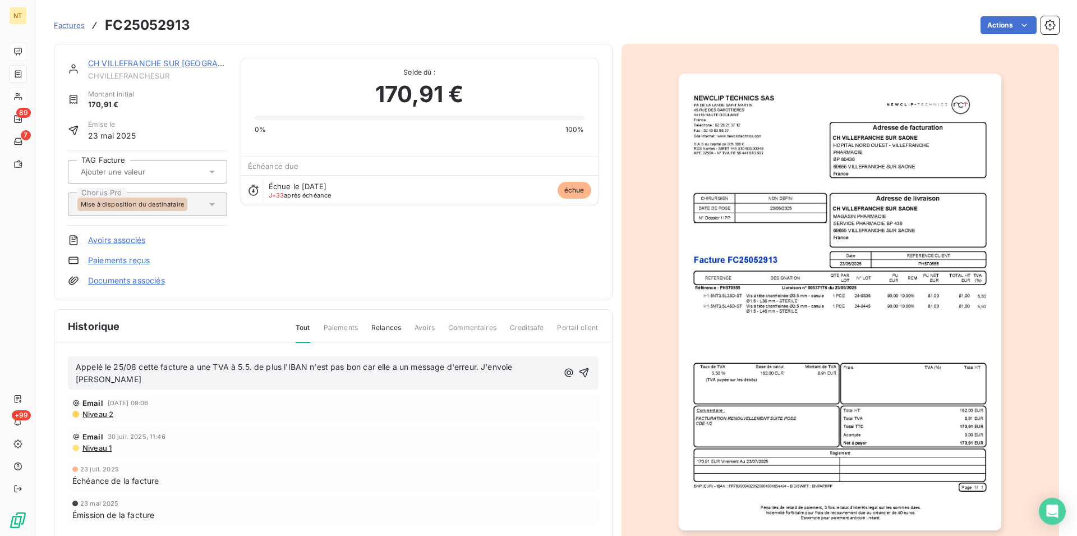
click at [482, 367] on span "Appelé le 25/08 cette facture a une TVA à 5.5. de plus l'IBAN n'est pas bon car…" at bounding box center [295, 373] width 439 height 22
drag, startPoint x: 227, startPoint y: 377, endPoint x: 183, endPoint y: 380, distance: 44.4
click at [183, 380] on p "Appelé le 25/08 cette facture a une TVA à 5.5. de plus l'IBAN n'est pas bon car…" at bounding box center [319, 374] width 486 height 26
click at [258, 368] on span "Appelé le 25/08 cette facture a une TVA à 5.5. de plus l'IBAN n'est pas bon car…" at bounding box center [311, 373] width 471 height 22
click at [173, 378] on span "Appelé le 25/08 cette facture a une TVA à 5.5. De plus l'IBAN n'est pas bon car…" at bounding box center [312, 373] width 472 height 22
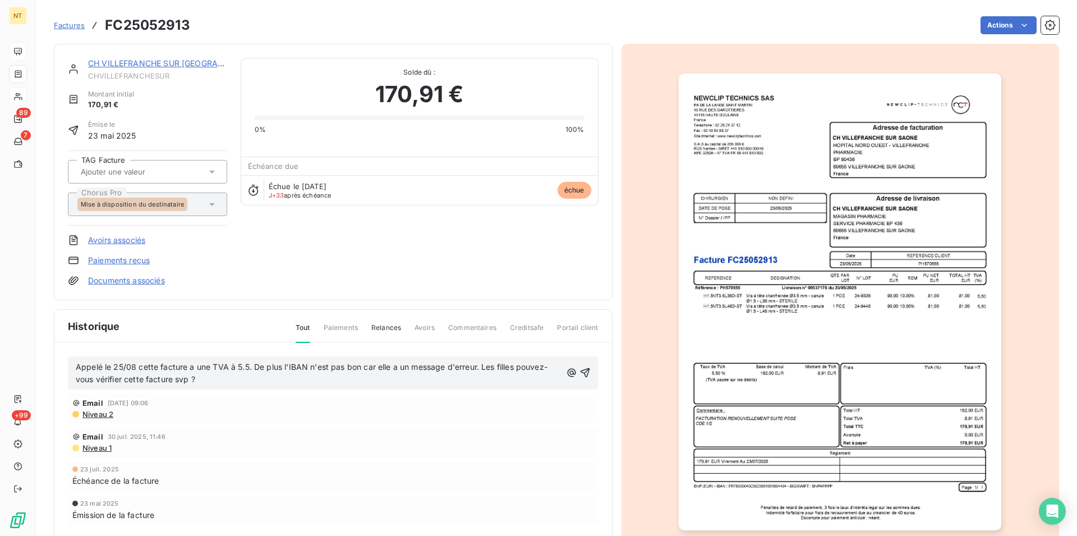
click at [200, 379] on p "Appelé le 25/08 cette facture a une TVA à 5.5. De plus l'IBAN n'est pas bon car…" at bounding box center [319, 374] width 486 height 26
click at [567, 375] on icon "button" at bounding box center [571, 372] width 8 height 8
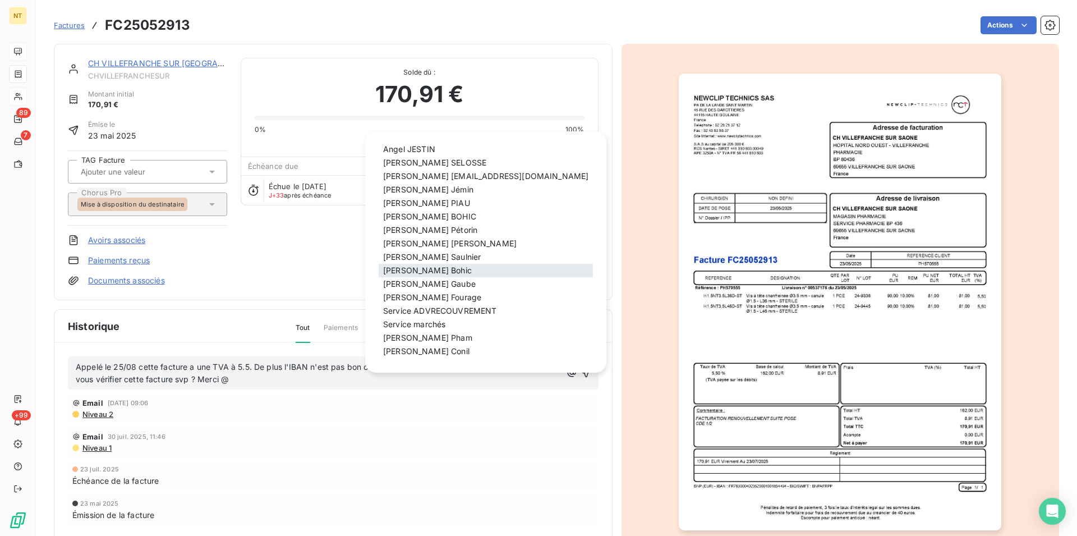
scroll to position [111, 0]
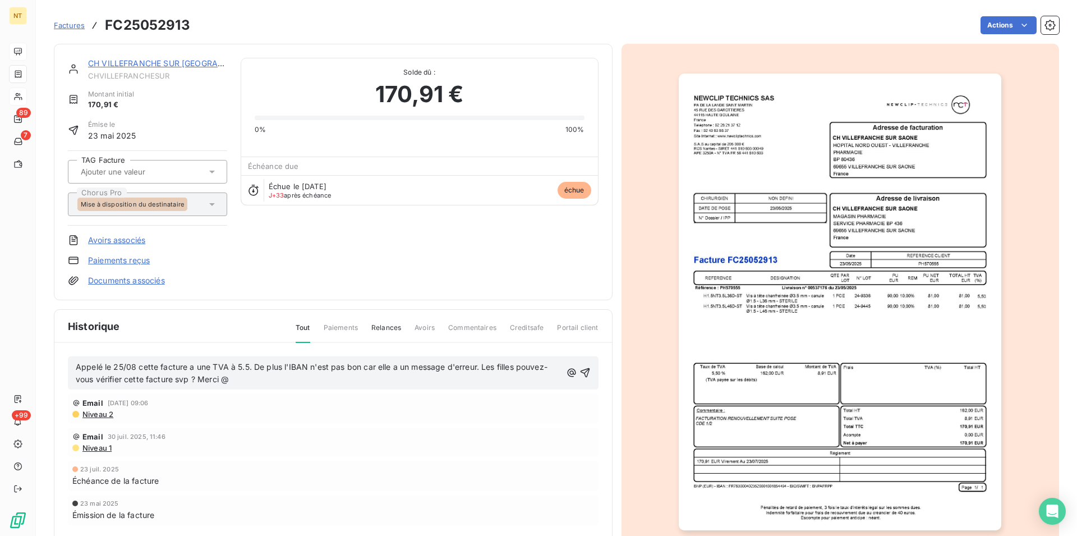
click at [190, 380] on span "Appelé le 25/08 cette facture a une TVA à 5.5. De plus l'IBAN n'est pas bon car…" at bounding box center [312, 373] width 472 height 22
click at [566, 371] on icon "button" at bounding box center [571, 372] width 11 height 11
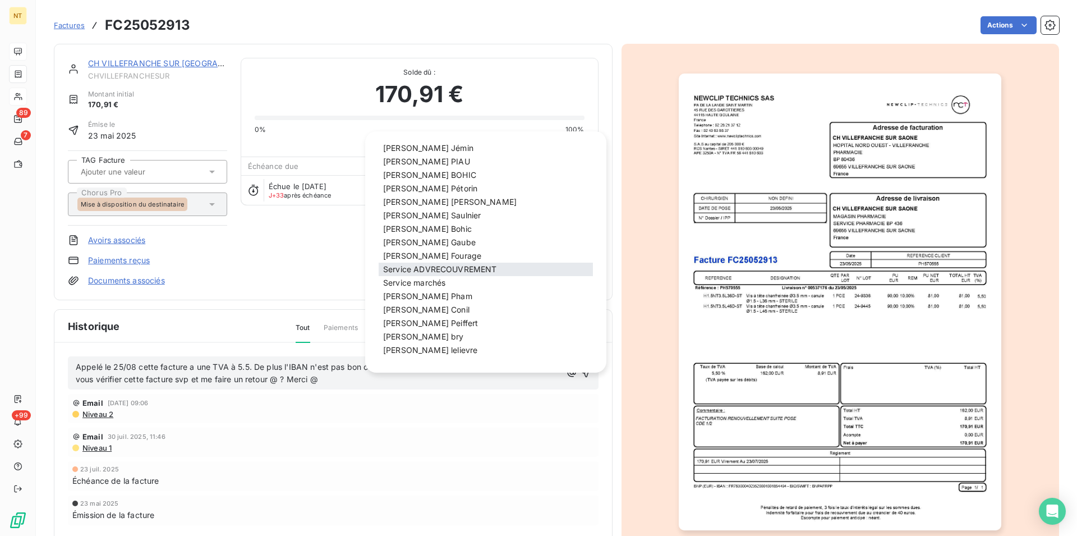
click at [459, 268] on span "Service ADVRECOUVREMENT" at bounding box center [439, 269] width 113 height 10
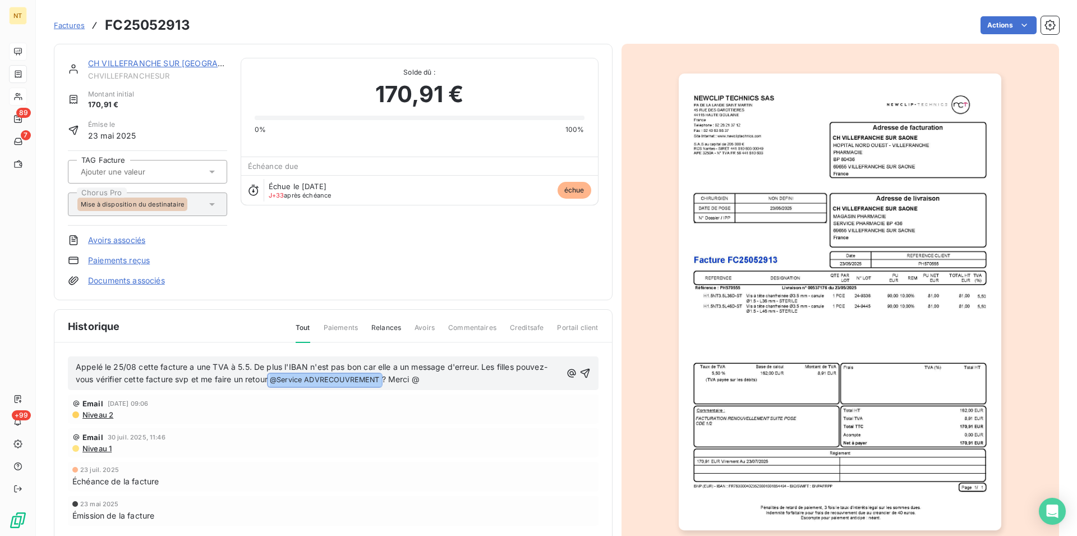
drag, startPoint x: 377, startPoint y: 381, endPoint x: 268, endPoint y: 390, distance: 109.7
click at [268, 390] on div "Appelé le 25/08 cette facture a une TVA à 5.5. De plus l'IBAN n'est pas bon car…" at bounding box center [332, 457] width 557 height 228
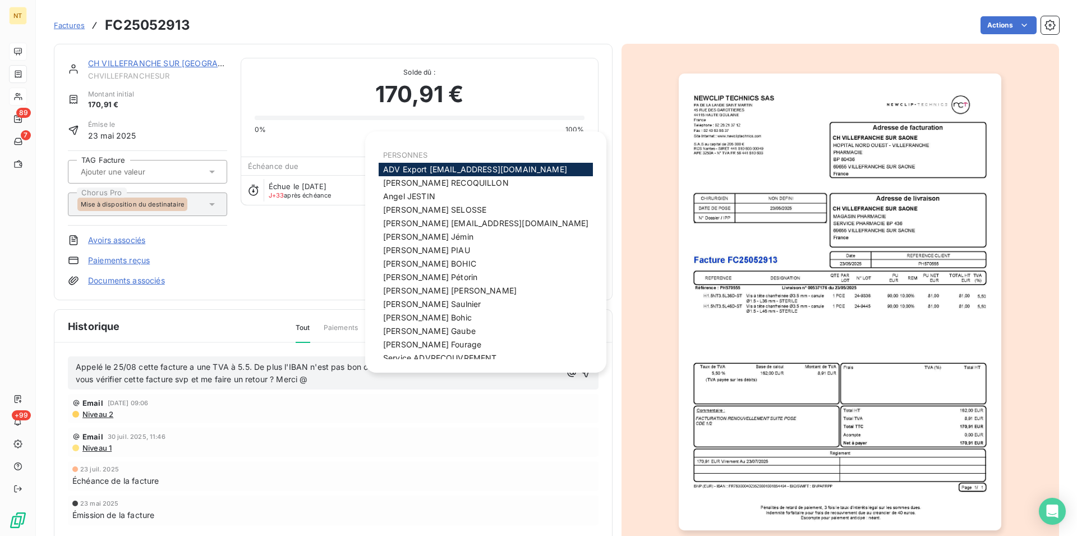
click at [314, 380] on p "Appelé le 25/08 cette facture a une TVA à 5.5. De plus l'IBAN n'est pas bon car…" at bounding box center [319, 374] width 486 height 26
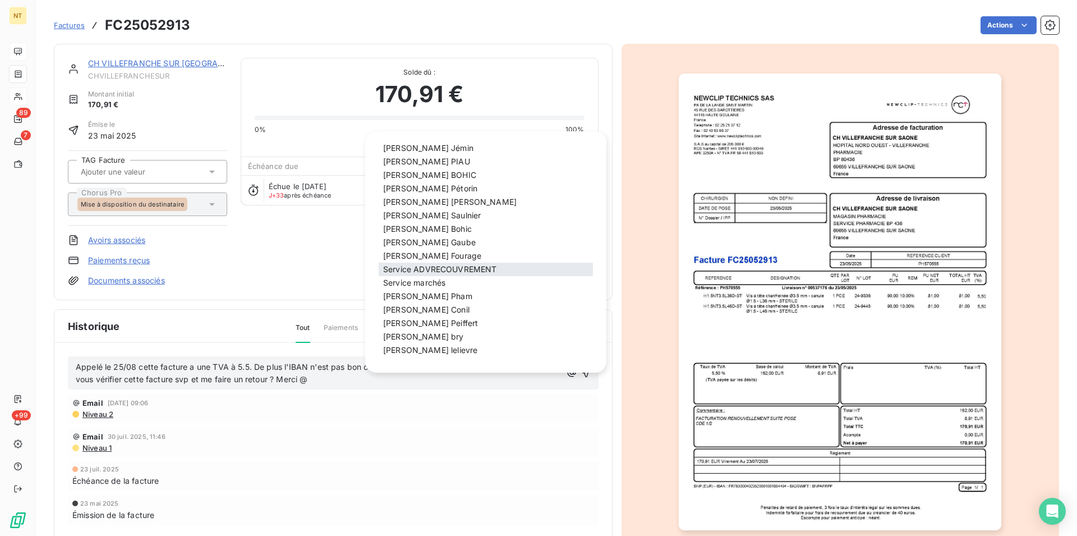
click at [450, 269] on span "Service ADVRECOUVREMENT" at bounding box center [439, 269] width 113 height 10
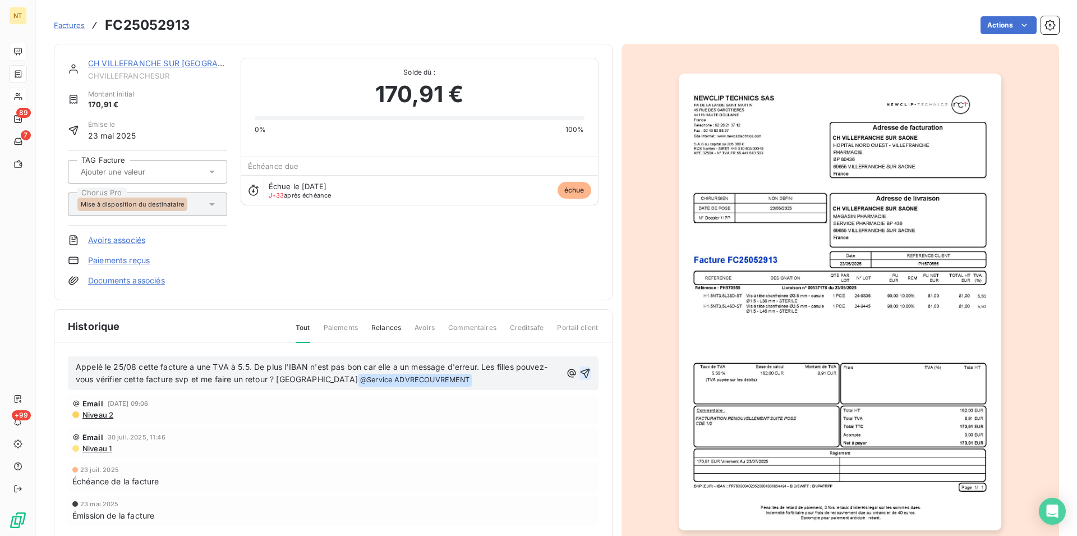
click at [579, 374] on icon "button" at bounding box center [584, 372] width 11 height 11
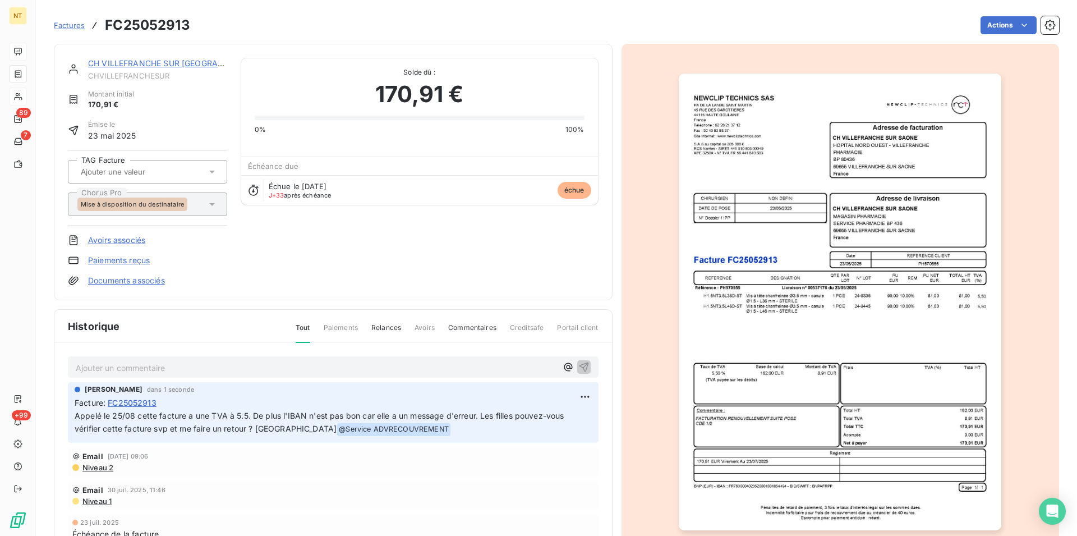
click at [163, 62] on link "CH VILLEFRANCHE SUR [GEOGRAPHIC_DATA]" at bounding box center [176, 63] width 176 height 10
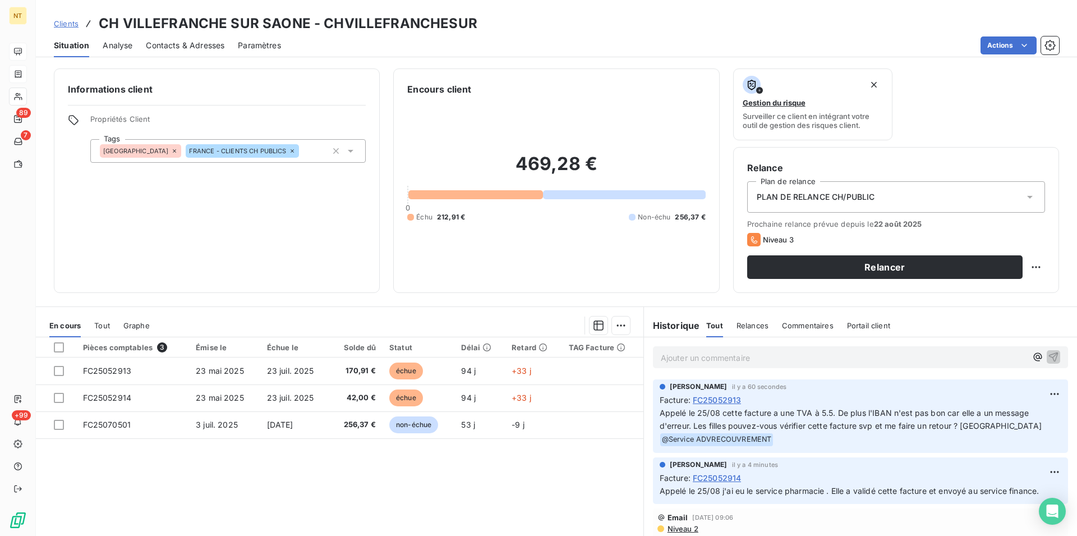
click at [174, 47] on span "Contacts & Adresses" at bounding box center [185, 45] width 79 height 11
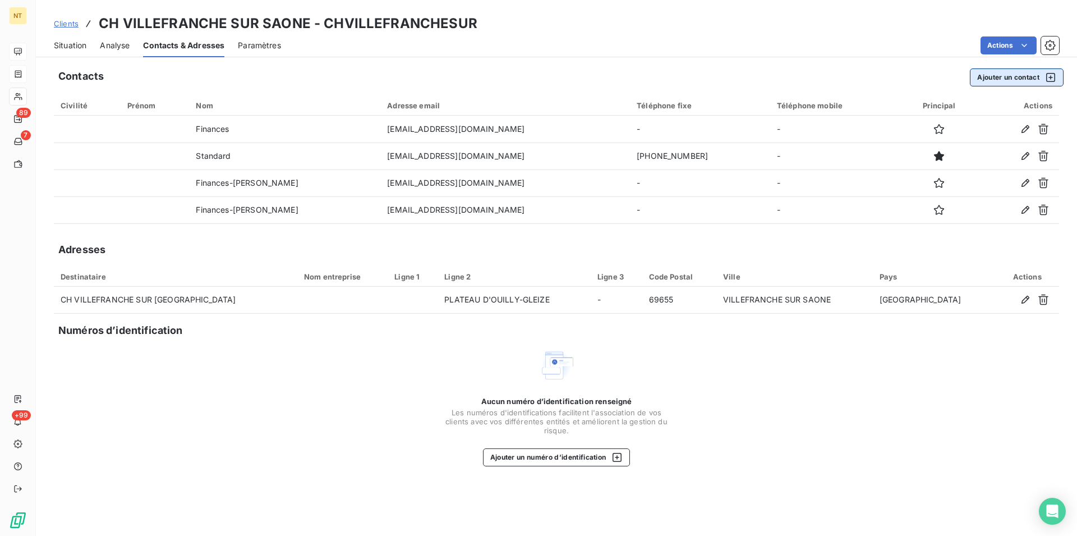
click at [1008, 75] on button "Ajouter un contact" at bounding box center [1017, 77] width 94 height 18
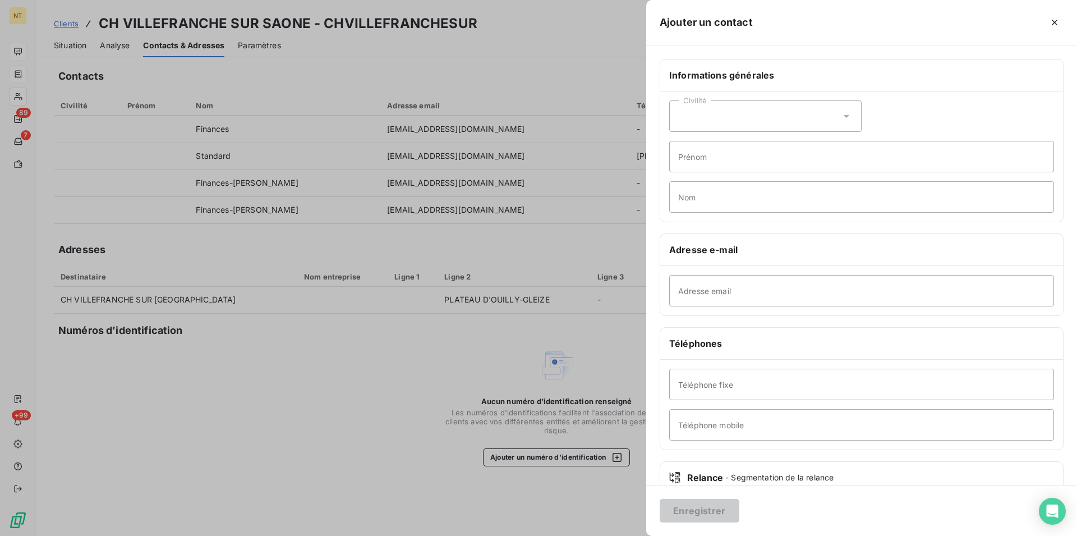
click at [841, 111] on icon at bounding box center [846, 115] width 11 height 11
click at [683, 143] on input "radio" at bounding box center [681, 144] width 11 height 11
click at [688, 191] on input "Nom" at bounding box center [861, 196] width 385 height 31
type input "LEVEQUE"
click at [695, 289] on input "Adresse email" at bounding box center [861, 290] width 385 height 31
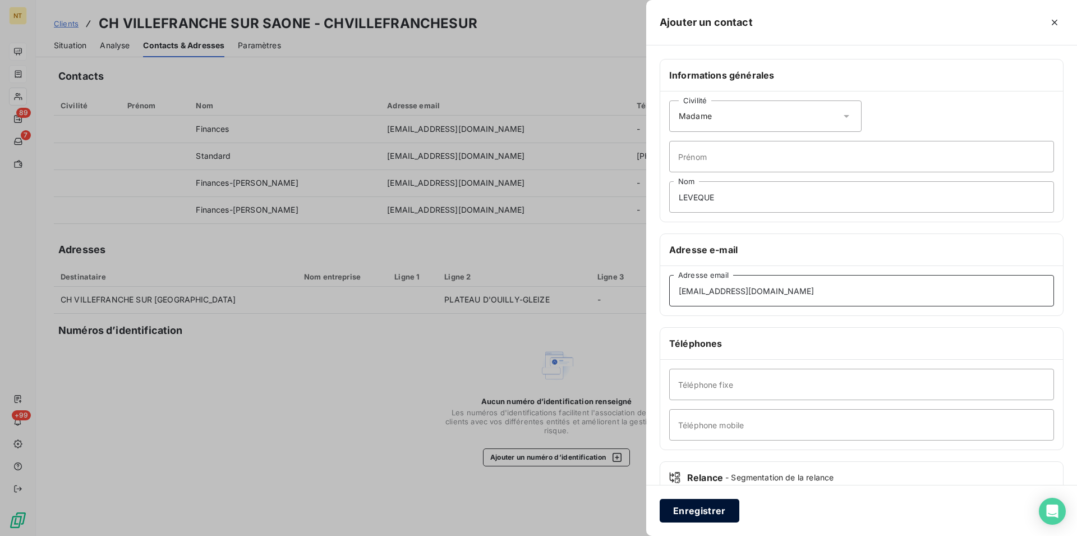
type input "[EMAIL_ADDRESS][DOMAIN_NAME]"
click at [693, 509] on button "Enregistrer" at bounding box center [700, 511] width 80 height 24
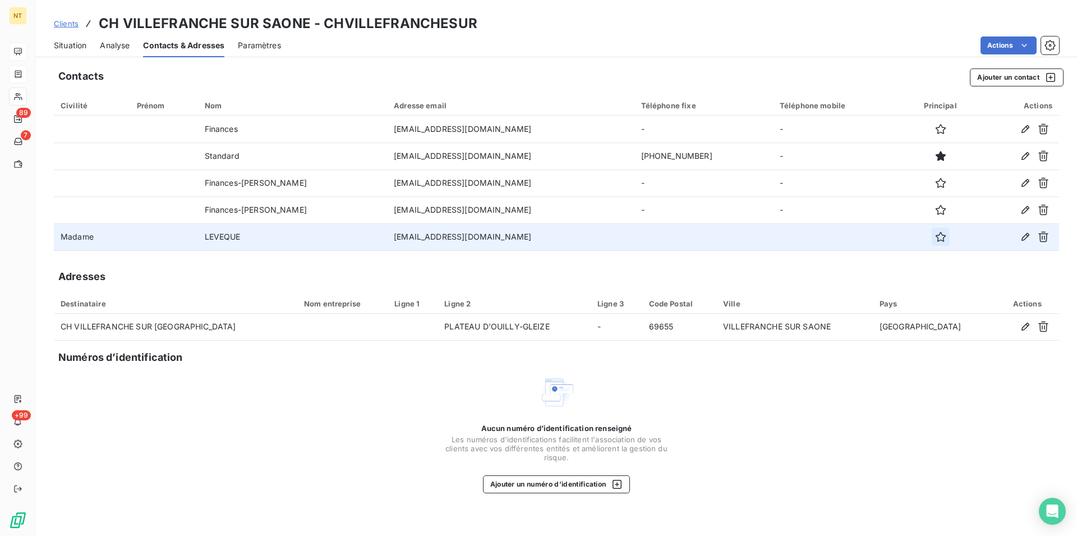
click at [935, 237] on icon "button" at bounding box center [940, 236] width 11 height 11
click at [58, 43] on span "Situation" at bounding box center [70, 45] width 33 height 11
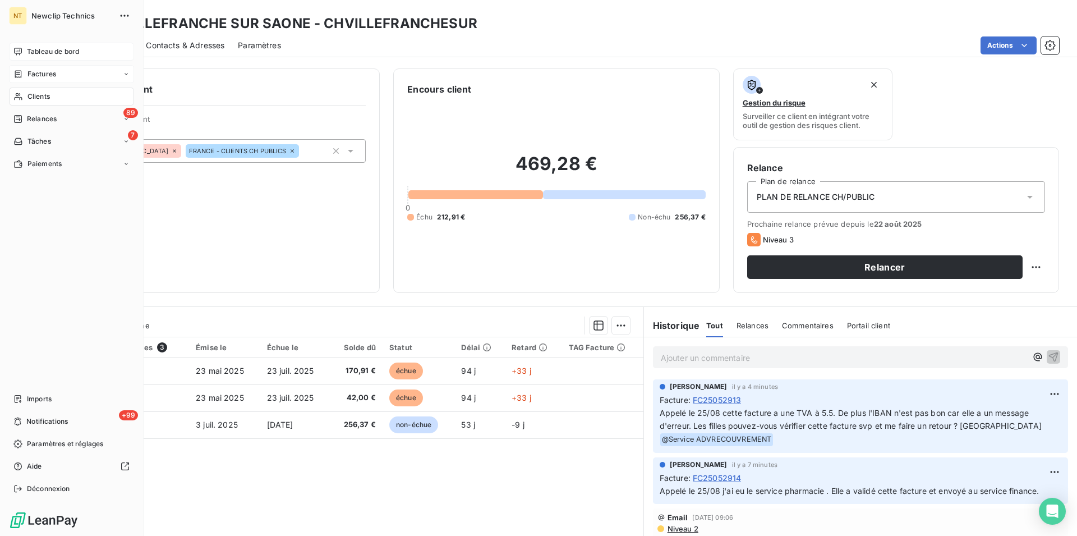
click at [47, 98] on span "Clients" at bounding box center [38, 96] width 22 height 10
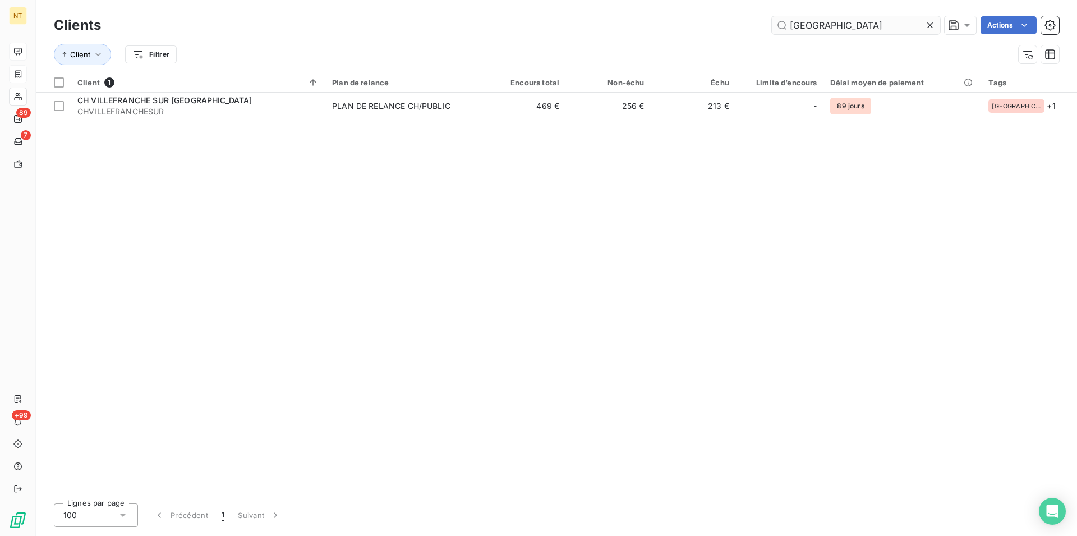
drag, startPoint x: 852, startPoint y: 24, endPoint x: 791, endPoint y: 29, distance: 61.3
click at [791, 29] on input "[GEOGRAPHIC_DATA]" at bounding box center [856, 25] width 168 height 18
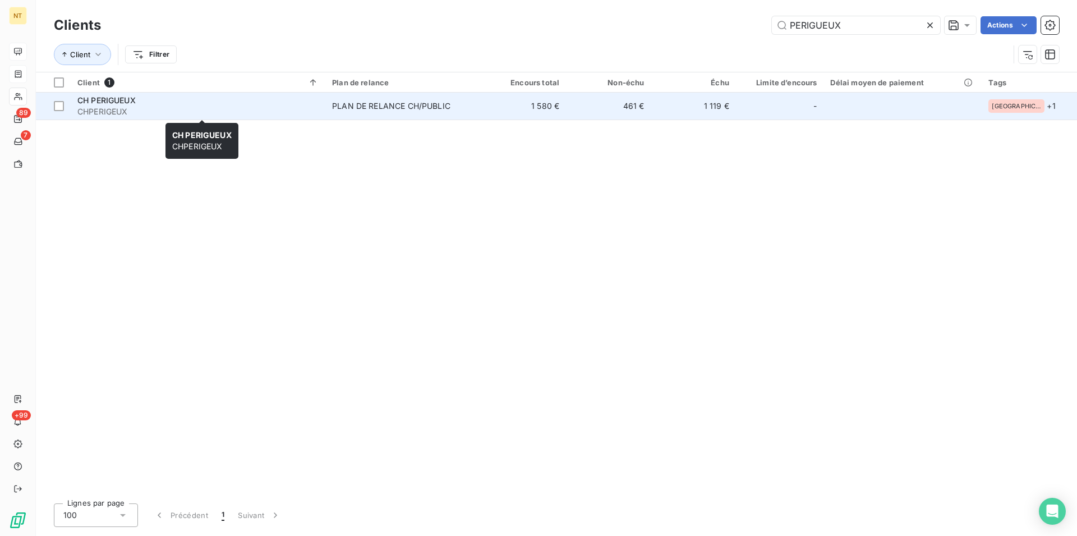
type input "PERIGUEUX"
click at [170, 105] on div "CH PERIGUEUX" at bounding box center [197, 100] width 241 height 11
